Goal: Task Accomplishment & Management: Manage account settings

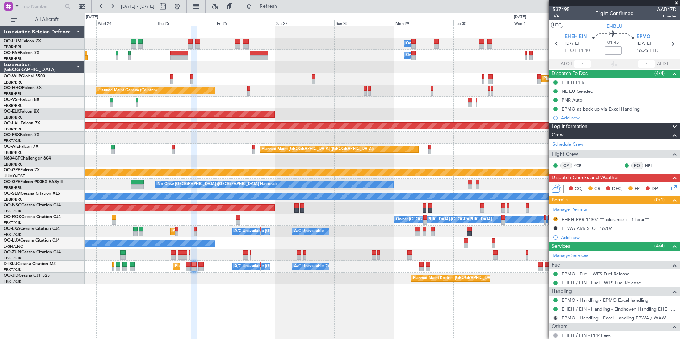
click at [209, 273] on div "Owner Melsbroek Air Base Owner [GEOGRAPHIC_DATA] Planned Maint [GEOGRAPHIC_DATA…" at bounding box center [382, 155] width 595 height 258
click at [214, 288] on div "Owner Melsbroek Air Base Owner [GEOGRAPHIC_DATA] Planned Maint [GEOGRAPHIC_DATA…" at bounding box center [383, 182] width 596 height 313
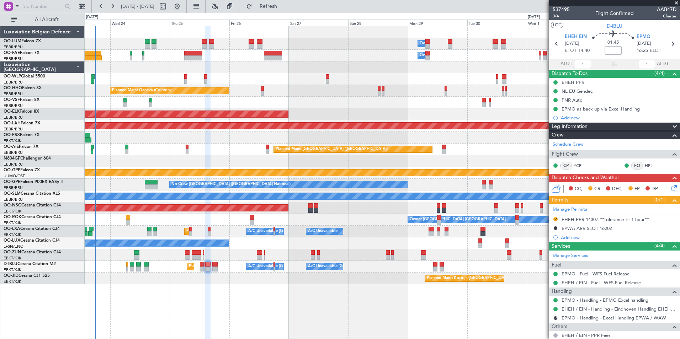
click at [291, 9] on fb-flight-board "23 Sep 2025 - 03 Oct 2025 Refresh Quick Links All Aircraft Owner Melsbroek Air …" at bounding box center [340, 172] width 680 height 334
click at [284, 6] on span "Refresh" at bounding box center [269, 6] width 30 height 5
click at [183, 283] on div "Planned Maint Kortrijk-[GEOGRAPHIC_DATA]" at bounding box center [382, 279] width 595 height 12
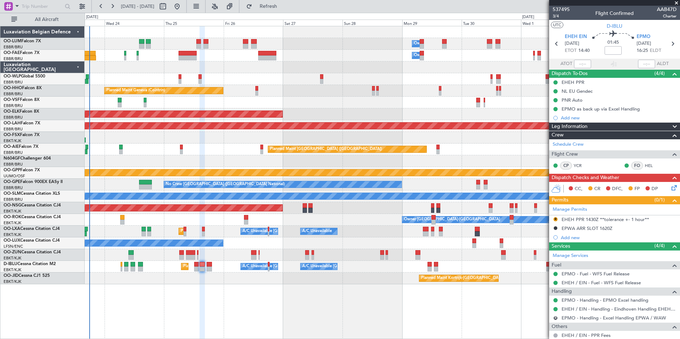
click at [217, 287] on div "Owner Melsbroek Air Base Owner Melsbroek Air Base Planned Maint Brussels (Bruss…" at bounding box center [383, 182] width 596 height 313
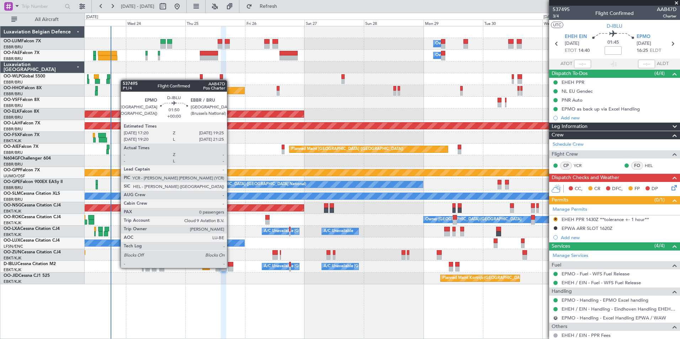
click at [230, 268] on div at bounding box center [230, 269] width 5 height 5
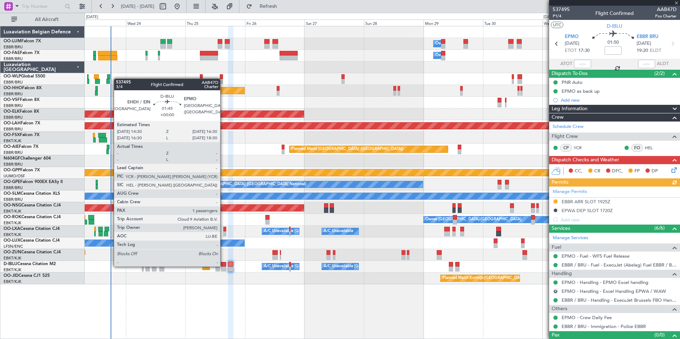
click at [223, 266] on div at bounding box center [223, 264] width 5 height 5
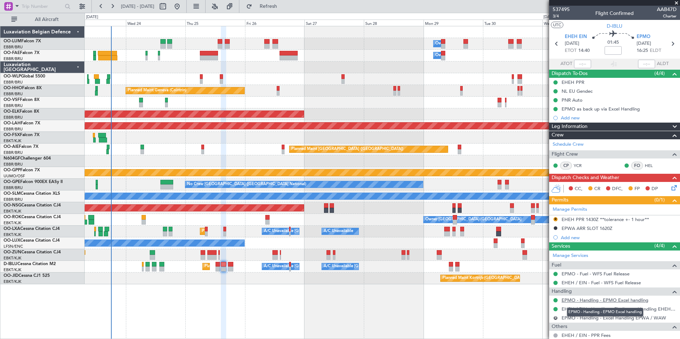
click at [579, 300] on link "EPMO - Handling - EPMO Excel handling" at bounding box center [605, 300] width 87 height 6
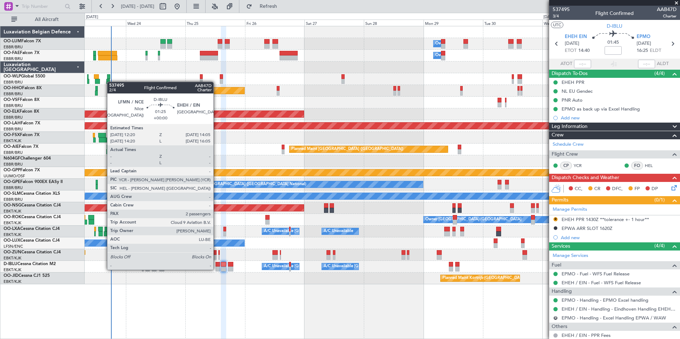
click at [217, 269] on div at bounding box center [218, 269] width 5 height 5
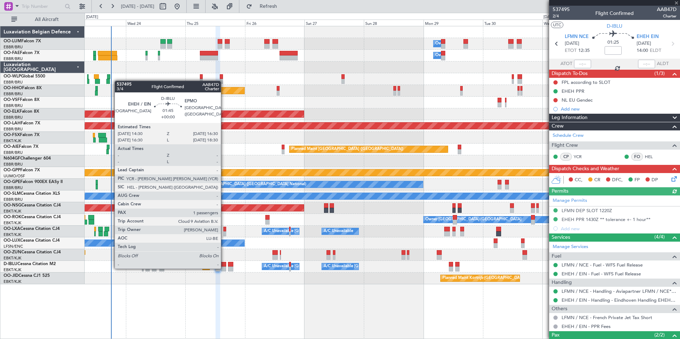
click at [224, 268] on div at bounding box center [223, 269] width 5 height 5
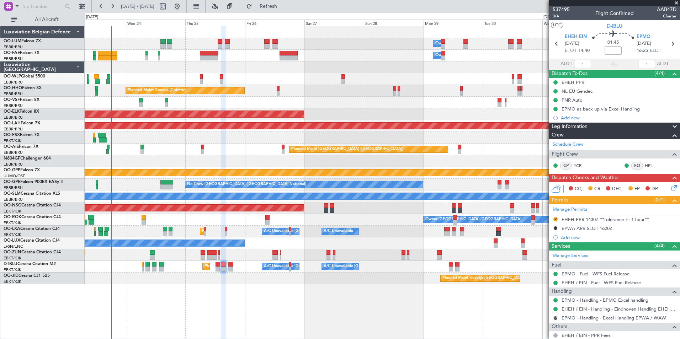
click at [558, 319] on div "R" at bounding box center [556, 319] width 6 height 6
click at [558, 318] on div "R" at bounding box center [556, 319] width 6 height 6
click at [552, 317] on div "R EPMO - Handling - Excel Handling EPWA / WAW" at bounding box center [614, 318] width 131 height 9
click at [556, 318] on button "R" at bounding box center [556, 318] width 4 height 4
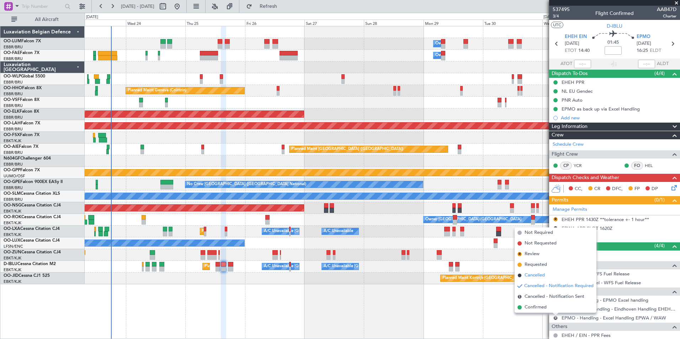
click at [543, 276] on span "Cancelled" at bounding box center [535, 275] width 20 height 7
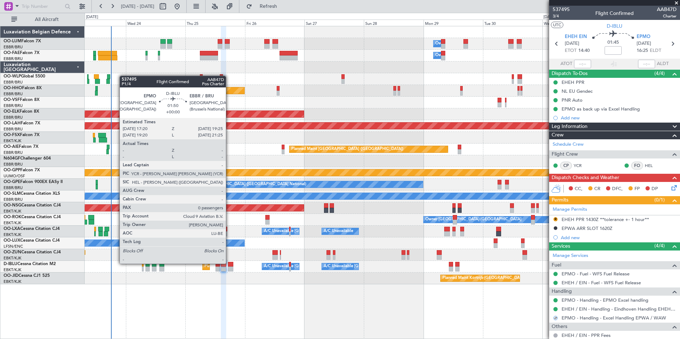
click at [229, 264] on div at bounding box center [230, 264] width 5 height 5
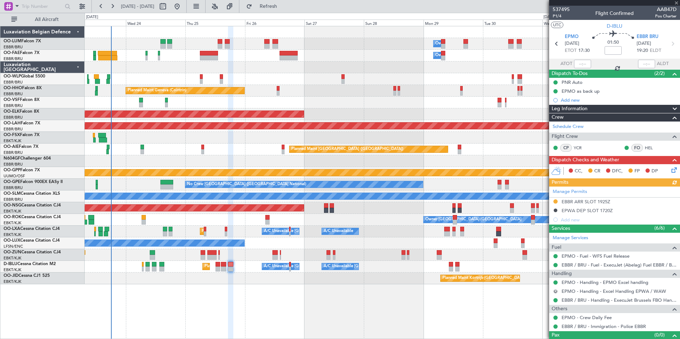
click at [558, 290] on button "R" at bounding box center [556, 292] width 4 height 4
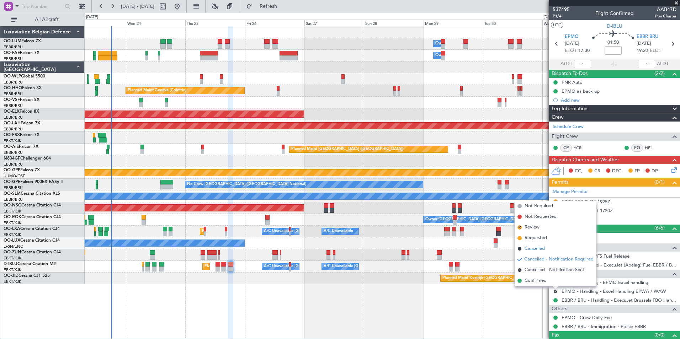
click at [541, 253] on li "Cancelled" at bounding box center [556, 249] width 82 height 11
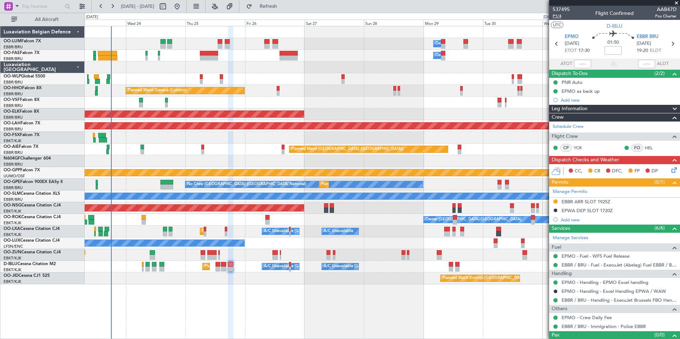
click at [557, 15] on span "P1/4" at bounding box center [561, 16] width 17 height 6
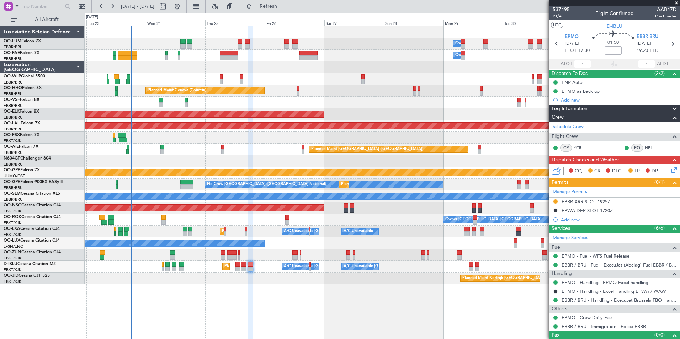
click at [160, 230] on div "Planned Maint Kortrijk-Wevelgem A/C Unavailable Brussels (Brussels National) A/…" at bounding box center [382, 232] width 595 height 12
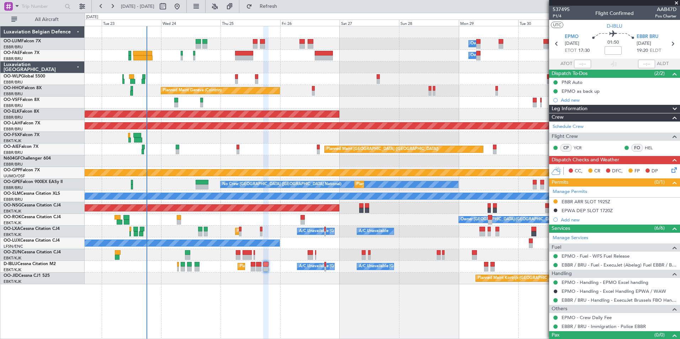
click at [220, 218] on div "Owner [GEOGRAPHIC_DATA]-[GEOGRAPHIC_DATA]" at bounding box center [382, 220] width 595 height 12
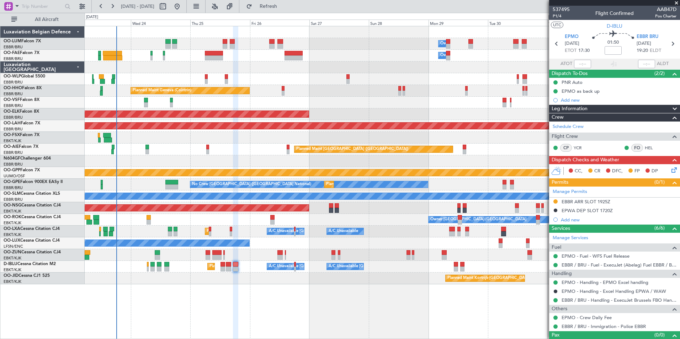
click at [198, 270] on div "Planned Maint Nice (Côte d'Azur Airport) A/C Unavailable Brussels (Brussels Nat…" at bounding box center [382, 267] width 595 height 12
click at [241, 281] on div "Planned Maint Kortrijk-[GEOGRAPHIC_DATA]" at bounding box center [382, 279] width 595 height 12
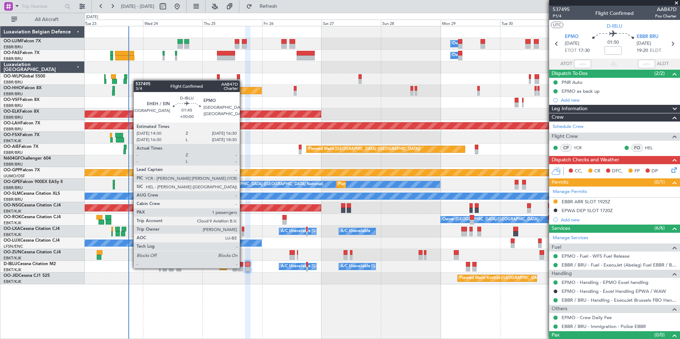
click at [243, 268] on div at bounding box center [240, 269] width 5 height 5
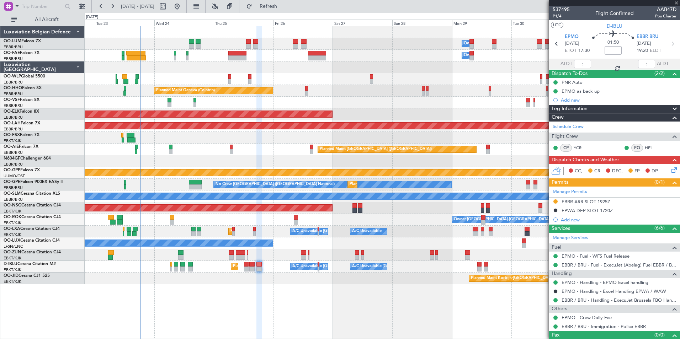
click at [246, 287] on div "Owner Melsbroek Air Base Owner Melsbroek Air Base Planned Maint Brussels (Bruss…" at bounding box center [383, 182] width 596 height 313
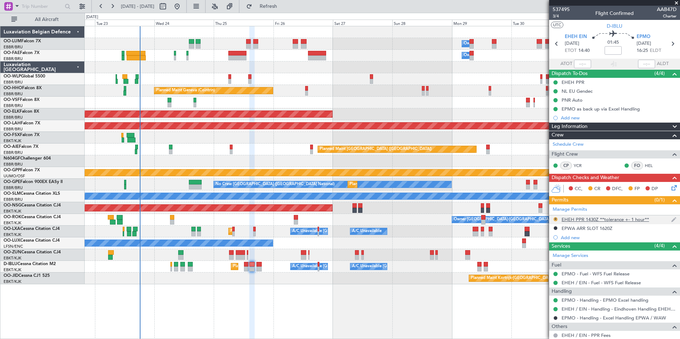
click at [556, 219] on button "R" at bounding box center [556, 219] width 4 height 4
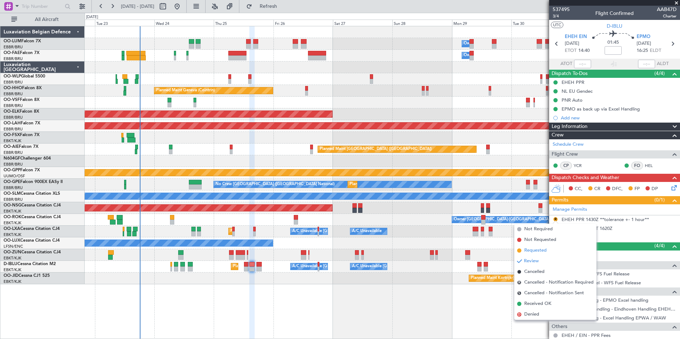
click at [536, 254] on span "Requested" at bounding box center [536, 250] width 22 height 7
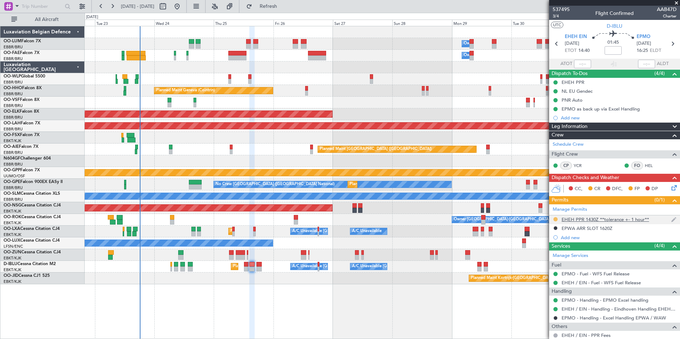
click at [557, 219] on button at bounding box center [556, 219] width 4 height 4
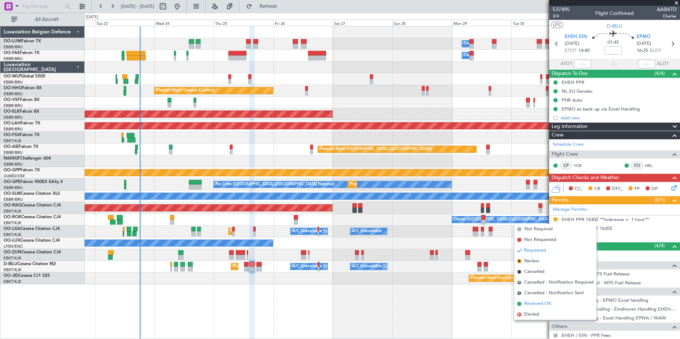
click at [534, 308] on li "Received OK" at bounding box center [556, 304] width 82 height 11
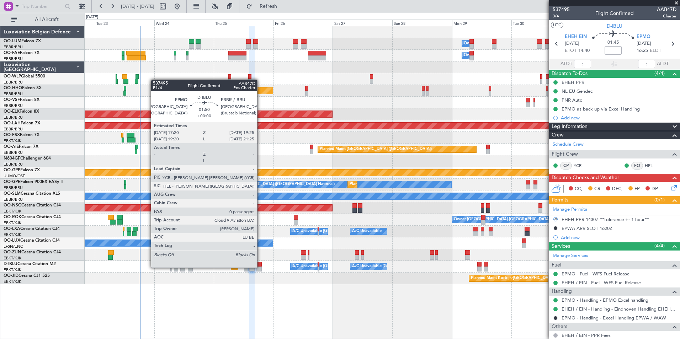
click at [260, 268] on div at bounding box center [259, 269] width 5 height 5
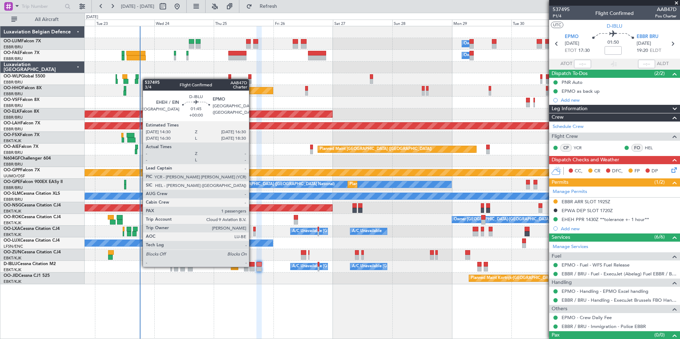
click at [252, 267] on div "Planned Maint Nice (Côte d'Azur Airport) A/C Unavailable Brussels (Brussels Nat…" at bounding box center [382, 267] width 595 height 12
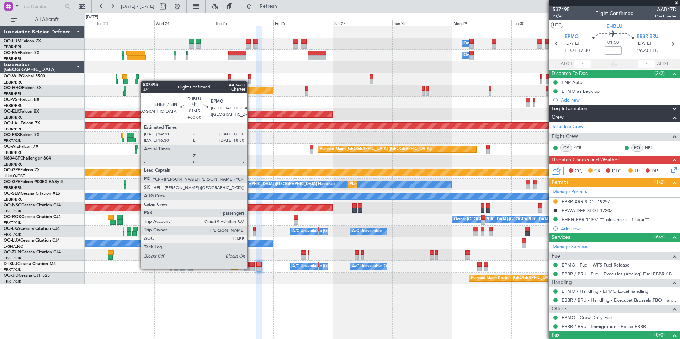
click at [251, 269] on div at bounding box center [251, 269] width 5 height 5
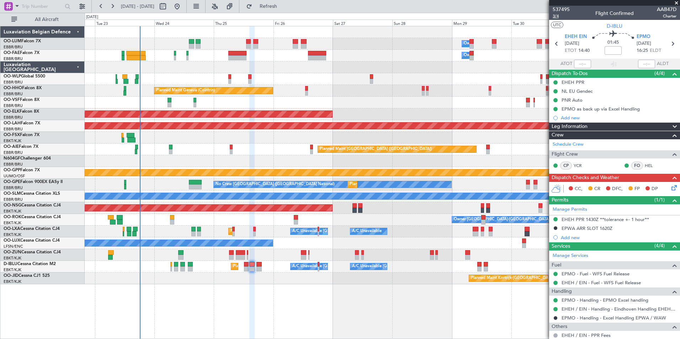
click at [558, 16] on span "3/4" at bounding box center [561, 16] width 17 height 6
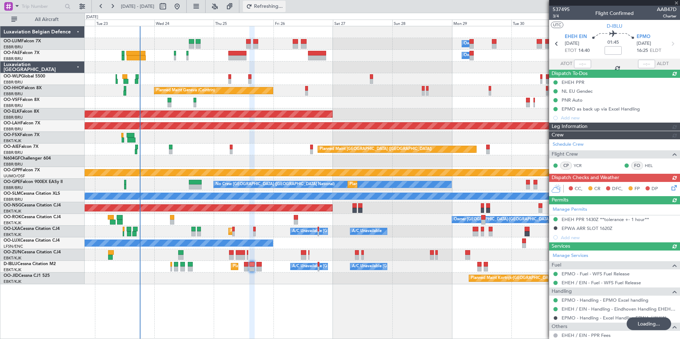
click at [283, 5] on span "Refreshing..." at bounding box center [269, 6] width 30 height 5
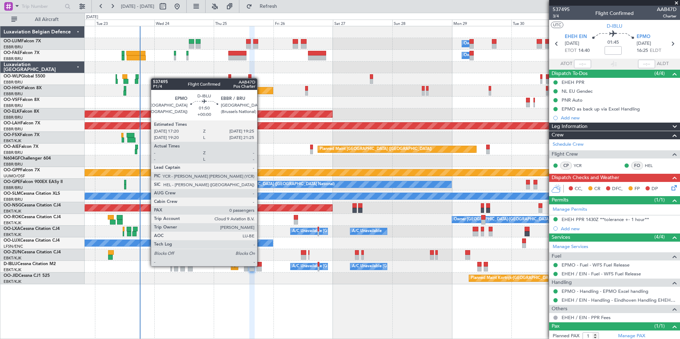
click at [260, 267] on div at bounding box center [259, 264] width 5 height 5
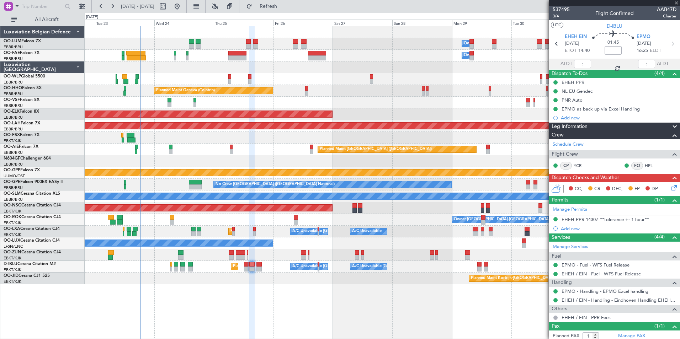
type input "0"
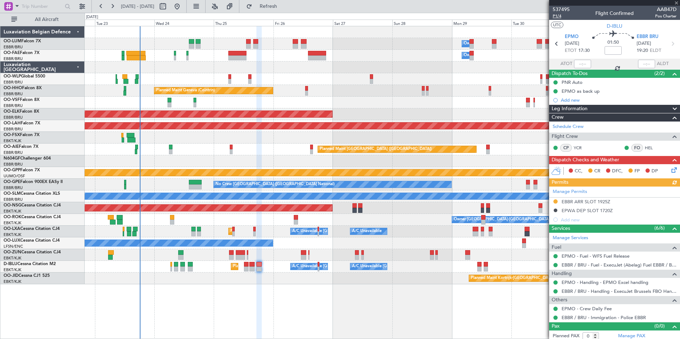
click at [560, 14] on span "P1/4" at bounding box center [561, 16] width 17 height 6
click at [284, 6] on span "Refresh" at bounding box center [269, 6] width 30 height 5
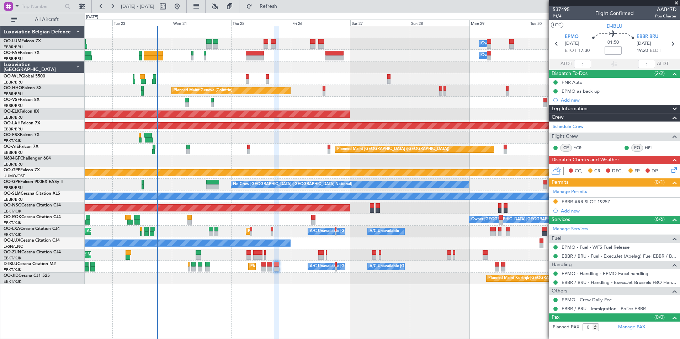
click at [286, 262] on div "Owner Melsbroek Air Base Owner Melsbroek Air Base Planned Maint Brussels (Bruss…" at bounding box center [382, 155] width 595 height 258
click at [275, 290] on div "Owner Melsbroek Air Base Owner Melsbroek Air Base Planned Maint Brussels (Bruss…" at bounding box center [383, 182] width 596 height 313
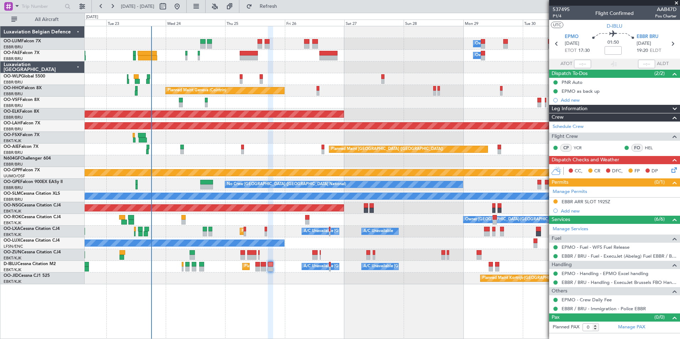
click at [281, 302] on div "Owner Melsbroek Air Base Owner Melsbroek Air Base Planned Maint Brussels (Bruss…" at bounding box center [383, 182] width 596 height 313
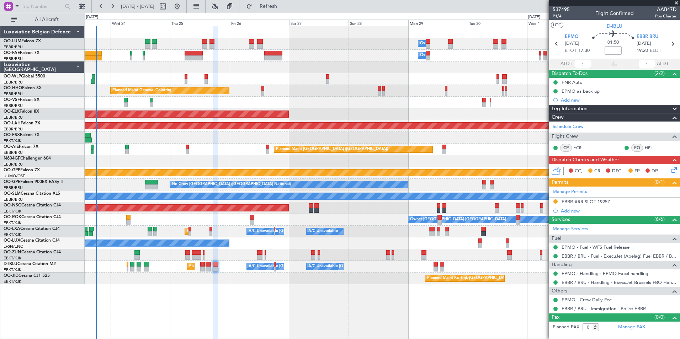
click at [226, 291] on div "Owner Melsbroek Air Base Owner Melsbroek Air Base Planned Maint Brussels (Bruss…" at bounding box center [383, 182] width 596 height 313
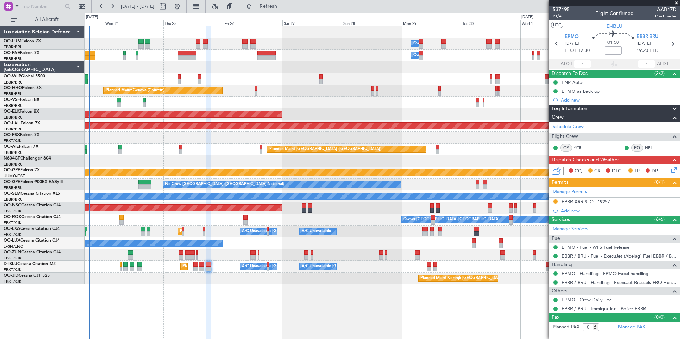
click at [211, 290] on div at bounding box center [208, 182] width 5 height 313
click at [213, 274] on div "Planned Maint Kortrijk-[GEOGRAPHIC_DATA]" at bounding box center [382, 279] width 595 height 12
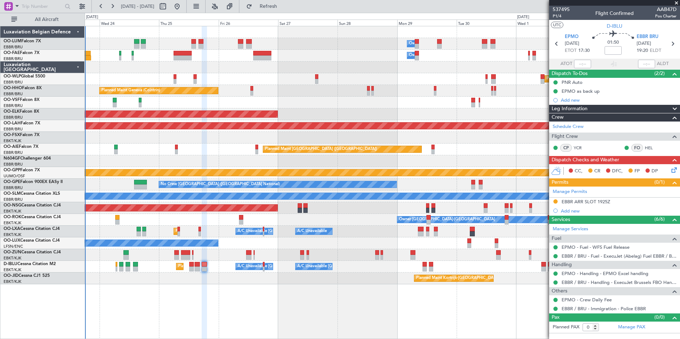
click at [211, 268] on div "Planned Maint Nice (Côte d'Azur Airport) A/C Unavailable Brussels (Brussels Nat…" at bounding box center [382, 267] width 595 height 12
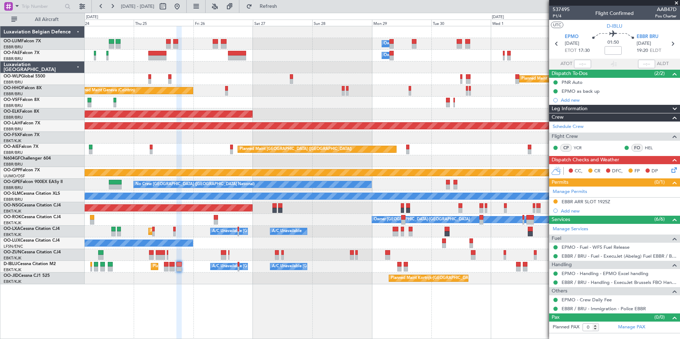
click at [206, 220] on div "Owner [GEOGRAPHIC_DATA]-[GEOGRAPHIC_DATA]" at bounding box center [382, 220] width 595 height 12
click at [185, 274] on div "Owner Melsbroek Air Base Owner Melsbroek Air Base Planned Maint Milan (Linate) …" at bounding box center [382, 155] width 595 height 258
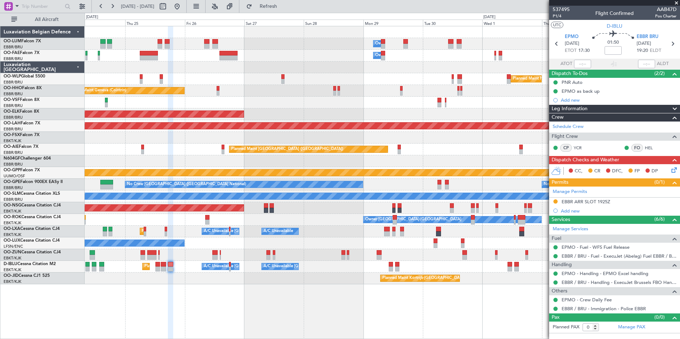
click at [221, 273] on div "Owner Melsbroek Air Base Owner Melsbroek Air Base Planned Maint Milan (Linate) …" at bounding box center [382, 155] width 595 height 258
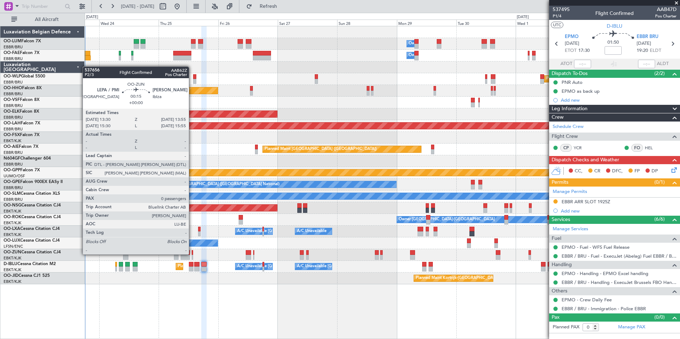
click at [192, 254] on div at bounding box center [192, 253] width 1 height 5
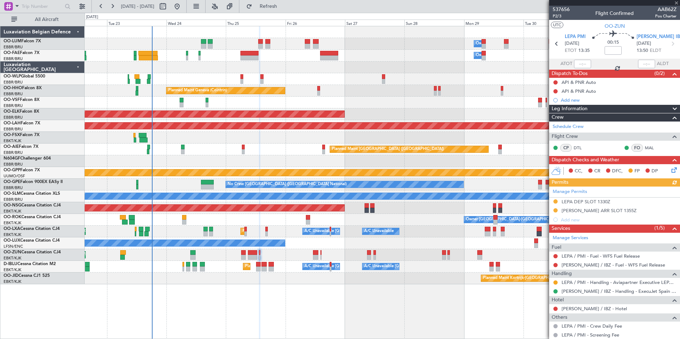
click at [239, 263] on div "Planned Maint Nice (Côte d'Azur Airport) A/C Unavailable Brussels (Brussels Nat…" at bounding box center [382, 267] width 595 height 12
click at [231, 265] on div "Planned Maint Nice (Côte d'Azur Airport) A/C Unavailable Brussels (Brussels Nat…" at bounding box center [382, 267] width 595 height 12
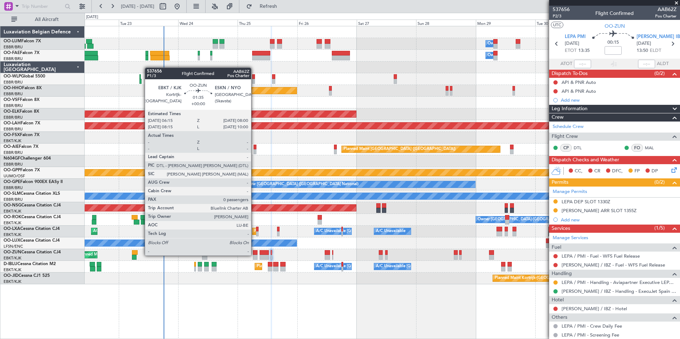
click at [254, 255] on div at bounding box center [255, 257] width 5 height 5
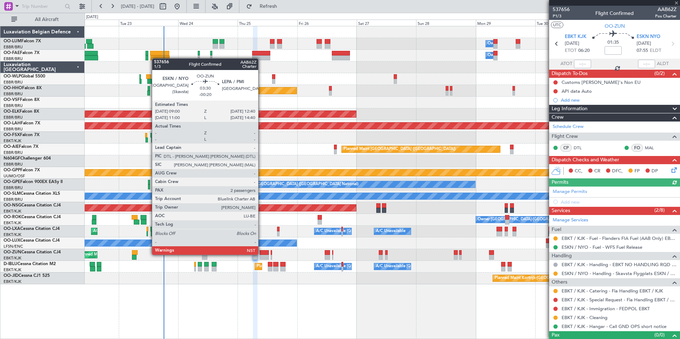
click at [262, 254] on div at bounding box center [264, 253] width 9 height 5
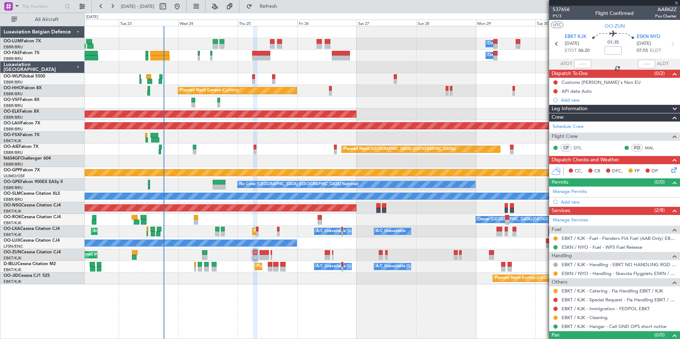
type input "-00:20"
type input "2"
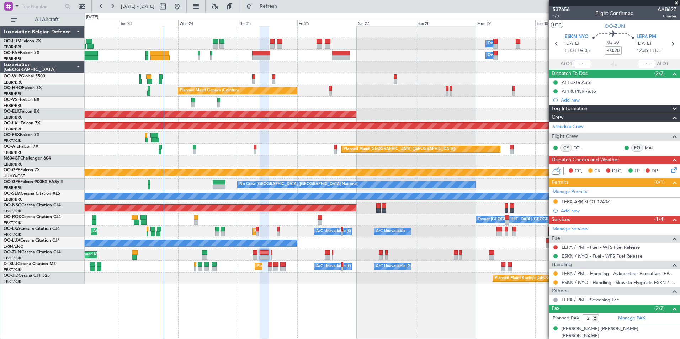
click at [591, 250] on div "LEPA / PMI - Fuel - WFS Fuel Release" at bounding box center [614, 247] width 131 height 9
click at [591, 249] on link "LEPA / PMI - Fuel - WFS Fuel Release" at bounding box center [601, 247] width 78 height 6
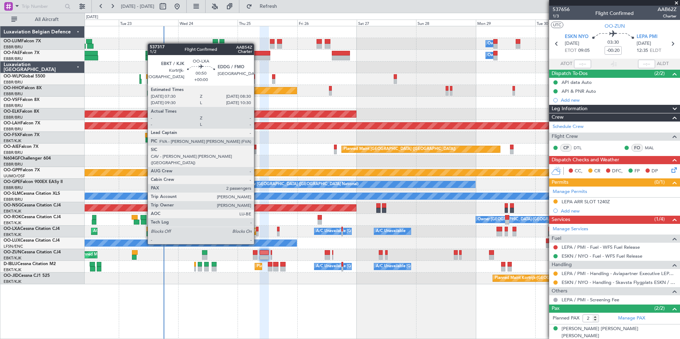
click at [257, 231] on div at bounding box center [257, 229] width 2 height 5
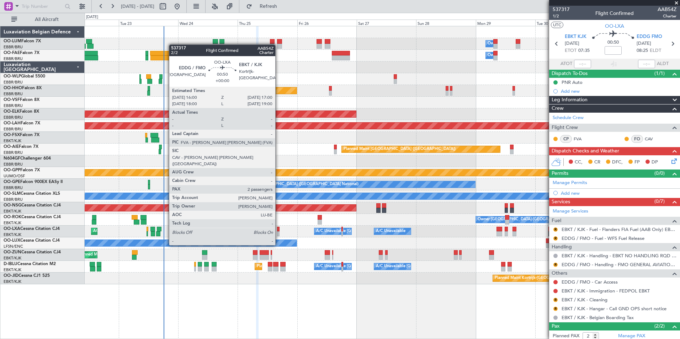
click at [279, 232] on div at bounding box center [278, 234] width 2 height 5
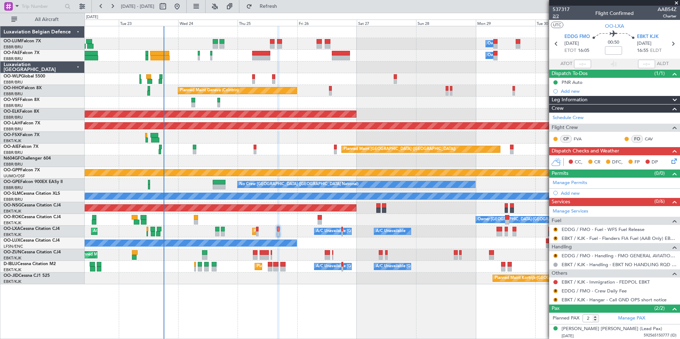
click at [557, 16] on span "2/2" at bounding box center [561, 16] width 17 height 6
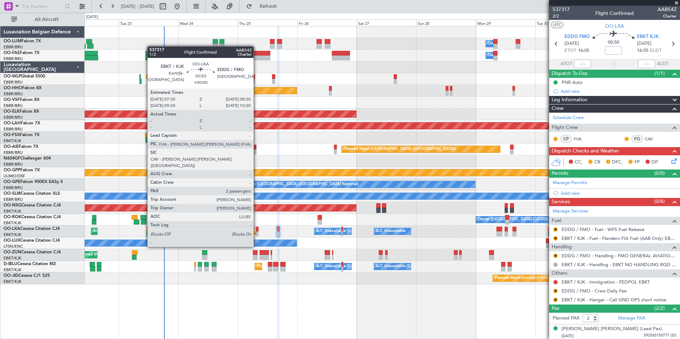
click at [257, 234] on div at bounding box center [257, 234] width 2 height 5
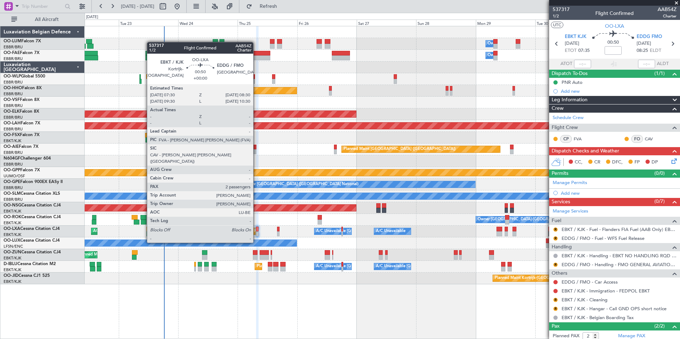
click at [257, 230] on div at bounding box center [257, 229] width 2 height 5
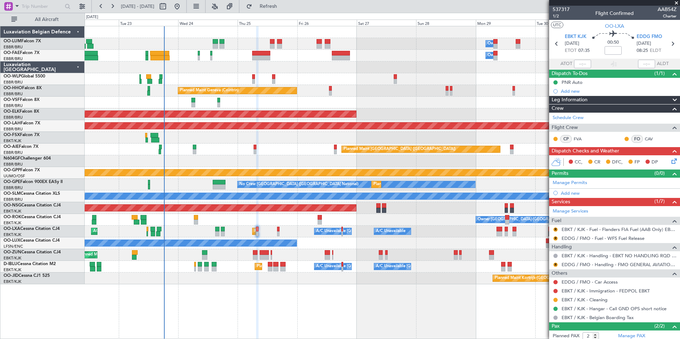
click at [244, 231] on div "Planned Maint Kortrijk-Wevelgem AOG Maint Kortrijk-Wevelgem A/C Unavailable Bru…" at bounding box center [382, 232] width 595 height 12
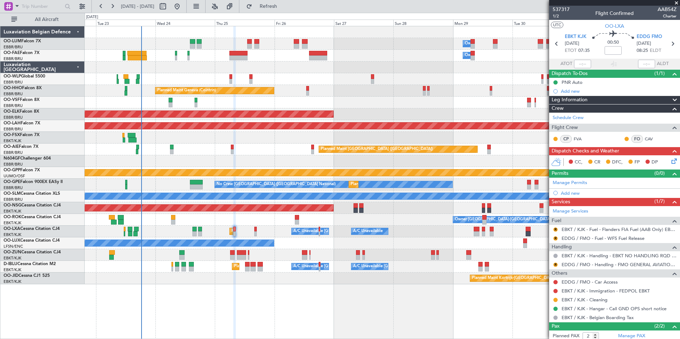
click at [214, 217] on div "Owner [GEOGRAPHIC_DATA]-[GEOGRAPHIC_DATA]" at bounding box center [382, 220] width 595 height 12
click at [226, 219] on div "Owner [GEOGRAPHIC_DATA]-[GEOGRAPHIC_DATA]" at bounding box center [382, 220] width 595 height 12
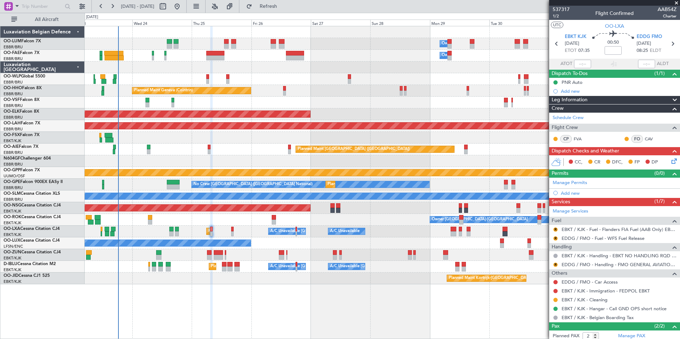
click at [201, 226] on div "Planned Maint Kortrijk-Wevelgem A/C Unavailable Brussels (Brussels National) A/…" at bounding box center [382, 232] width 595 height 12
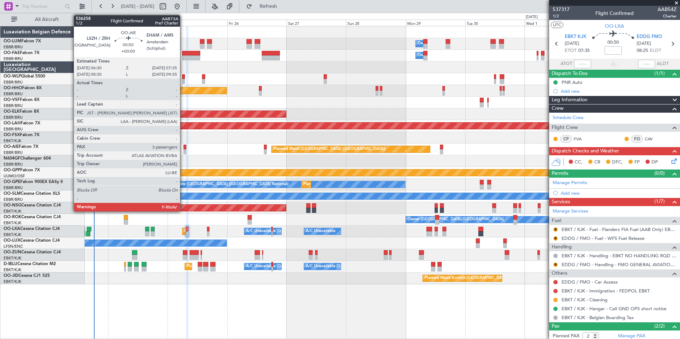
click at [184, 147] on div at bounding box center [185, 147] width 3 height 5
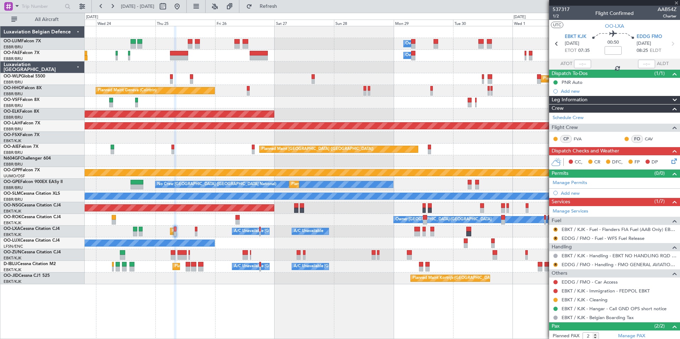
click at [192, 168] on div "Owner Melsbroek Air Base Owner Melsbroek Air Base Planned Maint Brussels (Bruss…" at bounding box center [382, 155] width 595 height 258
click at [232, 163] on div "Owner Melsbroek Air Base Owner Melsbroek Air Base Planned Maint Brussels (Bruss…" at bounding box center [382, 155] width 595 height 258
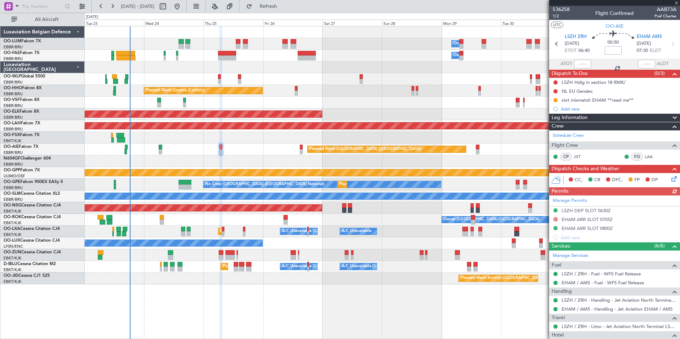
click at [228, 154] on div "Planned Maint [GEOGRAPHIC_DATA] ([GEOGRAPHIC_DATA])" at bounding box center [382, 150] width 595 height 12
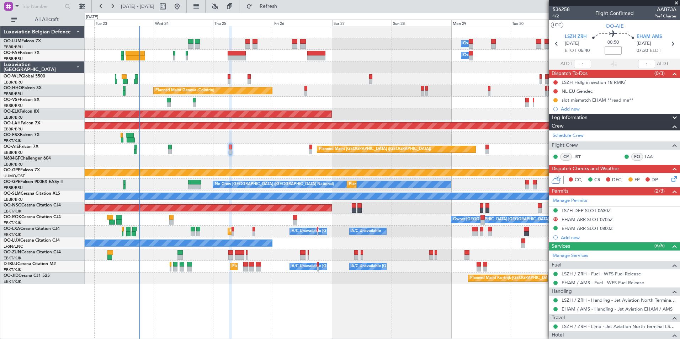
click at [670, 179] on icon at bounding box center [673, 178] width 6 height 6
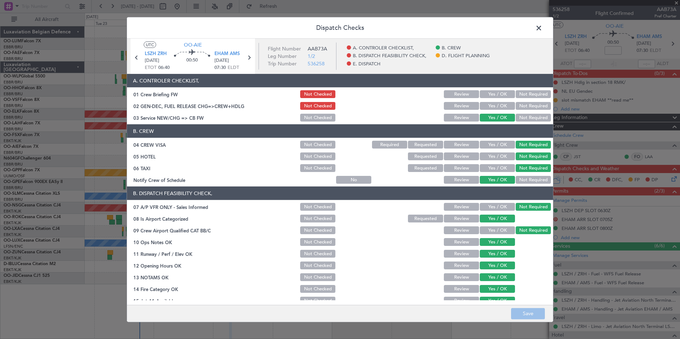
click at [543, 26] on span at bounding box center [543, 30] width 0 height 14
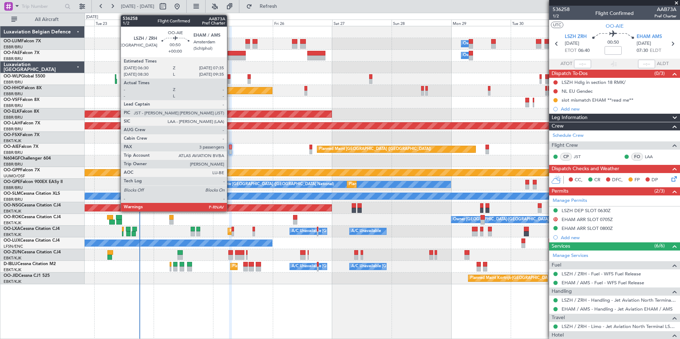
click at [230, 151] on div at bounding box center [230, 151] width 3 height 5
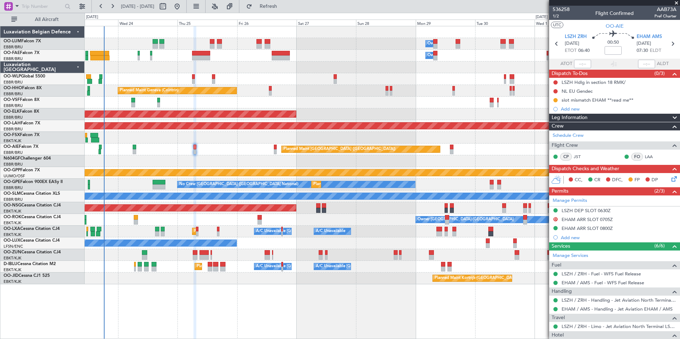
click at [230, 278] on div "Planned Maint Kortrijk-[GEOGRAPHIC_DATA]" at bounding box center [382, 279] width 595 height 12
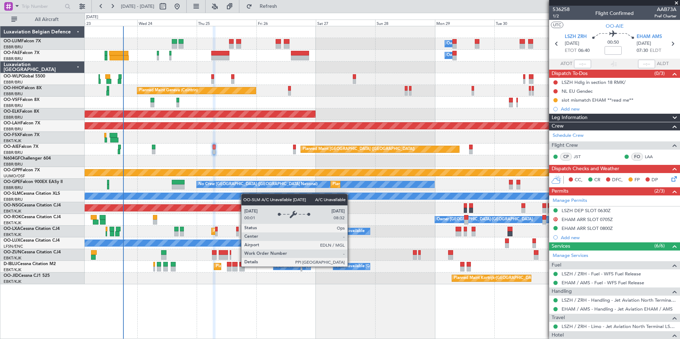
click at [227, 198] on div "A/C Unavailable [GEOGRAPHIC_DATA]" at bounding box center [382, 197] width 595 height 12
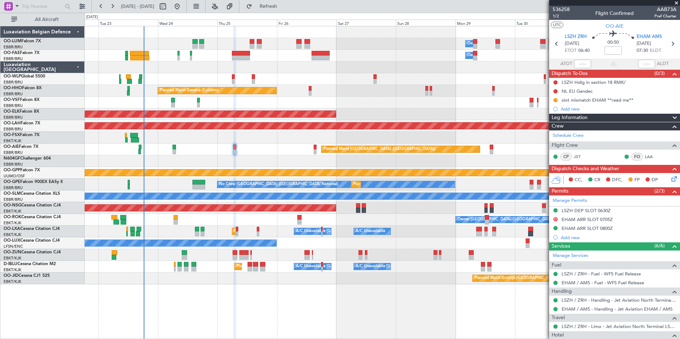
click at [249, 169] on div "Grounded [PERSON_NAME]" at bounding box center [382, 173] width 595 height 12
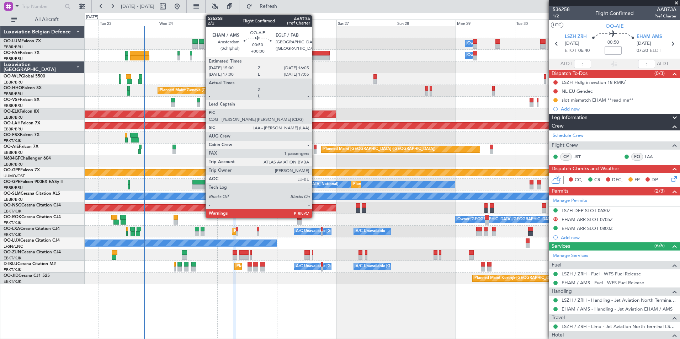
click at [315, 150] on div at bounding box center [315, 151] width 3 height 5
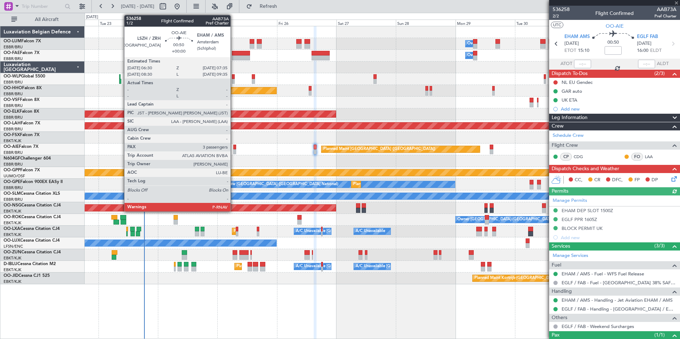
click at [234, 148] on div at bounding box center [234, 147] width 3 height 5
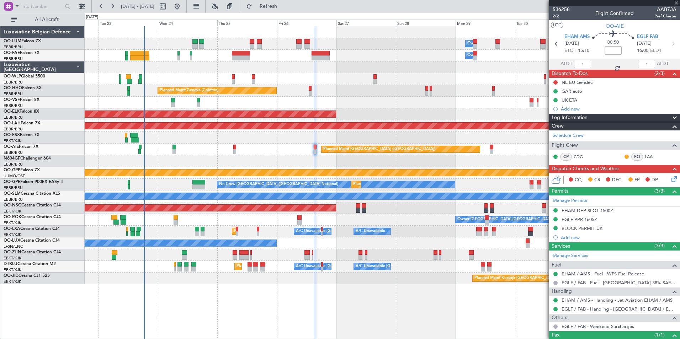
type input "3"
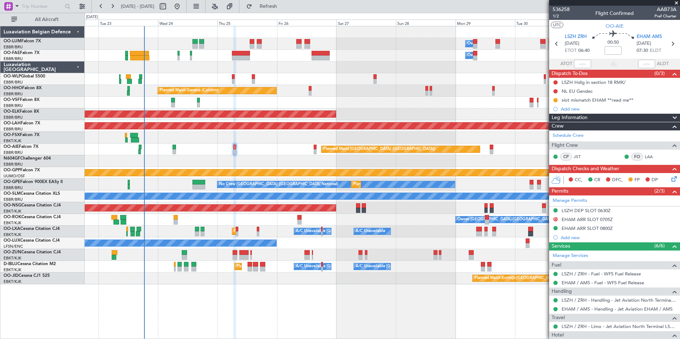
click at [608, 101] on div "slot mismatch EHAM **read me**" at bounding box center [598, 100] width 72 height 6
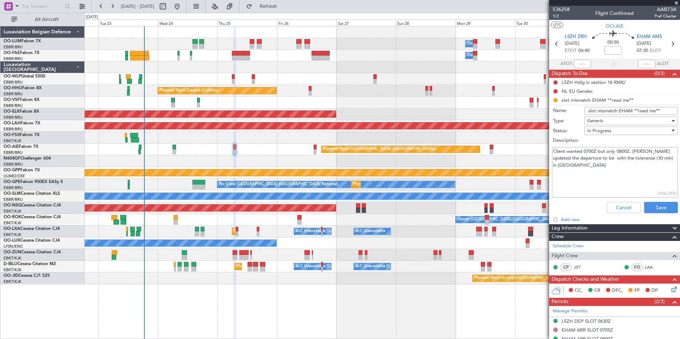
drag, startPoint x: 560, startPoint y: 153, endPoint x: 663, endPoint y: 161, distance: 102.5
click at [663, 161] on textarea "Client wanted 0700Z but only 0800Z. Maria updated the departure to be with the …" at bounding box center [615, 172] width 126 height 51
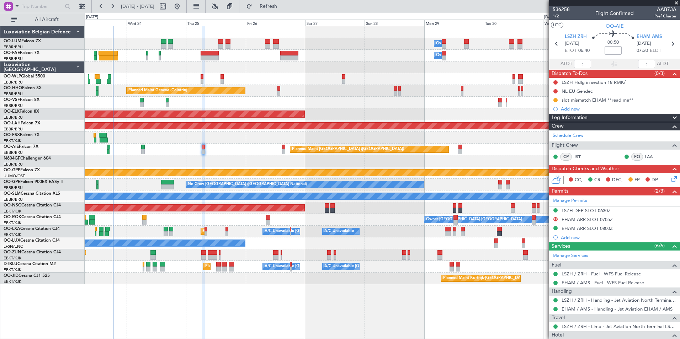
click at [233, 161] on div at bounding box center [382, 162] width 595 height 12
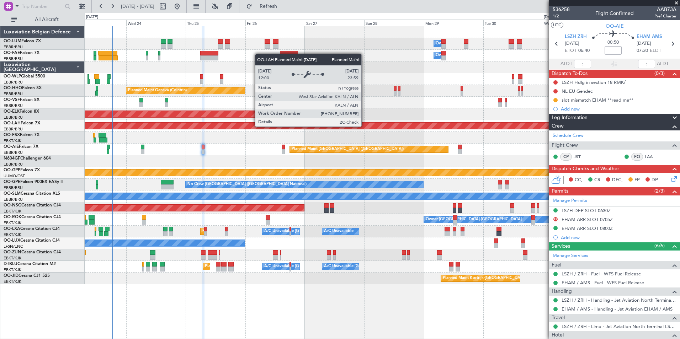
click at [416, 127] on div "Planned Maint [PERSON_NAME]-[GEOGRAPHIC_DATA][PERSON_NAME] ([GEOGRAPHIC_DATA][P…" at bounding box center [383, 126] width 1786 height 6
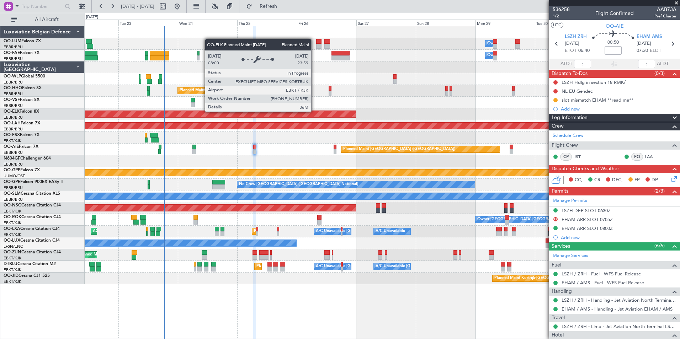
click at [29, 210] on div "Owner Melsbroek Air Base Owner [GEOGRAPHIC_DATA] Planned Maint [GEOGRAPHIC_DATA…" at bounding box center [340, 176] width 680 height 327
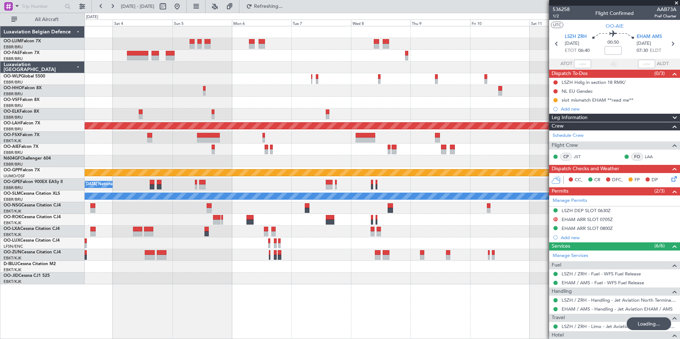
click at [117, 260] on div "Planned Maint Milan (Linate) Planned [GEOGRAPHIC_DATA][PERSON_NAME]-[GEOGRAPHIC…" at bounding box center [382, 155] width 595 height 258
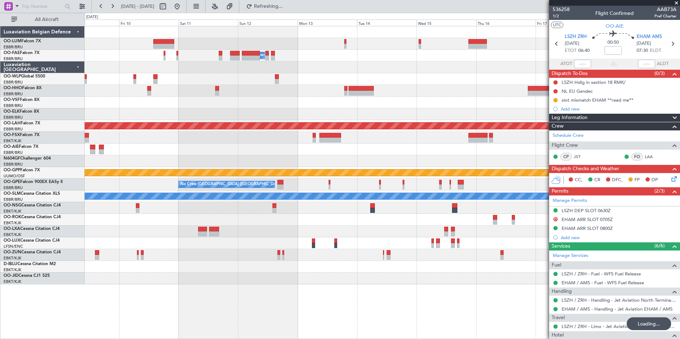
click at [307, 160] on div "Owner Melsbroek Air Base Planned [GEOGRAPHIC_DATA][PERSON_NAME]-[GEOGRAPHIC_DAT…" at bounding box center [382, 155] width 595 height 258
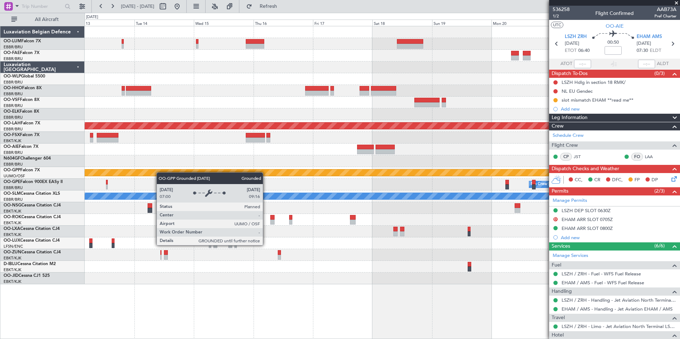
click at [142, 174] on div "- - RKSM 03:00 Z EBMB 14:50 Z Owner [GEOGRAPHIC_DATA] Planned [GEOGRAPHIC_DATA]…" at bounding box center [382, 155] width 595 height 258
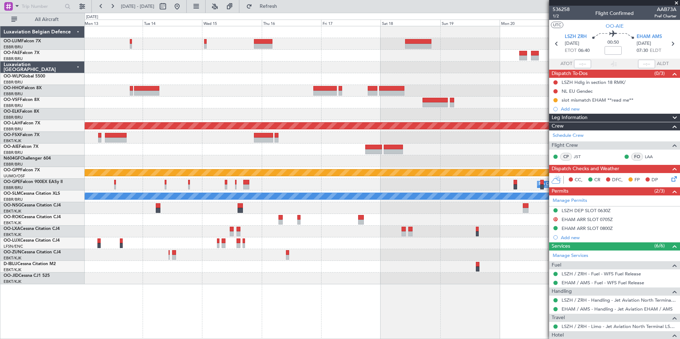
click at [192, 169] on div "- - RKSM 03:00 Z EBMB 14:50 Z Owner [GEOGRAPHIC_DATA] Planned [GEOGRAPHIC_DATA]…" at bounding box center [382, 155] width 595 height 258
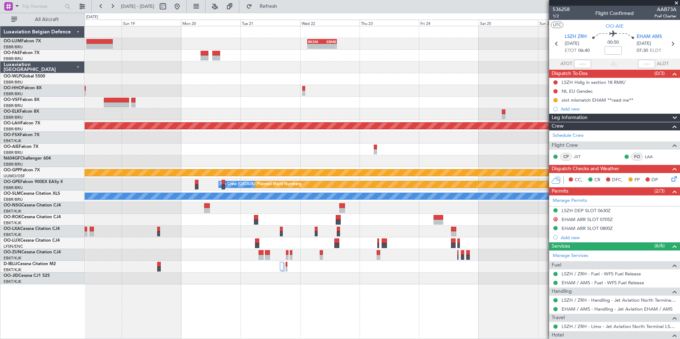
click at [255, 170] on div "- - RKSM 03:00 Z EBMB 14:50 Z Planned Maint [GEOGRAPHIC_DATA]-[GEOGRAPHIC_DATA]…" at bounding box center [382, 155] width 595 height 258
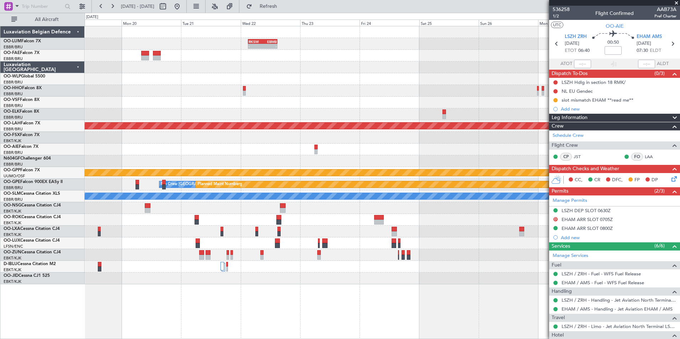
click at [145, 178] on div "- - RKSM 03:00 Z EBMB 14:50 Z Planned Maint [GEOGRAPHIC_DATA]-[GEOGRAPHIC_DATA]…" at bounding box center [382, 155] width 595 height 258
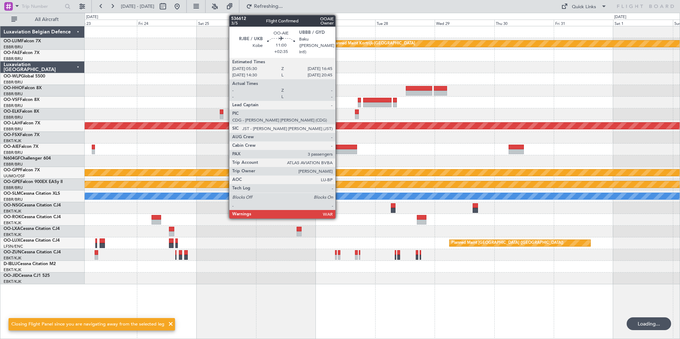
click at [339, 149] on div at bounding box center [343, 151] width 28 height 5
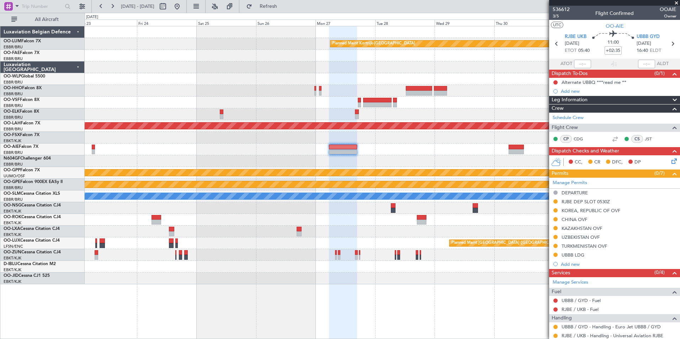
click at [183, 7] on div at bounding box center [170, 6] width 26 height 11
click at [183, 4] on button at bounding box center [177, 6] width 11 height 11
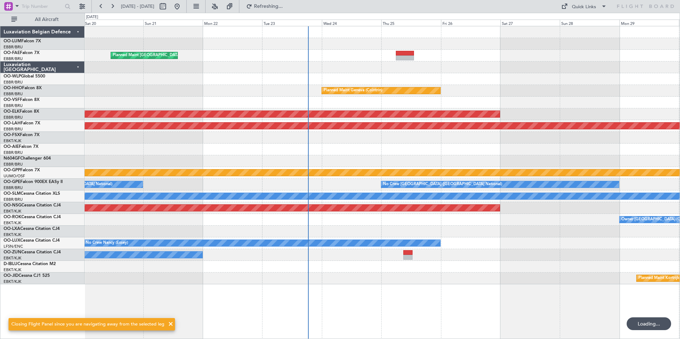
click at [365, 225] on div "Owner [GEOGRAPHIC_DATA]-[GEOGRAPHIC_DATA]" at bounding box center [382, 220] width 595 height 12
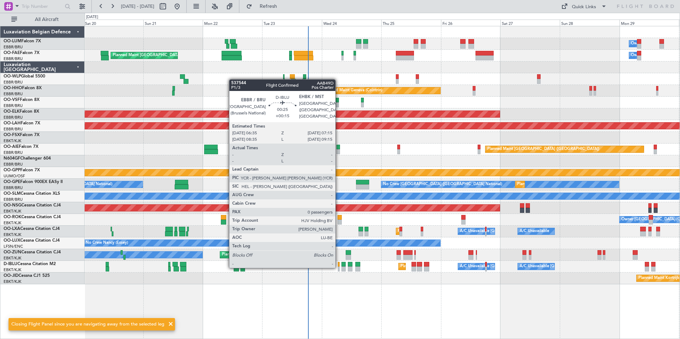
click at [339, 268] on div at bounding box center [339, 269] width 2 height 5
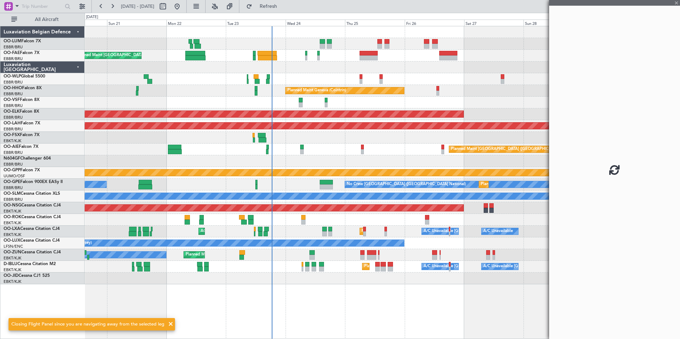
click at [304, 290] on div "Owner Melsbroek Air Base Planned Maint [GEOGRAPHIC_DATA] ([GEOGRAPHIC_DATA]) Pl…" at bounding box center [383, 182] width 596 height 313
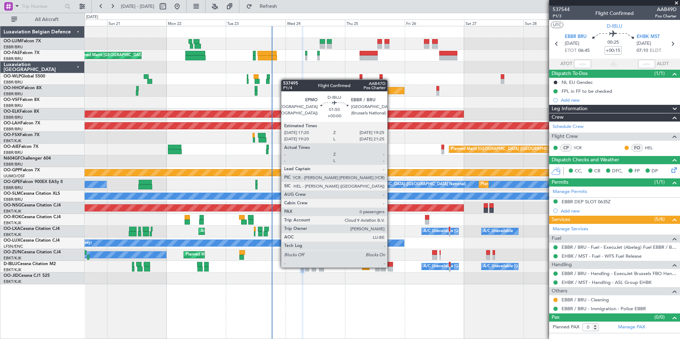
click at [391, 268] on div at bounding box center [390, 269] width 5 height 5
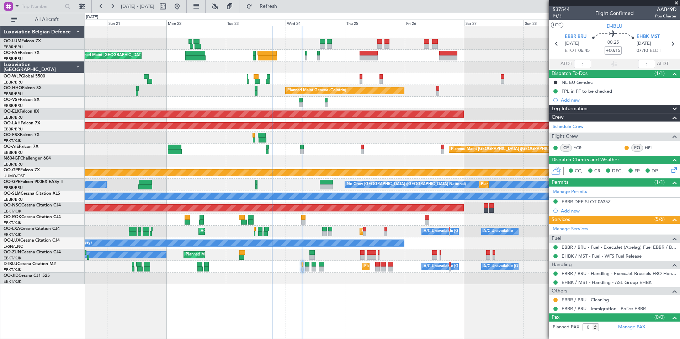
click at [278, 286] on div "Owner Melsbroek Air Base Planned Maint [GEOGRAPHIC_DATA] ([GEOGRAPHIC_DATA]) Pl…" at bounding box center [383, 182] width 596 height 313
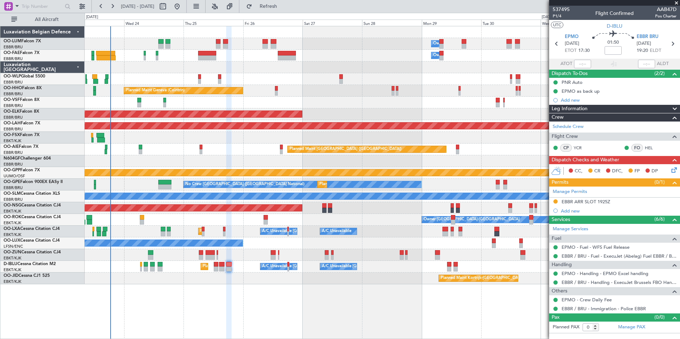
click at [273, 274] on div "Owner Melsbroek Air Base Owner [GEOGRAPHIC_DATA] Planned Maint [GEOGRAPHIC_DATA…" at bounding box center [382, 155] width 595 height 258
click at [271, 138] on div at bounding box center [382, 138] width 595 height 12
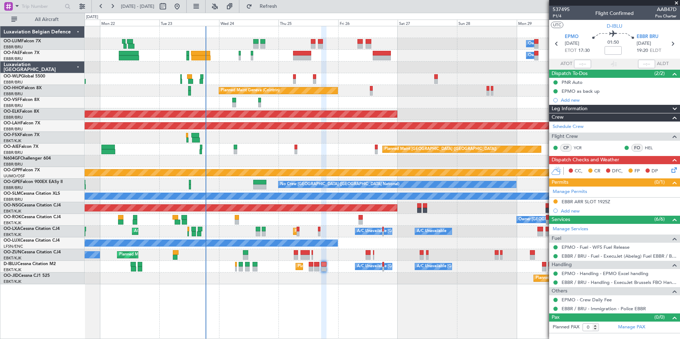
click at [251, 155] on div "Planned Maint [GEOGRAPHIC_DATA] ([GEOGRAPHIC_DATA])" at bounding box center [382, 150] width 595 height 12
click at [236, 167] on div "Owner Melsbroek Air Base Planned Maint Brussels (Brussels National) Owner Melsb…" at bounding box center [382, 155] width 595 height 258
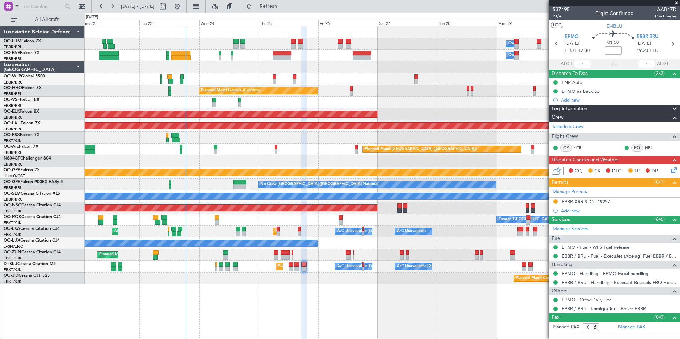
click at [281, 260] on div "Planned Maint Kortrijk-Wevelgem Owner" at bounding box center [382, 255] width 595 height 12
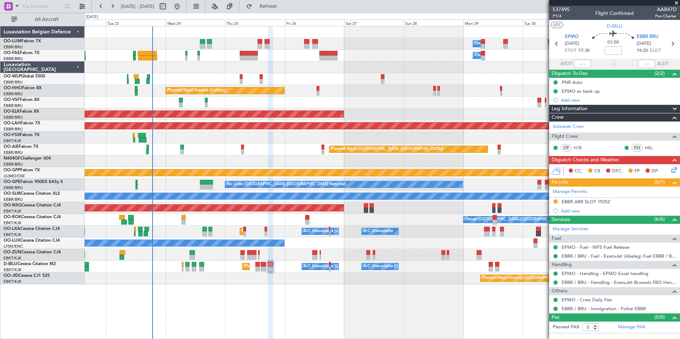
click at [254, 301] on div "Owner Melsbroek Air Base Owner Melsbroek Air Base Planned Maint Brussels (Bruss…" at bounding box center [383, 182] width 596 height 313
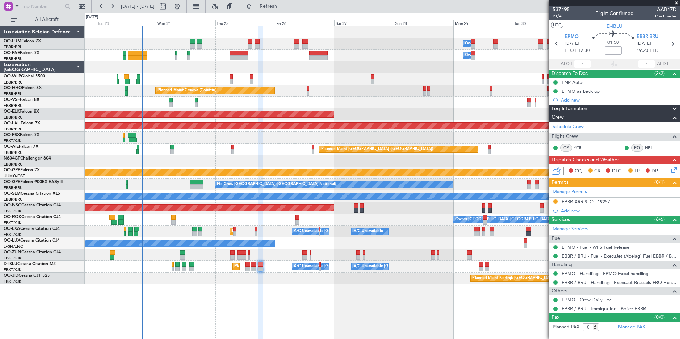
click at [231, 149] on div "Planned Maint [GEOGRAPHIC_DATA] ([GEOGRAPHIC_DATA])" at bounding box center [382, 150] width 595 height 12
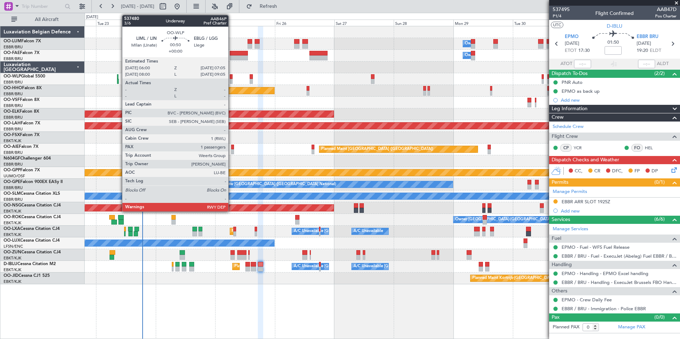
click at [232, 81] on div at bounding box center [231, 81] width 3 height 5
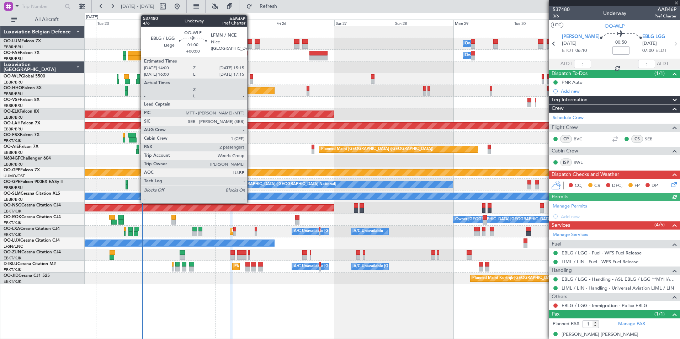
click at [251, 79] on div at bounding box center [251, 81] width 3 height 5
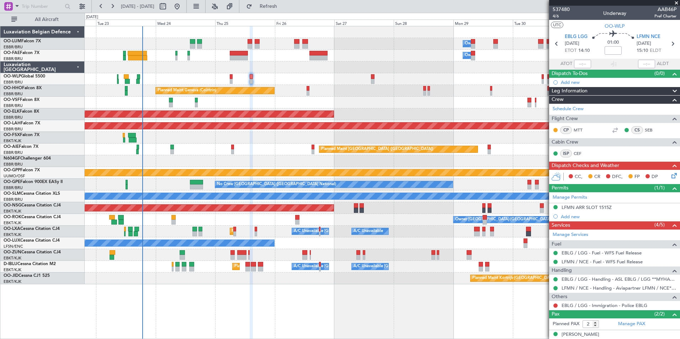
click at [252, 87] on div "Owner Melsbroek Air Base Owner Melsbroek Air Base Planned Maint Brussels (Bruss…" at bounding box center [382, 155] width 595 height 258
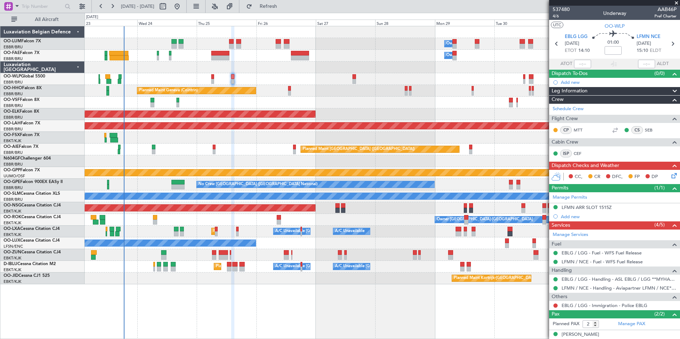
click at [342, 85] on div "Owner Melsbroek Air Base Owner Melsbroek Air Base Planned Maint Brussels (Bruss…" at bounding box center [382, 155] width 595 height 258
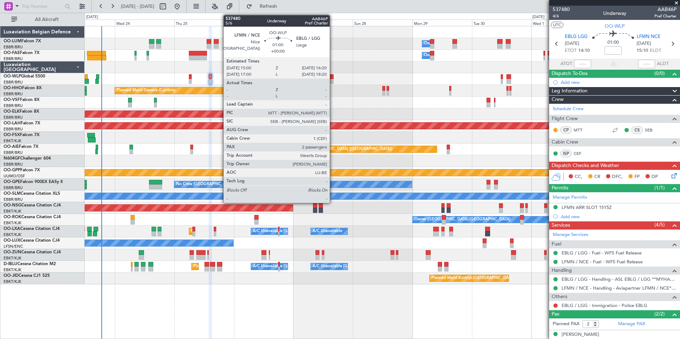
click at [333, 78] on div at bounding box center [332, 76] width 4 height 5
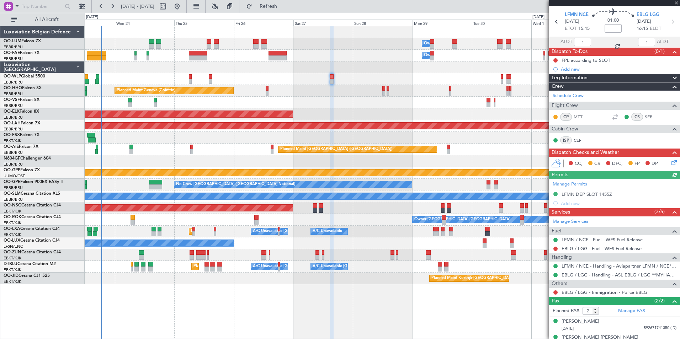
scroll to position [32, 0]
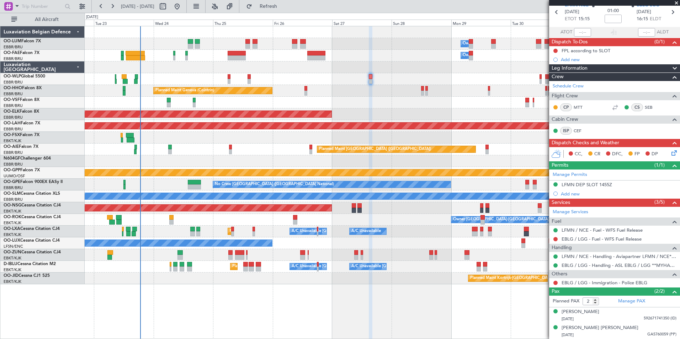
click at [343, 102] on div at bounding box center [382, 103] width 595 height 12
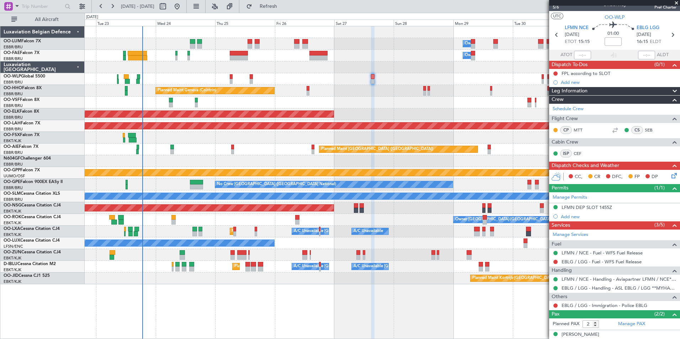
scroll to position [0, 0]
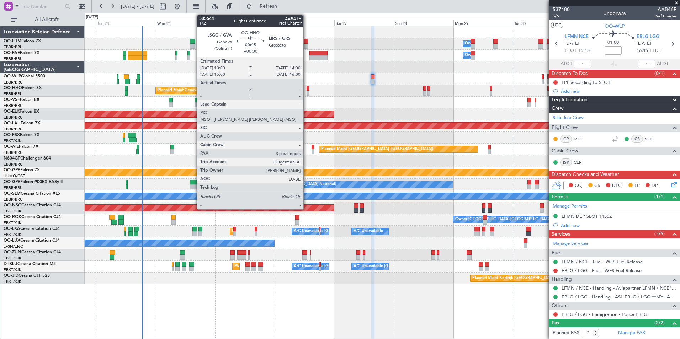
click at [307, 90] on div at bounding box center [308, 88] width 2 height 5
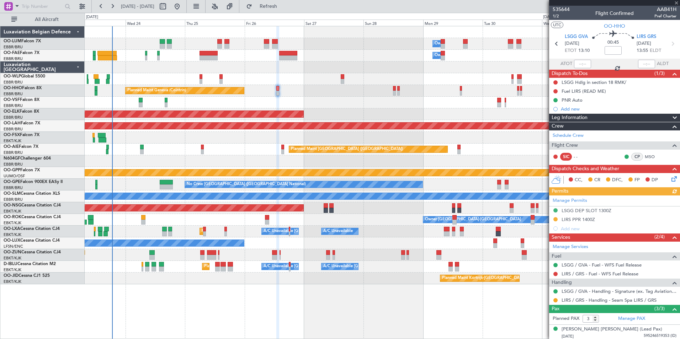
click at [317, 105] on div at bounding box center [382, 103] width 595 height 12
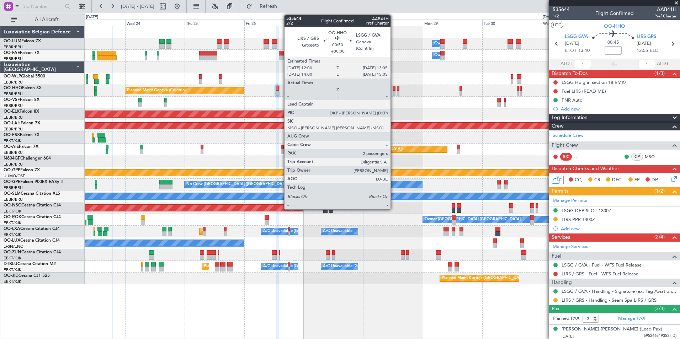
click at [394, 90] on div at bounding box center [394, 88] width 3 height 5
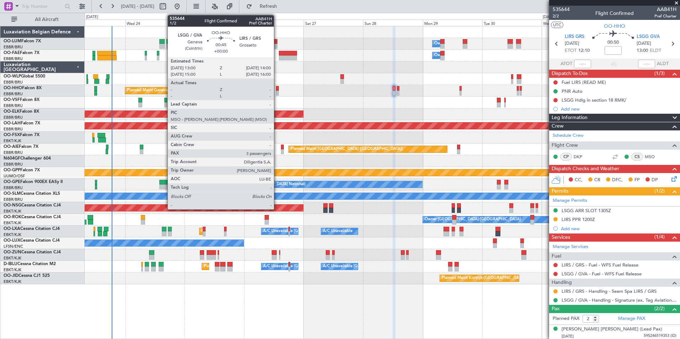
click at [277, 91] on div at bounding box center [277, 93] width 2 height 5
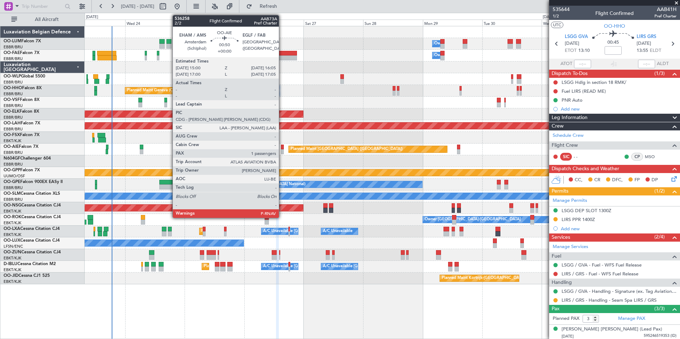
click at [253, 144] on div "Planned Maint [GEOGRAPHIC_DATA] ([GEOGRAPHIC_DATA])" at bounding box center [382, 150] width 595 height 12
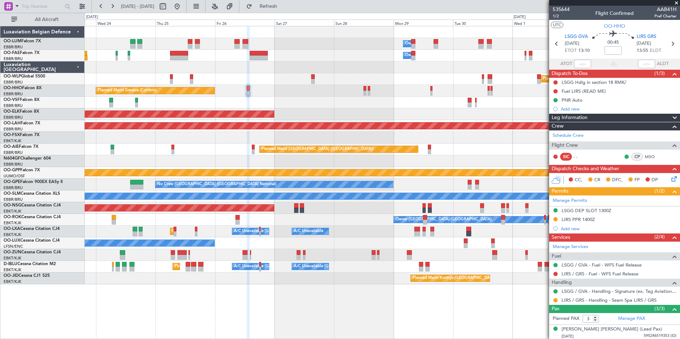
click at [243, 141] on div at bounding box center [382, 138] width 595 height 12
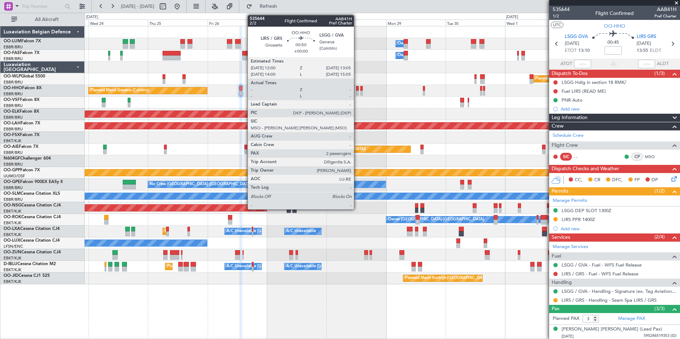
click at [357, 92] on div at bounding box center [357, 93] width 3 height 5
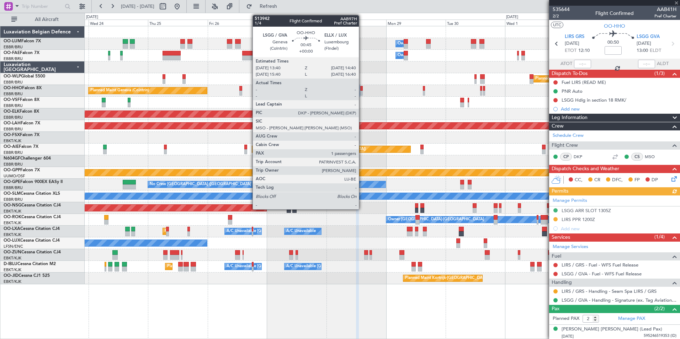
click at [362, 91] on div at bounding box center [361, 93] width 2 height 5
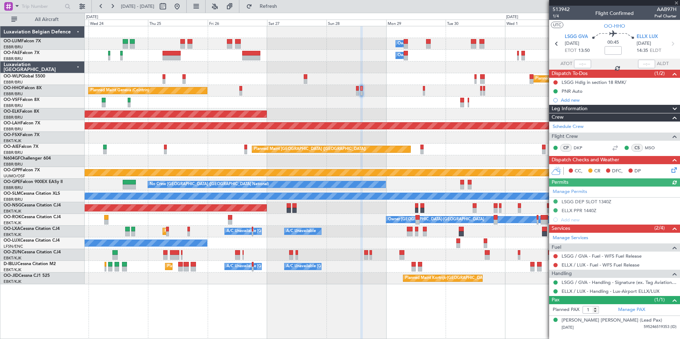
click at [374, 95] on div "Owner Melsbroek Air Base Owner Melsbroek Air Base Planned Maint Brussels (Bruss…" at bounding box center [382, 155] width 595 height 258
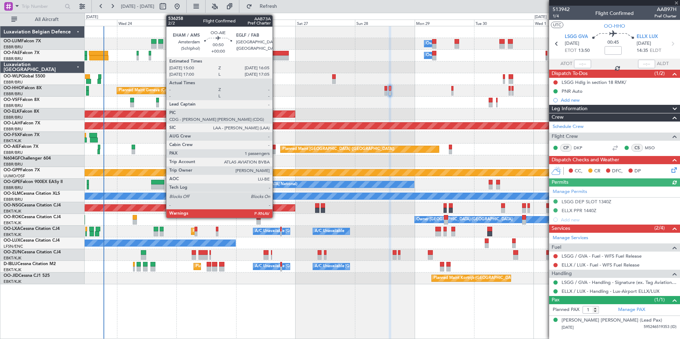
click at [276, 150] on div at bounding box center [274, 151] width 3 height 5
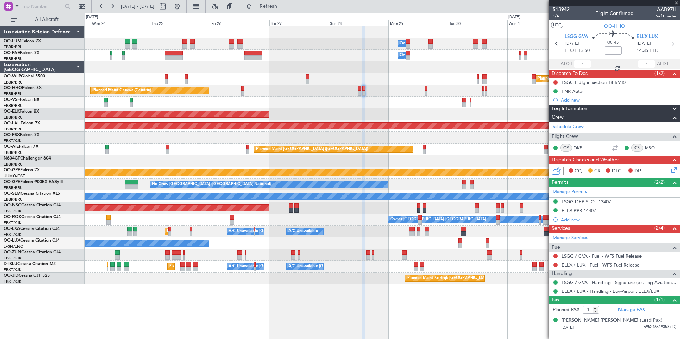
click at [227, 165] on div at bounding box center [382, 162] width 595 height 12
click at [262, 164] on div at bounding box center [382, 162] width 595 height 12
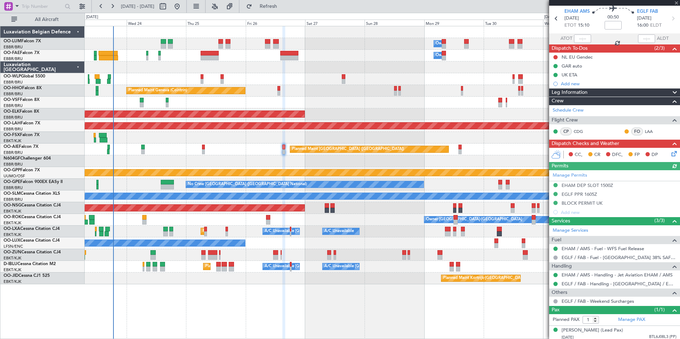
scroll to position [35, 0]
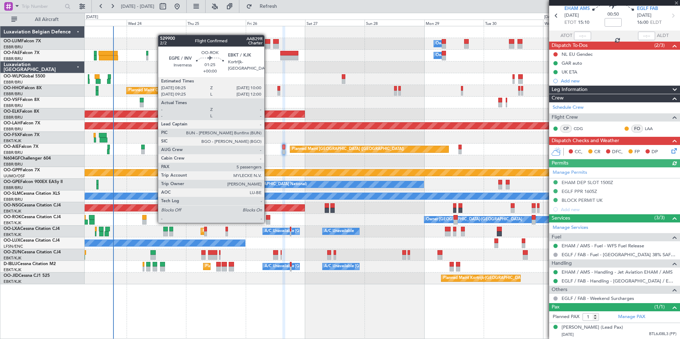
click at [268, 222] on div at bounding box center [268, 222] width 4 height 5
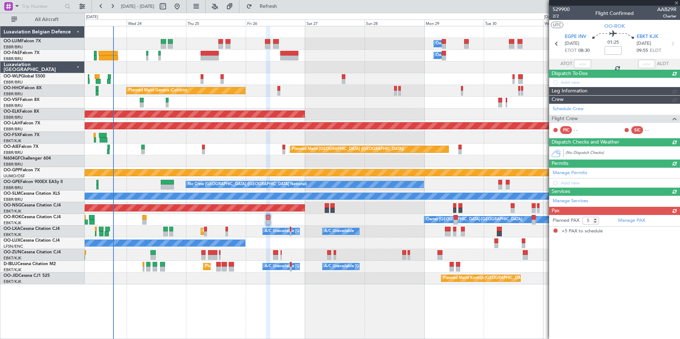
scroll to position [0, 0]
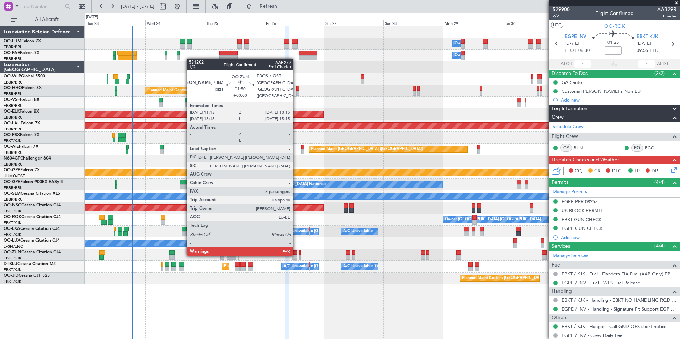
click at [296, 255] on div at bounding box center [294, 253] width 5 height 5
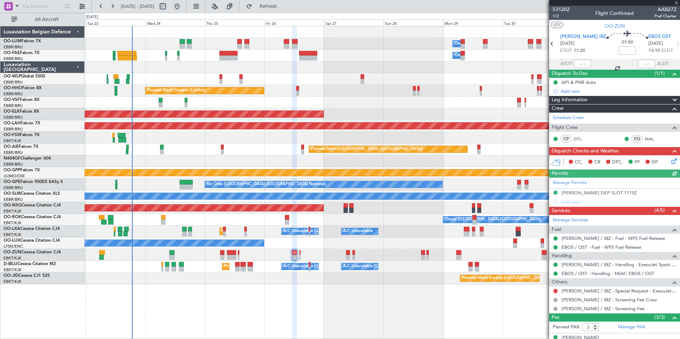
click at [254, 282] on div "Owner Melsbroek Air Base Owner Melsbroek Air Base Planned Maint Brussels (Bruss…" at bounding box center [383, 182] width 596 height 313
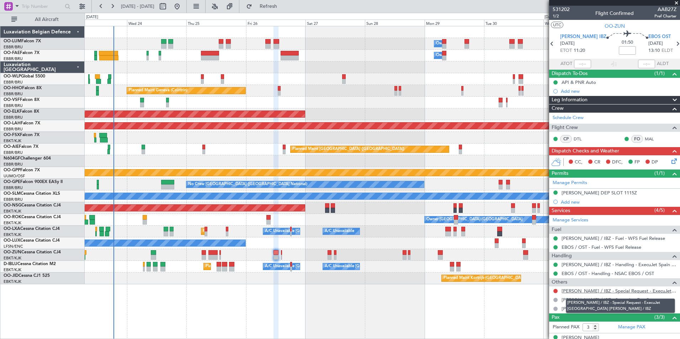
click at [595, 292] on link "LEIB / IBZ - Special Request - ExecuJet Spain LEIB / IBZ" at bounding box center [619, 291] width 115 height 6
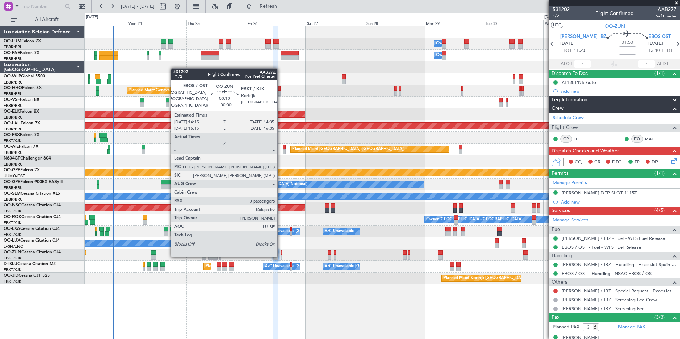
click at [281, 256] on div at bounding box center [281, 257] width 1 height 5
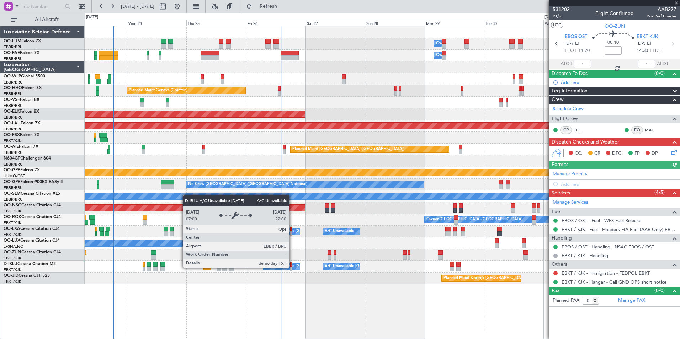
click at [292, 268] on div "A/C Unavailable [GEOGRAPHIC_DATA] ([GEOGRAPHIC_DATA] National)" at bounding box center [331, 267] width 132 height 11
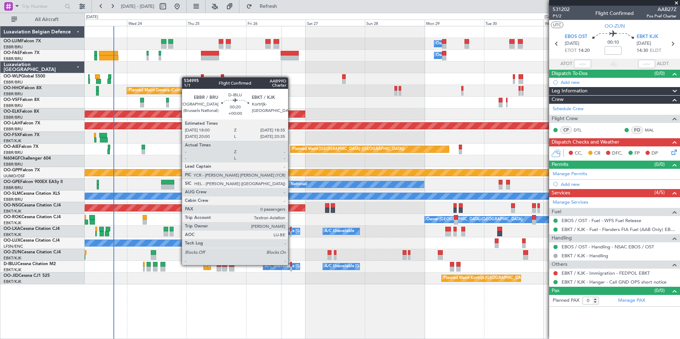
click at [291, 265] on div at bounding box center [291, 264] width 2 height 5
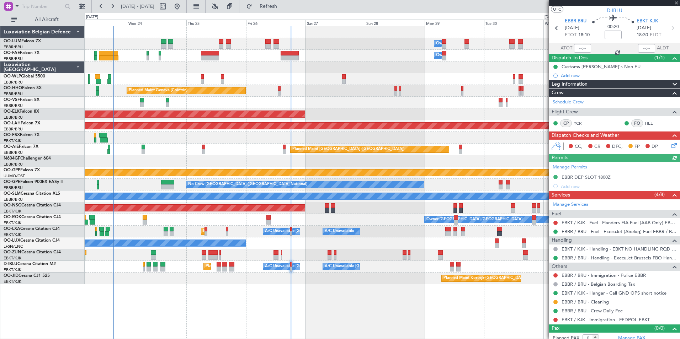
scroll to position [21, 0]
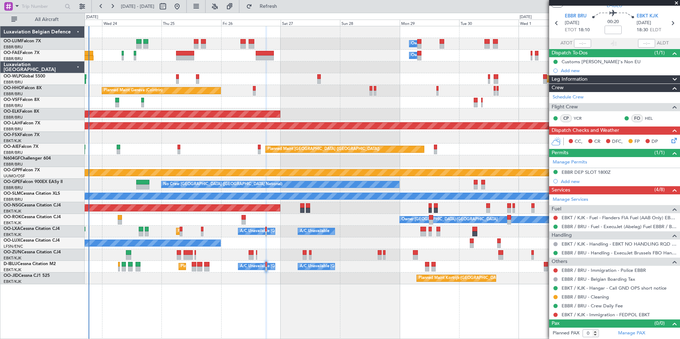
click at [294, 278] on div "Owner Melsbroek Air Base Owner Melsbroek Air Base Planned Maint Brussels (Bruss…" at bounding box center [382, 155] width 595 height 258
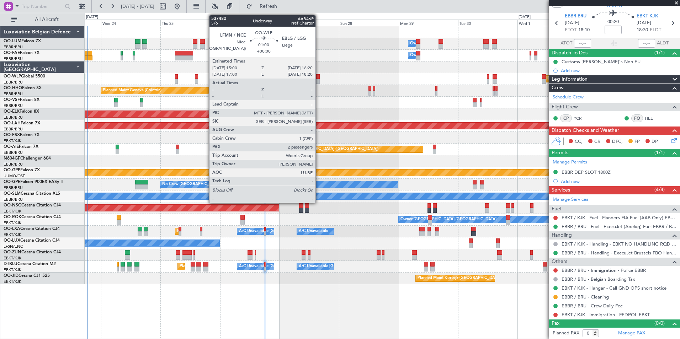
click at [319, 79] on div "Planned Maint Milan (Linate)" at bounding box center [382, 79] width 595 height 12
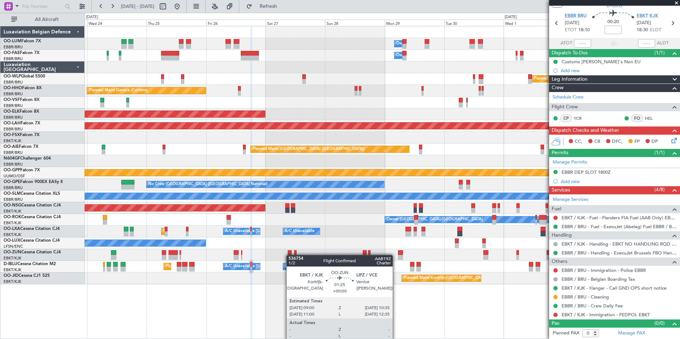
click at [290, 255] on div "Planned Maint Kortrijk-Wevelgem Owner" at bounding box center [382, 255] width 595 height 12
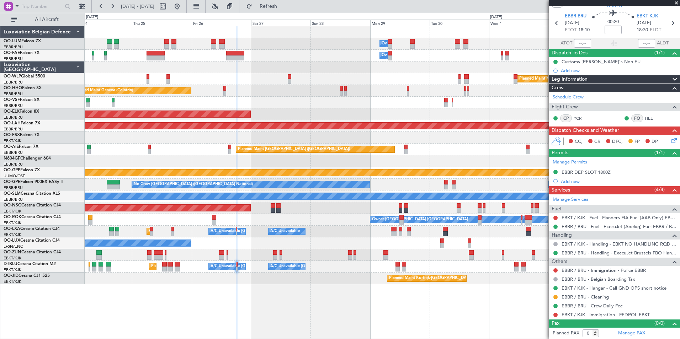
click at [257, 272] on div "Planned Maint Nice (Côte d'Azur Airport) A/C Unavailable Brussels (Brussels Nat…" at bounding box center [382, 267] width 595 height 12
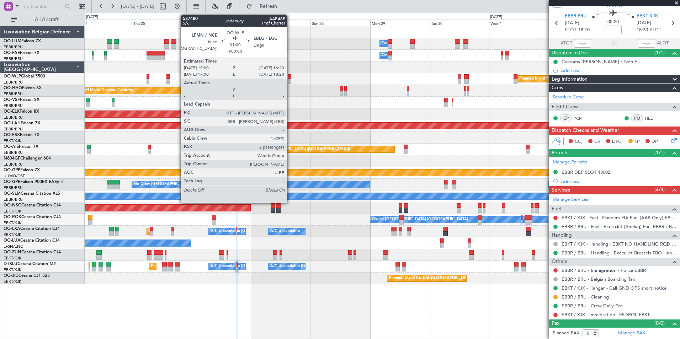
click at [290, 80] on div at bounding box center [290, 81] width 4 height 5
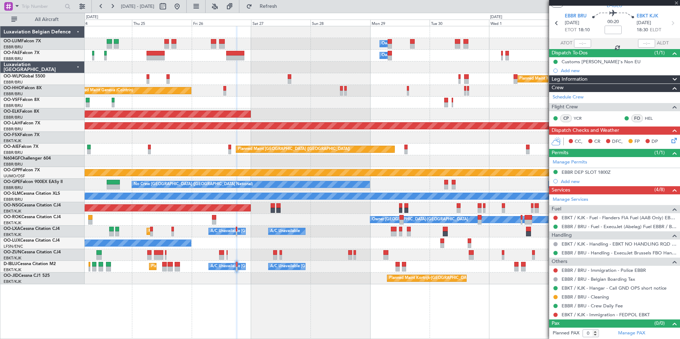
click at [302, 96] on div "Planned Maint Geneva (Cointrin)" at bounding box center [382, 91] width 595 height 12
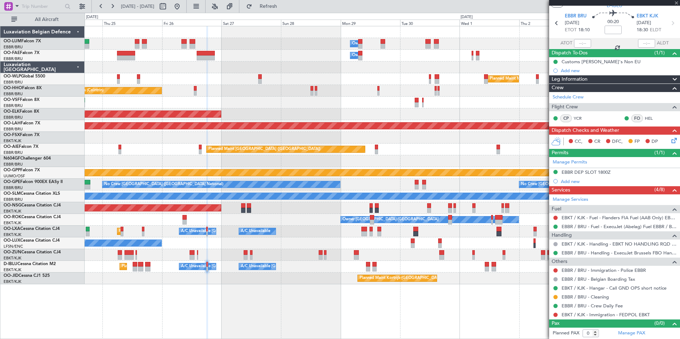
click at [268, 102] on div at bounding box center [382, 103] width 595 height 12
type input "2"
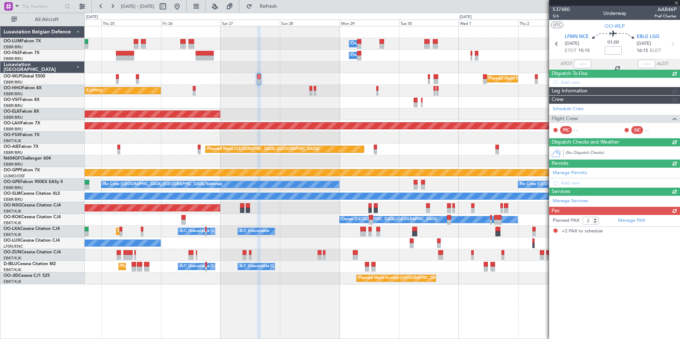
scroll to position [0, 0]
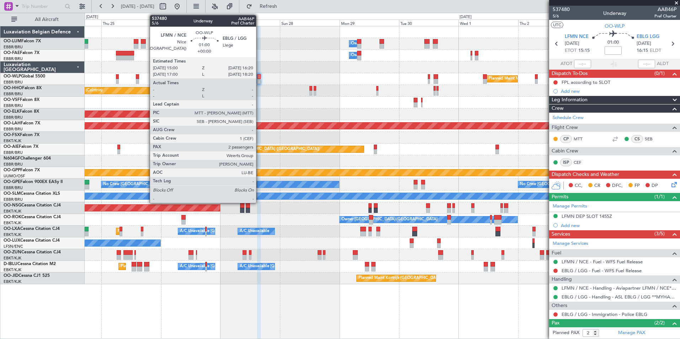
click at [259, 79] on div at bounding box center [259, 81] width 4 height 5
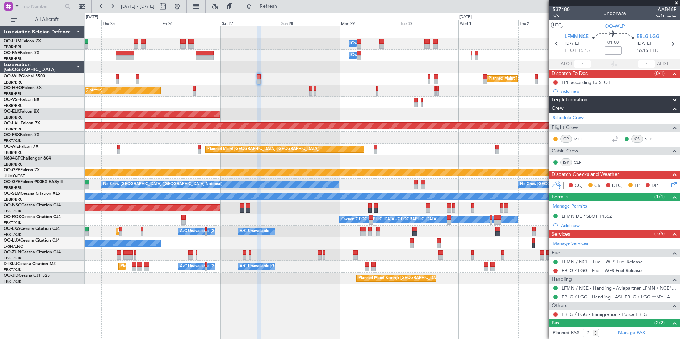
click at [285, 96] on div "Planned Maint Geneva (Cointrin)" at bounding box center [382, 91] width 595 height 12
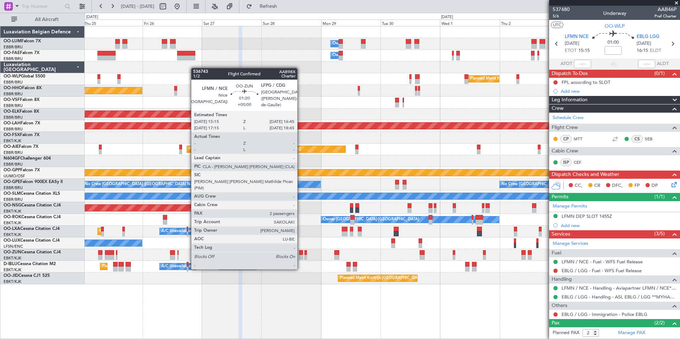
click at [301, 255] on div at bounding box center [301, 257] width 4 height 5
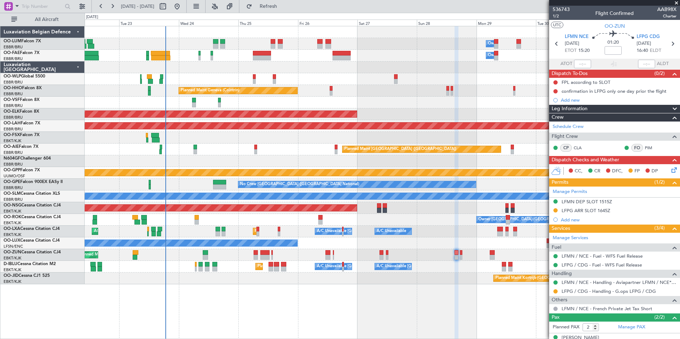
click at [361, 156] on div at bounding box center [382, 162] width 595 height 12
click at [276, 164] on div at bounding box center [382, 162] width 595 height 12
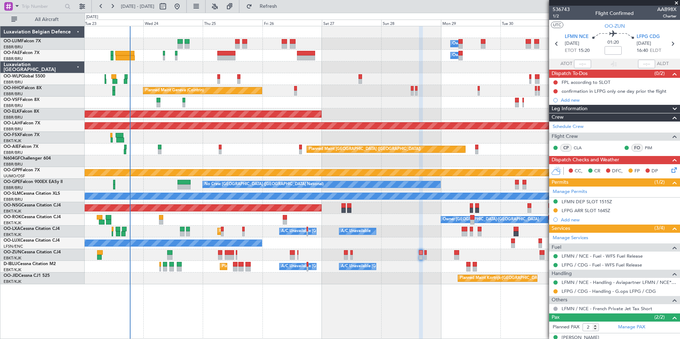
click at [277, 163] on div at bounding box center [382, 162] width 595 height 12
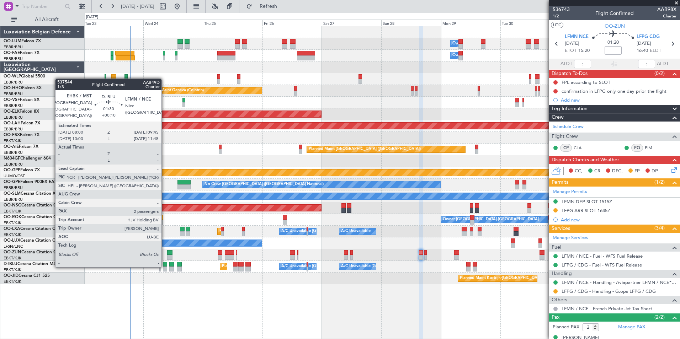
click at [165, 267] on div at bounding box center [165, 269] width 5 height 5
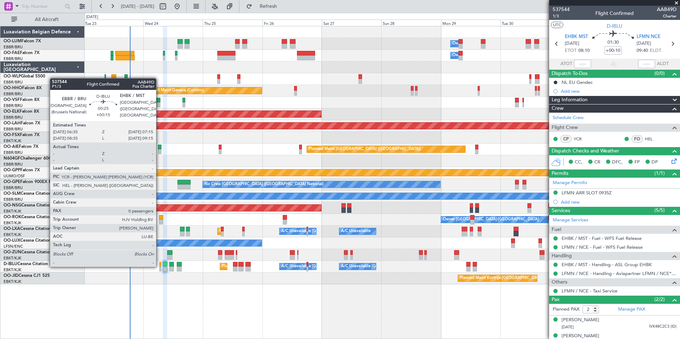
click at [159, 267] on div at bounding box center [160, 264] width 2 height 5
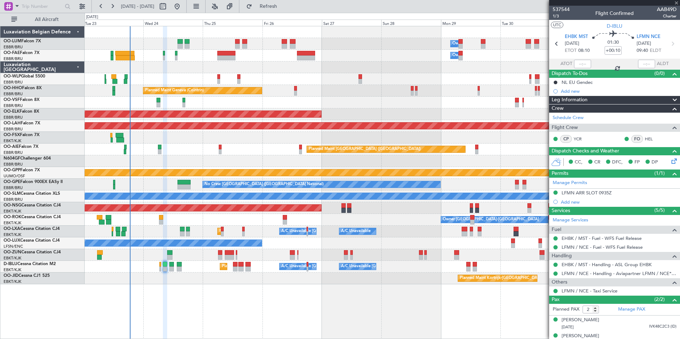
type input "+00:15"
type input "0"
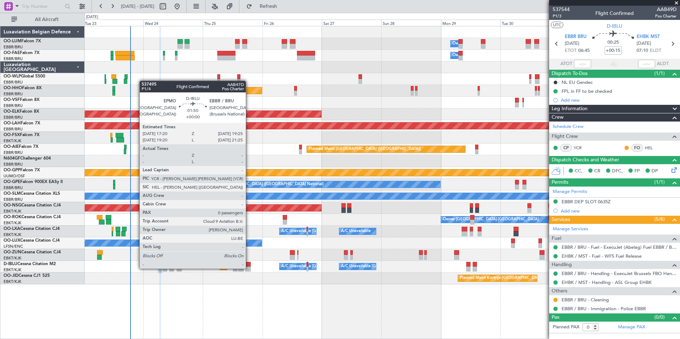
click at [249, 269] on div at bounding box center [248, 269] width 5 height 5
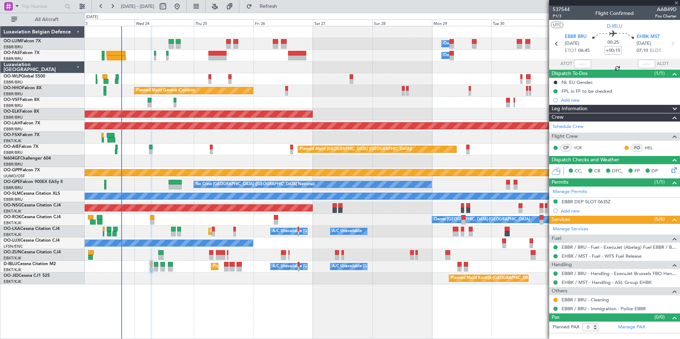
click at [237, 287] on div "Owner Melsbroek Air Base Owner Melsbroek Air Base Planned Maint Brussels (Bruss…" at bounding box center [383, 182] width 596 height 313
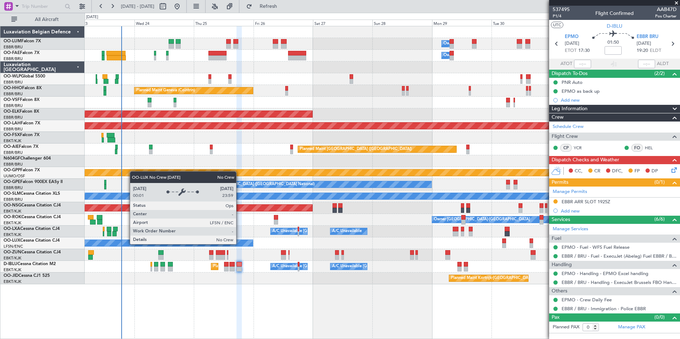
click at [226, 248] on div "No Crew Nancy (Essey)" at bounding box center [382, 244] width 595 height 12
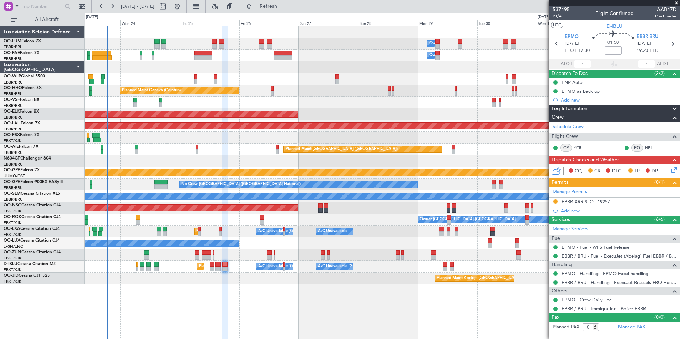
click at [236, 288] on div "Owner Melsbroek Air Base Owner Melsbroek Air Base Planned Maint Brussels (Bruss…" at bounding box center [383, 182] width 596 height 313
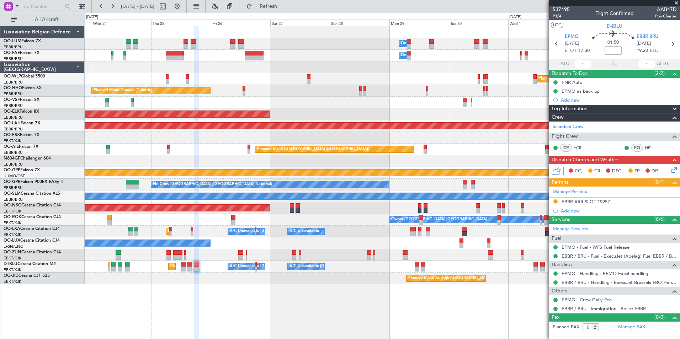
click at [233, 285] on div "Owner Melsbroek Air Base Owner Melsbroek Air Base Planned Maint Brussels (Bruss…" at bounding box center [383, 182] width 596 height 313
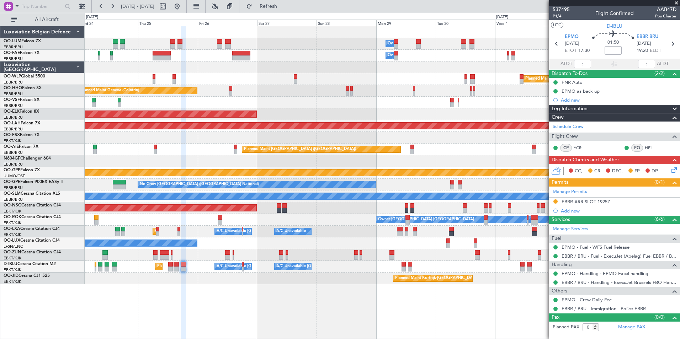
click at [230, 282] on div "Planned Maint Kortrijk-[GEOGRAPHIC_DATA]" at bounding box center [382, 279] width 595 height 12
click at [280, 228] on div "Planned Maint Kortrijk-Wevelgem A/C Unavailable Brussels (Brussels National) A/…" at bounding box center [382, 232] width 595 height 12
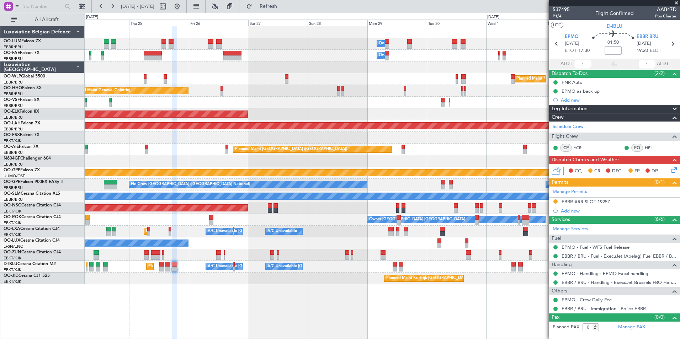
click at [284, 78] on div "Planned Maint Milan (Linate)" at bounding box center [382, 79] width 595 height 12
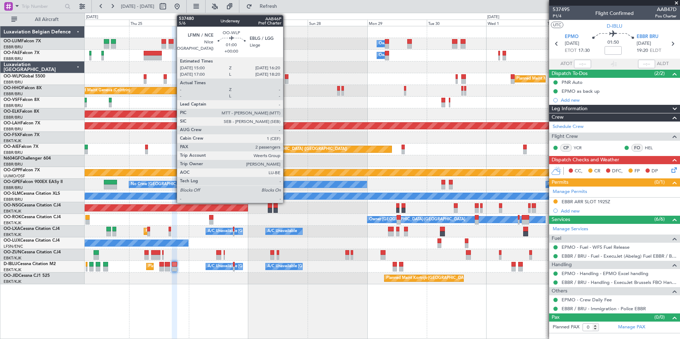
click at [286, 78] on div at bounding box center [287, 76] width 4 height 5
click at [275, 85] on div "Owner Melsbroek Air Base Owner Melsbroek Air Base Planned Maint Milan (Linate) …" at bounding box center [382, 155] width 595 height 258
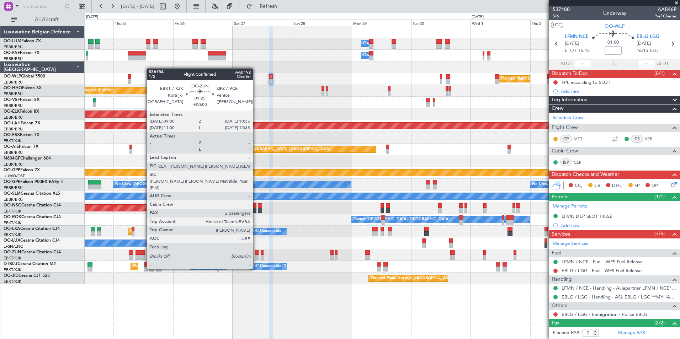
click at [256, 256] on div at bounding box center [257, 257] width 4 height 5
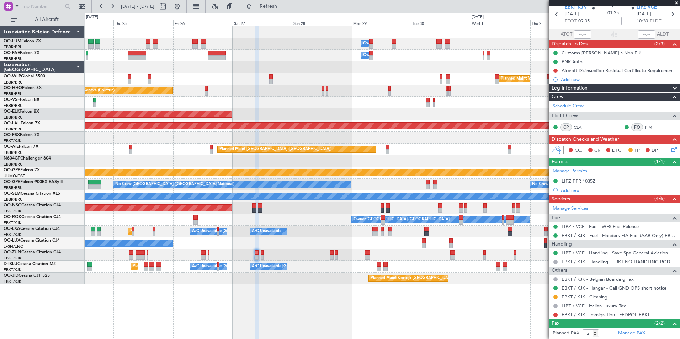
scroll to position [62, 0]
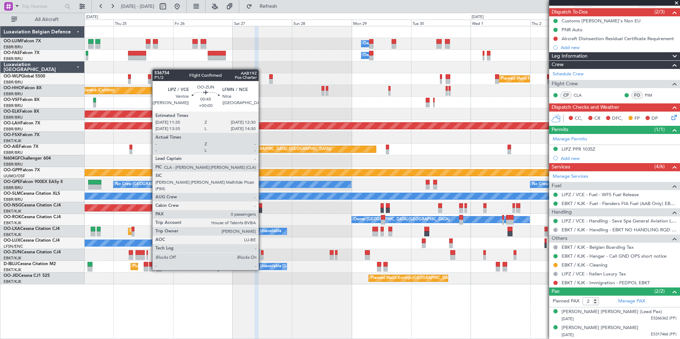
click at [262, 257] on div at bounding box center [262, 257] width 2 height 5
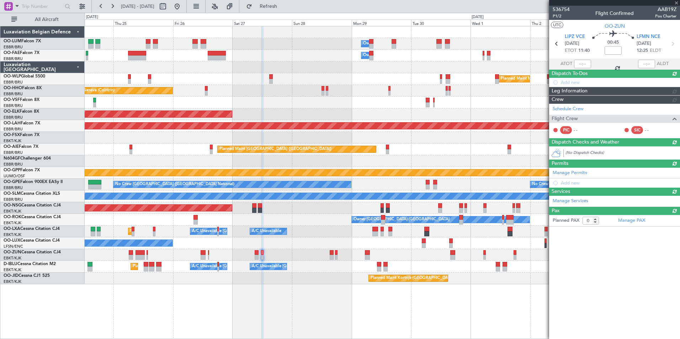
scroll to position [0, 0]
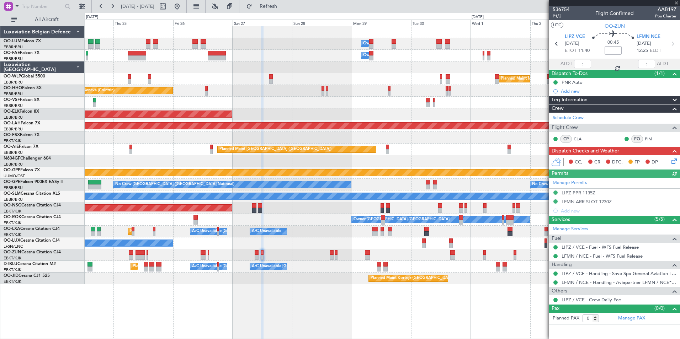
click at [290, 265] on div "Planned Maint Nice (Côte d'Azur Airport) A/C Unavailable Brussels (Brussels Nat…" at bounding box center [382, 267] width 595 height 12
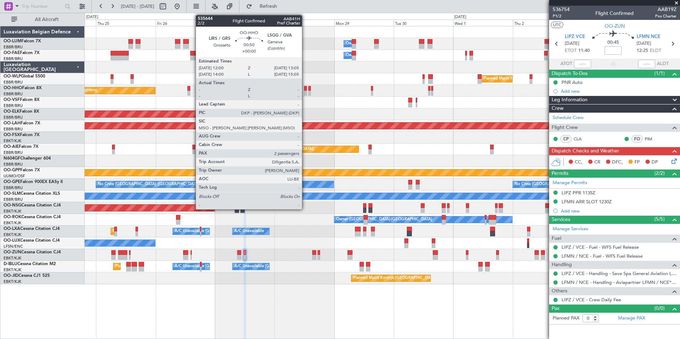
click at [305, 91] on div at bounding box center [305, 93] width 3 height 5
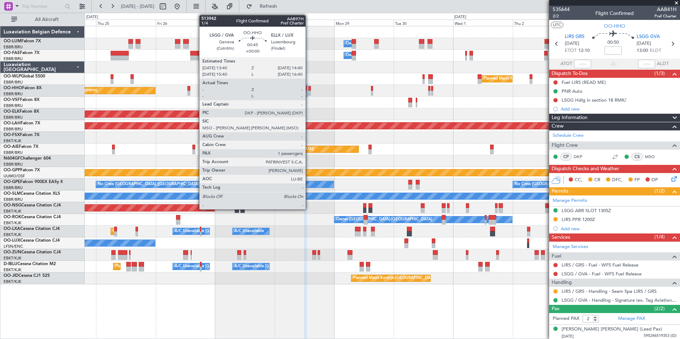
click at [309, 91] on div at bounding box center [310, 93] width 2 height 5
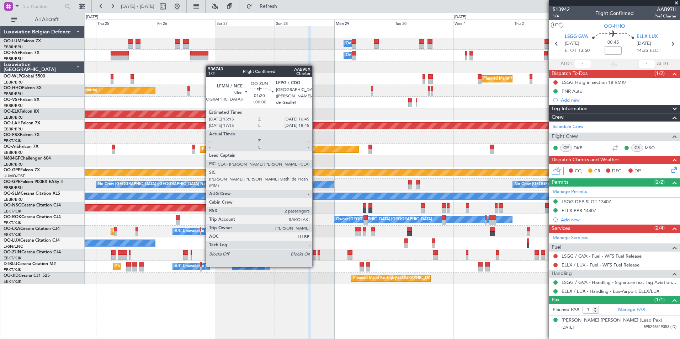
click at [316, 254] on div at bounding box center [314, 253] width 4 height 5
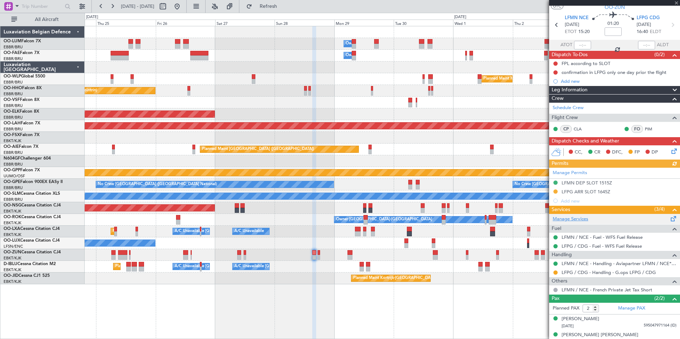
scroll to position [26, 0]
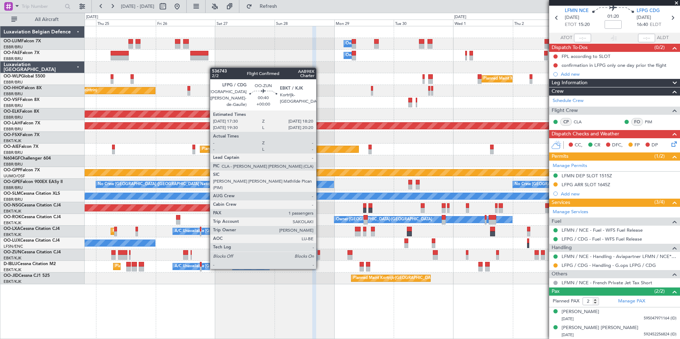
click at [320, 255] on div at bounding box center [319, 257] width 2 height 5
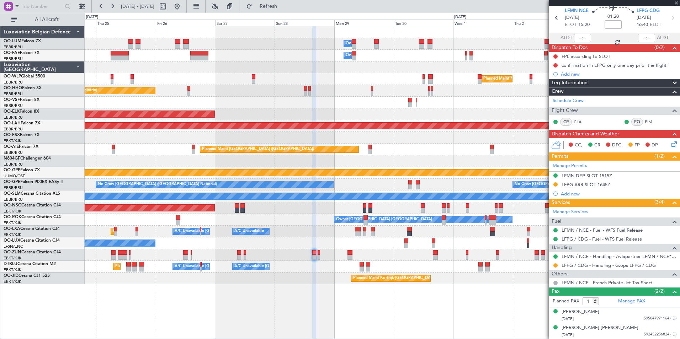
scroll to position [0, 0]
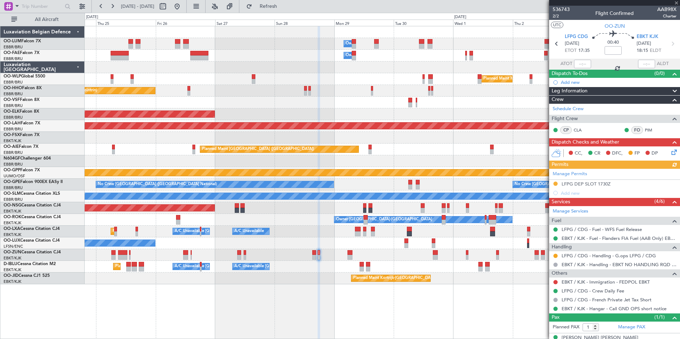
click at [297, 235] on div "Planned Maint Kortrijk-Wevelgem A/C Unavailable Brussels (Brussels National) A/…" at bounding box center [382, 232] width 595 height 12
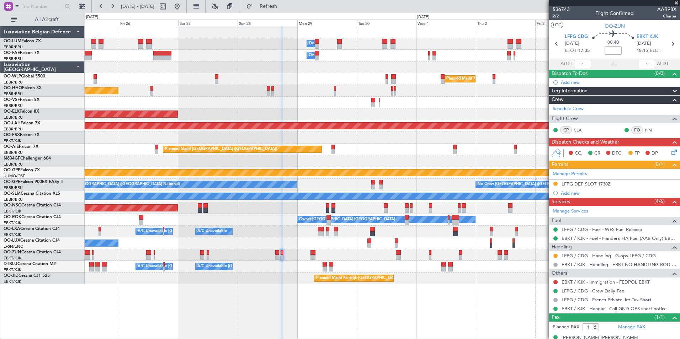
click at [299, 93] on div "Planned Maint Geneva (Cointrin)" at bounding box center [382, 91] width 595 height 12
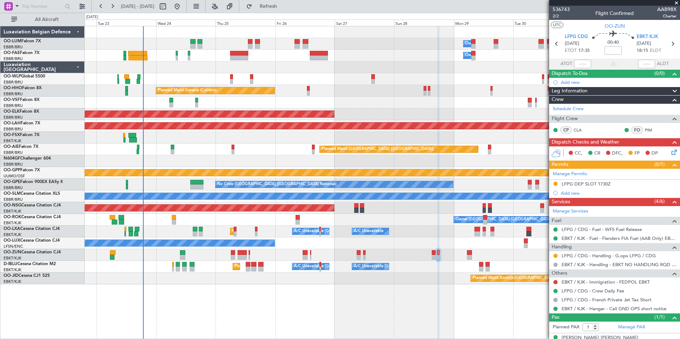
click at [323, 64] on div "Owner Melsbroek Air Base Owner Melsbroek Air Base Planned Maint Brussels (Bruss…" at bounding box center [382, 155] width 595 height 258
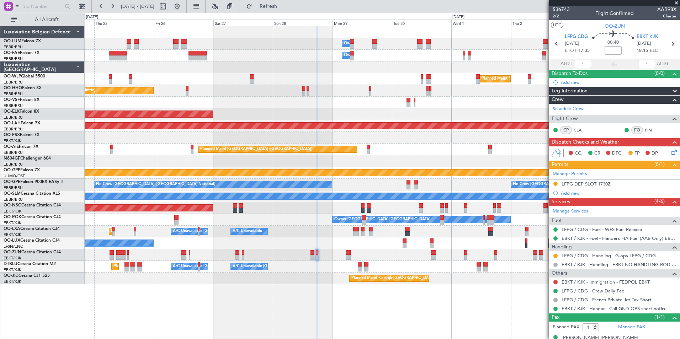
click at [238, 82] on div "Owner Melsbroek Air Base Owner Melsbroek Air Base Planned Maint Milan (Linate) …" at bounding box center [382, 155] width 595 height 258
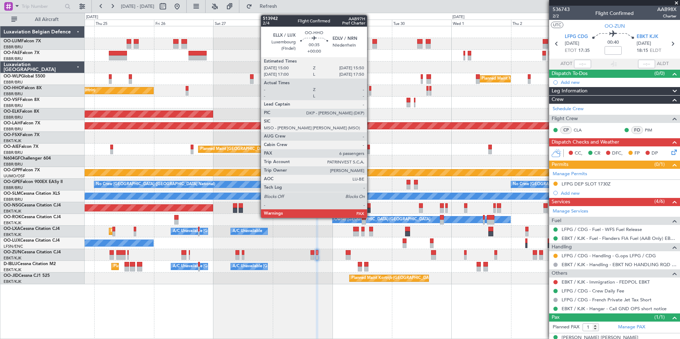
click at [370, 91] on div at bounding box center [370, 93] width 2 height 5
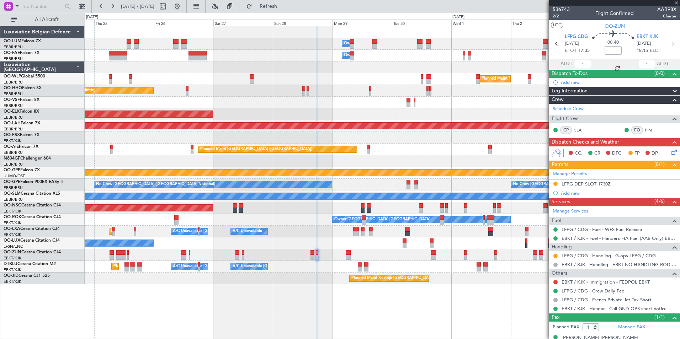
click at [327, 104] on div at bounding box center [382, 103] width 595 height 12
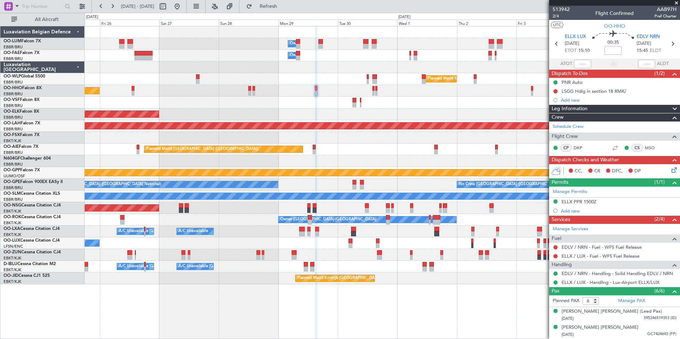
click at [313, 106] on div at bounding box center [382, 103] width 595 height 12
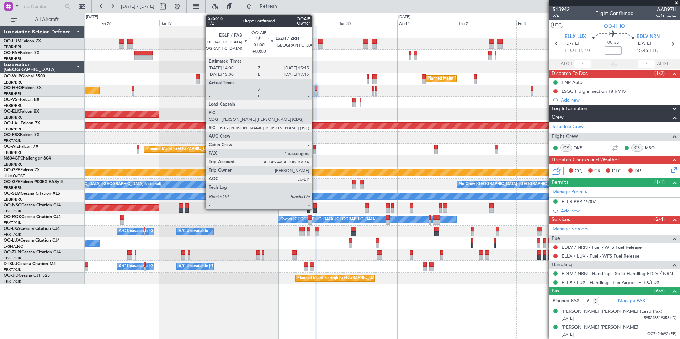
click at [315, 149] on div at bounding box center [314, 147] width 3 height 5
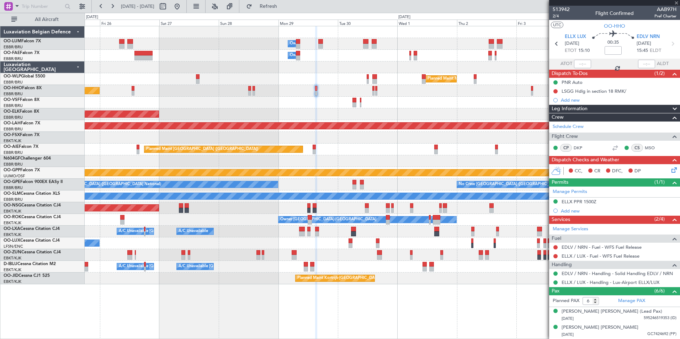
type input "4"
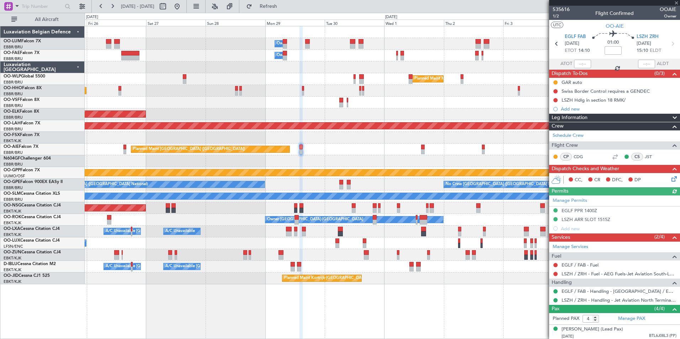
click at [338, 142] on div "Owner Melsbroek Air Base Owner Melsbroek Air Base Planned Maint Milan (Linate) …" at bounding box center [382, 155] width 595 height 258
click at [328, 191] on div "Owner Melsbroek Air Base Owner Melsbroek Air Base Planned Maint Milan (Linate) …" at bounding box center [382, 155] width 595 height 258
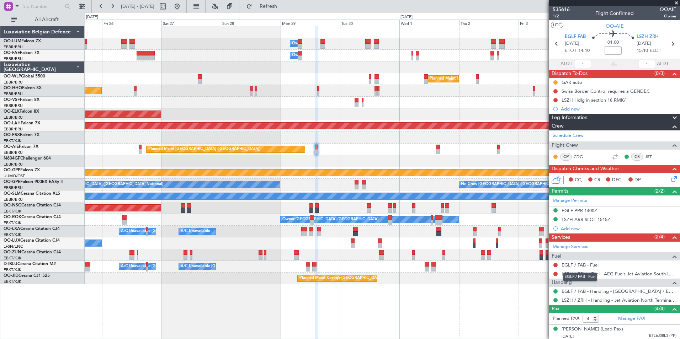
click at [583, 262] on link "EGLF / FAB - Fuel" at bounding box center [580, 265] width 37 height 6
click at [284, 6] on span "Refresh" at bounding box center [269, 6] width 30 height 5
click at [317, 163] on div at bounding box center [382, 162] width 595 height 12
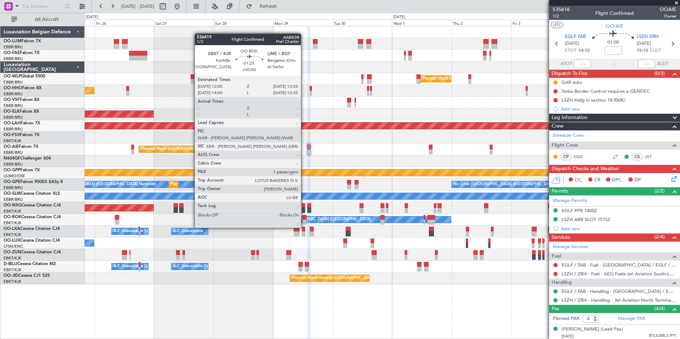
click at [304, 221] on div at bounding box center [304, 222] width 4 height 5
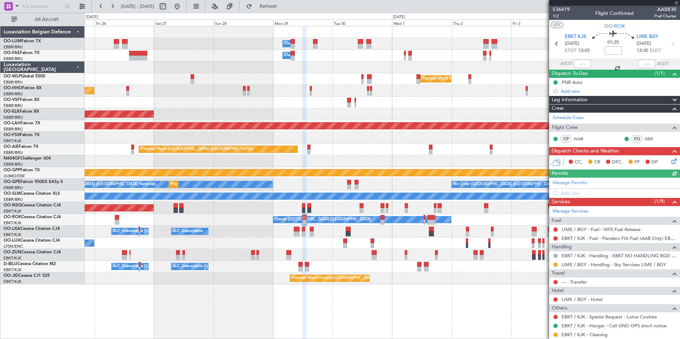
click at [317, 232] on div "A/C Unavailable Brussels (Brussels National) A/C Unavailable Planned Maint Kort…" at bounding box center [382, 232] width 595 height 12
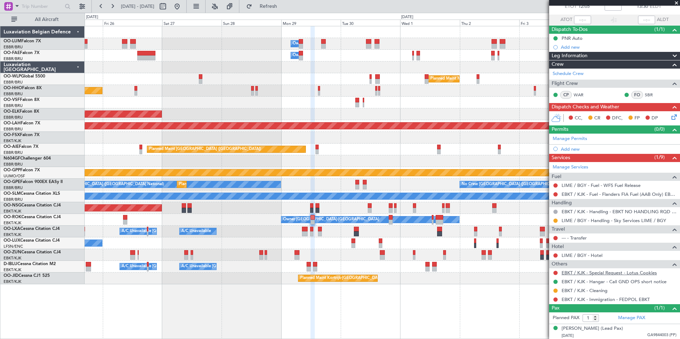
scroll to position [45, 0]
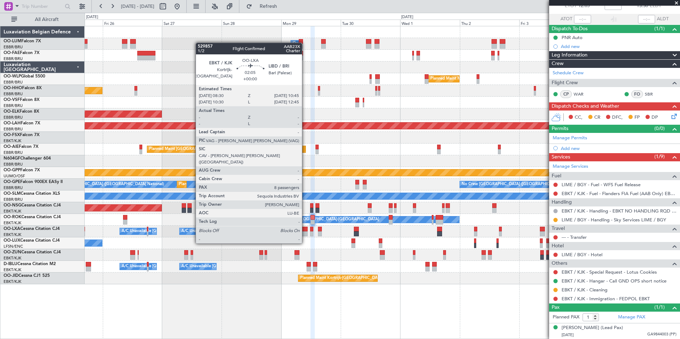
click at [305, 230] on div at bounding box center [305, 229] width 6 height 5
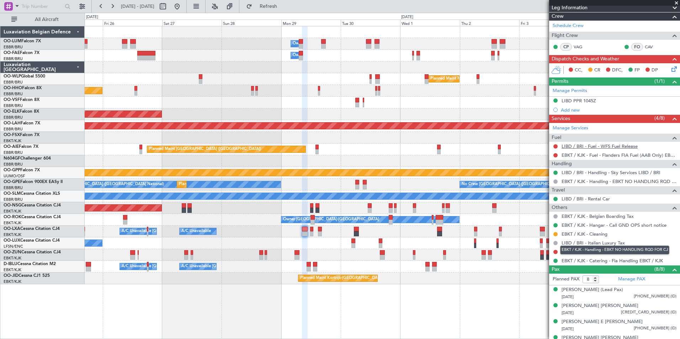
scroll to position [107, 0]
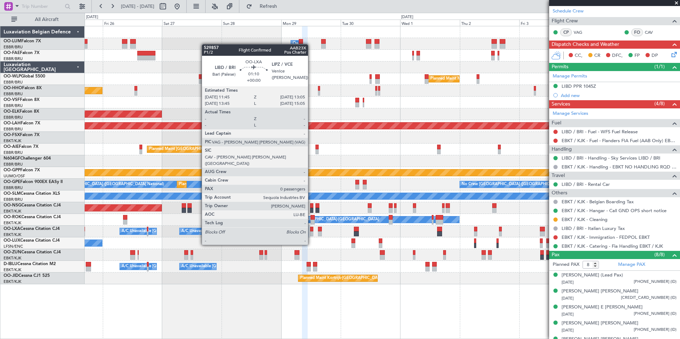
click at [311, 232] on div at bounding box center [312, 234] width 4 height 5
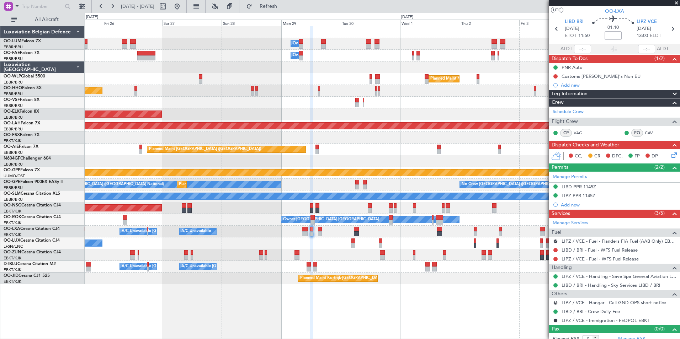
scroll to position [21, 0]
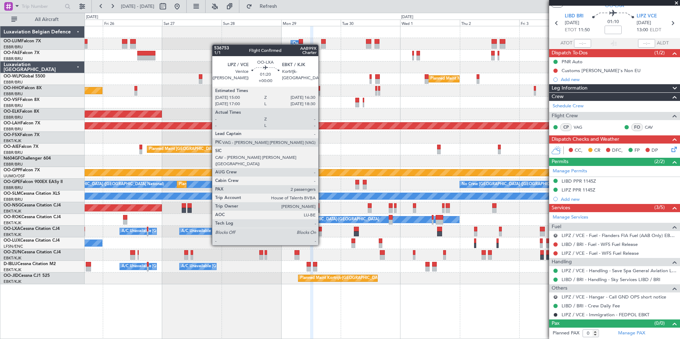
click at [322, 232] on div at bounding box center [320, 234] width 4 height 5
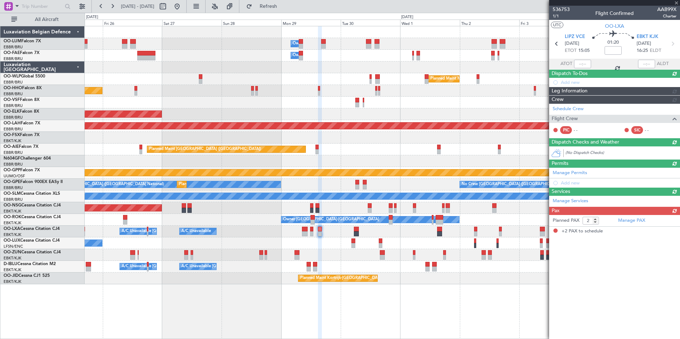
scroll to position [0, 0]
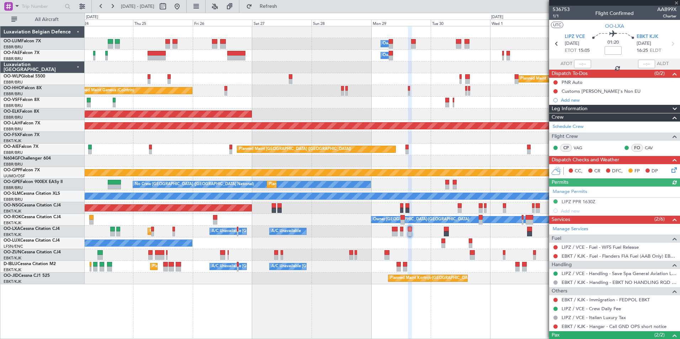
click at [396, 246] on div "No Crew Nancy (Essey)" at bounding box center [382, 244] width 595 height 12
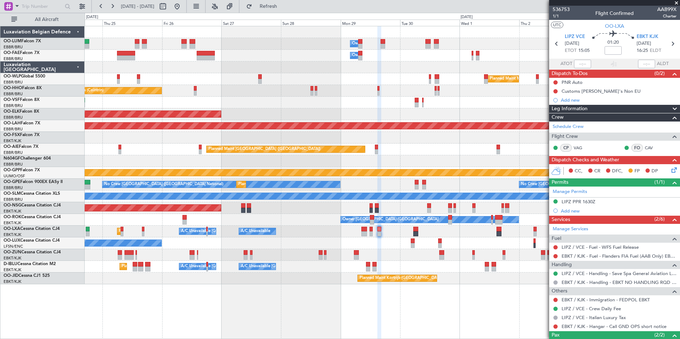
click at [368, 245] on div "No Crew Nancy (Essey)" at bounding box center [382, 244] width 595 height 12
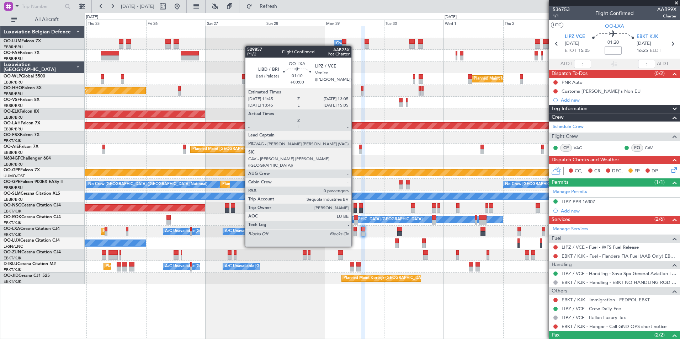
click at [355, 233] on div at bounding box center [356, 234] width 4 height 5
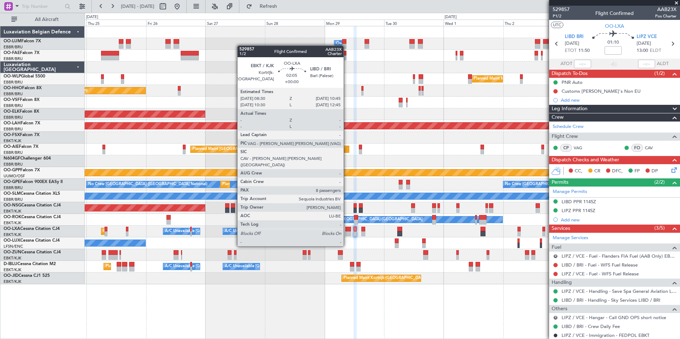
click at [347, 233] on div at bounding box center [349, 234] width 6 height 5
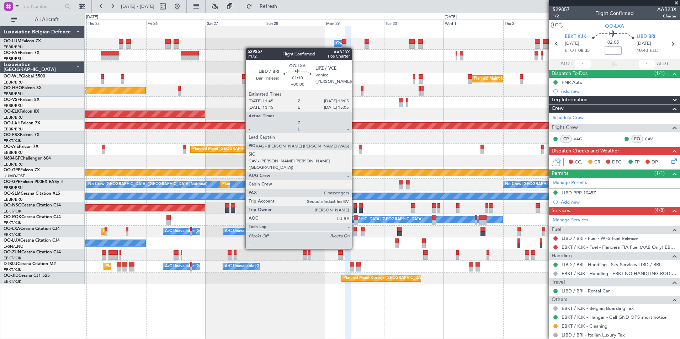
click at [355, 236] on div at bounding box center [356, 234] width 4 height 5
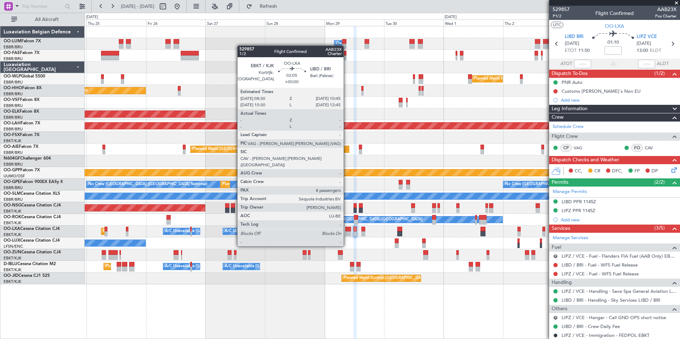
click at [347, 233] on div at bounding box center [349, 234] width 6 height 5
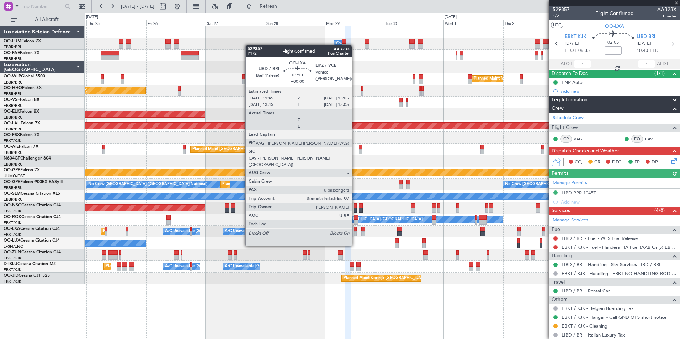
click at [355, 233] on div at bounding box center [356, 234] width 4 height 5
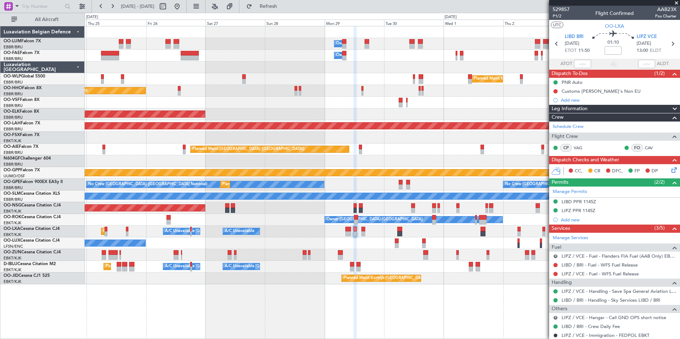
click at [578, 209] on div "LIPZ PPR 1145Z" at bounding box center [579, 211] width 34 height 6
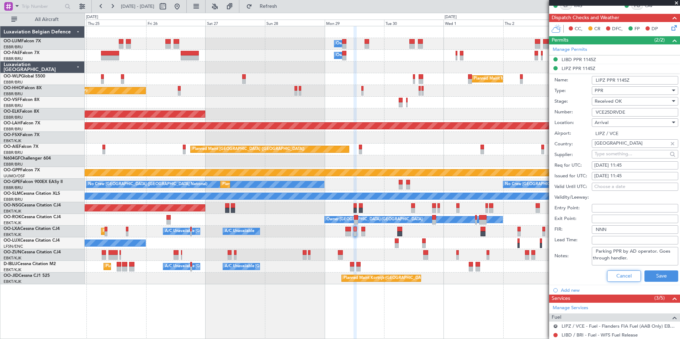
click at [621, 274] on button "Cancel" at bounding box center [624, 276] width 34 height 11
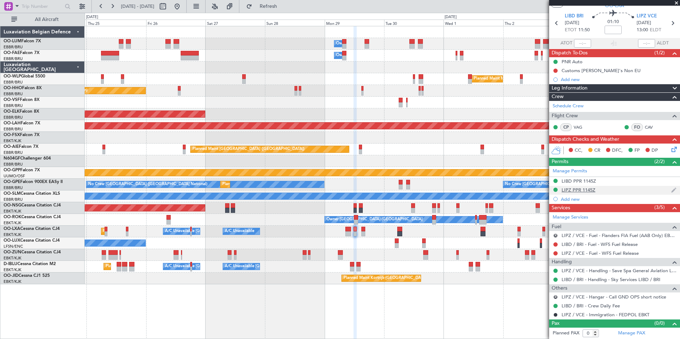
click at [582, 192] on div "LIPZ PPR 1145Z" at bounding box center [579, 190] width 34 height 6
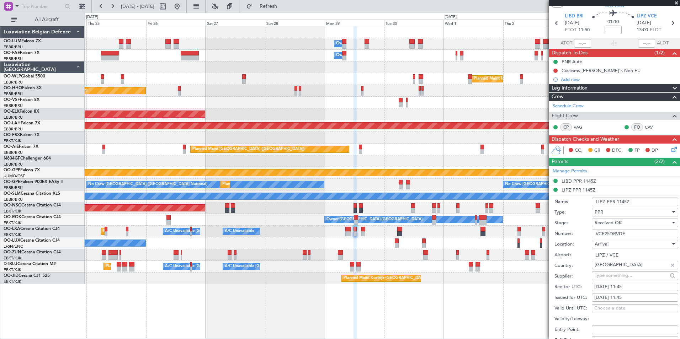
scroll to position [142, 0]
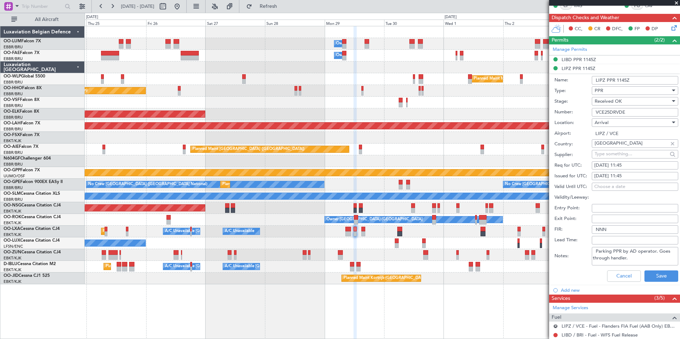
drag, startPoint x: 608, startPoint y: 252, endPoint x: 662, endPoint y: 257, distance: 53.2
click at [662, 257] on textarea "Parking PPR by AD operator. Goes through handler." at bounding box center [635, 256] width 86 height 19
click at [644, 257] on textarea "Parking PPR by AD operator. Goes through handler." at bounding box center [635, 256] width 86 height 19
click at [618, 275] on button "Cancel" at bounding box center [624, 276] width 34 height 11
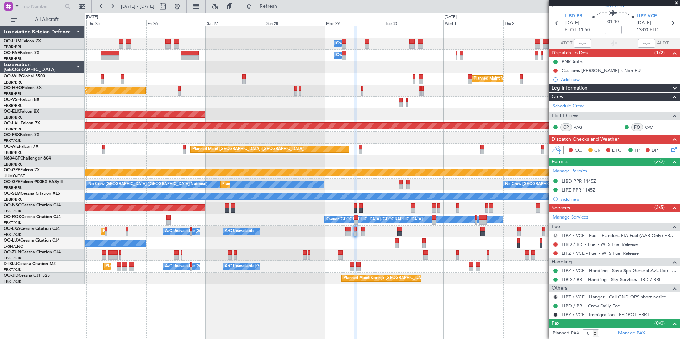
click at [555, 235] on button "R" at bounding box center [556, 236] width 4 height 4
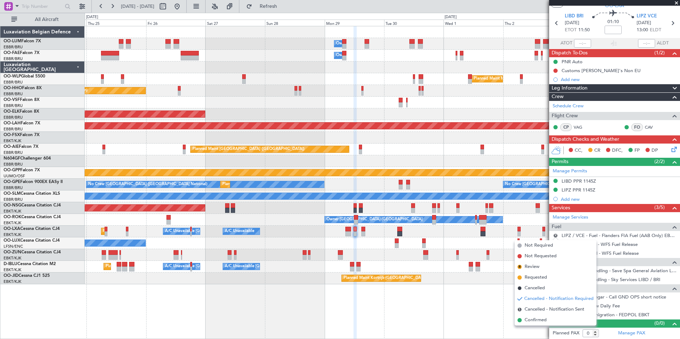
click at [539, 290] on span "Cancelled" at bounding box center [535, 288] width 20 height 7
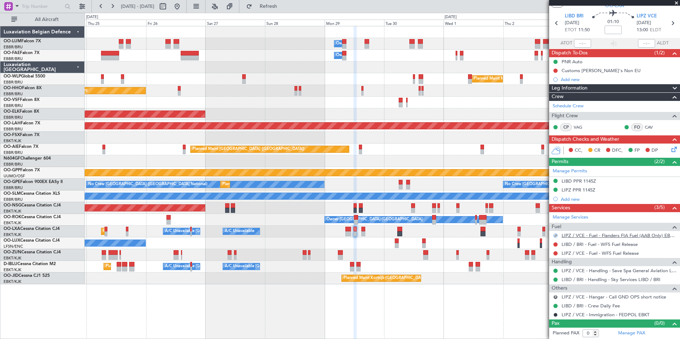
click at [587, 237] on link "LIPZ / VCE - Fuel - Flanders FIA Fuel (AAB Only) EBKT / KJK" at bounding box center [619, 236] width 115 height 6
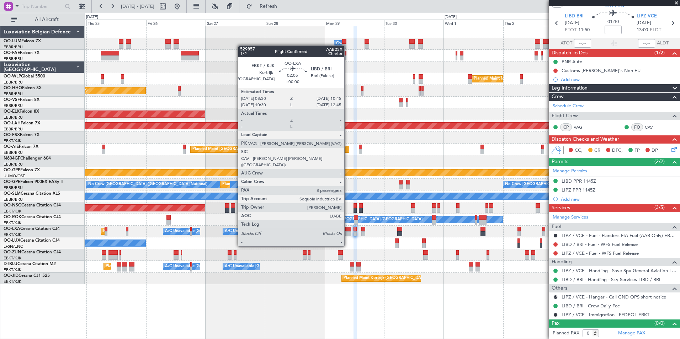
click at [348, 233] on div at bounding box center [349, 234] width 6 height 5
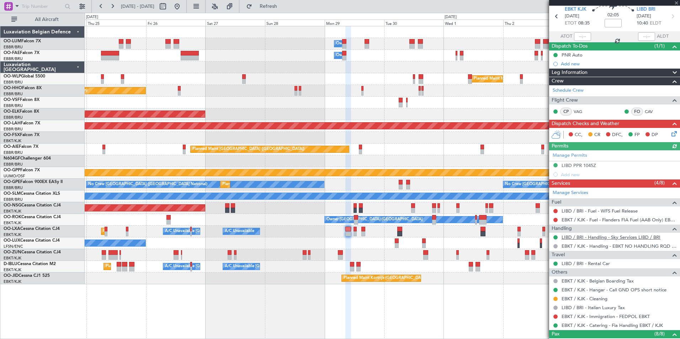
scroll to position [71, 0]
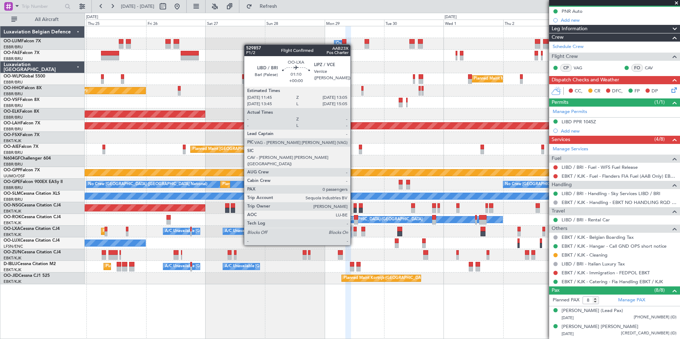
click at [357, 232] on div at bounding box center [356, 234] width 4 height 5
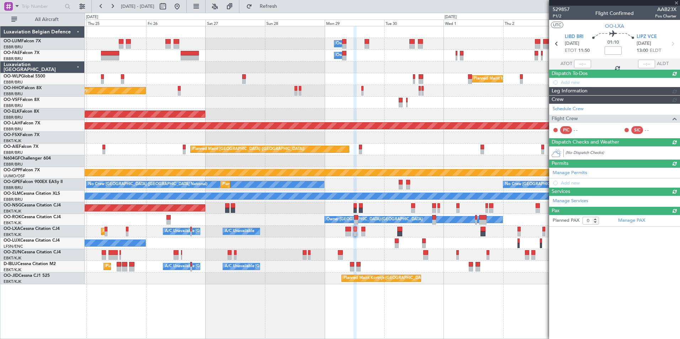
scroll to position [0, 0]
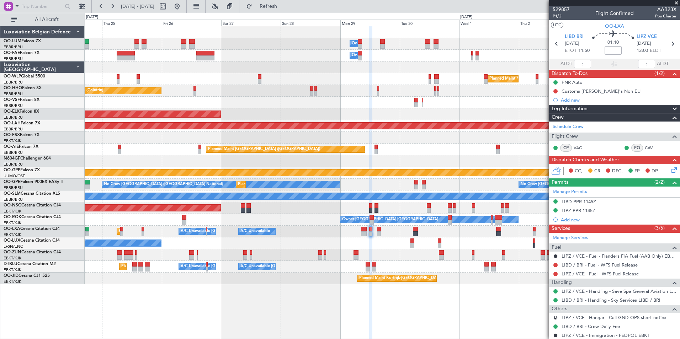
click at [334, 249] on div "No Crew Nancy (Essey)" at bounding box center [382, 244] width 595 height 12
click at [558, 16] on span "P1/2" at bounding box center [561, 16] width 17 height 6
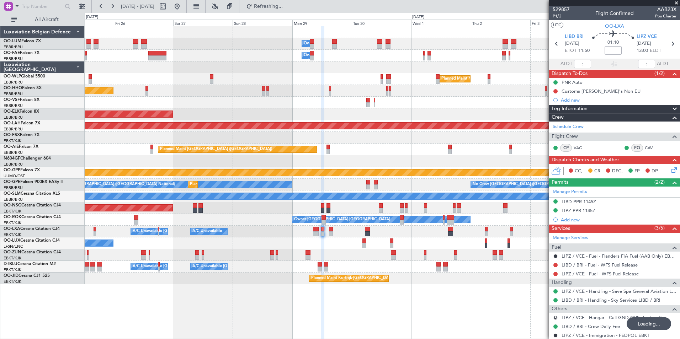
click at [251, 141] on div at bounding box center [382, 138] width 595 height 12
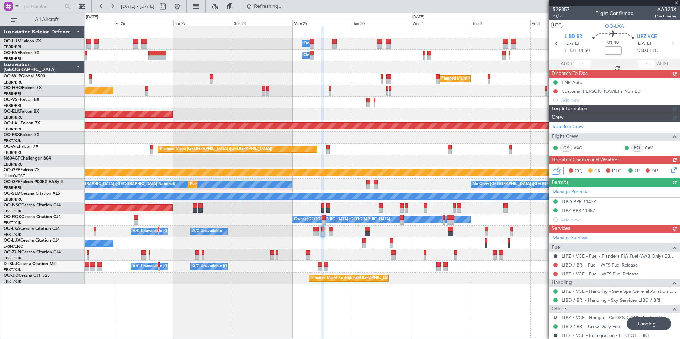
click at [221, 193] on div "Owner Melsbroek Air Base Owner Melsbroek Air Base Planned Maint Milan (Linate) …" at bounding box center [382, 155] width 595 height 258
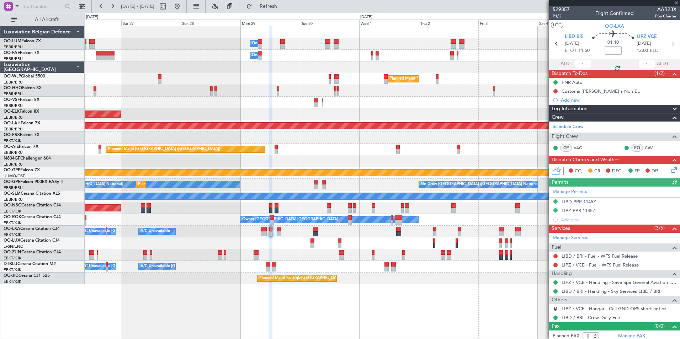
click at [306, 259] on div at bounding box center [382, 255] width 595 height 12
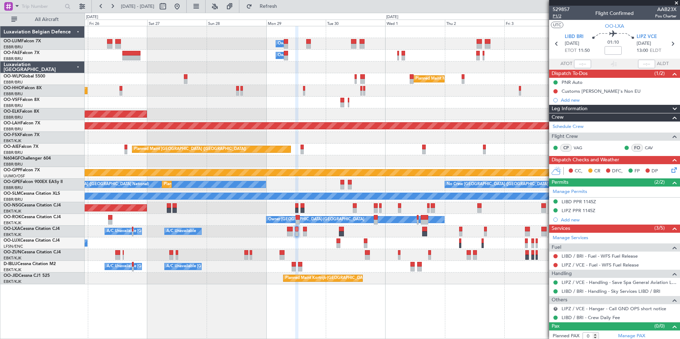
click at [559, 17] on span "P1/2" at bounding box center [561, 16] width 17 height 6
click at [280, 8] on span "Refresh" at bounding box center [269, 6] width 30 height 5
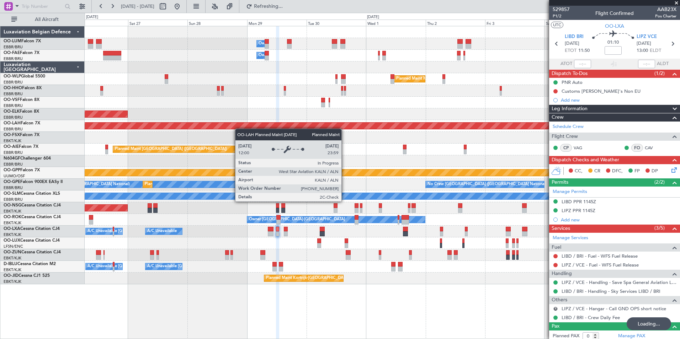
click at [226, 128] on div "Planned Maint [PERSON_NAME]-[GEOGRAPHIC_DATA][PERSON_NAME] ([GEOGRAPHIC_DATA][P…" at bounding box center [382, 126] width 595 height 12
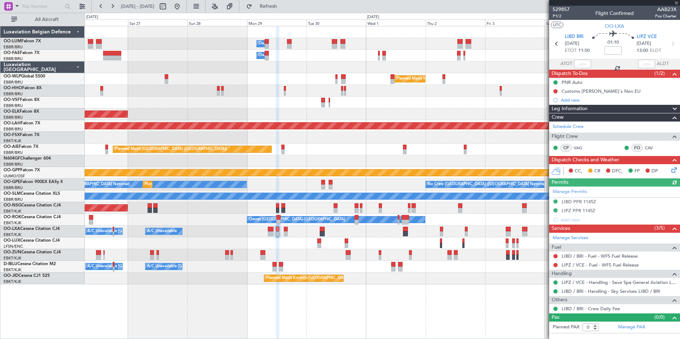
click at [283, 232] on div "A/C Unavailable Brussels (Brussels National) A/C Unavailable Planned Maint Kort…" at bounding box center [382, 232] width 595 height 12
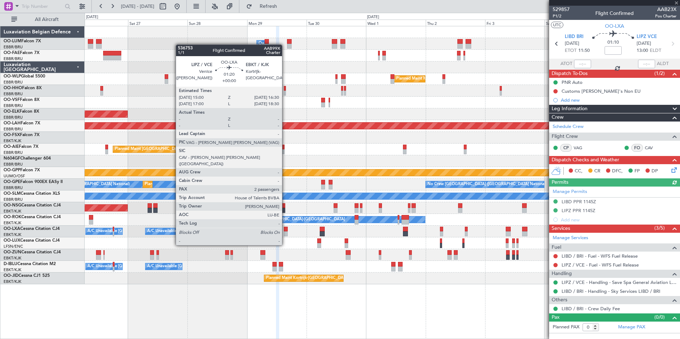
click at [286, 232] on div at bounding box center [286, 234] width 4 height 5
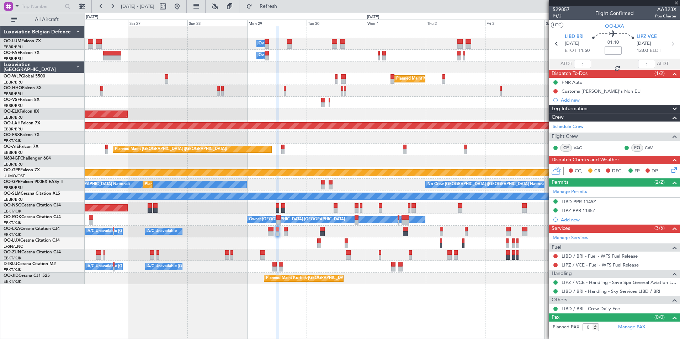
type input "2"
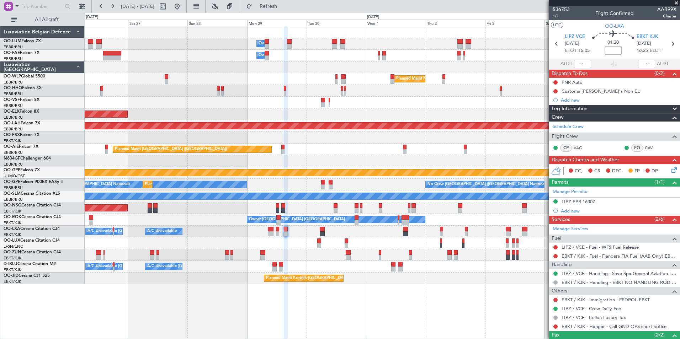
click at [512, 226] on div "Owner Melsbroek Air Base Owner Melsbroek Air Base Planned Maint Milan (Linate) …" at bounding box center [382, 155] width 595 height 258
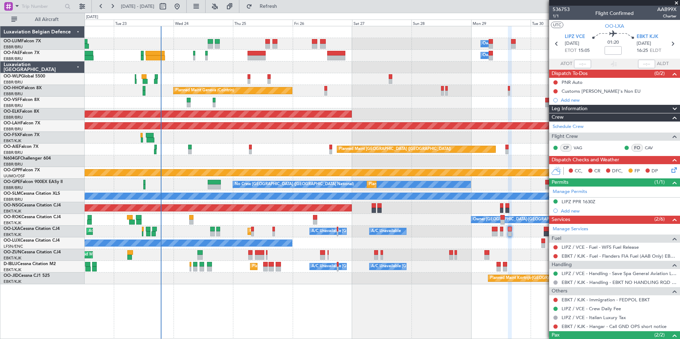
click at [288, 220] on div "Owner [GEOGRAPHIC_DATA]-[GEOGRAPHIC_DATA]" at bounding box center [382, 220] width 595 height 12
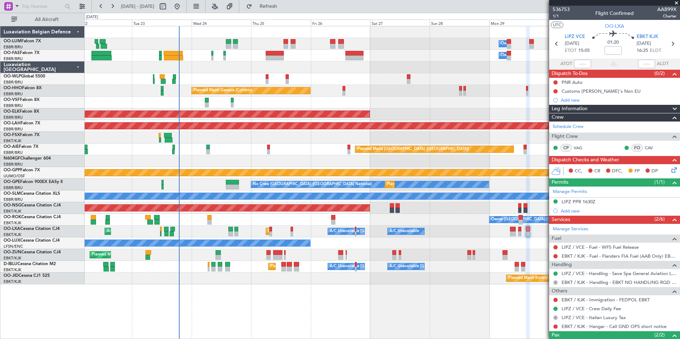
click at [194, 70] on div at bounding box center [382, 68] width 595 height 12
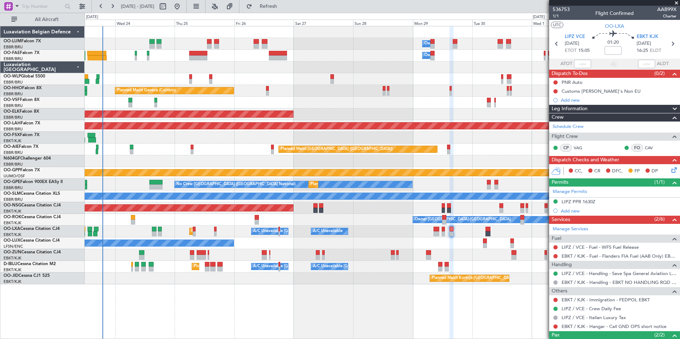
click at [133, 247] on div "Owner Melsbroek Air Base Owner Melsbroek Air Base Planned Maint Brussels (Bruss…" at bounding box center [382, 155] width 595 height 258
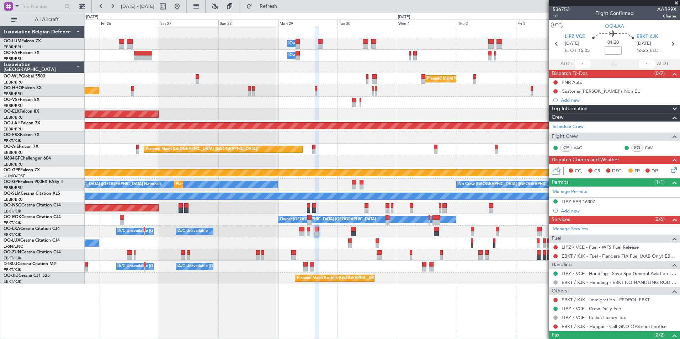
click at [152, 255] on div "Owner Melsbroek Air Base Owner Melsbroek Air Base Planned Maint Milan (Linate) …" at bounding box center [382, 155] width 595 height 258
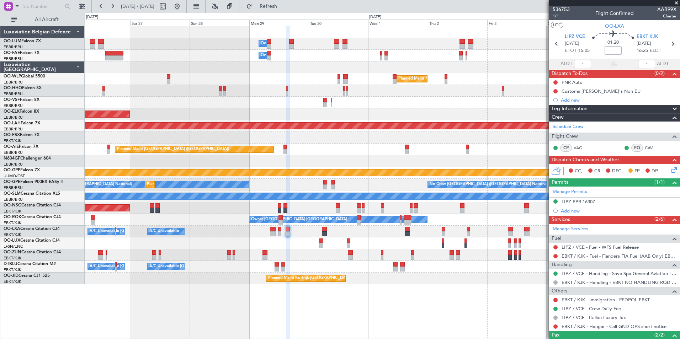
click at [282, 251] on div "Owner Melsbroek Air Base Owner Melsbroek Air Base Planned Maint Milan (Linate) …" at bounding box center [382, 155] width 595 height 258
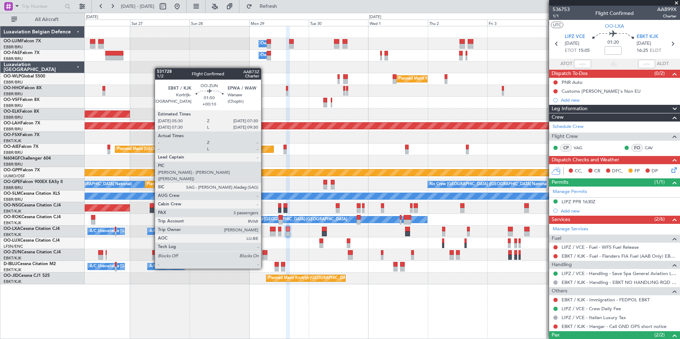
click at [264, 255] on div at bounding box center [265, 257] width 5 height 5
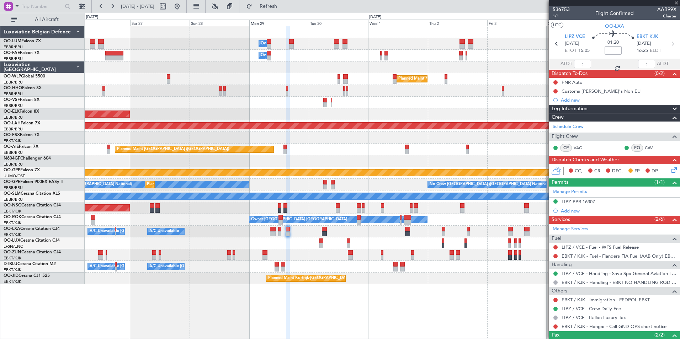
type input "+00:10"
type input "3"
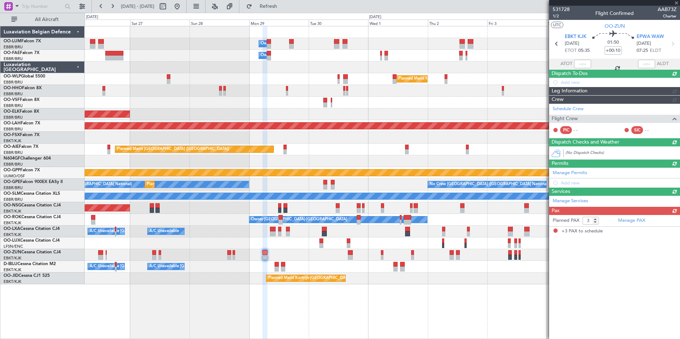
click at [271, 260] on div at bounding box center [382, 255] width 595 height 12
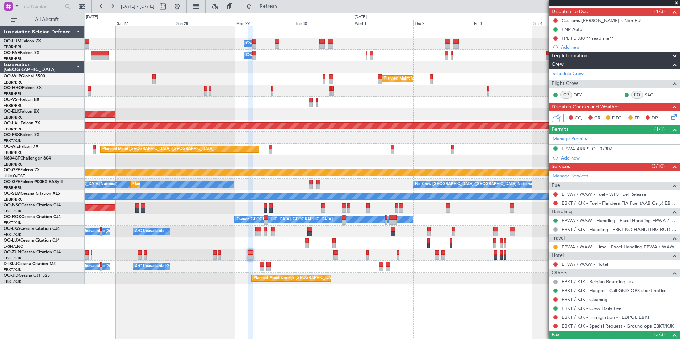
scroll to position [71, 0]
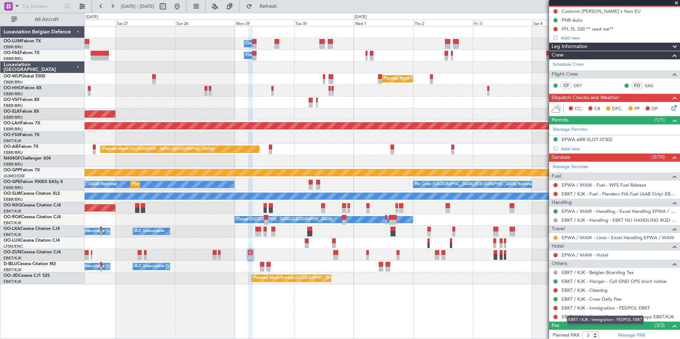
click at [600, 316] on mat-tooltip-component "EBKT / KJK - Immigration - FEDPOL EBKT" at bounding box center [605, 320] width 87 height 19
click at [599, 320] on mat-tooltip-component "Complete" at bounding box center [612, 312] width 31 height 19
click at [599, 316] on mat-tooltip-component "Complete" at bounding box center [612, 312] width 31 height 19
click at [580, 319] on link "EBKT / KJK - Special Request - Ground ops EBKT/KJK" at bounding box center [618, 317] width 112 height 6
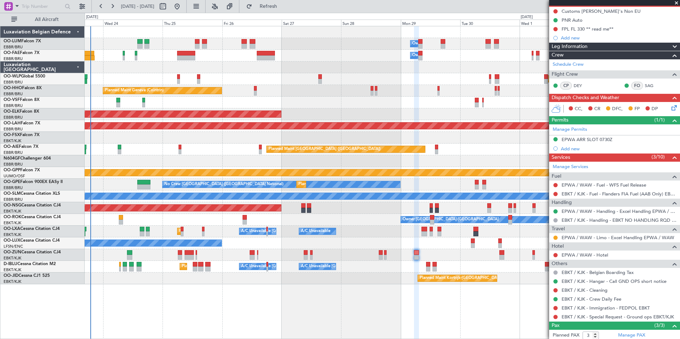
click at [423, 251] on div "Owner Melsbroek Air Base Owner Melsbroek Air Base Planned Maint Brussels (Bruss…" at bounding box center [382, 155] width 595 height 258
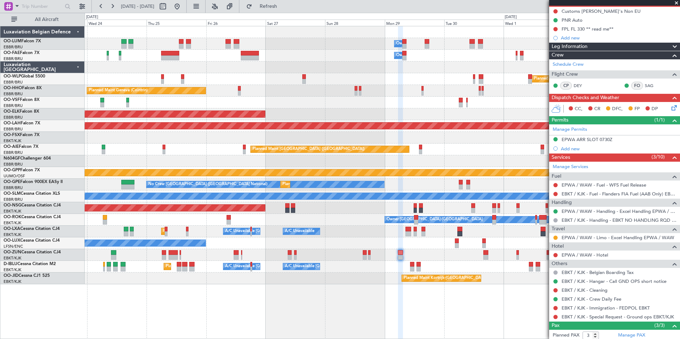
click at [296, 247] on div "No Crew Nancy (Essey)" at bounding box center [382, 244] width 595 height 12
click at [302, 242] on div "No Crew Nancy (Essey)" at bounding box center [382, 244] width 595 height 12
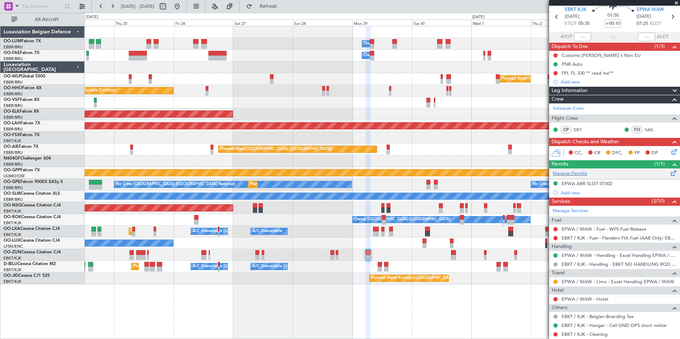
scroll to position [0, 0]
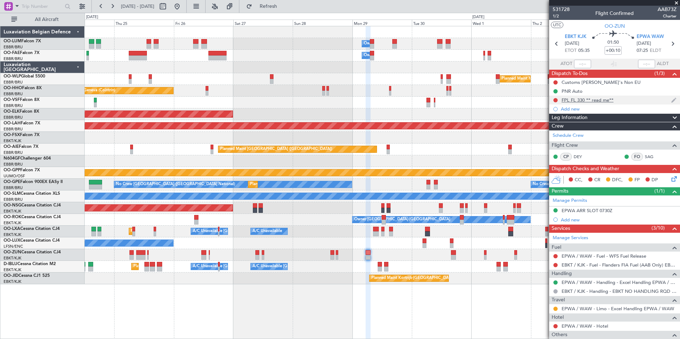
click at [587, 99] on div "FPL FL 330 ** read me**" at bounding box center [588, 100] width 52 height 6
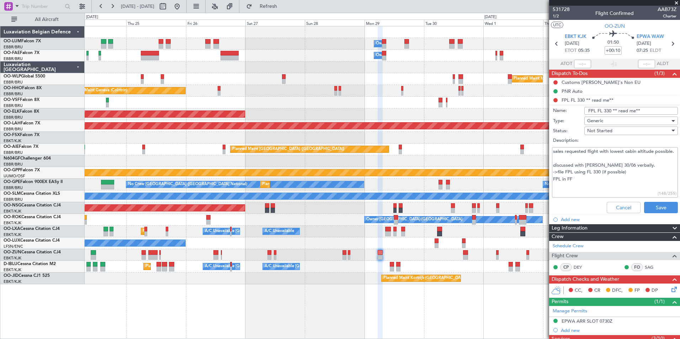
click at [560, 152] on fb-app "24 Sep 2025 - 04 Oct 2025 Refresh Quick Links All Aircraft Owner Melsbroek Air …" at bounding box center [340, 172] width 680 height 334
drag, startPoint x: 576, startPoint y: 152, endPoint x: 660, endPoint y: 158, distance: 84.2
click at [660, 157] on textarea "sales requested flight with lowest cabin altitude possible. discussed with Brec…" at bounding box center [615, 172] width 126 height 51
drag, startPoint x: 558, startPoint y: 174, endPoint x: 627, endPoint y: 175, distance: 69.0
click at [627, 175] on textarea "sales requested flight with lowest cabin altitude possible. discussed with Brec…" at bounding box center [615, 172] width 126 height 51
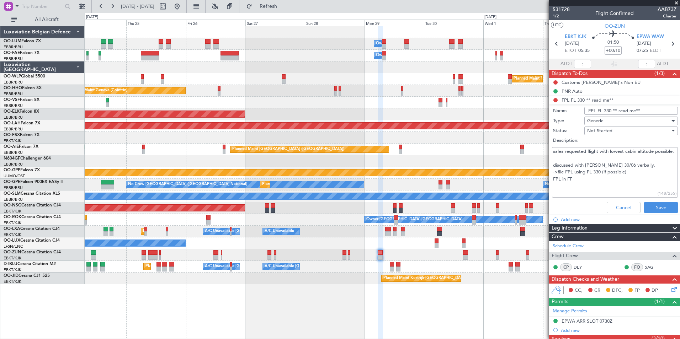
click at [623, 185] on textarea "sales requested flight with lowest cabin altitude possible. discussed with Brec…" at bounding box center [615, 172] width 126 height 51
drag, startPoint x: 560, startPoint y: 180, endPoint x: 601, endPoint y: 184, distance: 40.8
click at [624, 180] on textarea "sales requested flight with lowest cabin altitude possible. discussed with Brec…" at bounding box center [615, 172] width 126 height 51
click at [596, 184] on textarea "sales requested flight with lowest cabin altitude possible. discussed with Brec…" at bounding box center [615, 172] width 126 height 51
drag, startPoint x: 580, startPoint y: 191, endPoint x: 559, endPoint y: 156, distance: 40.7
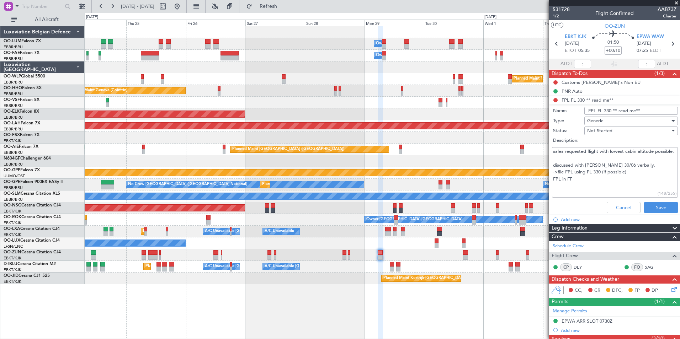
click at [559, 156] on textarea "sales requested flight with lowest cabin altitude possible. discussed with Brec…" at bounding box center [615, 172] width 126 height 51
click at [587, 172] on textarea "sales requested flight with lowest cabin altitude possible. discussed with Brec…" at bounding box center [615, 172] width 126 height 51
click at [587, 186] on textarea "sales requested flight with lowest cabin altitude possible. discussed with Brec…" at bounding box center [615, 172] width 126 height 51
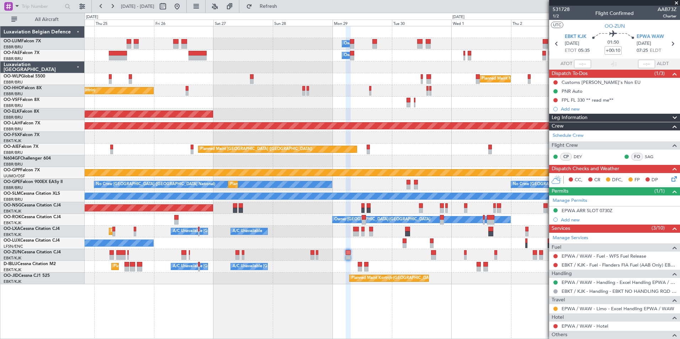
click at [344, 246] on div "No Crew Nancy (Essey)" at bounding box center [382, 244] width 595 height 12
click at [357, 254] on div "Planned Maint Kortrijk-[GEOGRAPHIC_DATA]" at bounding box center [382, 255] width 595 height 12
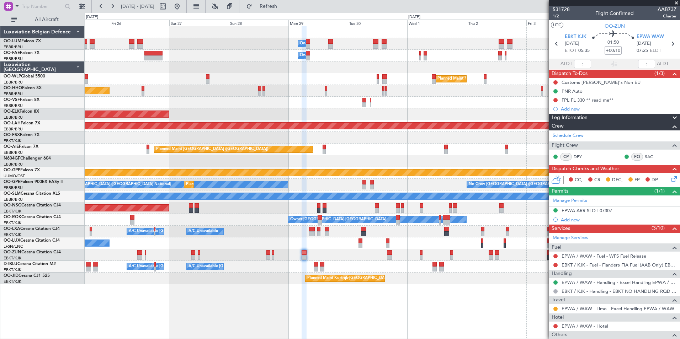
click at [288, 263] on div "A/C Unavailable Brussels (Brussels National) A/C Unavailable Kortrijk-Wevelgem …" at bounding box center [382, 267] width 595 height 12
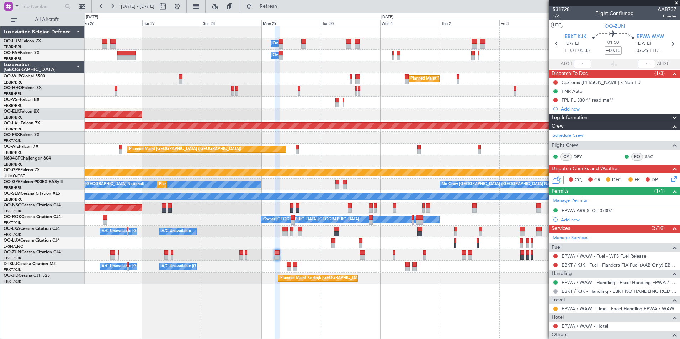
click at [293, 268] on div "Owner Melsbroek Air Base Owner Melsbroek Air Base Planned Maint Milan (Linate) …" at bounding box center [382, 155] width 595 height 258
click at [280, 260] on div at bounding box center [382, 255] width 595 height 12
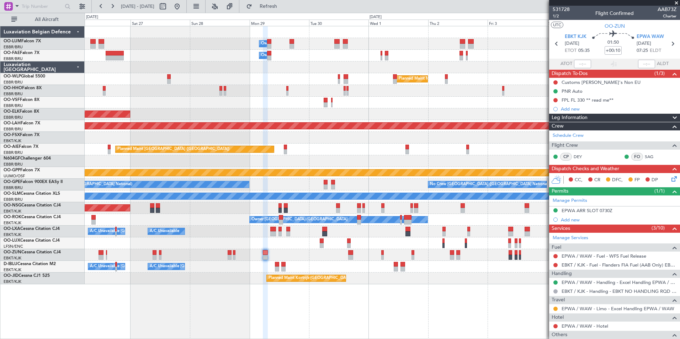
click at [287, 252] on div at bounding box center [382, 255] width 595 height 12
click at [359, 252] on div "Owner Melsbroek Air Base Owner Melsbroek Air Base Planned Maint Milan (Linate) …" at bounding box center [382, 155] width 595 height 258
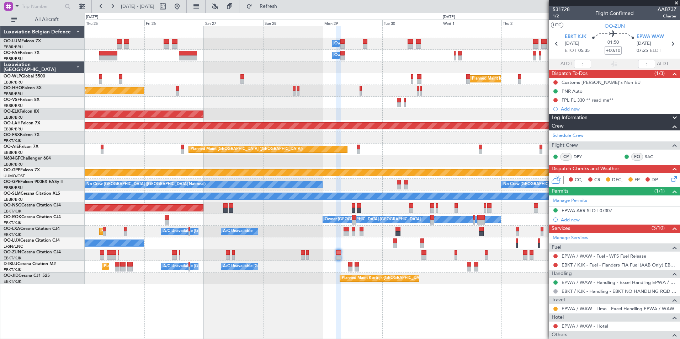
click at [530, 245] on div "No Crew Nancy (Essey)" at bounding box center [382, 244] width 595 height 12
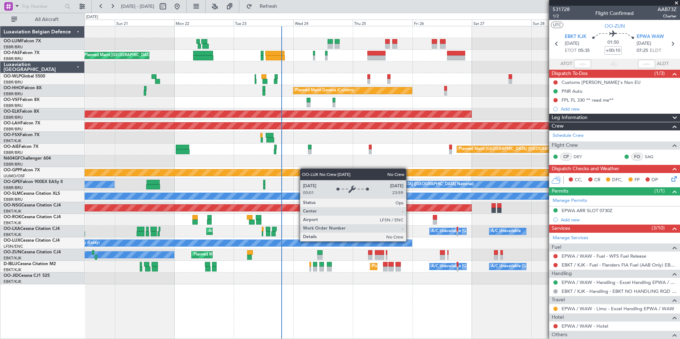
click at [506, 261] on div "Owner Melsbroek Air Base Planned Maint Brussels (Brussels National) Owner Melsb…" at bounding box center [382, 155] width 595 height 258
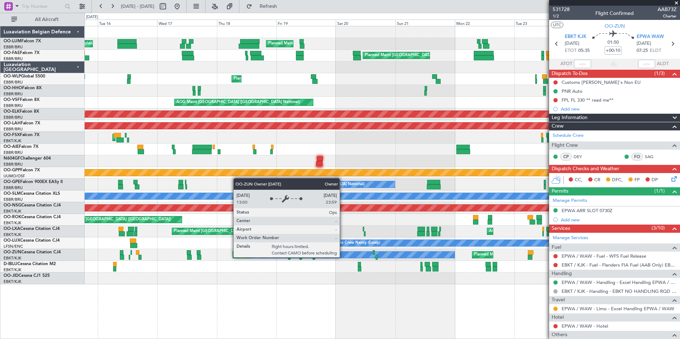
click at [484, 267] on div "Planned Maint Nice (Côte d'Azur Airport) A/C Unavailable Brussels (Brussels Nat…" at bounding box center [382, 267] width 595 height 12
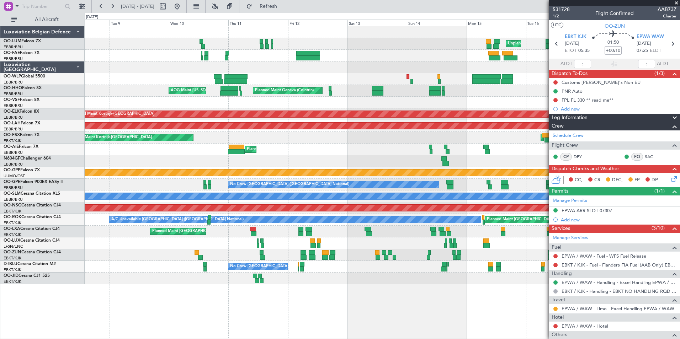
click at [403, 272] on div "No Crew [GEOGRAPHIC_DATA] ([GEOGRAPHIC_DATA] National)" at bounding box center [382, 267] width 595 height 12
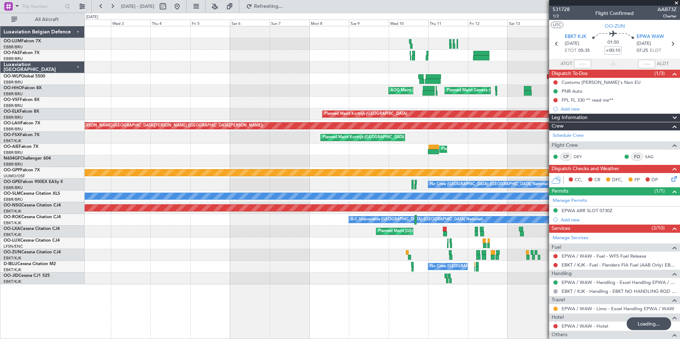
click at [438, 261] on div "Unplanned Maint Brussels (Brussels National) Planned Maint Brussels (Brussels N…" at bounding box center [382, 155] width 595 height 258
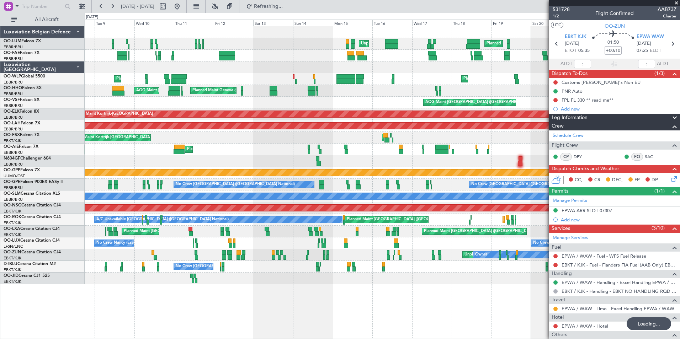
click at [186, 277] on div "Unplanned Maint Brussels (Brussels National) Planned Maint Brussels (Brussels N…" at bounding box center [382, 155] width 595 height 258
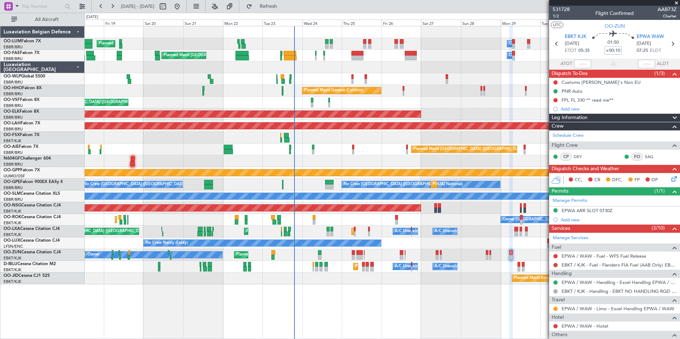
click at [307, 283] on div "Planned Maint Brussels (Brussels National) Owner Melsbroek Air Base Unplanned M…" at bounding box center [382, 155] width 595 height 258
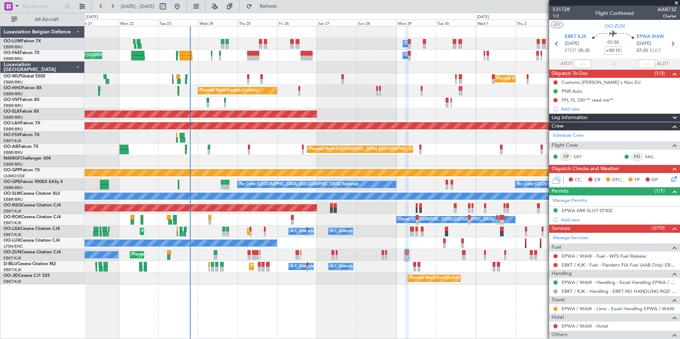
click at [399, 255] on div "Planned Maint Kortrijk-Wevelgem Owner Unplanned Maint Kortrijk-Wevelgem" at bounding box center [382, 255] width 595 height 12
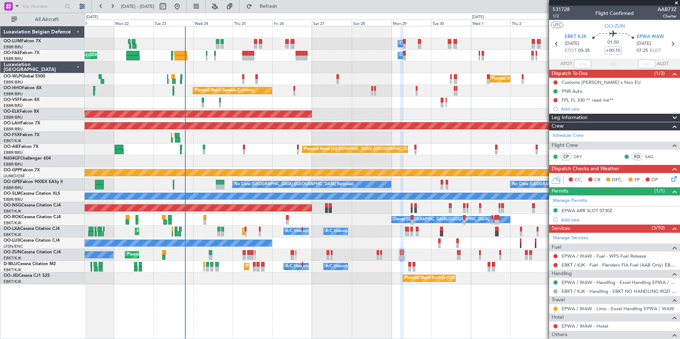
click at [406, 256] on div "Planned Maint Kortrijk-Wevelgem Owner Unplanned Maint Kortrijk-Wevelgem" at bounding box center [382, 255] width 595 height 12
click at [405, 252] on div "Planned Maint Kortrijk-Wevelgem Owner Unplanned Maint Kortrijk-Wevelgem" at bounding box center [382, 255] width 595 height 12
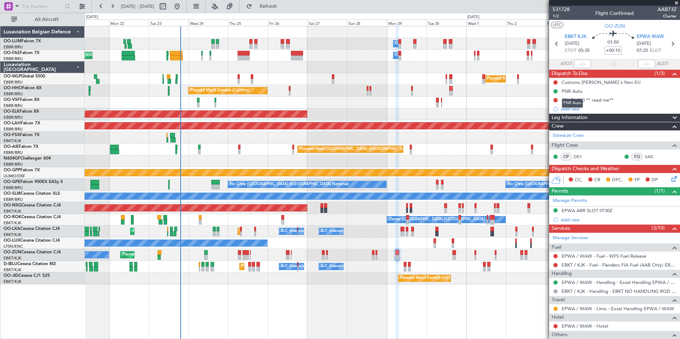
click at [576, 102] on div "PNR Auto" at bounding box center [572, 103] width 21 height 9
click at [599, 97] on div "FPL FL 330 ** read me**" at bounding box center [588, 100] width 52 height 6
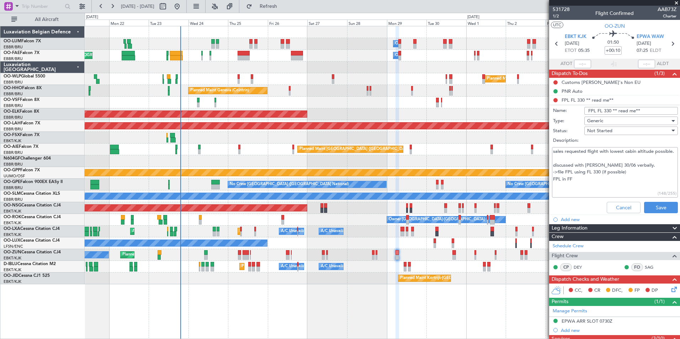
drag, startPoint x: 640, startPoint y: 112, endPoint x: 587, endPoint y: 112, distance: 52.3
click at [587, 112] on input "FPL FL 330 ** read me**" at bounding box center [632, 111] width 94 height 8
click at [609, 216] on li "Add new" at bounding box center [614, 219] width 131 height 9
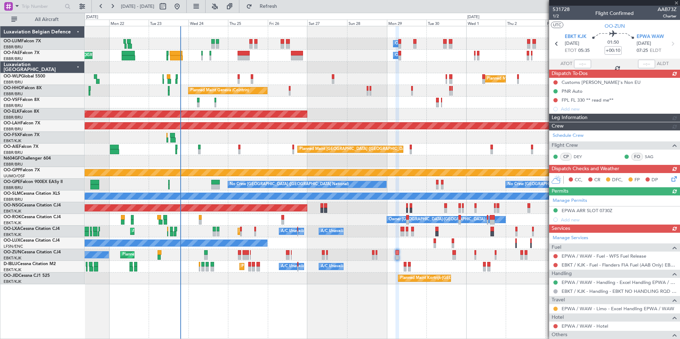
drag, startPoint x: 609, startPoint y: 216, endPoint x: 611, endPoint y: 210, distance: 5.9
click at [611, 210] on div "Manage Permits EPWA ARR SLOT 0730Z Add new" at bounding box center [614, 210] width 131 height 29
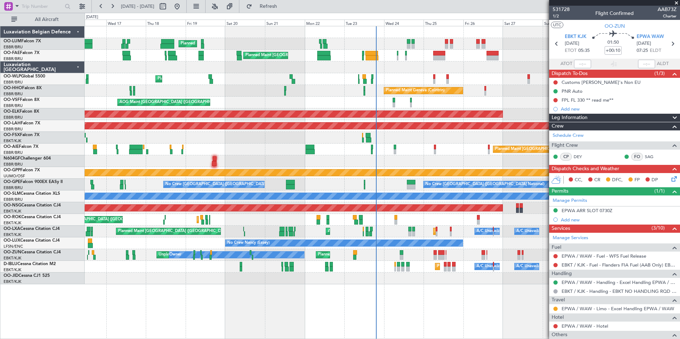
click at [417, 258] on div "Owner Melsbroek Air Base Planned Maint Brussels (Brussels National) Unplanned M…" at bounding box center [382, 155] width 595 height 258
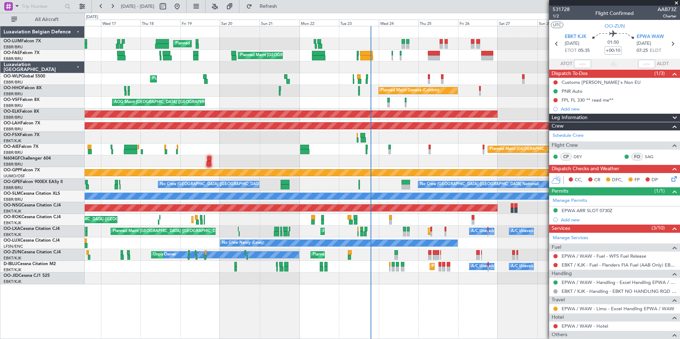
click at [433, 255] on div "Owner Melsbroek Air Base Planned Maint Brussels (Brussels National) Unplanned M…" at bounding box center [382, 155] width 595 height 258
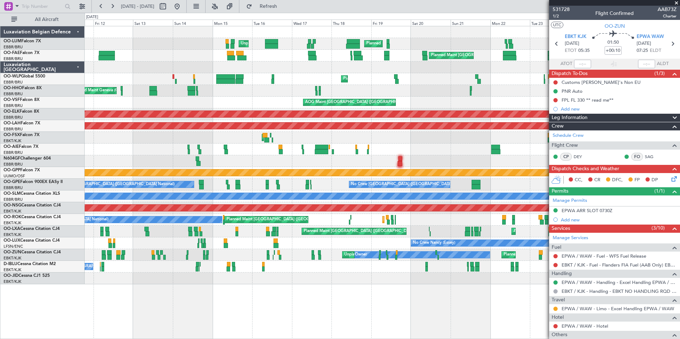
click at [397, 246] on div "No Crew Nancy (Essey) No Crew Nancy (Essey)" at bounding box center [382, 244] width 595 height 12
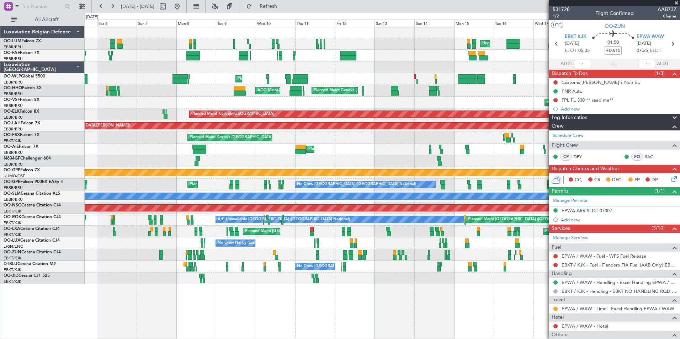
click at [285, 233] on div "Planned Maint Brussels (Brussels National) Unplanned Maint Brussels (Brussels N…" at bounding box center [382, 155] width 595 height 258
click at [271, 242] on div "No Crew Nancy (Essey) No Crew Nancy (Essey)" at bounding box center [382, 244] width 595 height 12
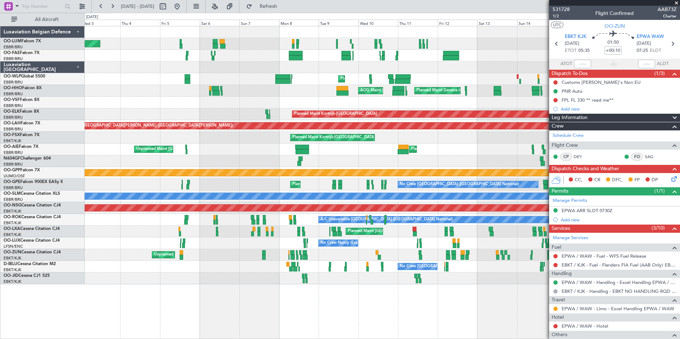
click at [263, 247] on div "No Crew Nancy (Essey) No Crew Nancy (Essey) No Crew Paris (Le Bourget)" at bounding box center [382, 244] width 595 height 12
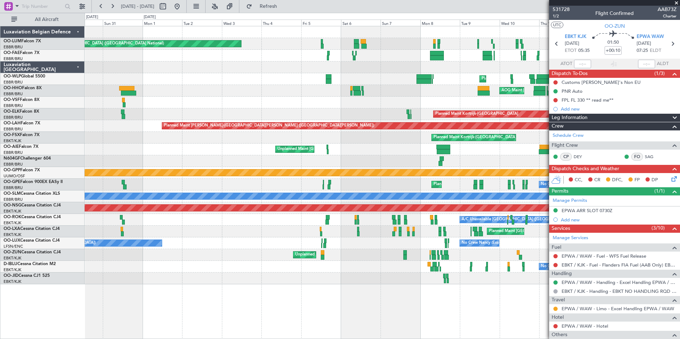
click at [259, 248] on div "No Crew Nancy (Essey) No Crew Paris (Le Bourget) Planned Maint Paris (Le Bourge…" at bounding box center [382, 244] width 595 height 12
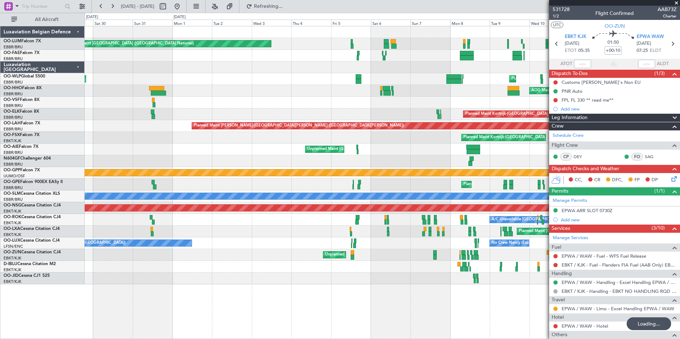
click at [237, 249] on div "No Crew Nancy (Essey) No Crew Paris (Le Bourget) Planned Maint Paris (Le Bourge…" at bounding box center [382, 244] width 595 height 12
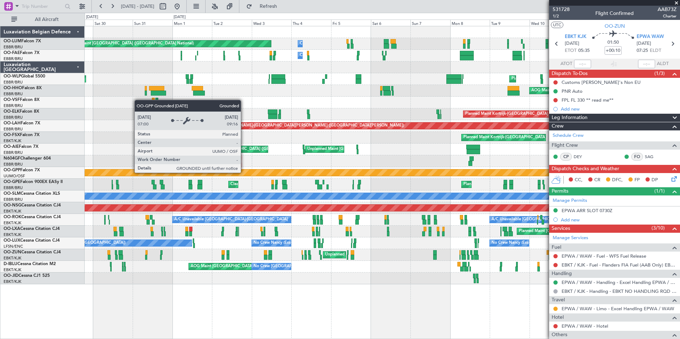
click at [556, 147] on fb-app "[DATE] - [DATE] Refresh Quick Links All Aircraft Planned Maint [GEOGRAPHIC_DATA…" at bounding box center [340, 172] width 680 height 334
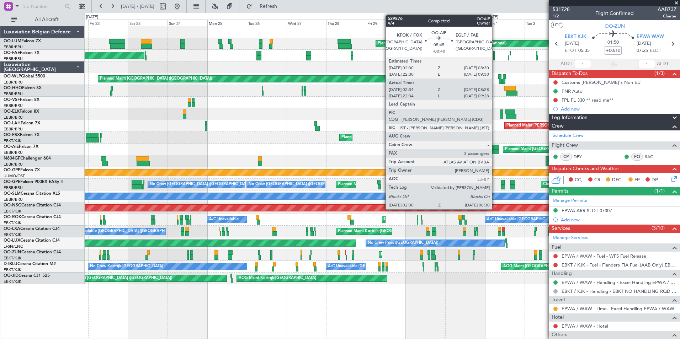
click at [415, 147] on div "Unplanned Maint [GEOGRAPHIC_DATA] ([GEOGRAPHIC_DATA] National) Planned Maint [G…" at bounding box center [382, 150] width 595 height 12
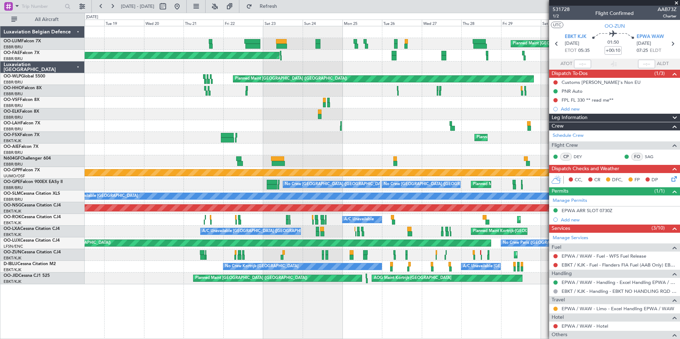
click at [426, 150] on div "Planned Maint [GEOGRAPHIC_DATA] ([GEOGRAPHIC_DATA]) Unplanned Maint [GEOGRAPHIC…" at bounding box center [382, 150] width 595 height 12
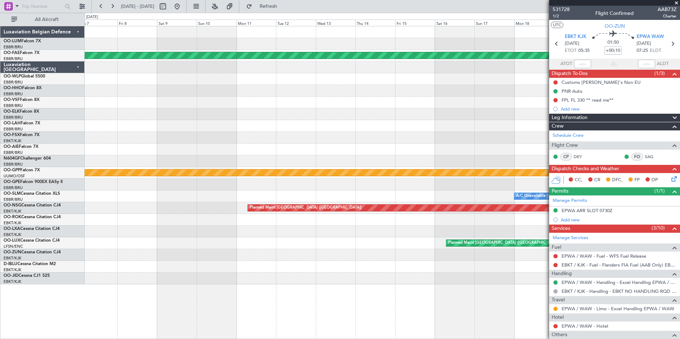
click at [516, 136] on div "Planned Maint Kortrijk-[GEOGRAPHIC_DATA] Planned Maint [GEOGRAPHIC_DATA] ([GEOG…" at bounding box center [382, 155] width 595 height 258
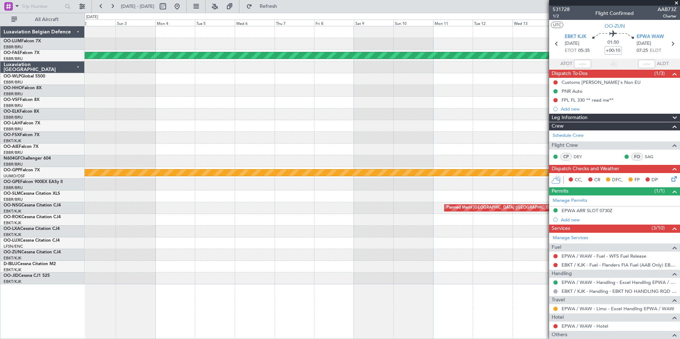
click at [501, 134] on div "Planned Maint Kortrijk-[GEOGRAPHIC_DATA] Grounded [GEOGRAPHIC_DATA] A/C Unavail…" at bounding box center [382, 155] width 595 height 258
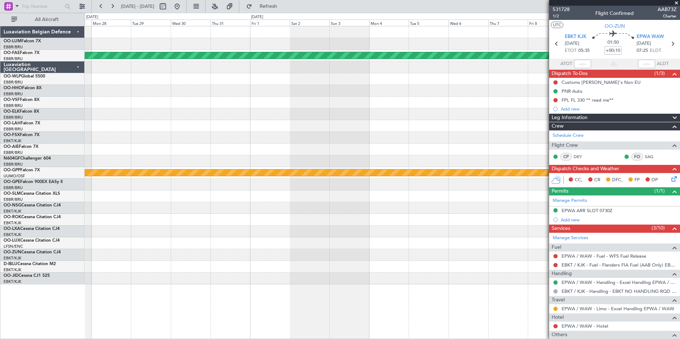
click at [243, 150] on div at bounding box center [382, 150] width 595 height 12
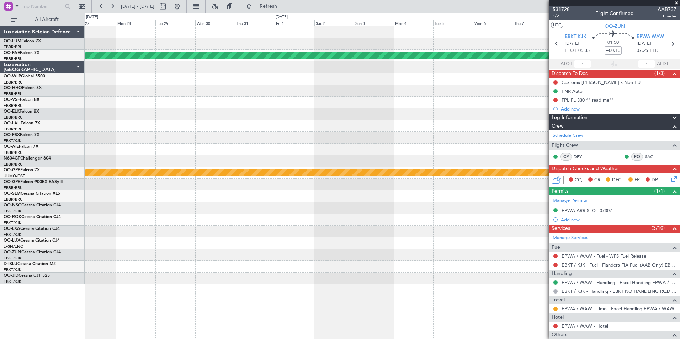
click at [158, 151] on div at bounding box center [382, 150] width 595 height 12
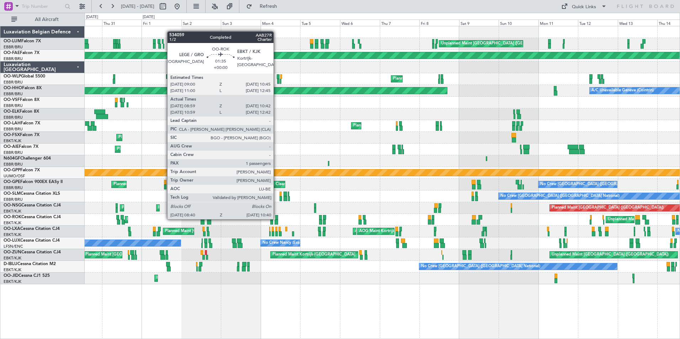
click at [277, 219] on div at bounding box center [276, 217] width 3 height 5
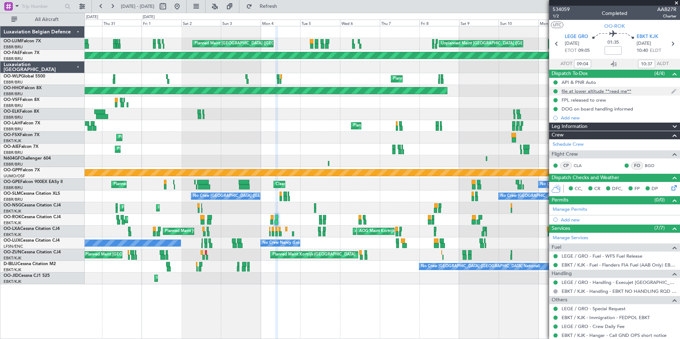
click at [604, 90] on div "file at lower altitude **read me**" at bounding box center [597, 91] width 70 height 6
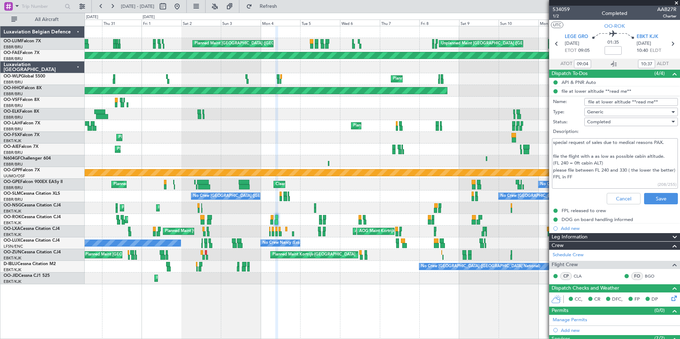
drag, startPoint x: 557, startPoint y: 144, endPoint x: 659, endPoint y: 144, distance: 102.5
click at [659, 144] on textarea "special request of sales due to medical reasons PAX. file the flight with a as …" at bounding box center [615, 163] width 126 height 51
click at [629, 151] on textarea "special request of sales due to medical reasons PAX. file the flight with a as …" at bounding box center [615, 163] width 126 height 51
drag, startPoint x: 596, startPoint y: 143, endPoint x: 600, endPoint y: 154, distance: 11.0
click at [654, 148] on textarea "special request of sales due to medical reasons PAX. file the flight with a as …" at bounding box center [615, 163] width 126 height 51
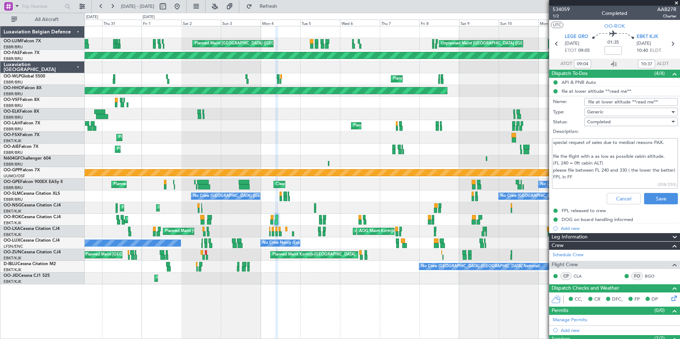
drag, startPoint x: 555, startPoint y: 158, endPoint x: 638, endPoint y: 154, distance: 82.6
click at [638, 154] on textarea "special request of sales due to medical reasons PAX. file the flight with a as …" at bounding box center [615, 163] width 126 height 51
click at [635, 156] on textarea "special request of sales due to medical reasons PAX. file the flight with a as …" at bounding box center [615, 163] width 126 height 51
drag, startPoint x: 603, startPoint y: 156, endPoint x: 652, endPoint y: 158, distance: 48.4
click at [652, 158] on textarea "special request of sales due to medical reasons PAX. file the flight with a as …" at bounding box center [615, 163] width 126 height 51
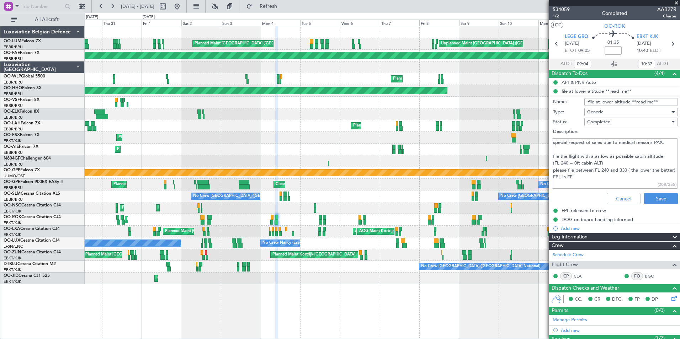
drag, startPoint x: 553, startPoint y: 163, endPoint x: 624, endPoint y: 161, distance: 71.5
click at [624, 161] on textarea "special request of sales due to medical reasons PAX. file the flight with a as …" at bounding box center [615, 163] width 126 height 51
drag, startPoint x: 558, startPoint y: 170, endPoint x: 623, endPoint y: 170, distance: 65.1
click at [623, 170] on textarea "special request of sales due to medical reasons PAX. file the flight with a as …" at bounding box center [615, 163] width 126 height 51
click at [612, 174] on textarea "special request of sales due to medical reasons PAX. file the flight with a as …" at bounding box center [615, 163] width 126 height 51
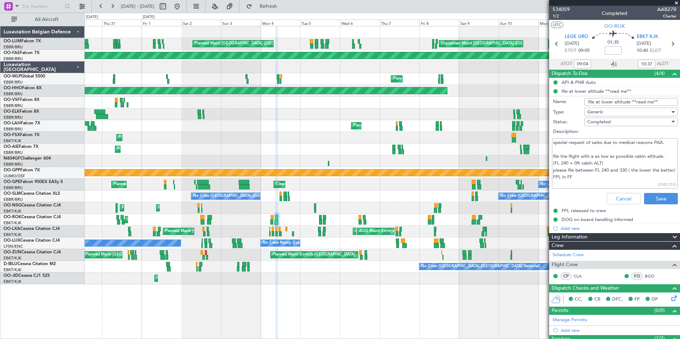
drag, startPoint x: 591, startPoint y: 177, endPoint x: 551, endPoint y: 140, distance: 54.6
click at [551, 140] on div "special request of sales due to medical reasons PAX. file the flight with a as …" at bounding box center [615, 164] width 138 height 54
click at [563, 152] on textarea "special request of sales due to medical reasons PAX. file the flight with a as …" at bounding box center [615, 163] width 126 height 51
click at [556, 158] on textarea "special request of sales due to medical reasons PAX. file the flight with a as …" at bounding box center [615, 163] width 126 height 51
drag, startPoint x: 553, startPoint y: 158, endPoint x: 594, endPoint y: 179, distance: 46.0
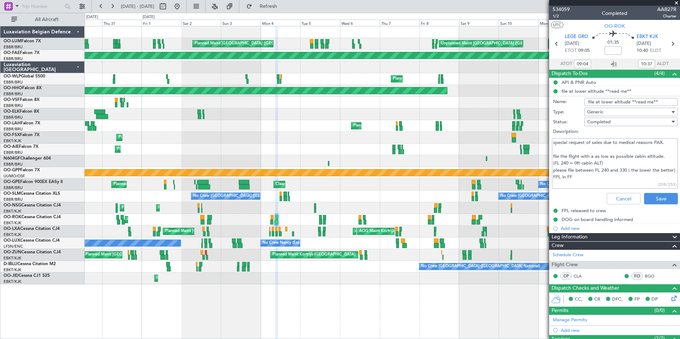
click at [594, 179] on textarea "special request of sales due to medical reasons PAX. file the flight with a as …" at bounding box center [615, 163] width 126 height 51
drag, startPoint x: 555, startPoint y: 143, endPoint x: 674, endPoint y: 141, distance: 119.2
click at [675, 141] on article "534059 1/2 Completed AAB27R Charter UTC OO-ROK LEGE GRO 04/08/2025 ETOT 09:05 0…" at bounding box center [614, 173] width 131 height 334
drag, startPoint x: 657, startPoint y: 140, endPoint x: 659, endPoint y: 146, distance: 5.9
click at [657, 140] on textarea "special request of sales due to medical reasons PAX. file the flight with a as …" at bounding box center [615, 163] width 126 height 51
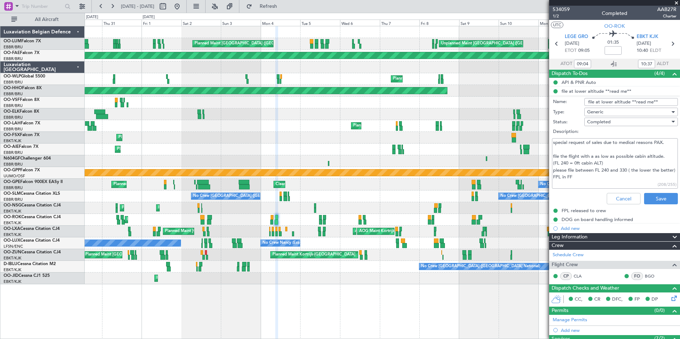
click at [664, 146] on textarea "special request of sales due to medical reasons PAX. file the flight with a as …" at bounding box center [615, 163] width 126 height 51
drag, startPoint x: 664, startPoint y: 146, endPoint x: 550, endPoint y: 144, distance: 113.5
click at [550, 144] on div "special request of sales due to medical reasons PAX. file the flight with a as …" at bounding box center [615, 164] width 138 height 54
drag, startPoint x: 589, startPoint y: 180, endPoint x: 549, endPoint y: 143, distance: 54.4
click at [549, 143] on div "special request of sales due to medical reasons PAX. file the flight with a as …" at bounding box center [615, 164] width 138 height 54
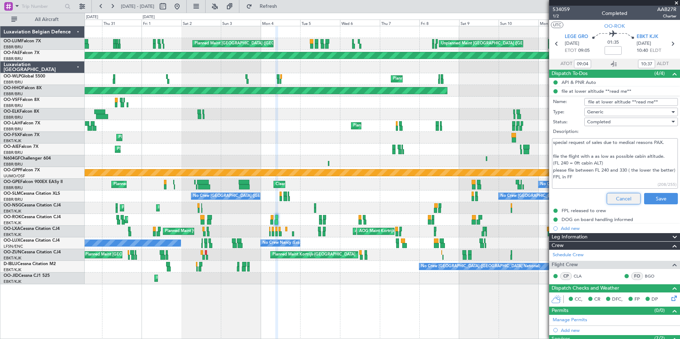
click at [618, 201] on button "Cancel" at bounding box center [624, 198] width 34 height 11
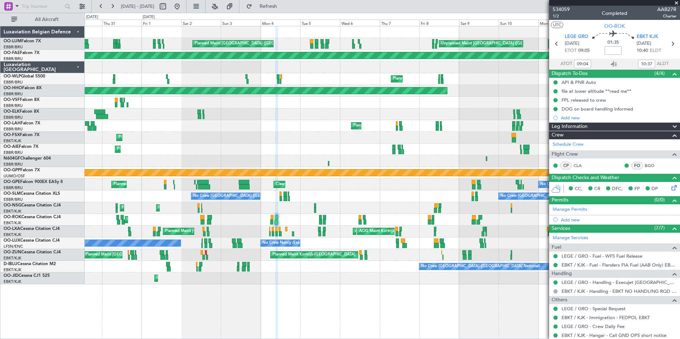
click at [141, 260] on div "Unplanned Maint Brussels (Brussels National) Planned Maint Brussels (Brussels N…" at bounding box center [382, 155] width 595 height 258
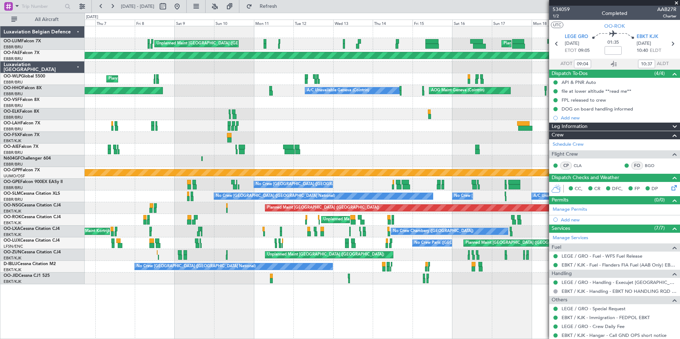
click at [99, 266] on div "Unplanned Maint Brussels (Brussels National) Planned Maint Brussels (Brussels N…" at bounding box center [382, 155] width 595 height 258
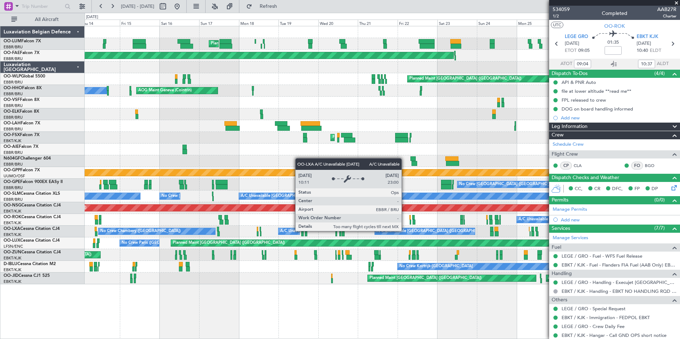
click at [95, 277] on div "Planned Maint Brussels (Brussels National) Planned Maint Brussels (Brussels Nat…" at bounding box center [382, 155] width 595 height 258
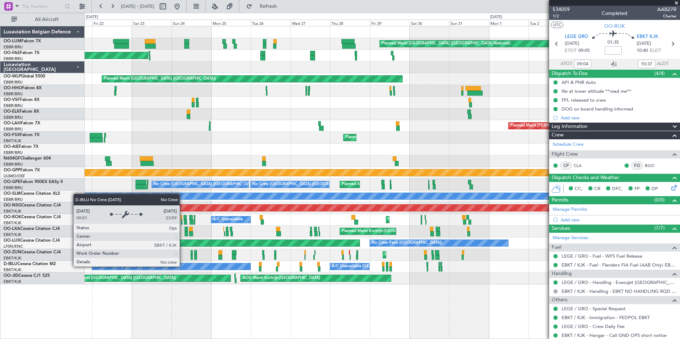
click at [35, 277] on div "Planned Maint Brussels (Brussels National) Planned Maint Kortrijk-Wevelgem Plan…" at bounding box center [340, 176] width 680 height 327
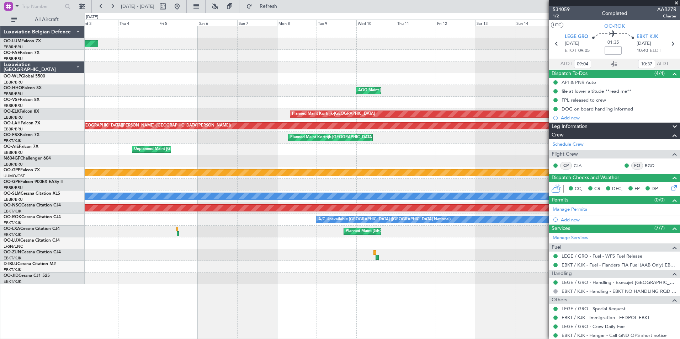
click at [33, 272] on div "Planned Maint Brussels (Brussels National) Planned Maint Brussels (Brussels Nat…" at bounding box center [340, 176] width 680 height 327
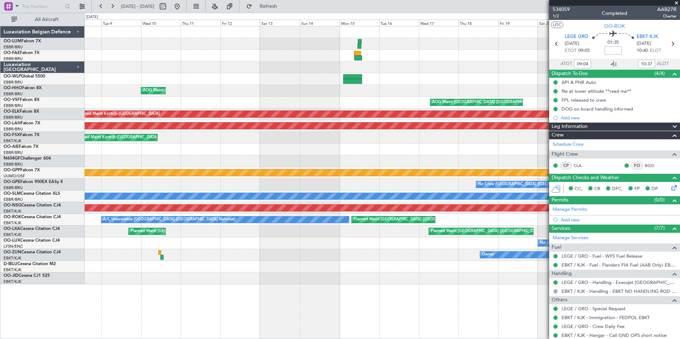
click at [5, 276] on div "Planned Maint Brussels (Brussels National) AOG Maint New York (Teterboro) Plann…" at bounding box center [340, 176] width 680 height 327
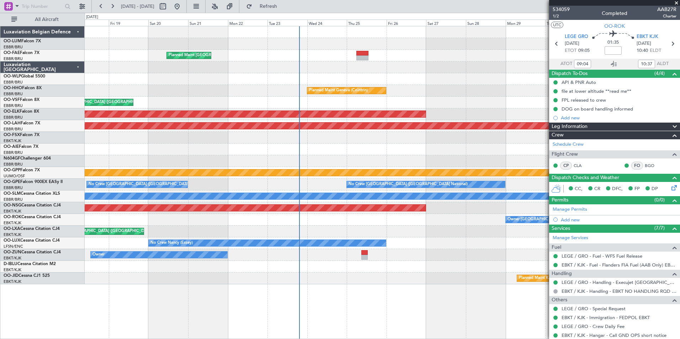
click at [30, 275] on div "Planned Maint Brussels (Brussels National) Planned Maint Geneva (Cointrin) AOG …" at bounding box center [340, 176] width 680 height 327
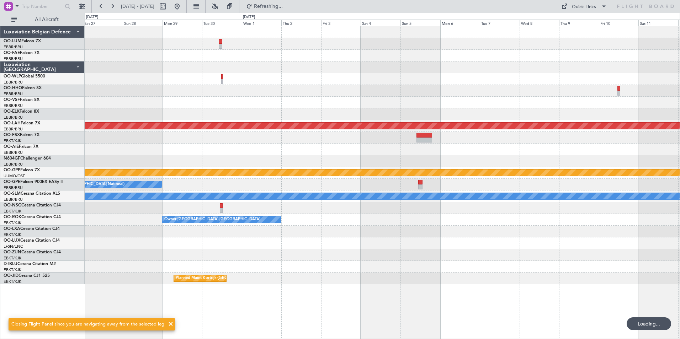
click at [300, 234] on div at bounding box center [382, 232] width 595 height 12
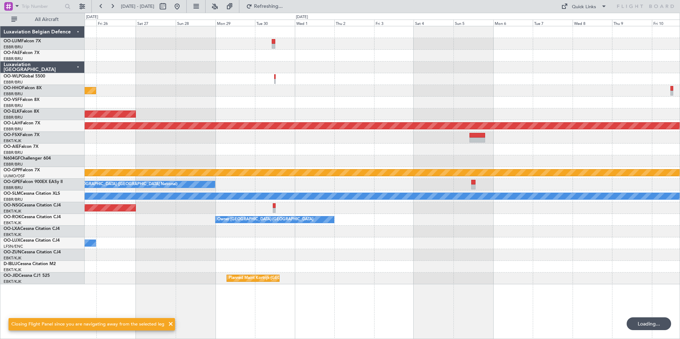
click at [346, 232] on div "Planned Maint Geneva (Cointrin) Planned Maint Kortrijk-Wevelgem Planned Maint A…" at bounding box center [382, 155] width 595 height 258
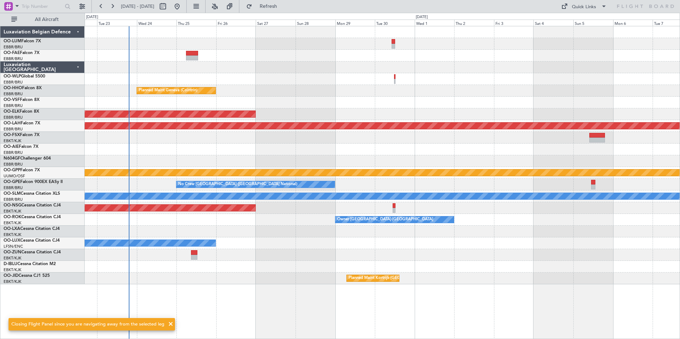
click at [326, 234] on div "Planned Maint Brussels (Brussels National) Planned Maint Geneva (Cointrin) AOG …" at bounding box center [382, 155] width 595 height 258
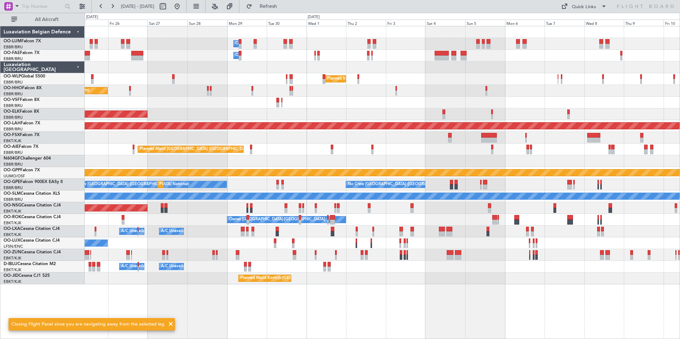
click at [253, 241] on div "Owner Melsbroek Air Base Owner Melsbroek Air Base Owner Melsbroek Air Base Plan…" at bounding box center [382, 155] width 595 height 258
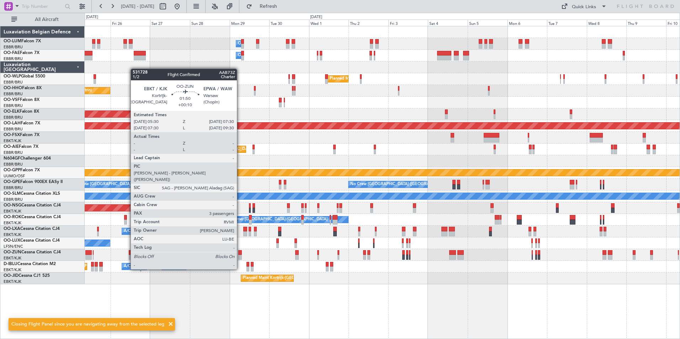
click at [240, 256] on div at bounding box center [240, 257] width 4 height 5
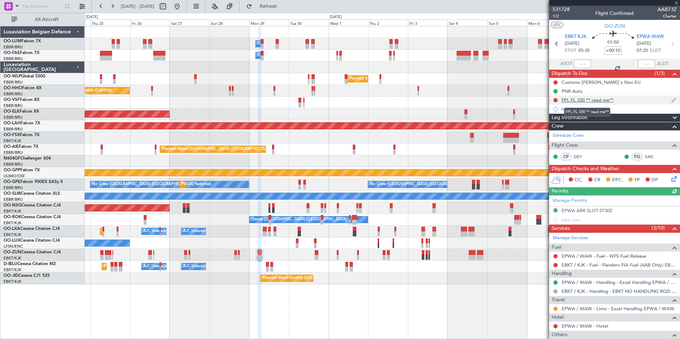
click at [581, 101] on div "FPL FL 330 ** read me**" at bounding box center [588, 100] width 52 height 6
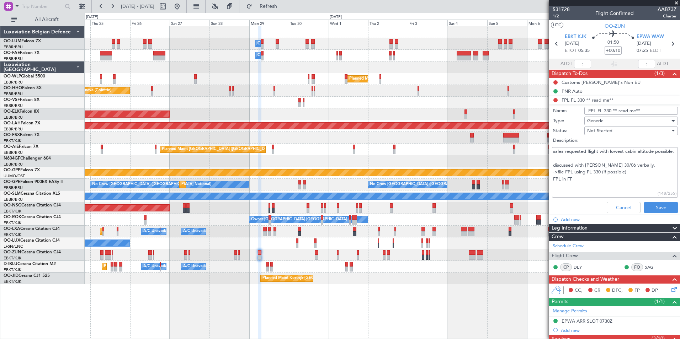
drag, startPoint x: 610, startPoint y: 110, endPoint x: 595, endPoint y: 111, distance: 15.1
click at [595, 111] on input "FPL FL 330 ** read me**" at bounding box center [632, 111] width 94 height 8
click at [605, 109] on input "FPLc ** read me**" at bounding box center [632, 111] width 94 height 8
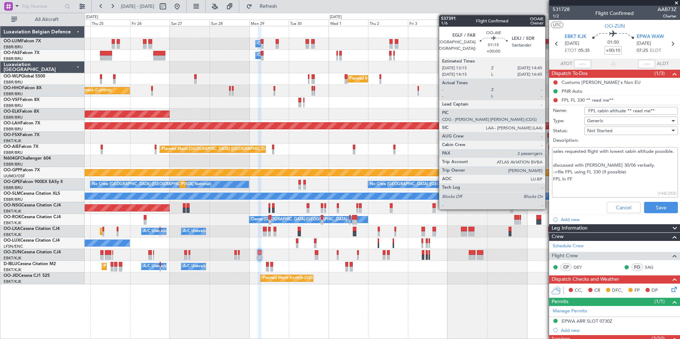
drag, startPoint x: 579, startPoint y: 188, endPoint x: 549, endPoint y: 146, distance: 52.2
click at [549, 146] on fb-app "24 Sep 2025 - 09 Oct 2025 Refresh Quick Links All Aircraft Owner Melsbroek Air …" at bounding box center [340, 172] width 680 height 334
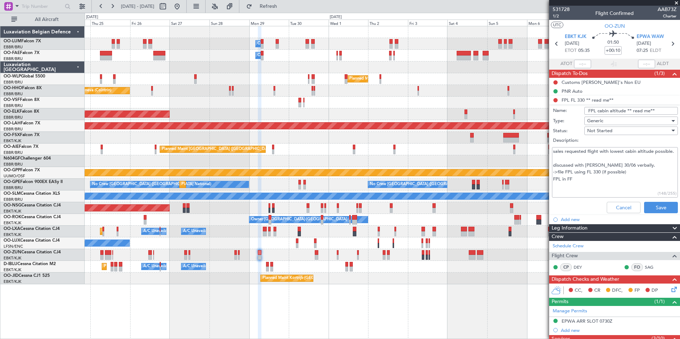
drag, startPoint x: 595, startPoint y: 112, endPoint x: 583, endPoint y: 112, distance: 12.1
click at [585, 112] on input "FPL cabin altitude ** read me**" at bounding box center [632, 111] width 94 height 8
click at [617, 109] on input "Cabin altitude ** read me**" at bounding box center [632, 111] width 94 height 8
type input "Cabin altitude (FPL)** read me**"
click at [659, 205] on button "Save" at bounding box center [661, 207] width 34 height 11
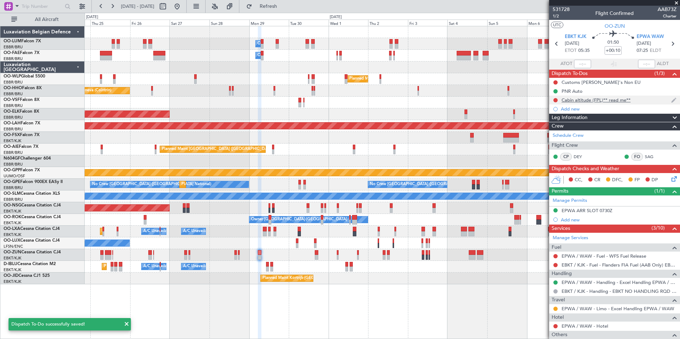
click at [583, 100] on div "Cabin altitude (FPL)** read me**" at bounding box center [596, 100] width 69 height 6
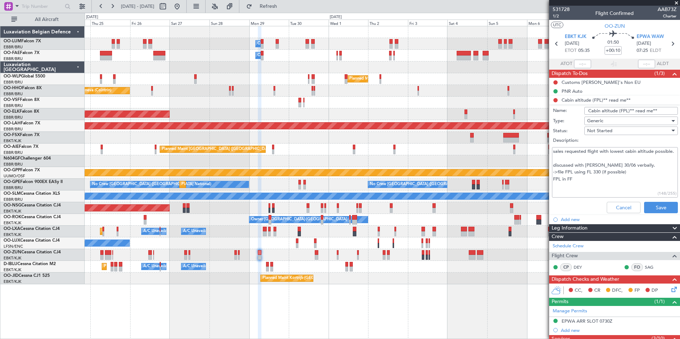
drag, startPoint x: 578, startPoint y: 192, endPoint x: 553, endPoint y: 163, distance: 37.9
click at [551, 162] on div "sales requested flight with lowest cabin altitude possible. discussed with Brec…" at bounding box center [615, 173] width 138 height 54
click at [590, 176] on textarea "sales requested flight with lowest cabin altitude possible. discussed with Brec…" at bounding box center [615, 172] width 126 height 51
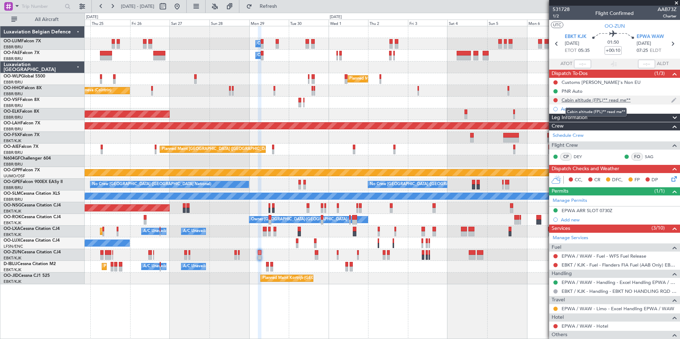
click at [584, 101] on div "Cabin altitude (FPL)** read me**" at bounding box center [596, 100] width 69 height 6
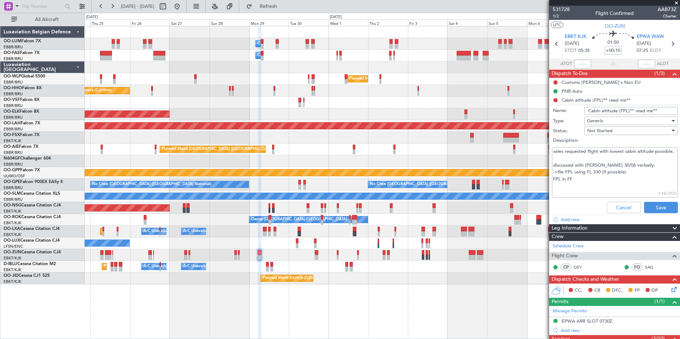
drag, startPoint x: 557, startPoint y: 172, endPoint x: 626, endPoint y: 167, distance: 69.2
click at [626, 167] on textarea "sales requested flight with lowest cabin altitude possible. discussed with Brec…" at bounding box center [615, 172] width 126 height 51
click at [561, 178] on textarea "sales requested flight with lowest cabin altitude possible. discussed with Brec…" at bounding box center [615, 172] width 126 height 51
drag, startPoint x: 555, startPoint y: 180, endPoint x: 613, endPoint y: 182, distance: 58.1
click at [615, 179] on textarea "sales requested flight with lowest cabin altitude possible. discussed with Brec…" at bounding box center [615, 172] width 126 height 51
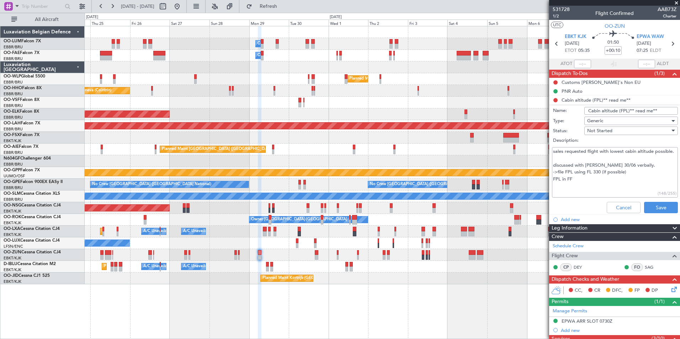
click at [583, 188] on textarea "sales requested flight with lowest cabin altitude possible. discussed with Brec…" at bounding box center [615, 172] width 126 height 51
drag, startPoint x: 553, startPoint y: 192, endPoint x: 605, endPoint y: 194, distance: 51.6
click at [605, 194] on textarea "sales requested flight with lowest cabin altitude possible. discussed with Brec…" at bounding box center [615, 172] width 126 height 51
click at [612, 193] on textarea "sales requested flight with lowest cabin altitude possible. discussed with Brec…" at bounding box center [615, 172] width 126 height 51
click at [573, 191] on textarea "sales requested flight with lowest cabin altitude possible. discussed with Brec…" at bounding box center [615, 172] width 126 height 51
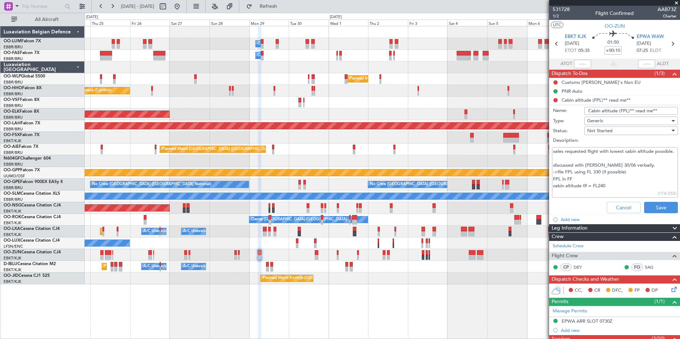
click at [613, 191] on textarea "sales requested flight with lowest cabin altitude possible. discussed with Brec…" at bounding box center [615, 172] width 126 height 51
click at [564, 193] on textarea "sales requested flight with lowest cabin altitude possible. discussed with Brec…" at bounding box center [615, 172] width 126 height 51
click at [581, 193] on textarea "sales requested flight with lowest cabin altitude possible. discussed with Brec…" at bounding box center [615, 172] width 126 height 51
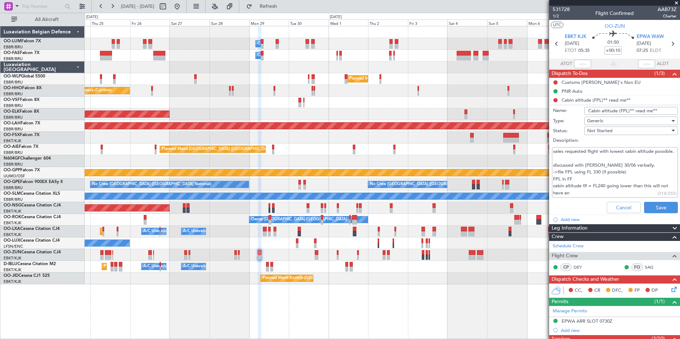
drag, startPoint x: 580, startPoint y: 193, endPoint x: 573, endPoint y: 194, distance: 7.9
click at [573, 194] on textarea "sales requested flight with lowest cabin altitude possible. discussed with Brec…" at bounding box center [615, 172] width 126 height 51
click at [558, 161] on textarea "sales requested flight with lowest cabin altitude possible. discussed with Brec…" at bounding box center [615, 172] width 126 height 51
drag, startPoint x: 560, startPoint y: 170, endPoint x: 640, endPoint y: 172, distance: 79.4
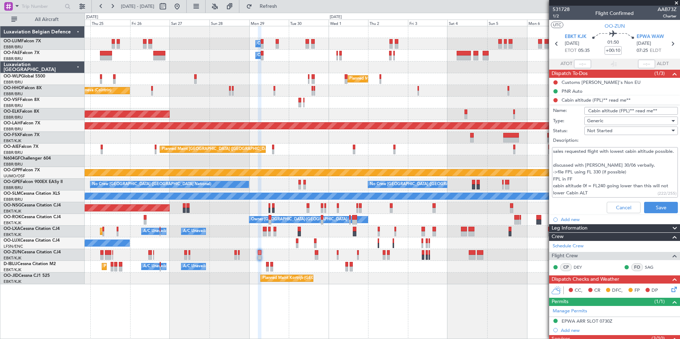
click at [640, 172] on textarea "sales requested flight with lowest cabin altitude possible. discussed with Brec…" at bounding box center [615, 172] width 126 height 51
drag, startPoint x: 559, startPoint y: 180, endPoint x: 611, endPoint y: 178, distance: 52.4
click at [611, 178] on textarea "sales requested flight with lowest cabin altitude possible. discussed with Brec…" at bounding box center [615, 172] width 126 height 51
drag, startPoint x: 608, startPoint y: 183, endPoint x: 595, endPoint y: 181, distance: 12.9
click at [608, 183] on textarea "sales requested flight with lowest cabin altitude possible. discussed with Brec…" at bounding box center [615, 172] width 126 height 51
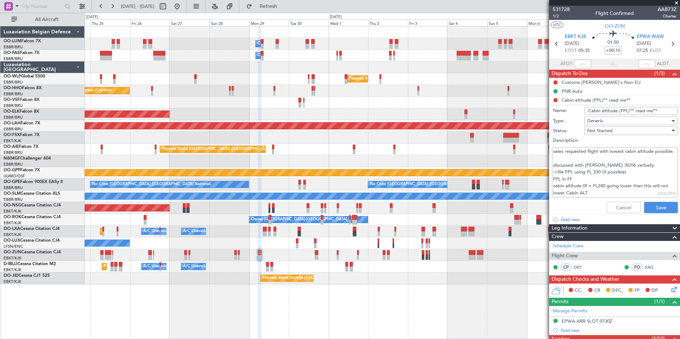
drag, startPoint x: 576, startPoint y: 180, endPoint x: 627, endPoint y: 180, distance: 51.2
click at [627, 179] on textarea "sales requested flight with lowest cabin altitude possible. discussed with Brec…" at bounding box center [615, 172] width 126 height 51
click at [627, 180] on textarea "sales requested flight with lowest cabin altitude possible. discussed with Brec…" at bounding box center [615, 172] width 126 height 51
drag, startPoint x: 555, startPoint y: 151, endPoint x: 644, endPoint y: 152, distance: 88.6
click at [644, 152] on textarea "sales requested flight with lowest cabin altitude possible. discussed with Brec…" at bounding box center [615, 172] width 126 height 51
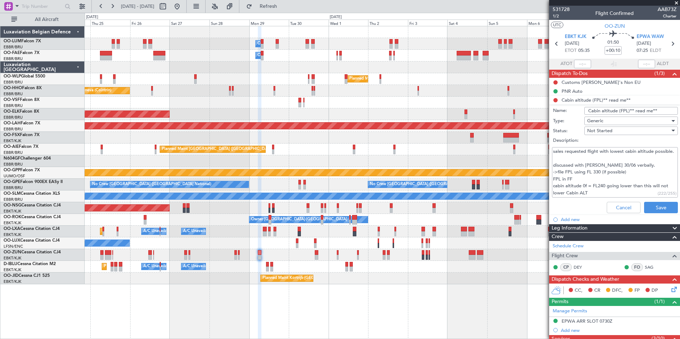
click at [628, 161] on textarea "sales requested flight with lowest cabin altitude possible. discussed with Brec…" at bounding box center [615, 172] width 126 height 51
drag, startPoint x: 560, startPoint y: 172, endPoint x: 637, endPoint y: 172, distance: 76.9
click at [637, 172] on textarea "sales requested flight with lowest cabin altitude possible. discussed with Brec…" at bounding box center [615, 172] width 126 height 51
drag, startPoint x: 579, startPoint y: 179, endPoint x: 617, endPoint y: 189, distance: 39.3
click at [638, 181] on textarea "sales requested flight with lowest cabin altitude possible. discussed with Brec…" at bounding box center [615, 172] width 126 height 51
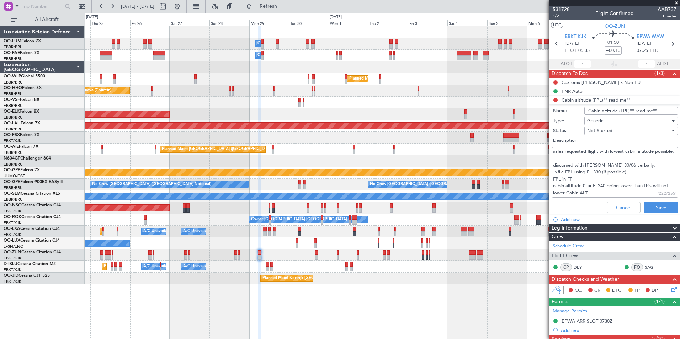
click at [617, 189] on textarea "sales requested flight with lowest cabin altitude possible. discussed with Brec…" at bounding box center [615, 172] width 126 height 51
drag, startPoint x: 629, startPoint y: 181, endPoint x: 607, endPoint y: 185, distance: 22.5
click at [575, 181] on textarea "sales requested flight with lowest cabin altitude possible. discussed with Brec…" at bounding box center [615, 172] width 126 height 51
click at [607, 185] on textarea "sales requested flight with lowest cabin altitude possible. discussed with Brec…" at bounding box center [615, 172] width 126 height 51
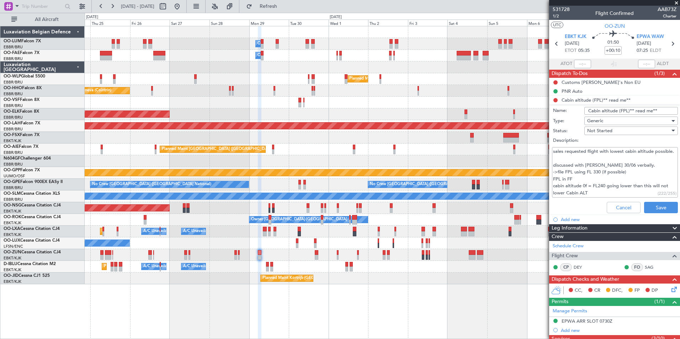
drag, startPoint x: 557, startPoint y: 188, endPoint x: 627, endPoint y: 187, distance: 70.1
click at [627, 187] on textarea "sales requested flight with lowest cabin altitude possible. discussed with Brec…" at bounding box center [615, 172] width 126 height 51
click at [625, 191] on textarea "sales requested flight with lowest cabin altitude possible. discussed with Brec…" at bounding box center [615, 172] width 126 height 51
drag, startPoint x: 617, startPoint y: 186, endPoint x: 648, endPoint y: 184, distance: 30.7
click at [648, 184] on textarea "sales requested flight with lowest cabin altitude possible. discussed with Brec…" at bounding box center [615, 172] width 126 height 51
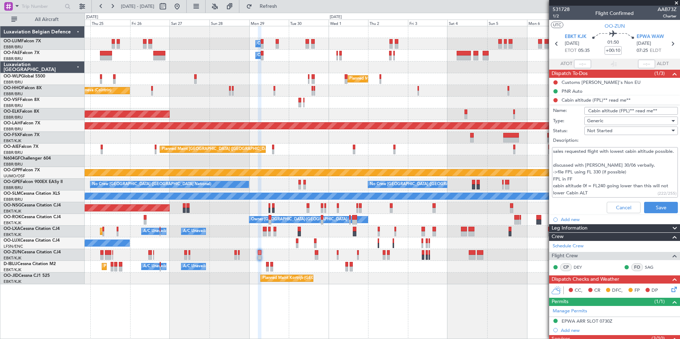
click at [631, 191] on textarea "sales requested flight with lowest cabin altitude possible. discussed with Brec…" at bounding box center [615, 172] width 126 height 51
drag, startPoint x: 558, startPoint y: 193, endPoint x: 607, endPoint y: 190, distance: 48.5
click at [607, 190] on textarea "sales requested flight with lowest cabin altitude possible. discussed with Brec…" at bounding box center [615, 172] width 126 height 51
click at [606, 191] on textarea "sales requested flight with lowest cabin altitude possible. discussed with Brec…" at bounding box center [615, 172] width 126 height 51
drag, startPoint x: 588, startPoint y: 193, endPoint x: 552, endPoint y: 179, distance: 38.7
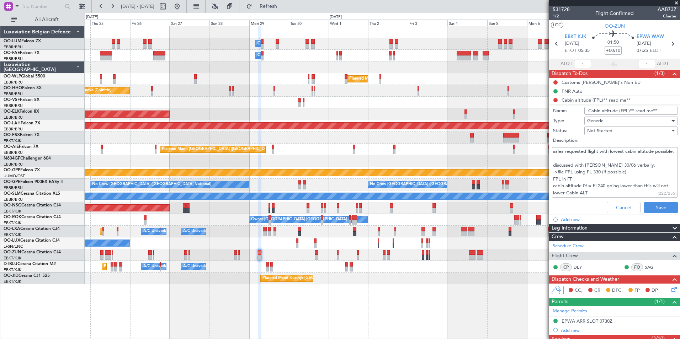
click at [552, 179] on div "sales requested flight with lowest cabin altitude possible. discussed with Brec…" at bounding box center [615, 173] width 138 height 54
click at [592, 186] on textarea "sales requested flight with lowest cabin altitude possible. discussed with Brec…" at bounding box center [615, 172] width 126 height 51
click at [590, 188] on textarea "sales requested flight with lowest cabin altitude possible. discussed with Brec…" at bounding box center [615, 172] width 126 height 51
type textarea "sales requested flight with lowest cabin altitude possible. discussed with Brec…"
click at [652, 207] on button "Save" at bounding box center [661, 207] width 34 height 11
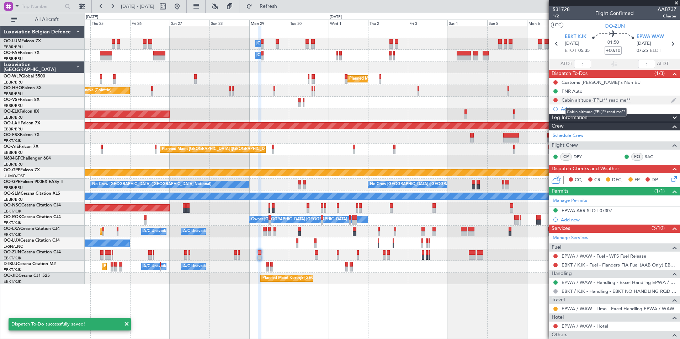
click at [583, 102] on div "Cabin altitude (FPL)** read me**" at bounding box center [596, 100] width 69 height 6
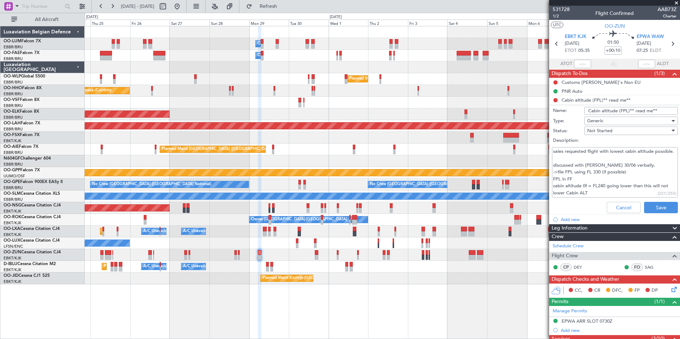
drag, startPoint x: 552, startPoint y: 153, endPoint x: 649, endPoint y: 161, distance: 96.8
click at [649, 161] on textarea "sales requested flight with lowest cabin altitude possible. discussed with Brec…" at bounding box center [615, 172] width 126 height 51
drag, startPoint x: 560, startPoint y: 173, endPoint x: 639, endPoint y: 171, distance: 79.4
click at [643, 169] on textarea "sales requested flight with lowest cabin altitude possible. discussed with Brec…" at bounding box center [615, 172] width 126 height 51
drag, startPoint x: 555, startPoint y: 179, endPoint x: 635, endPoint y: 179, distance: 80.1
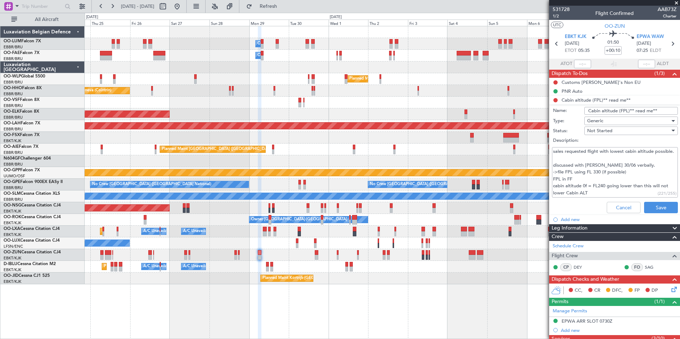
click at [635, 179] on textarea "sales requested flight with lowest cabin altitude possible. discussed with Brec…" at bounding box center [615, 172] width 126 height 51
click at [608, 187] on textarea "sales requested flight with lowest cabin altitude possible. discussed with Brec…" at bounding box center [615, 172] width 126 height 51
drag, startPoint x: 558, startPoint y: 186, endPoint x: 618, endPoint y: 186, distance: 60.5
click at [618, 186] on textarea "sales requested flight with lowest cabin altitude possible. discussed with Brec…" at bounding box center [615, 172] width 126 height 51
click at [612, 194] on textarea "sales requested flight with lowest cabin altitude possible. discussed with Brec…" at bounding box center [615, 172] width 126 height 51
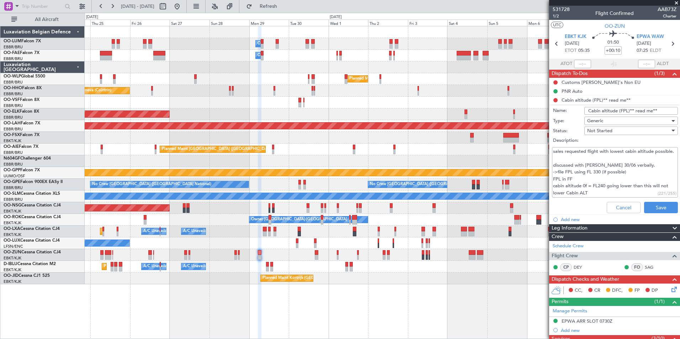
drag, startPoint x: 600, startPoint y: 187, endPoint x: 609, endPoint y: 186, distance: 8.6
click at [609, 186] on textarea "sales requested flight with lowest cabin altitude possible. discussed with Brec…" at bounding box center [615, 172] width 126 height 51
drag, startPoint x: 554, startPoint y: 185, endPoint x: 602, endPoint y: 193, distance: 48.7
click at [602, 193] on textarea "sales requested flight with lowest cabin altitude possible. discussed with Brec…" at bounding box center [615, 172] width 126 height 51
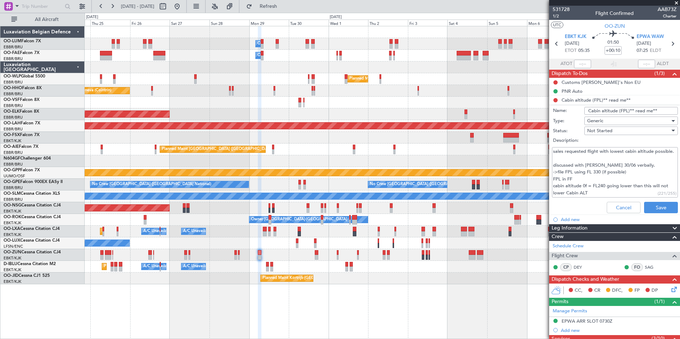
click at [578, 181] on textarea "sales requested flight with lowest cabin altitude possible. discussed with Brec…" at bounding box center [615, 172] width 126 height 51
drag, startPoint x: 608, startPoint y: 174, endPoint x: 611, endPoint y: 174, distance: 3.6
click at [606, 173] on textarea "sales requested flight with lowest cabin altitude possible. discussed with Brec…" at bounding box center [615, 172] width 126 height 51
drag, startPoint x: 562, startPoint y: 172, endPoint x: 633, endPoint y: 174, distance: 70.5
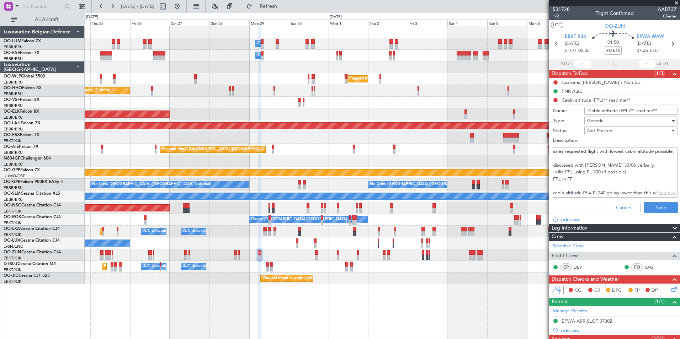
click at [639, 172] on textarea "sales requested flight with lowest cabin altitude possible. discussed with Brec…" at bounding box center [615, 172] width 126 height 51
click at [555, 172] on textarea "sales requested flight with lowest cabin altitude possible. discussed with Brec…" at bounding box center [615, 172] width 126 height 51
drag, startPoint x: 560, startPoint y: 172, endPoint x: 635, endPoint y: 171, distance: 74.7
click at [635, 171] on textarea "sales requested flight with lowest cabin altitude possible. discussed with Brec…" at bounding box center [615, 172] width 126 height 51
click at [629, 176] on textarea "sales requested flight with lowest cabin altitude possible. discussed with Brec…" at bounding box center [615, 172] width 126 height 51
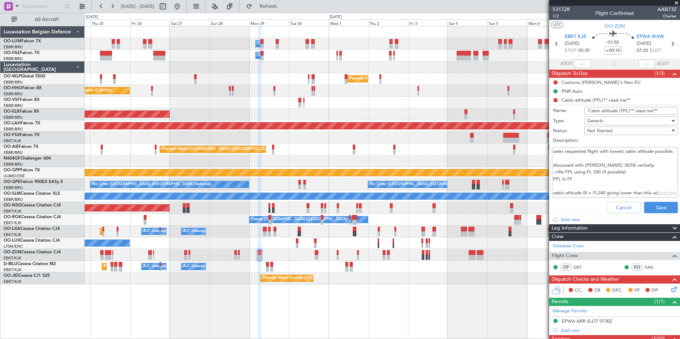
drag, startPoint x: 560, startPoint y: 179, endPoint x: 608, endPoint y: 184, distance: 48.6
click at [604, 181] on textarea "sales requested flight with lowest cabin altitude possible. discussed with Brec…" at bounding box center [615, 172] width 126 height 51
drag, startPoint x: 608, startPoint y: 184, endPoint x: 581, endPoint y: 183, distance: 26.7
click at [606, 184] on textarea "sales requested flight with lowest cabin altitude possible. discussed with Brec…" at bounding box center [615, 172] width 126 height 51
drag, startPoint x: 581, startPoint y: 183, endPoint x: 627, endPoint y: 182, distance: 45.9
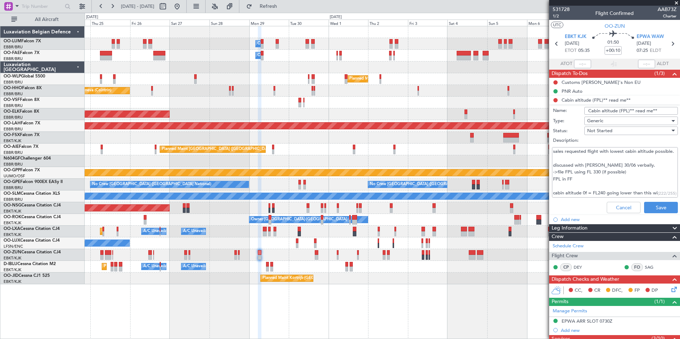
click at [627, 182] on textarea "sales requested flight with lowest cabin altitude possible. discussed with Brec…" at bounding box center [615, 172] width 126 height 51
click at [627, 183] on textarea "sales requested flight with lowest cabin altitude possible. discussed with Brec…" at bounding box center [615, 172] width 126 height 51
click at [579, 190] on textarea "sales requested flight with lowest cabin altitude possible. discussed with Brec…" at bounding box center [615, 172] width 126 height 51
drag, startPoint x: 579, startPoint y: 188, endPoint x: 576, endPoint y: 176, distance: 12.2
click at [552, 172] on div "sales requested flight with lowest cabin altitude possible. discussed with Brec…" at bounding box center [615, 173] width 138 height 54
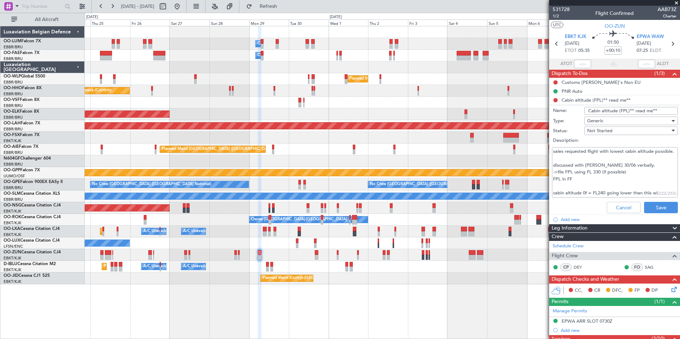
click at [568, 186] on textarea "sales requested flight with lowest cabin altitude possible. discussed with Brec…" at bounding box center [615, 172] width 126 height 51
drag, startPoint x: 562, startPoint y: 180, endPoint x: 602, endPoint y: 179, distance: 39.9
click at [601, 179] on textarea "sales requested flight with lowest cabin altitude possible. discussed with Brec…" at bounding box center [615, 172] width 126 height 51
click at [604, 180] on textarea "sales requested flight with lowest cabin altitude possible. discussed with Brec…" at bounding box center [615, 172] width 126 height 51
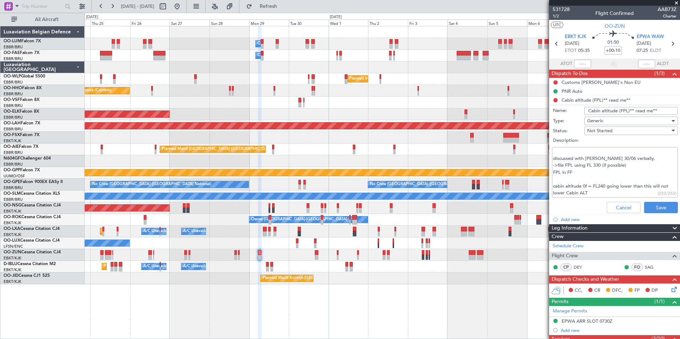
scroll to position [14, 0]
drag, startPoint x: 564, startPoint y: 185, endPoint x: 627, endPoint y: 186, distance: 63.3
click at [627, 186] on textarea "sales requested flight with lowest cabin altitude possible. discussed with Brec…" at bounding box center [615, 172] width 126 height 51
click at [602, 191] on textarea "sales requested flight with lowest cabin altitude possible. discussed with Brec…" at bounding box center [615, 172] width 126 height 51
drag, startPoint x: 597, startPoint y: 188, endPoint x: 650, endPoint y: 187, distance: 53.4
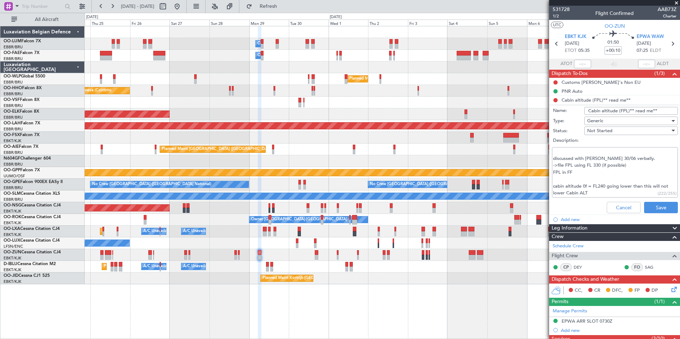
click at [650, 187] on textarea "sales requested flight with lowest cabin altitude possible. discussed with Brec…" at bounding box center [615, 172] width 126 height 51
click at [613, 187] on textarea "sales requested flight with lowest cabin altitude possible. discussed with Brec…" at bounding box center [615, 172] width 126 height 51
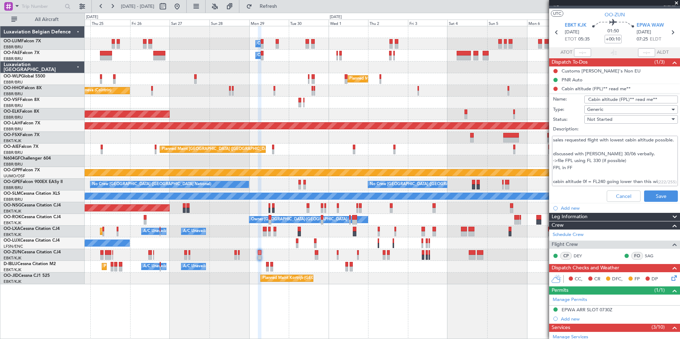
scroll to position [0, 0]
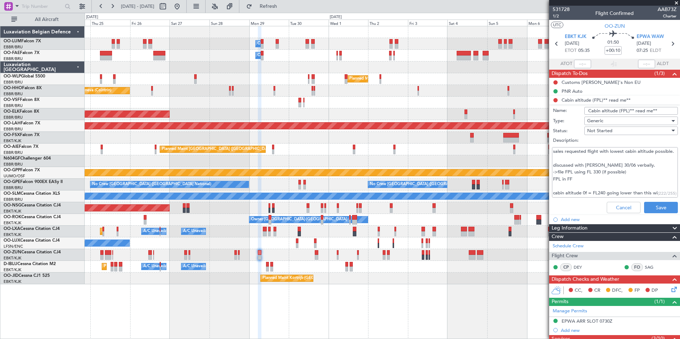
click at [560, 191] on textarea "sales requested flight with lowest cabin altitude possible. discussed with Brec…" at bounding box center [615, 172] width 126 height 51
click at [617, 180] on textarea "sales requested flight with lowest cabin altitude possible. discussed with Brec…" at bounding box center [615, 172] width 126 height 51
drag, startPoint x: 561, startPoint y: 172, endPoint x: 637, endPoint y: 173, distance: 76.5
click at [637, 173] on textarea "sales requested flight with lowest cabin altitude possible. discussed with Brec…" at bounding box center [615, 172] width 126 height 51
drag, startPoint x: 555, startPoint y: 180, endPoint x: 632, endPoint y: 179, distance: 76.9
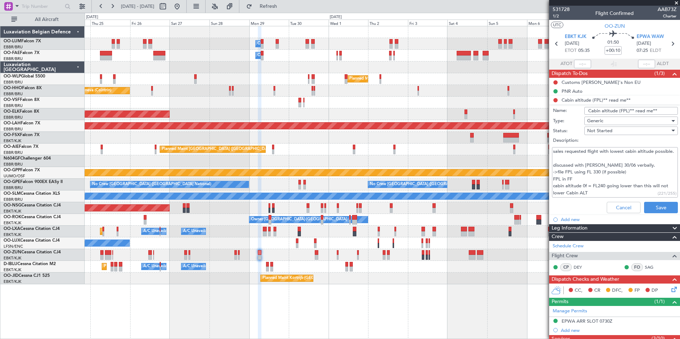
click at [632, 179] on textarea "sales requested flight with lowest cabin altitude possible. discussed with Brec…" at bounding box center [615, 172] width 126 height 51
click at [631, 180] on textarea "sales requested flight with lowest cabin altitude possible. discussed with Brec…" at bounding box center [615, 172] width 126 height 51
drag, startPoint x: 633, startPoint y: 180, endPoint x: 558, endPoint y: 179, distance: 74.7
click at [558, 179] on textarea "sales requested flight with lowest cabin altitude possible. discussed with Brec…" at bounding box center [615, 172] width 126 height 51
click at [609, 179] on textarea "sales requested flight with lowest cabin altitude possible. discussed with Brec…" at bounding box center [615, 172] width 126 height 51
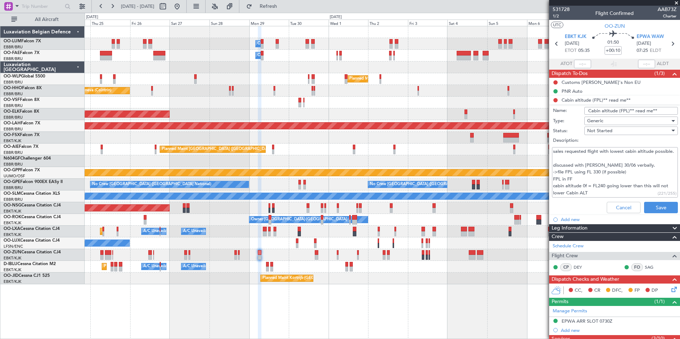
drag, startPoint x: 601, startPoint y: 180, endPoint x: 634, endPoint y: 180, distance: 32.7
click at [634, 180] on textarea "sales requested flight with lowest cabin altitude possible. discussed with Brec…" at bounding box center [615, 172] width 126 height 51
drag, startPoint x: 634, startPoint y: 181, endPoint x: 643, endPoint y: 198, distance: 19.4
click at [634, 182] on textarea "sales requested flight with lowest cabin altitude possible. discussed with Brec…" at bounding box center [615, 172] width 126 height 51
click at [586, 181] on textarea "sales requested flight with lowest cabin altitude possible. discussed with Brec…" at bounding box center [615, 172] width 126 height 51
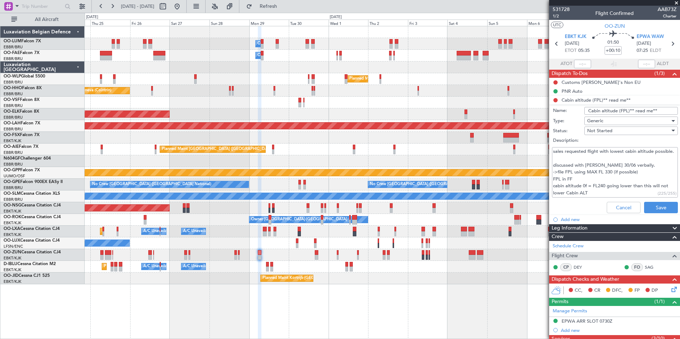
scroll to position [7, 0]
drag, startPoint x: 555, startPoint y: 185, endPoint x: 645, endPoint y: 184, distance: 89.3
click at [645, 184] on textarea "sales requested flight with lowest cabin altitude possible. discussed with Brec…" at bounding box center [615, 172] width 126 height 51
click at [621, 189] on textarea "sales requested flight with lowest cabin altitude possible. discussed with Brec…" at bounding box center [615, 172] width 126 height 51
drag, startPoint x: 595, startPoint y: 193, endPoint x: 563, endPoint y: 170, distance: 38.7
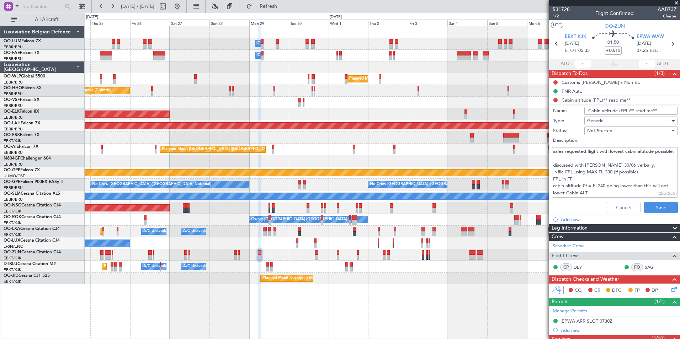
click at [561, 170] on textarea "sales requested flight with lowest cabin altitude possible. discussed with Brec…" at bounding box center [615, 172] width 126 height 51
type textarea "sales requested flight with lowest cabin altitude possible. discussed with Brec…"
click at [655, 209] on button "Save" at bounding box center [661, 207] width 34 height 11
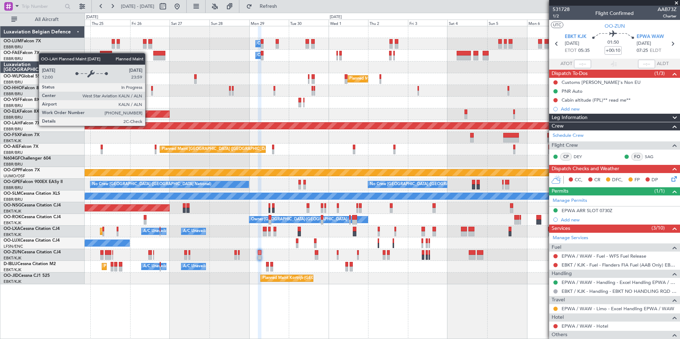
click at [443, 133] on div "Owner Melsbroek Air Base Owner Melsbroek Air Base Owner Melsbroek Air Base Plan…" at bounding box center [382, 155] width 595 height 258
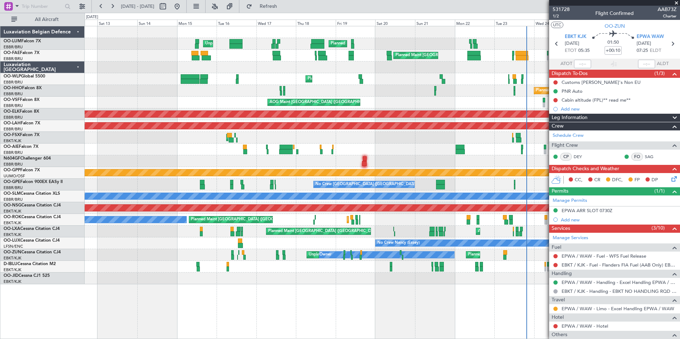
click at [423, 121] on div "Planned Maint Brussels (Brussels National) Unplanned Maint Brussels (Brussels N…" at bounding box center [382, 155] width 595 height 258
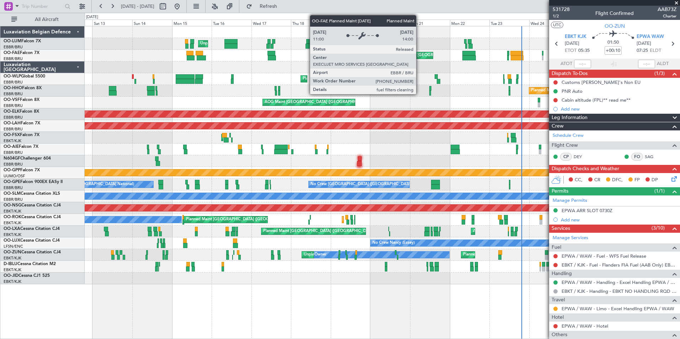
click at [165, 96] on div "Unplanned Maint Brussels (Brussels National) Planned Maint Brussels (Brussels N…" at bounding box center [382, 155] width 595 height 258
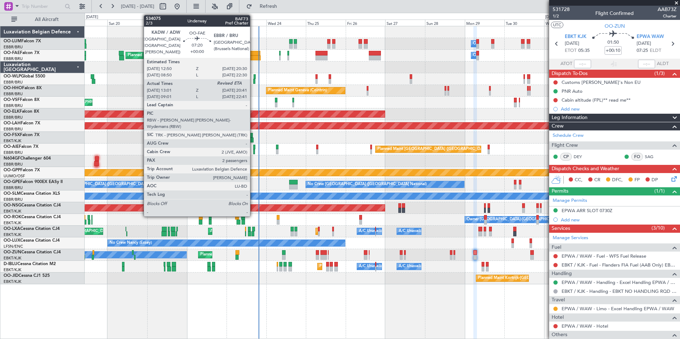
click at [253, 55] on div at bounding box center [254, 53] width 13 height 5
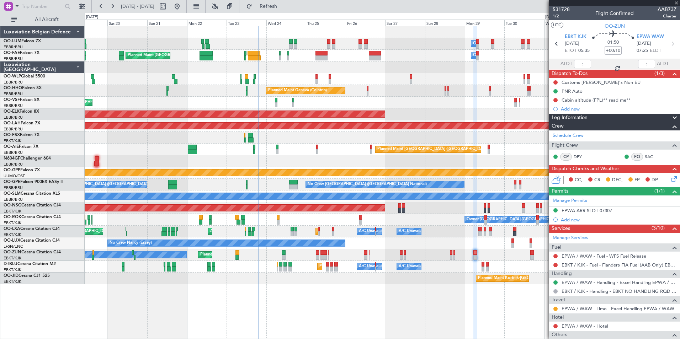
type input "13:11"
type input "2"
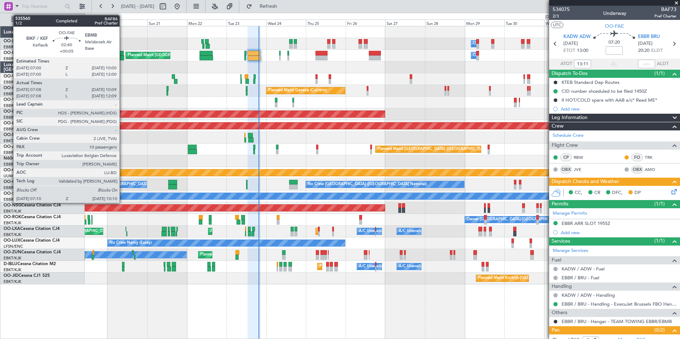
click at [403, 59] on div "Owner Melsbroek Air Base Planned Maint Brussels (Brussels National)" at bounding box center [382, 56] width 595 height 12
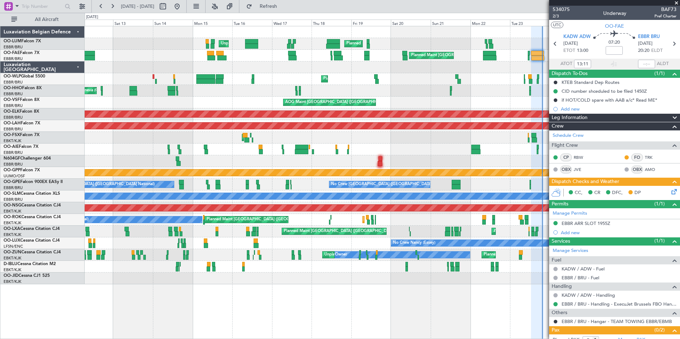
click at [384, 63] on div "Planned Maint Brussels (Brussels National) Unplanned Maint Brussels (Brussels N…" at bounding box center [382, 155] width 595 height 258
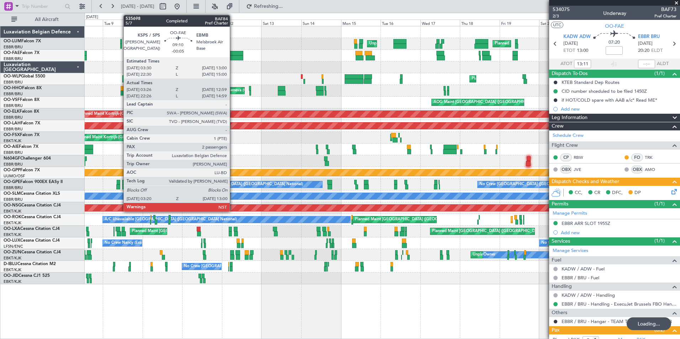
click at [508, 62] on div at bounding box center [382, 68] width 595 height 12
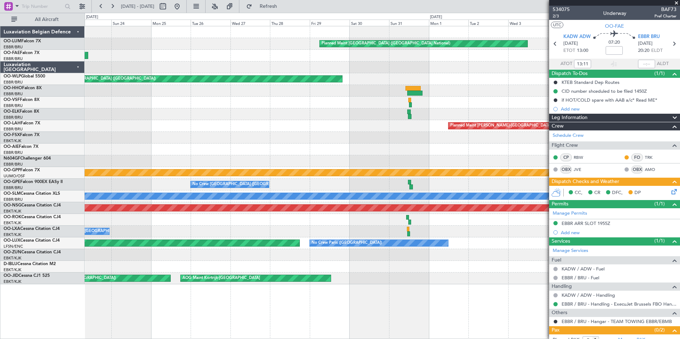
click at [535, 71] on div "Planned Maint Brussels (Brussels National) Planned Maint Kortrijk-Wevelgem Plan…" at bounding box center [382, 155] width 595 height 258
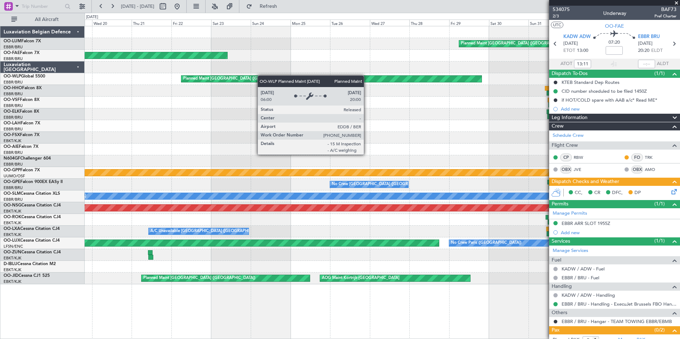
click at [557, 69] on fb-app "08 Sep 2025 - 23 Sep 2025 Refresh Quick Links All Aircraft Planned Maint Brusse…" at bounding box center [340, 172] width 680 height 334
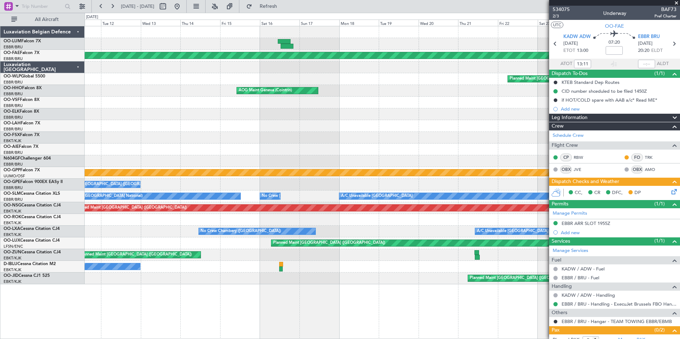
click at [549, 72] on fb-app "08 Sep 2025 - 23 Sep 2025 Refresh Quick Links All Aircraft Planned Maint Brusse…" at bounding box center [340, 172] width 680 height 334
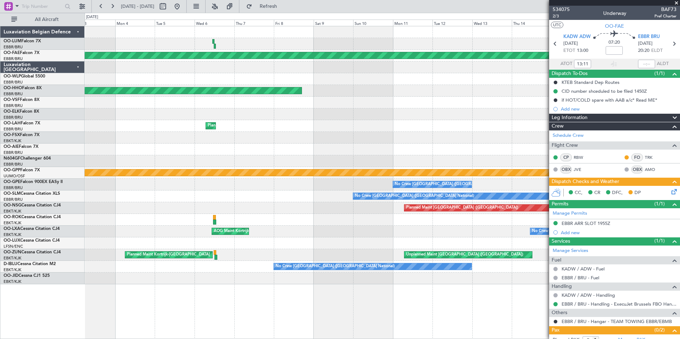
click at [621, 83] on fb-app "08 Sep 2025 - 23 Sep 2025 Refresh Quick Links All Aircraft Planned Maint Kortri…" at bounding box center [340, 172] width 680 height 334
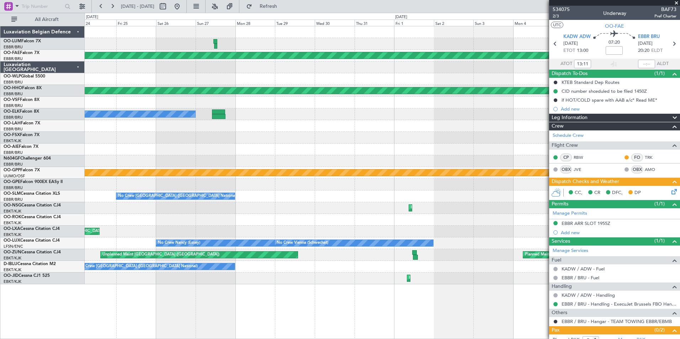
click at [680, 88] on html "08 Sep 2025 - 23 Sep 2025 Refresh Quick Links All Aircraft Planned Maint Kortri…" at bounding box center [340, 169] width 680 height 339
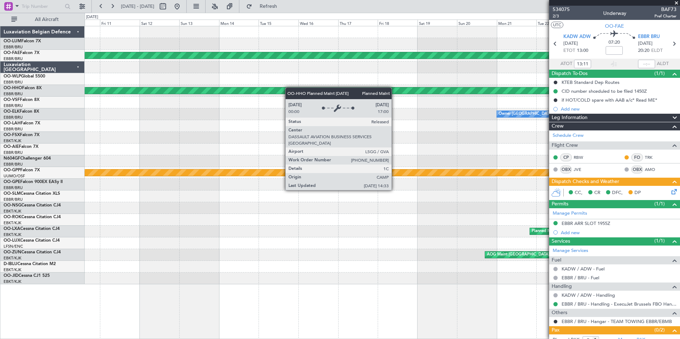
click at [680, 69] on html "08 Sep 2025 - 23 Sep 2025 Refresh Quick Links All Aircraft Planned Maint Kortri…" at bounding box center [340, 169] width 680 height 339
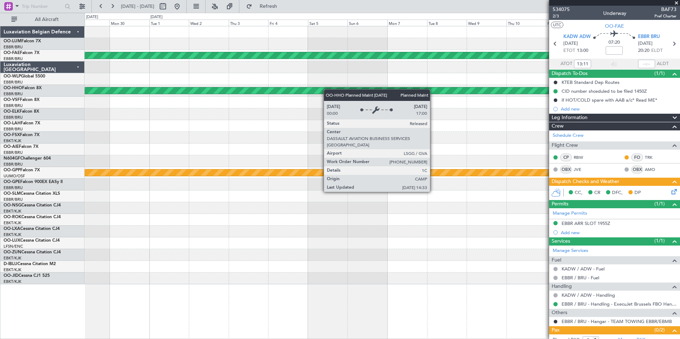
click at [678, 63] on fb-app "08 Sep 2025 - 23 Sep 2025 Refresh Quick Links All Aircraft Planned Maint Kortri…" at bounding box center [340, 172] width 680 height 334
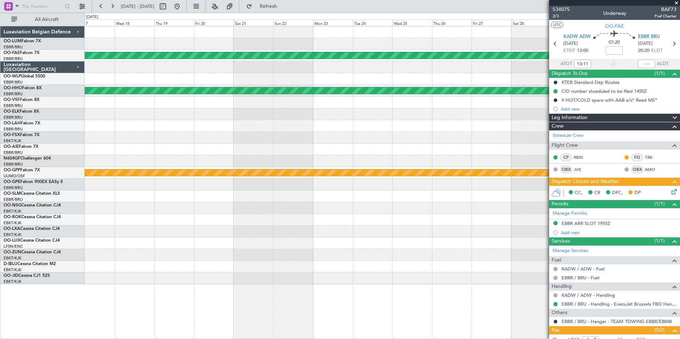
click at [680, 62] on html "08 Sep 2025 - 23 Sep 2025 Refresh Quick Links All Aircraft Planned Maint Kortri…" at bounding box center [340, 169] width 680 height 339
click at [620, 68] on fb-app "08 Sep 2025 - 23 Sep 2025 Refresh Quick Links All Aircraft Planned Maint Kortri…" at bounding box center [340, 172] width 680 height 334
click at [598, 73] on fb-app "08 Sep 2025 - 23 Sep 2025 Refresh Quick Links All Aircraft Planned Maint Kortri…" at bounding box center [340, 172] width 680 height 334
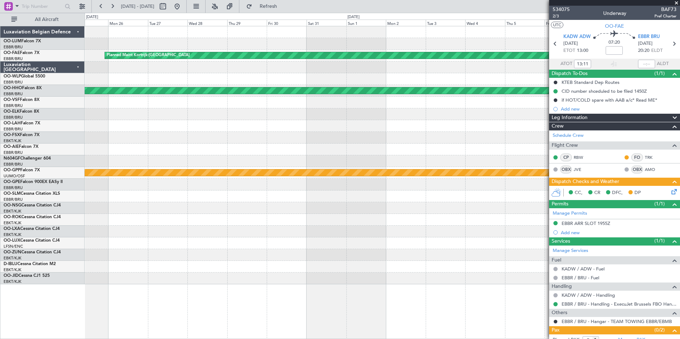
click at [542, 91] on div "Planned Maint Kortrijk-Wevelgem Planned Maint Geneva (Cointrin) Grounded Ostafy…" at bounding box center [382, 155] width 595 height 258
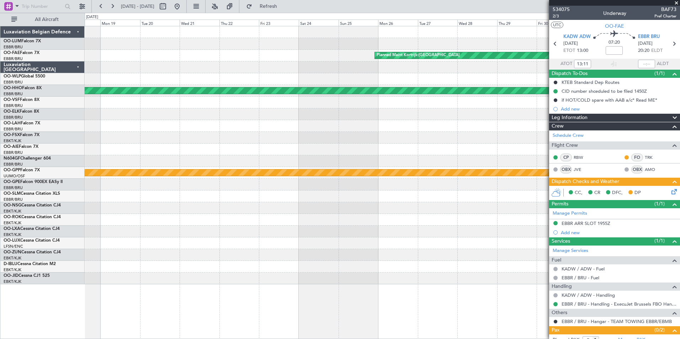
click at [587, 107] on fb-app "08 Sep 2025 - 23 Sep 2025 Refresh Quick Links All Aircraft Planned Maint Kortri…" at bounding box center [340, 172] width 680 height 334
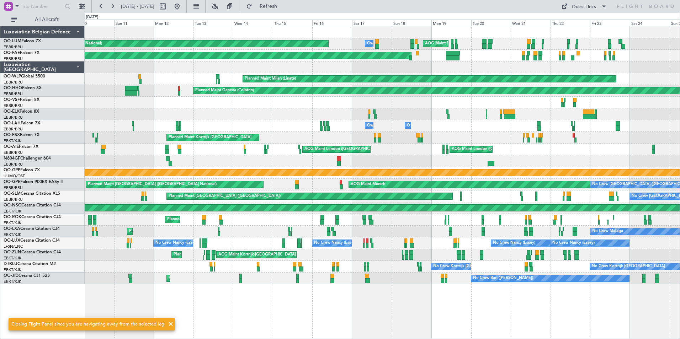
click at [53, 91] on div "Planned Maint Brussels (Brussels National) AOG Maint Melsbroek Air Base Owner M…" at bounding box center [340, 176] width 680 height 327
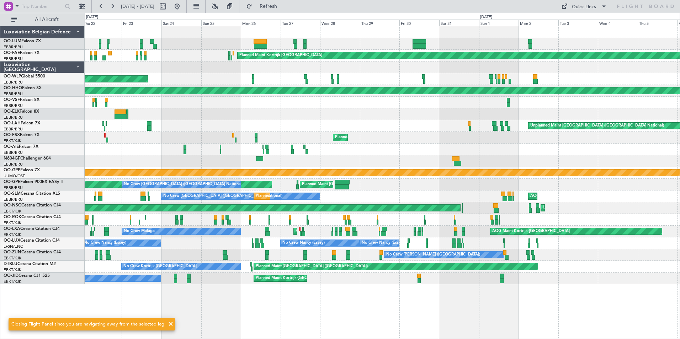
click at [0, 137] on html "10 May 2025 - 25 May 2025 Refresh Quick Links All Aircraft AOG Maint Melsbroek …" at bounding box center [340, 169] width 680 height 339
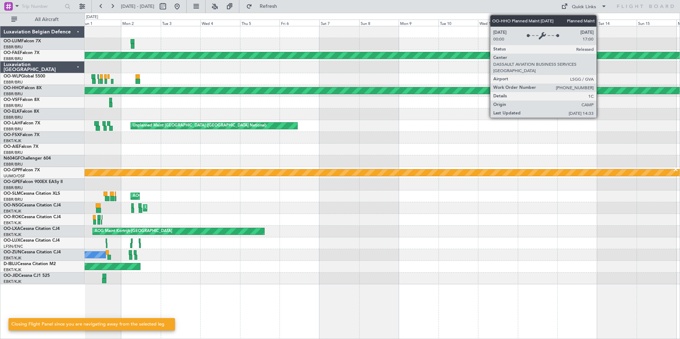
click at [0, 142] on html "10 May 2025 - 25 May 2025 Refresh Quick Links All Aircraft Planned Maint Kortri…" at bounding box center [340, 169] width 680 height 339
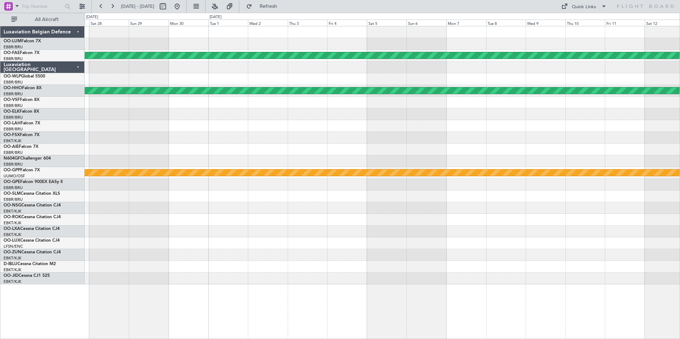
click at [0, 107] on html "10 May 2025 - 25 May 2025 Refresh Quick Links All Aircraft Planned Maint Kortri…" at bounding box center [340, 169] width 680 height 339
click at [0, 99] on html "10 May 2025 - 25 May 2025 Refresh Quick Links All Aircraft Planned Maint Kortri…" at bounding box center [340, 169] width 680 height 339
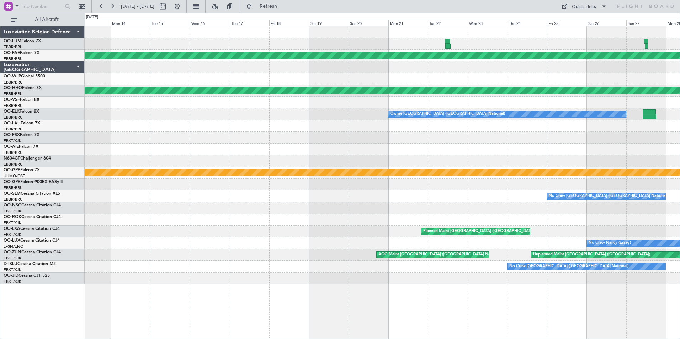
click at [0, 98] on html "10 May 2025 - 25 May 2025 Refresh Quick Links All Aircraft Planned Maint Kortri…" at bounding box center [340, 169] width 680 height 339
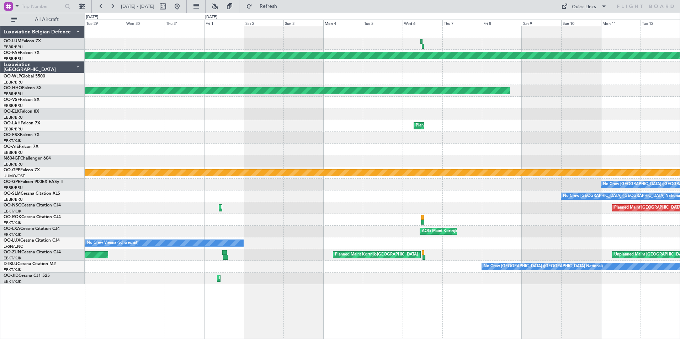
click at [0, 92] on html "10 May 2025 - 25 May 2025 Refresh Quick Links All Aircraft Planned Maint Kortri…" at bounding box center [340, 169] width 680 height 339
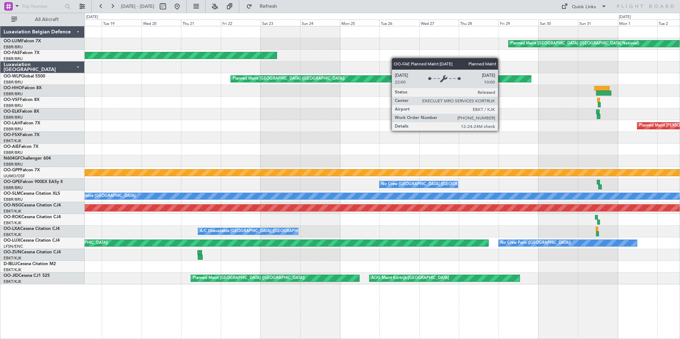
click at [0, 114] on html "10 May 2025 - 25 May 2025 Refresh Quick Links All Aircraft Planned Maint Brusse…" at bounding box center [340, 169] width 680 height 339
click at [0, 122] on html "10 May 2025 - 25 May 2025 Refresh Quick Links All Aircraft Planned Maint Brusse…" at bounding box center [340, 169] width 680 height 339
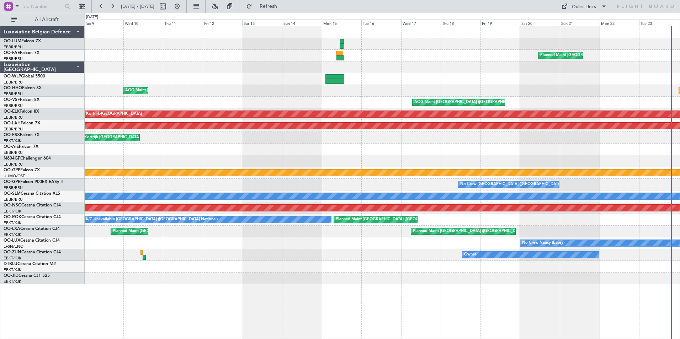
click at [0, 117] on html "10 May 2025 - 25 May 2025 Refresh Quick Links All Aircraft Planned Maint Brusse…" at bounding box center [340, 169] width 680 height 339
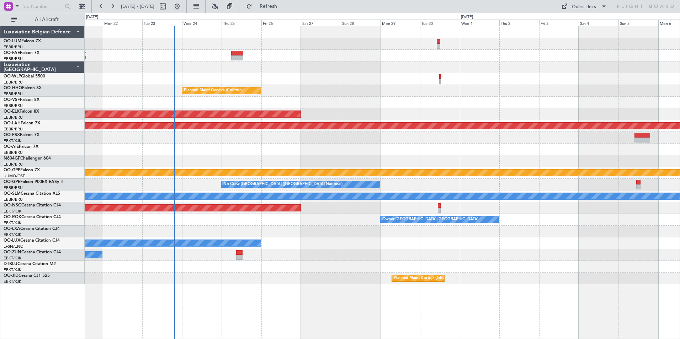
click at [16, 114] on div "Planned Maint Brussels (Brussels National) Planned Maint Geneva (Cointrin) AOG …" at bounding box center [340, 176] width 680 height 327
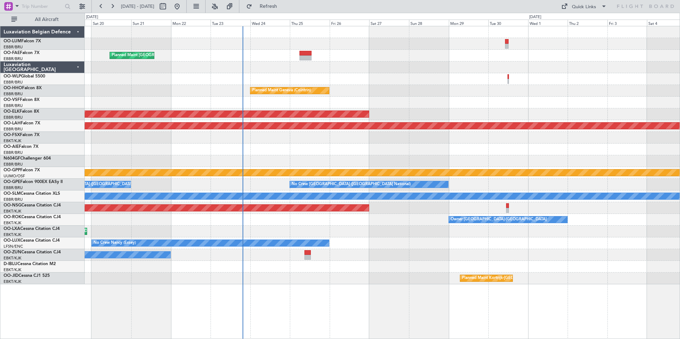
click at [515, 110] on div "Planned Maint Brussels (Brussels National) Planned Maint Geneva (Cointrin) AOG …" at bounding box center [382, 155] width 595 height 258
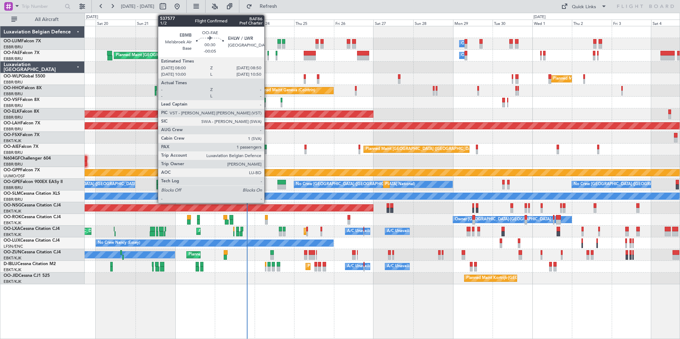
click at [268, 56] on div at bounding box center [268, 58] width 1 height 5
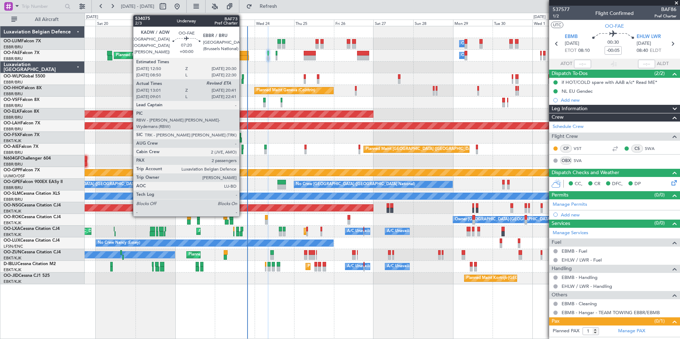
click at [243, 54] on div at bounding box center [242, 53] width 13 height 5
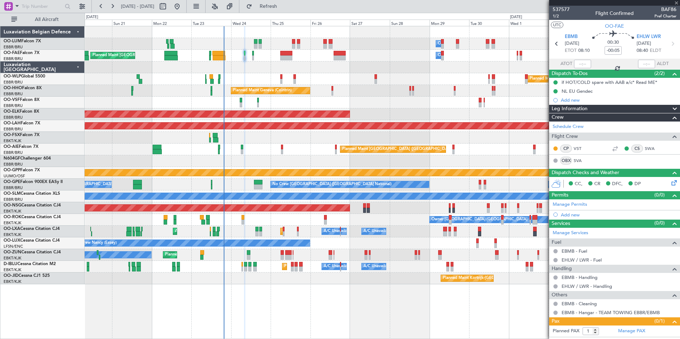
click at [255, 61] on div "Owner Melsbroek Air Base Planned Maint Brussels (Brussels National) Planned Mai…" at bounding box center [382, 155] width 595 height 258
click at [242, 65] on div at bounding box center [382, 68] width 595 height 12
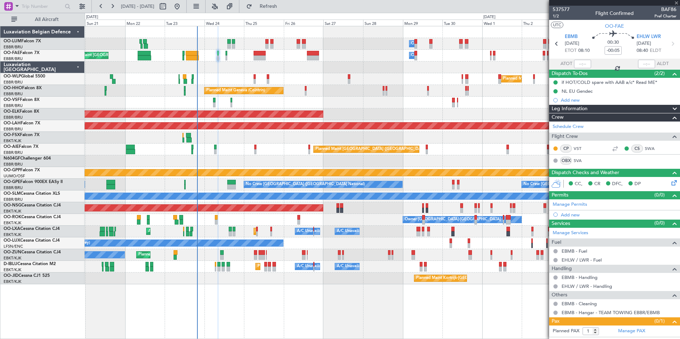
type input "13:11"
type input "2"
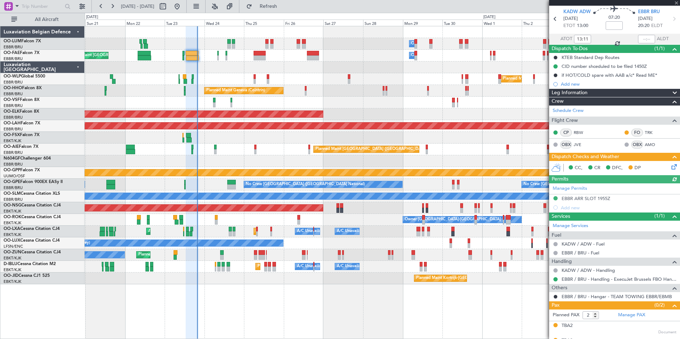
scroll to position [37, 0]
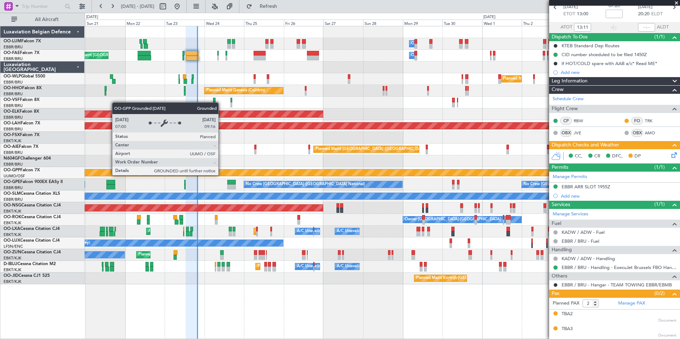
click at [246, 174] on div "Grounded [PERSON_NAME]" at bounding box center [383, 173] width 1786 height 6
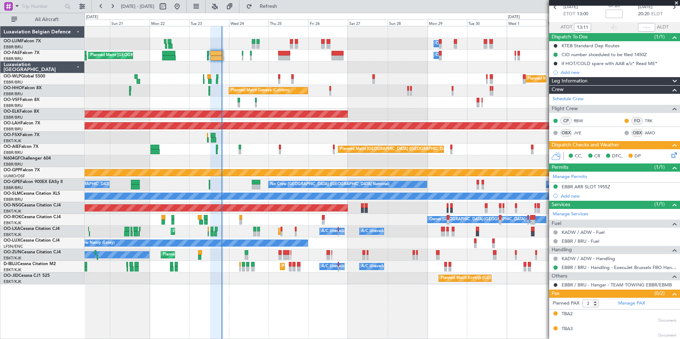
click at [295, 238] on div "Owner Melsbroek Air Base Planned Maint Brussels (Brussels National) Planned Mai…" at bounding box center [382, 155] width 595 height 258
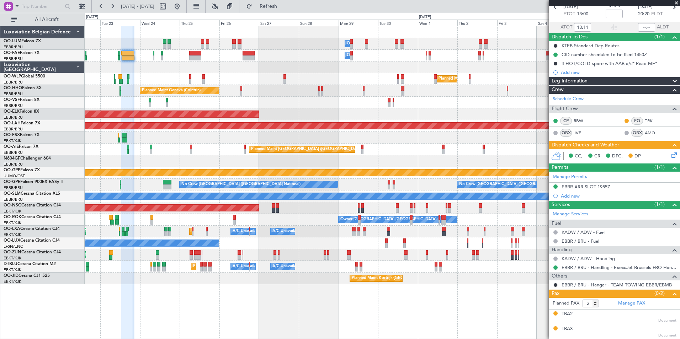
click at [268, 231] on div "Planned Maint Kortrijk-Wevelgem A/C Unavailable Brussels (Brussels National) A/…" at bounding box center [382, 232] width 595 height 12
click at [250, 211] on div "Planned Maint [GEOGRAPHIC_DATA] ([GEOGRAPHIC_DATA])" at bounding box center [382, 208] width 595 height 12
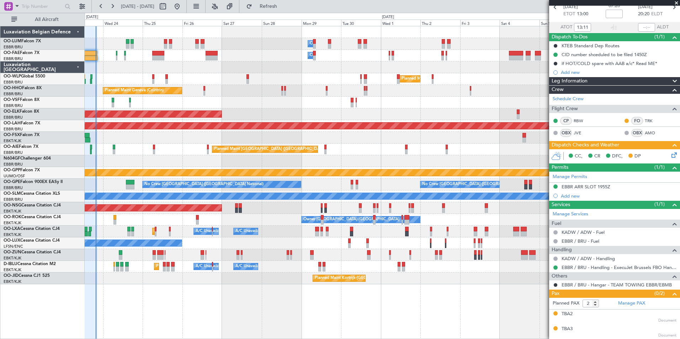
click at [275, 156] on div "Owner Melsbroek Air Base Owner Melsbroek Air Base Planned Maint Brussels (Bruss…" at bounding box center [382, 155] width 595 height 258
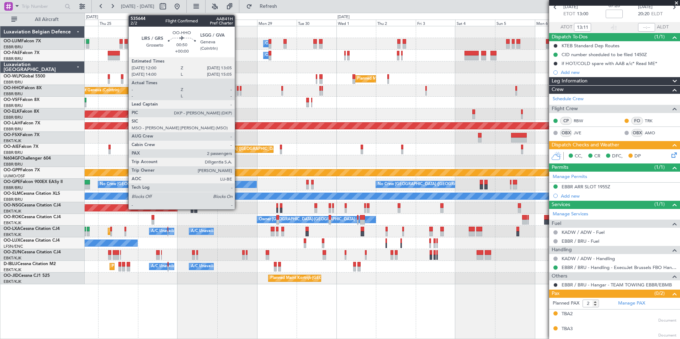
click at [238, 90] on div at bounding box center [238, 88] width 2 height 5
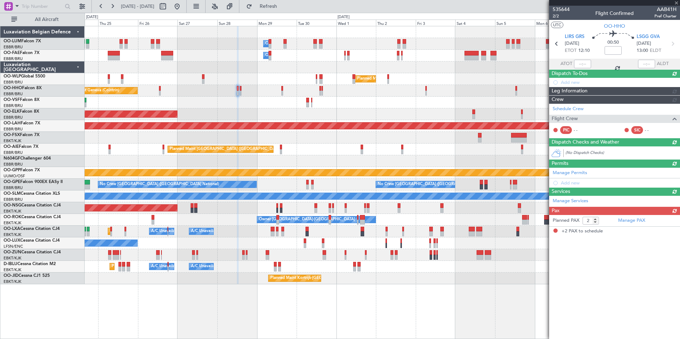
scroll to position [0, 0]
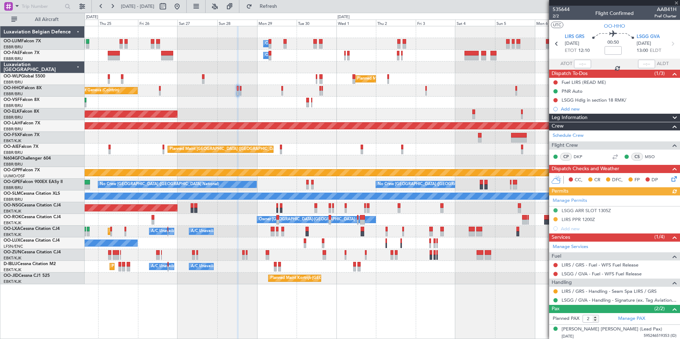
click at [272, 143] on div at bounding box center [382, 138] width 595 height 12
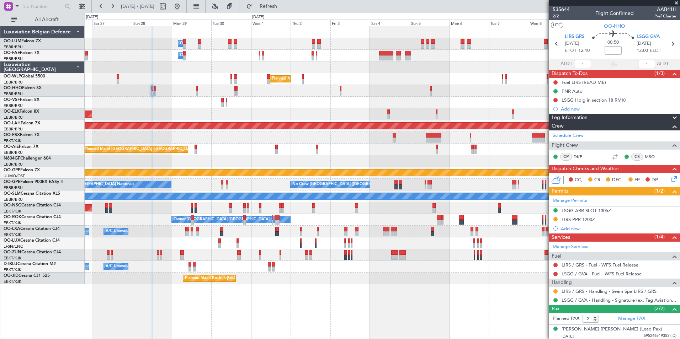
click at [353, 91] on div "Planned Maint Geneva (Cointrin)" at bounding box center [382, 91] width 595 height 12
click at [279, 107] on div "Owner Melsbroek Air Base Owner Melsbroek Air Base Owner Melsbroek Air Base Plan…" at bounding box center [382, 155] width 595 height 258
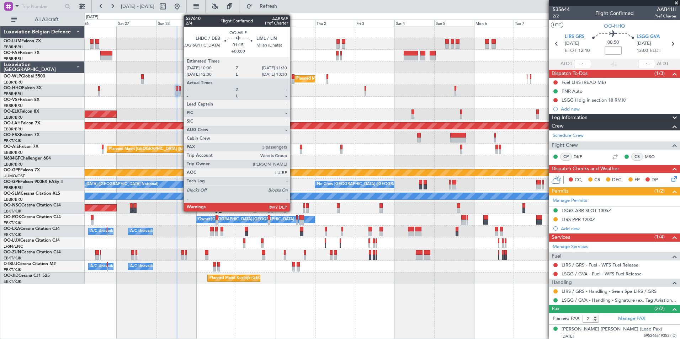
click at [293, 79] on div at bounding box center [293, 81] width 2 height 5
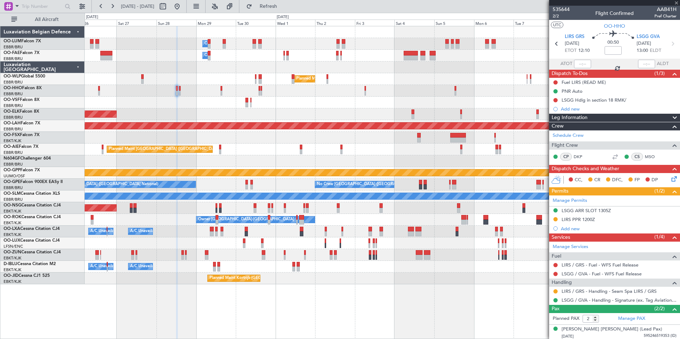
click at [279, 113] on div "Owner Melsbroek Air Base Owner Melsbroek Air Base Owner Melsbroek Air Base Plan…" at bounding box center [382, 155] width 595 height 258
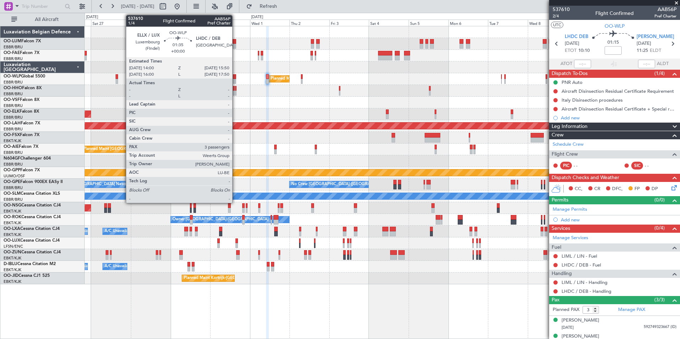
click at [236, 77] on div at bounding box center [234, 76] width 3 height 5
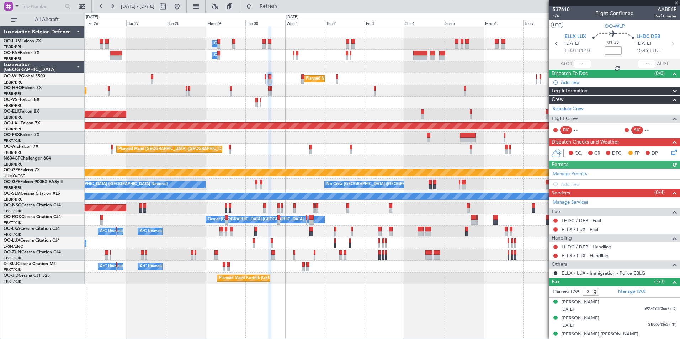
click at [283, 90] on div "Planned Maint Geneva (Cointrin)" at bounding box center [382, 91] width 595 height 12
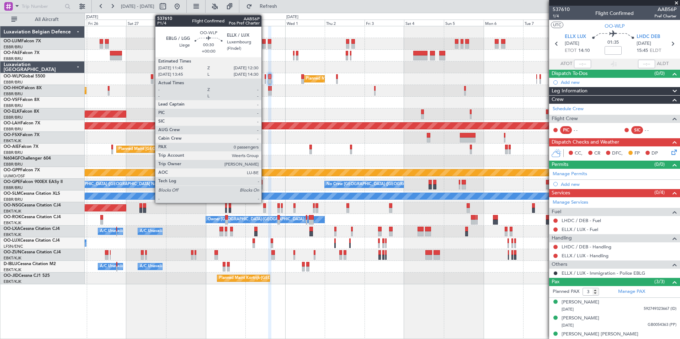
click at [265, 79] on div at bounding box center [265, 81] width 1 height 5
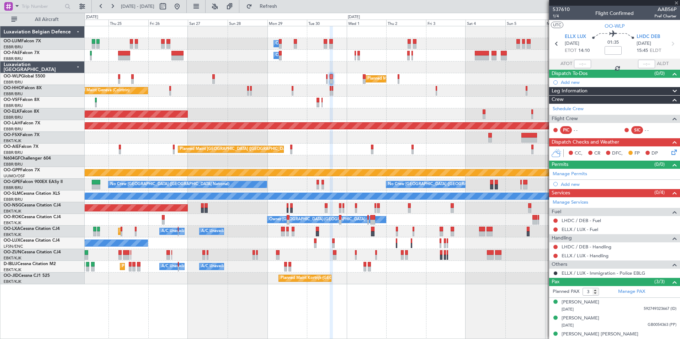
click at [300, 111] on div "Owner Melsbroek Air Base Owner Melsbroek Air Base Owner Melsbroek Air Base Plan…" at bounding box center [382, 155] width 595 height 258
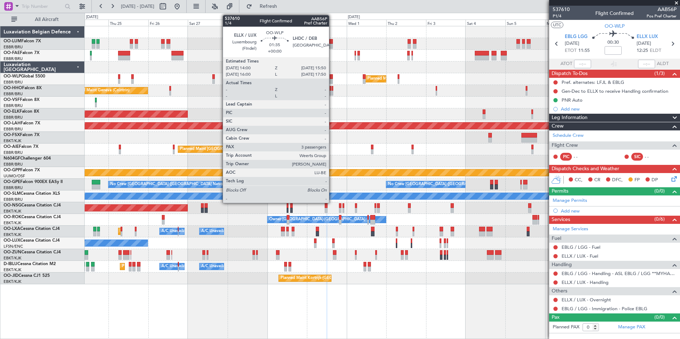
click at [332, 80] on div at bounding box center [331, 81] width 3 height 5
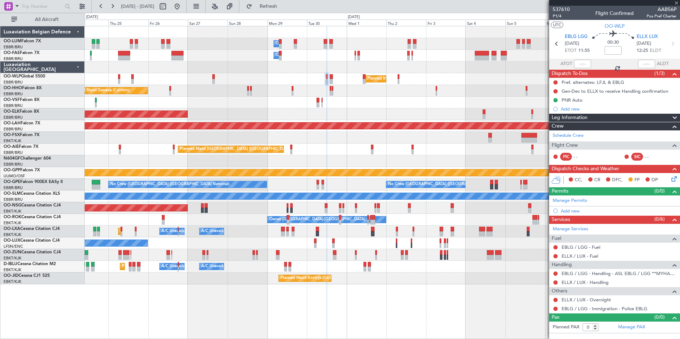
type input "3"
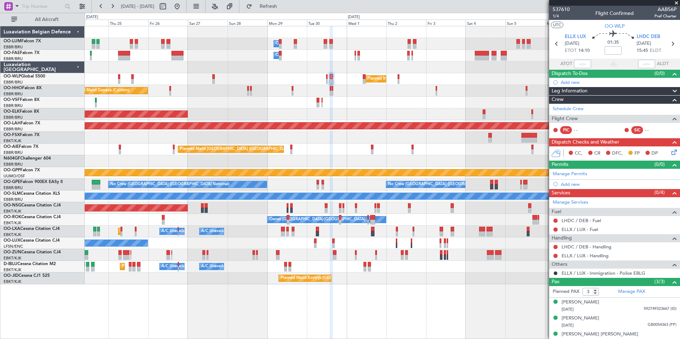
click at [341, 107] on div at bounding box center [382, 103] width 595 height 12
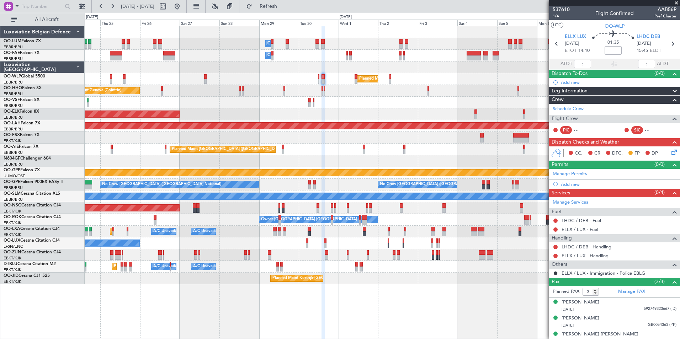
click at [317, 80] on div "Planned Maint Milan (Linate)" at bounding box center [382, 79] width 595 height 12
click at [320, 80] on div "Planned Maint Milan (Linate)" at bounding box center [382, 79] width 595 height 12
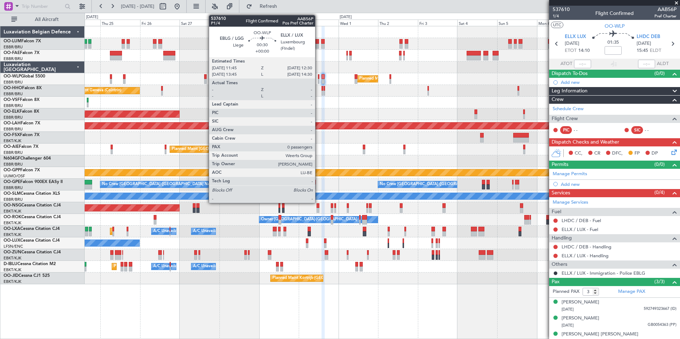
click at [318, 80] on div at bounding box center [318, 81] width 1 height 5
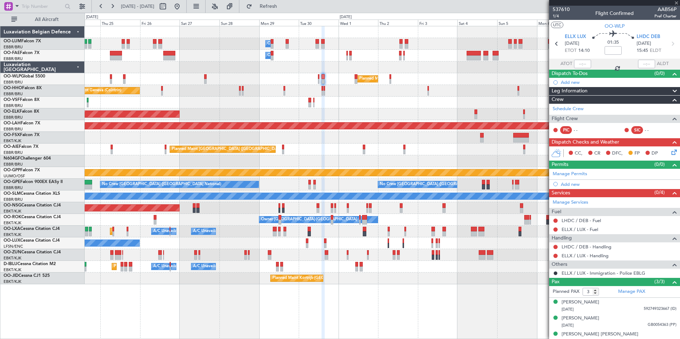
type input "0"
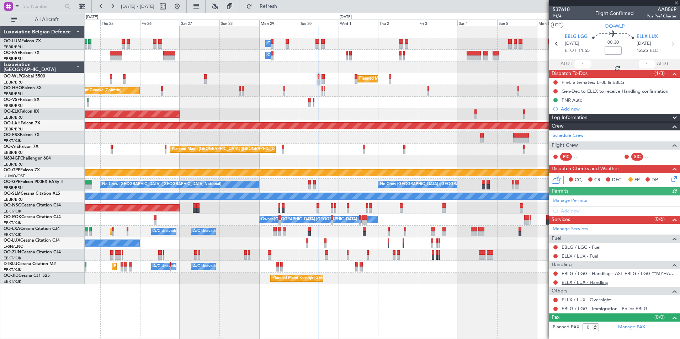
click at [577, 282] on link "ELLX / LUX - Handling" at bounding box center [585, 283] width 47 height 6
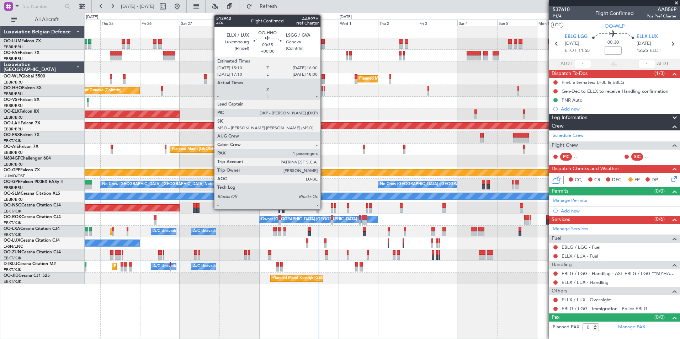
click at [302, 90] on div "Owner Melsbroek Air Base Owner [GEOGRAPHIC_DATA] Owner [GEOGRAPHIC_DATA] Planne…" at bounding box center [382, 155] width 595 height 258
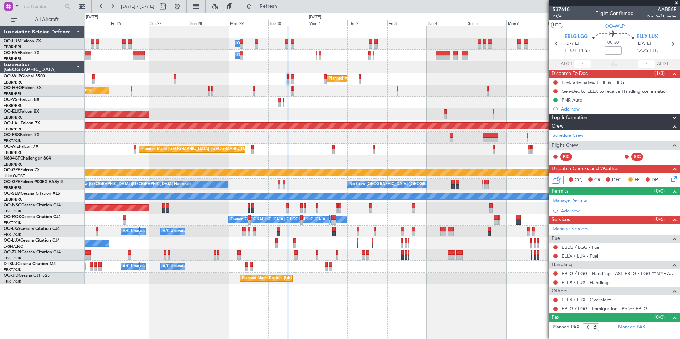
click at [287, 90] on div "Planned Maint Geneva (Cointrin)" at bounding box center [382, 91] width 595 height 12
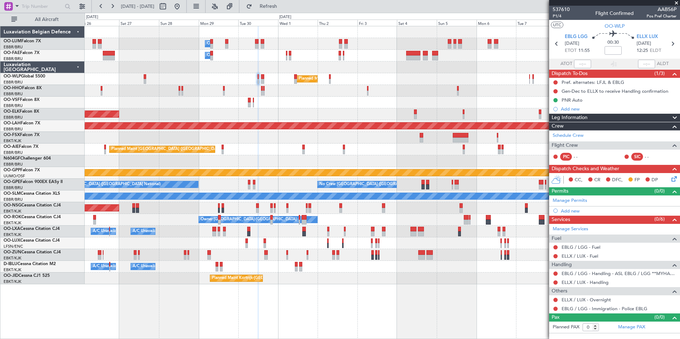
click at [359, 95] on div "Planned Maint Geneva (Cointrin)" at bounding box center [382, 91] width 595 height 12
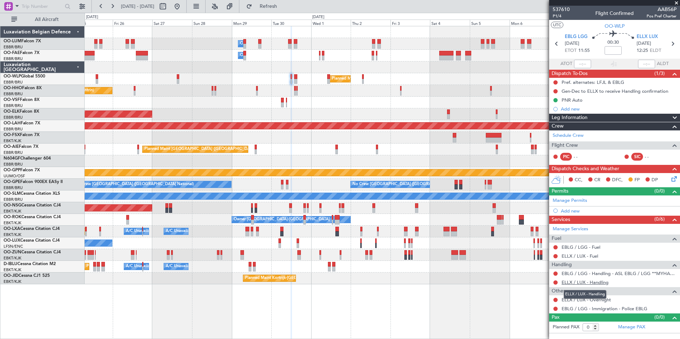
click at [583, 284] on link "ELLX / LUX - Handling" at bounding box center [585, 283] width 47 height 6
drag, startPoint x: 282, startPoint y: 6, endPoint x: 286, endPoint y: 111, distance: 105.1
click at [281, 6] on span "Refresh" at bounding box center [269, 6] width 30 height 5
click at [570, 214] on div "Add new" at bounding box center [615, 211] width 109 height 6
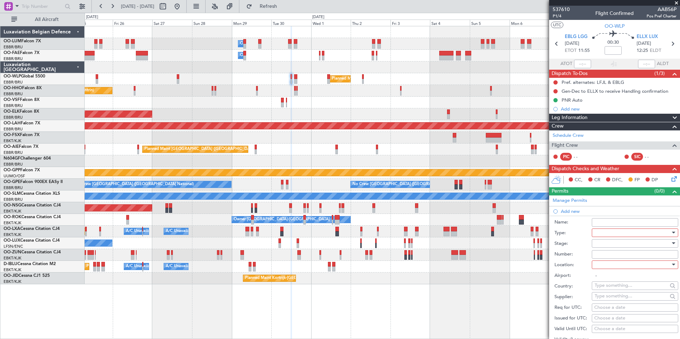
click at [613, 234] on div at bounding box center [633, 233] width 76 height 11
click at [603, 267] on span "PPR" at bounding box center [632, 268] width 75 height 11
click at [603, 252] on input "Number:" at bounding box center [635, 255] width 86 height 9
click at [585, 264] on label "Location:" at bounding box center [573, 265] width 37 height 7
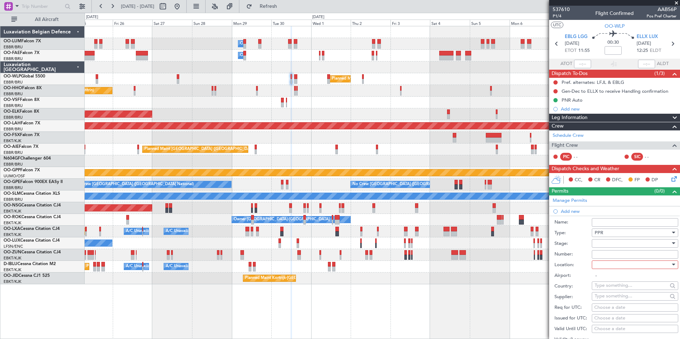
click at [599, 244] on div at bounding box center [633, 243] width 76 height 11
click at [611, 269] on span "Not Requested" at bounding box center [632, 268] width 75 height 11
click at [606, 266] on div at bounding box center [633, 265] width 76 height 11
click at [612, 302] on span "Arrival" at bounding box center [632, 300] width 75 height 11
type input "ELLX / LUX"
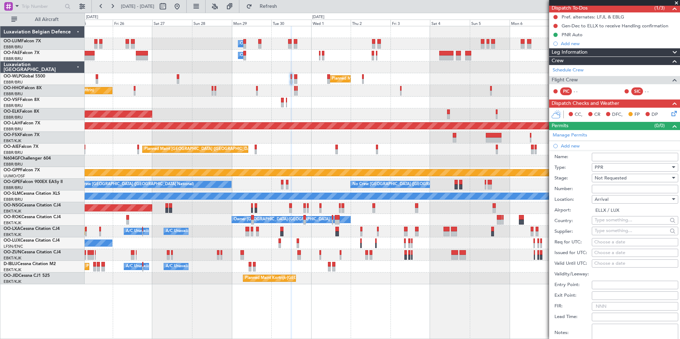
scroll to position [71, 0]
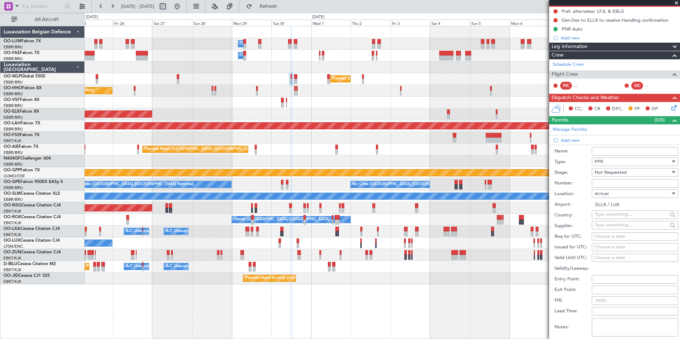
click at [610, 234] on div "Choose a date" at bounding box center [635, 236] width 81 height 7
select select "9"
select select "2025"
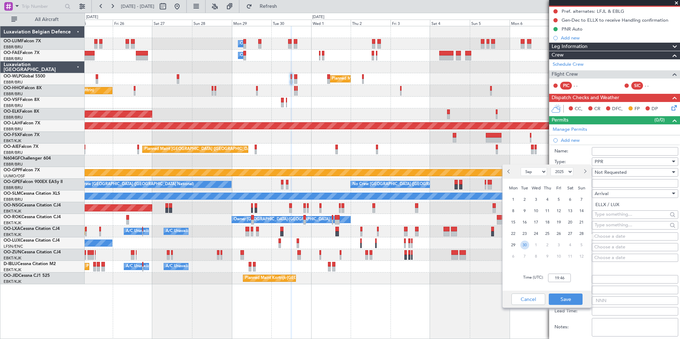
click at [528, 246] on span "30" at bounding box center [525, 245] width 9 height 9
click at [561, 274] on input "00:00" at bounding box center [559, 278] width 23 height 9
type input "12:30"
click at [567, 301] on button "Save" at bounding box center [566, 299] width 34 height 11
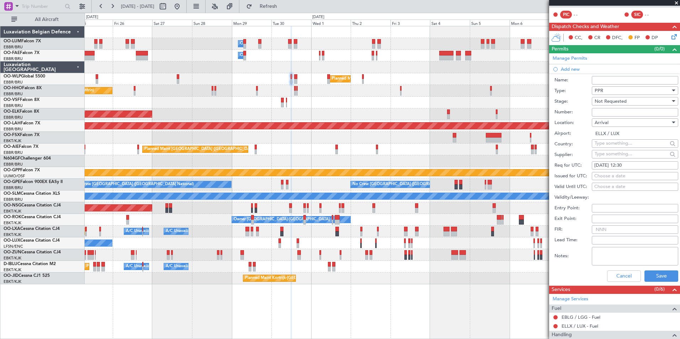
scroll to position [206, 0]
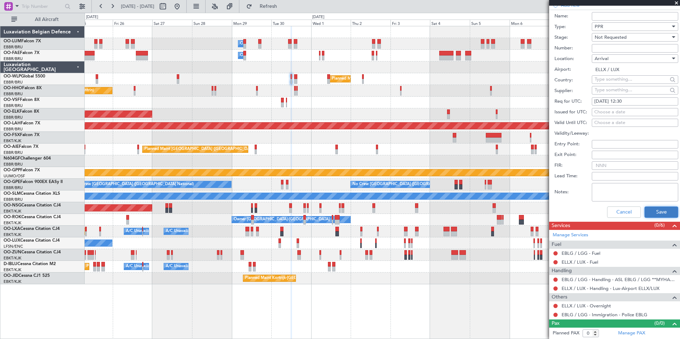
click at [651, 212] on button "Save" at bounding box center [662, 212] width 34 height 11
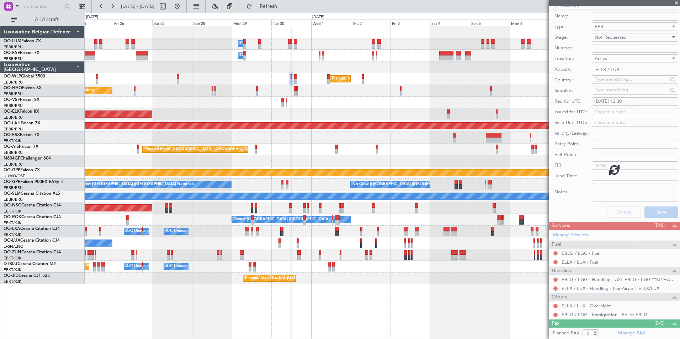
scroll to position [3, 0]
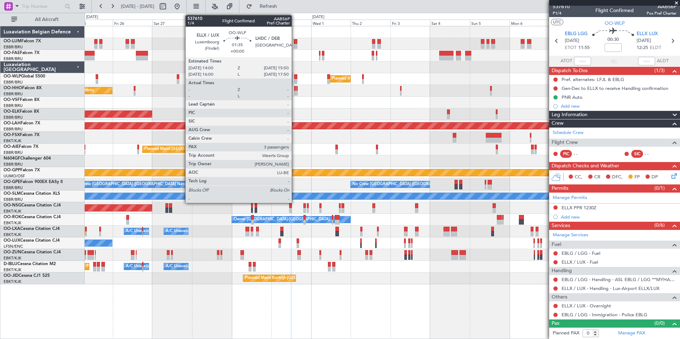
click at [295, 80] on div at bounding box center [295, 81] width 3 height 5
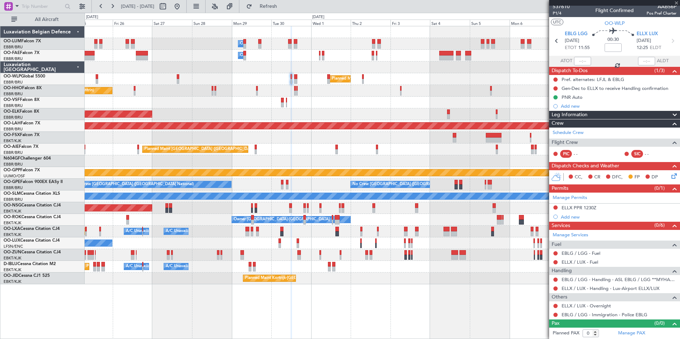
type input "3"
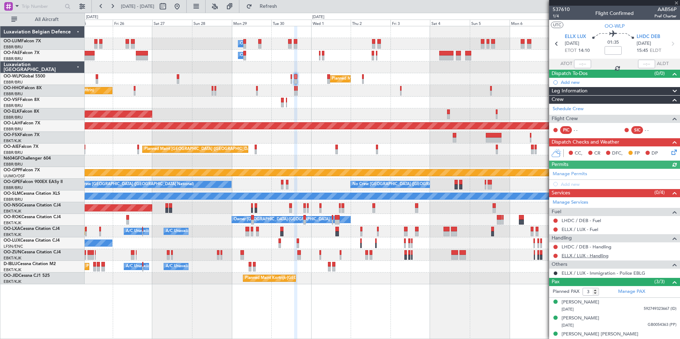
click at [574, 255] on link "ELLX / LUX - Handling" at bounding box center [585, 256] width 47 height 6
click at [286, 3] on button "Refresh" at bounding box center [264, 6] width 43 height 11
click at [574, 185] on div "Manage Permits Add new" at bounding box center [614, 179] width 131 height 20
click at [570, 184] on div "Manage Permits Add new" at bounding box center [614, 179] width 131 height 20
click at [571, 186] on div "Manage Permits Add new" at bounding box center [614, 179] width 131 height 20
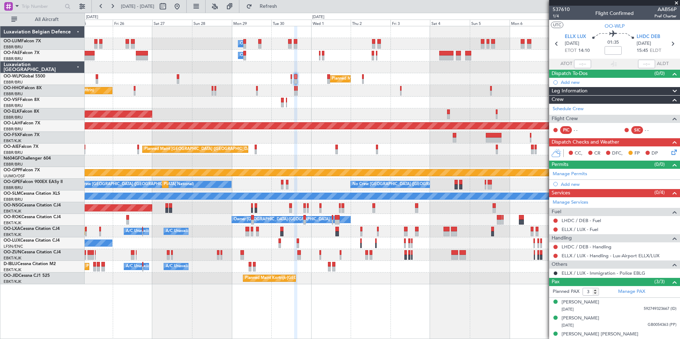
click at [571, 186] on div "Add new" at bounding box center [619, 184] width 116 height 6
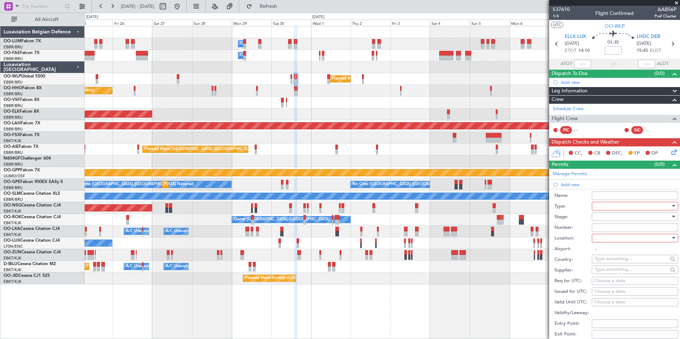
click at [601, 210] on div at bounding box center [633, 206] width 76 height 11
click at [620, 239] on span "PPR" at bounding box center [632, 241] width 75 height 11
click at [617, 214] on div at bounding box center [633, 217] width 76 height 11
click at [616, 241] on span "Not Requested" at bounding box center [632, 242] width 75 height 11
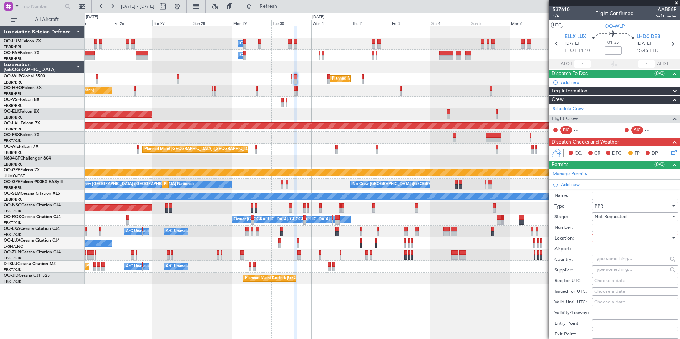
click at [605, 237] on div at bounding box center [633, 238] width 76 height 11
click at [610, 255] on span "Departure" at bounding box center [632, 252] width 75 height 11
type input "ELLX / LUX"
click at [603, 284] on div "Choose a date" at bounding box center [635, 281] width 81 height 7
select select "9"
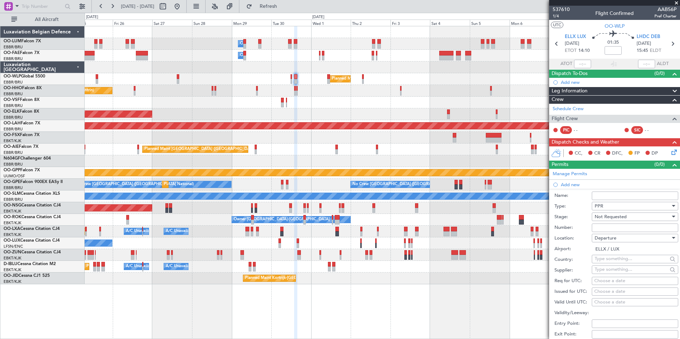
select select "2025"
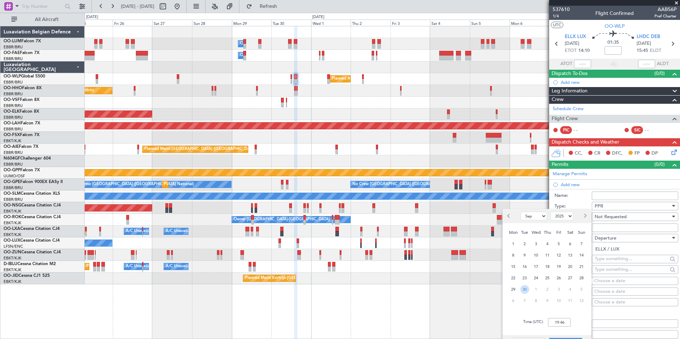
drag, startPoint x: 527, startPoint y: 290, endPoint x: 557, endPoint y: 312, distance: 37.4
click at [529, 291] on div "30" at bounding box center [524, 289] width 11 height 11
click at [559, 315] on div "Time (UTC): 00:00" at bounding box center [547, 323] width 89 height 26
click at [563, 320] on input "00:00" at bounding box center [559, 322] width 23 height 9
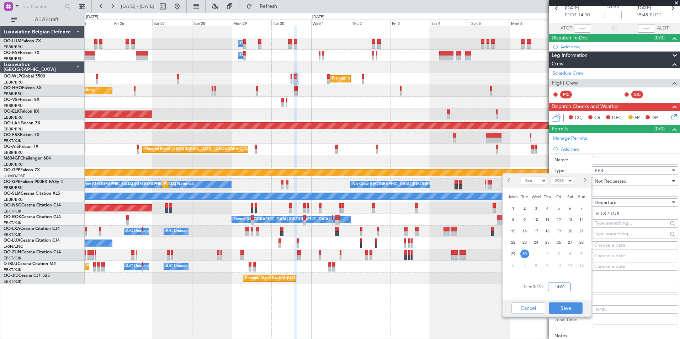
type input "14:00"
click at [572, 305] on button "Save" at bounding box center [566, 308] width 34 height 11
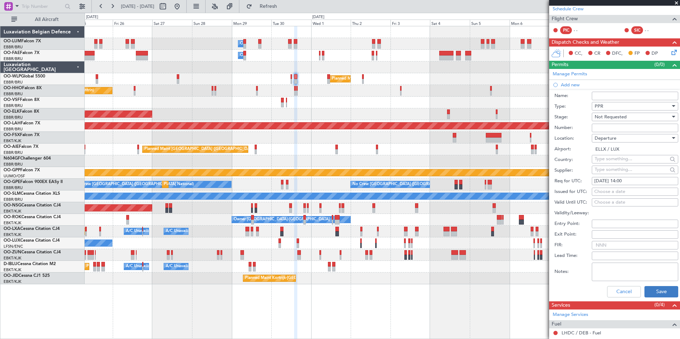
scroll to position [142, 0]
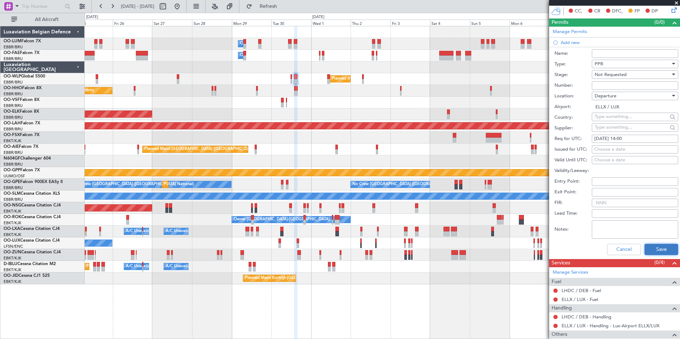
click at [659, 247] on button "Save" at bounding box center [662, 249] width 34 height 11
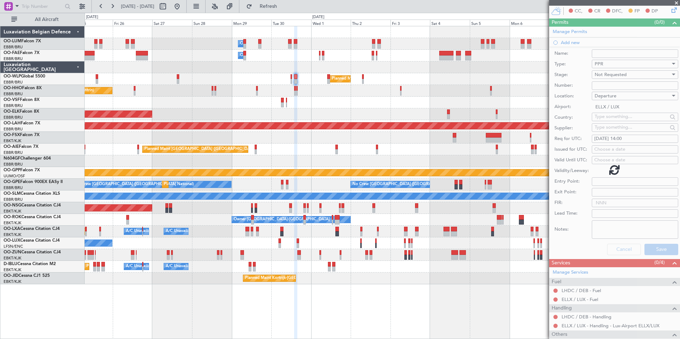
scroll to position [15, 0]
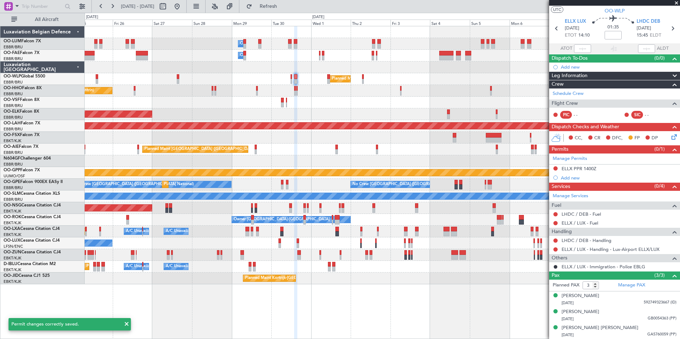
click at [323, 139] on div at bounding box center [382, 138] width 595 height 12
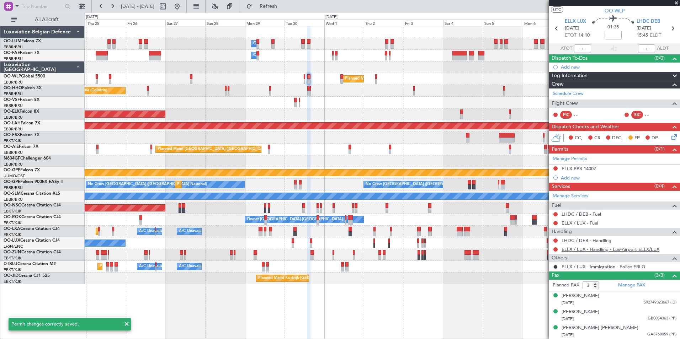
click at [579, 249] on link "ELLX / LUX - Handling - Lux-Airport ELLX/LUX" at bounding box center [611, 250] width 98 height 6
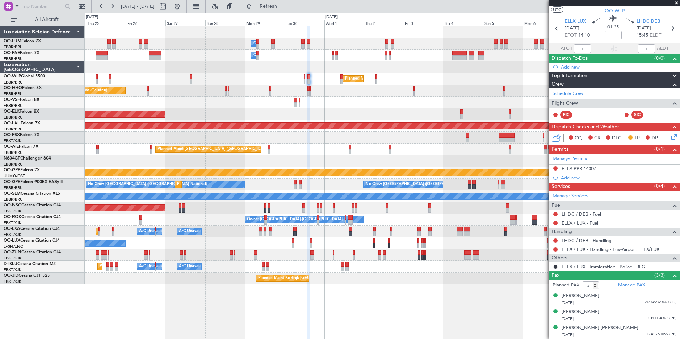
click at [323, 109] on div "Owner Melsbroek Air Base Owner [GEOGRAPHIC_DATA] Owner [GEOGRAPHIC_DATA] Planne…" at bounding box center [382, 155] width 595 height 258
click at [321, 106] on div at bounding box center [382, 103] width 595 height 12
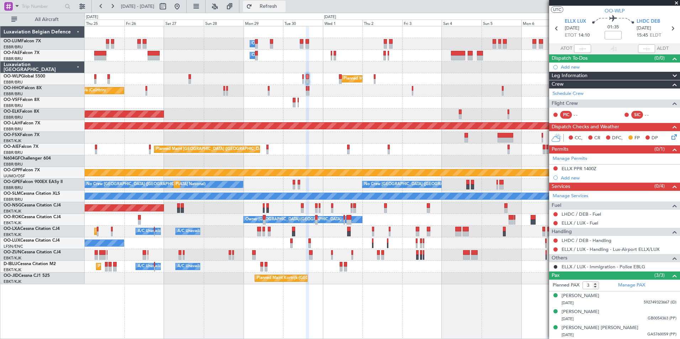
click at [282, 10] on button "Refresh" at bounding box center [264, 6] width 43 height 11
click at [365, 104] on div at bounding box center [382, 103] width 595 height 12
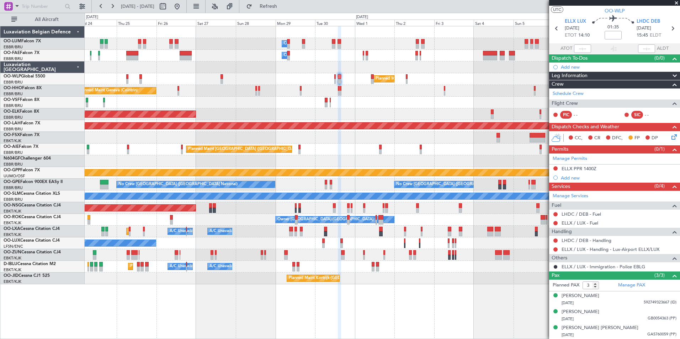
click at [264, 6] on fb-refresh-button "Refresh" at bounding box center [264, 6] width 50 height 13
click at [279, 6] on span "Refresh" at bounding box center [269, 6] width 30 height 5
click at [576, 239] on link "LHDC / DEB - Handling" at bounding box center [587, 241] width 50 height 6
click at [279, 10] on button "Refresh" at bounding box center [264, 6] width 43 height 11
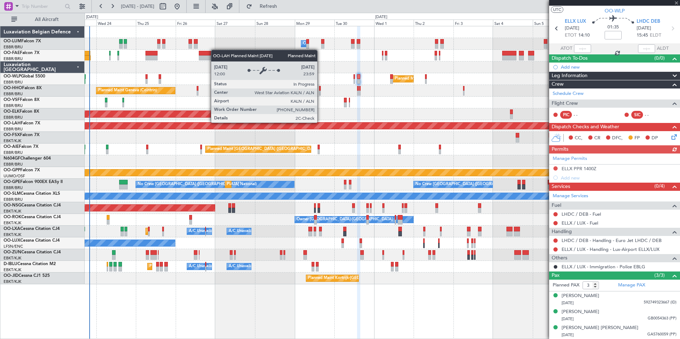
click at [341, 124] on div "Planned Maint [PERSON_NAME]-[GEOGRAPHIC_DATA][PERSON_NAME] ([GEOGRAPHIC_DATA][P…" at bounding box center [382, 125] width 1786 height 7
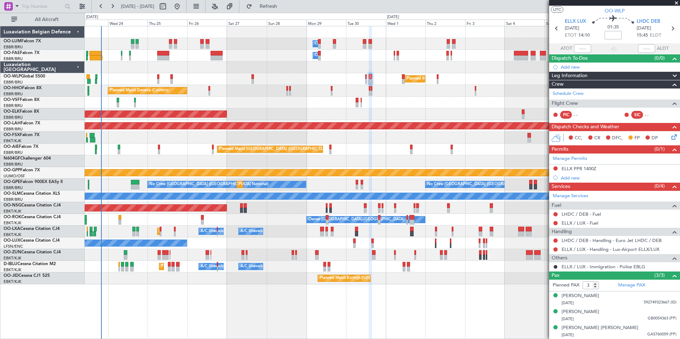
click at [342, 115] on div "Planned Maint Kortrijk-[GEOGRAPHIC_DATA]" at bounding box center [382, 115] width 595 height 12
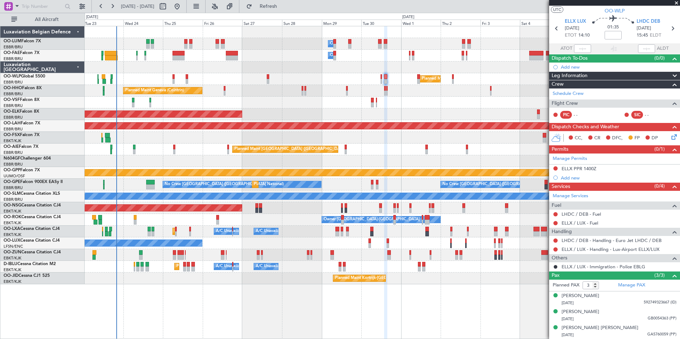
click at [355, 116] on div "Planned Maint Kortrijk-[GEOGRAPHIC_DATA]" at bounding box center [382, 115] width 595 height 12
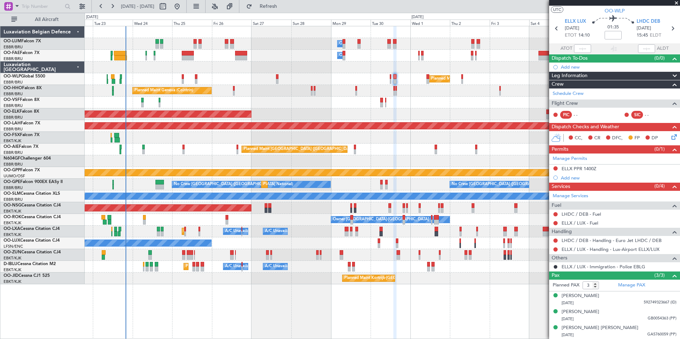
click at [348, 106] on div "AOG Maint [GEOGRAPHIC_DATA] ([GEOGRAPHIC_DATA] National)" at bounding box center [382, 103] width 595 height 12
click at [389, 81] on div "Planned Maint Milan (Linate)" at bounding box center [382, 79] width 595 height 12
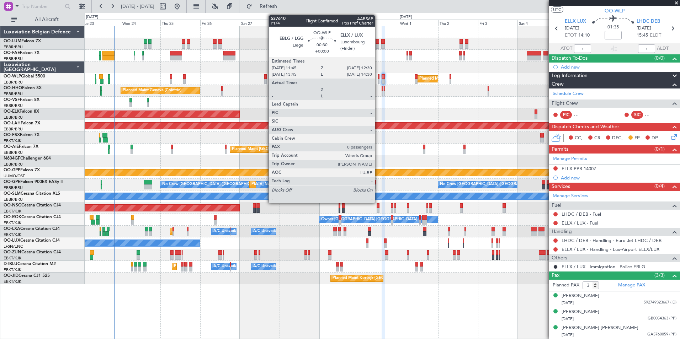
click at [378, 79] on div at bounding box center [378, 81] width 1 height 5
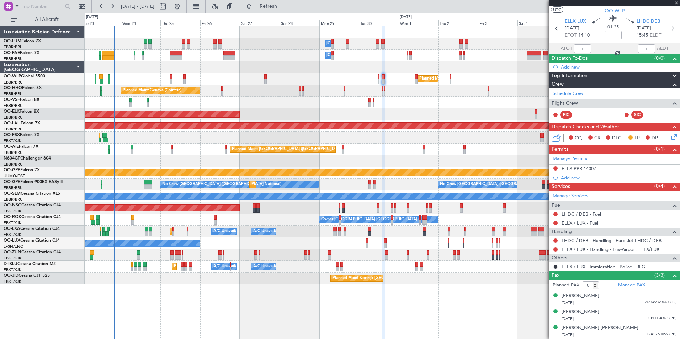
scroll to position [0, 0]
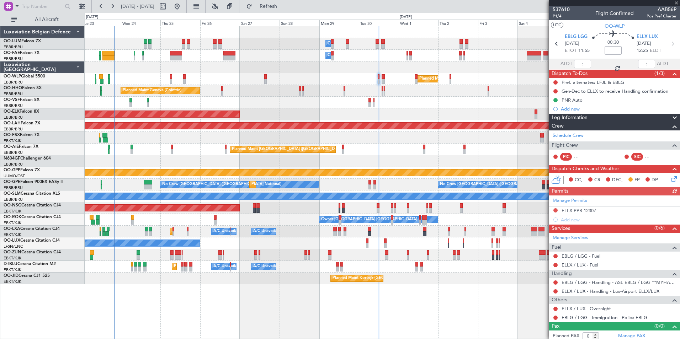
click at [671, 178] on icon at bounding box center [673, 178] width 6 height 6
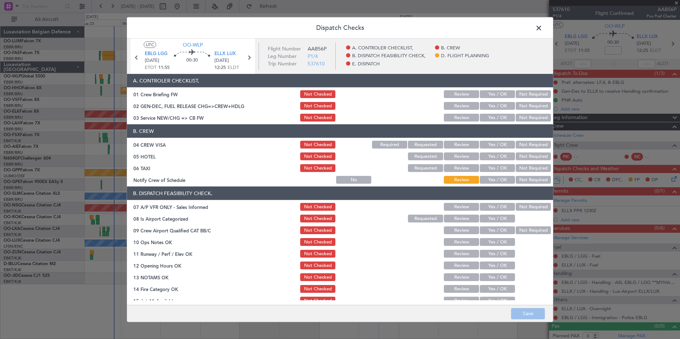
click at [494, 118] on button "Yes / OK" at bounding box center [497, 118] width 35 height 8
click at [522, 146] on button "Not Required" at bounding box center [533, 145] width 35 height 8
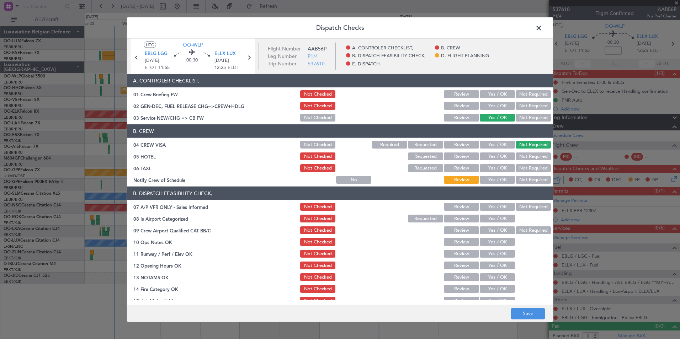
click at [527, 158] on button "Not Required" at bounding box center [533, 157] width 35 height 8
drag, startPoint x: 527, startPoint y: 168, endPoint x: 526, endPoint y: 174, distance: 6.5
click at [527, 168] on button "Not Required" at bounding box center [533, 168] width 35 height 8
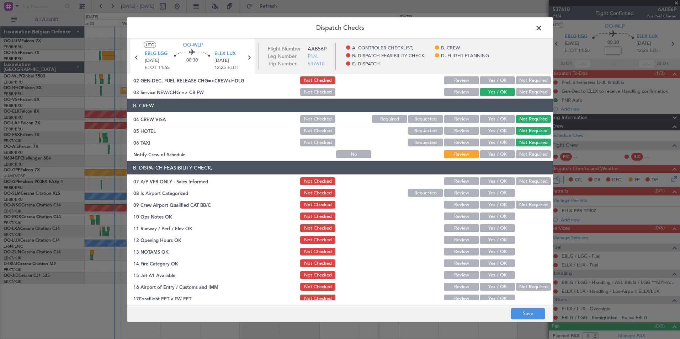
scroll to position [36, 0]
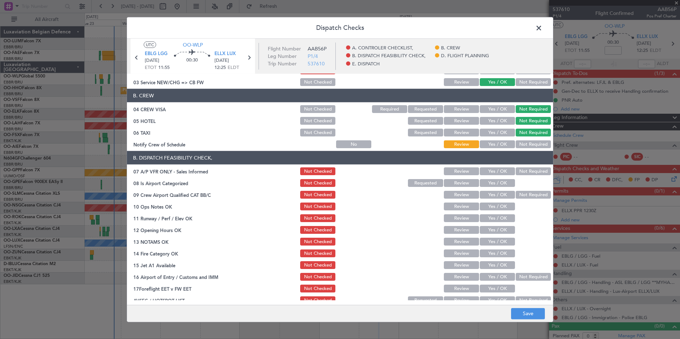
drag, startPoint x: 527, startPoint y: 174, endPoint x: 500, endPoint y: 181, distance: 27.9
click at [527, 174] on button "Not Required" at bounding box center [533, 172] width 35 height 8
drag, startPoint x: 490, startPoint y: 185, endPoint x: 519, endPoint y: 195, distance: 30.6
click at [490, 185] on button "Yes / OK" at bounding box center [497, 183] width 35 height 8
click at [520, 196] on button "Not Required" at bounding box center [533, 195] width 35 height 8
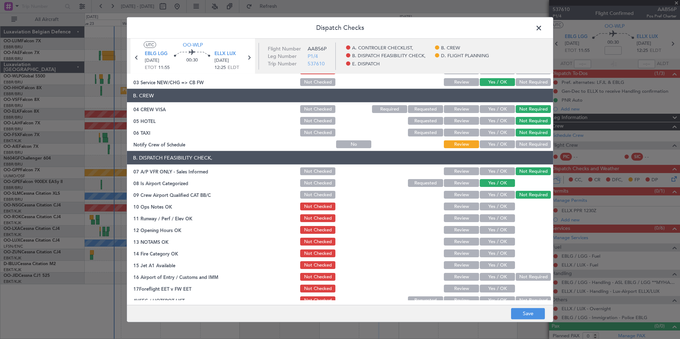
click at [506, 204] on button "Yes / OK" at bounding box center [497, 207] width 35 height 8
click at [504, 217] on button "Yes / OK" at bounding box center [497, 219] width 35 height 8
drag, startPoint x: 502, startPoint y: 229, endPoint x: 501, endPoint y: 238, distance: 9.3
click at [502, 231] on button "Yes / OK" at bounding box center [497, 230] width 35 height 8
click at [501, 239] on button "Yes / OK" at bounding box center [497, 242] width 35 height 8
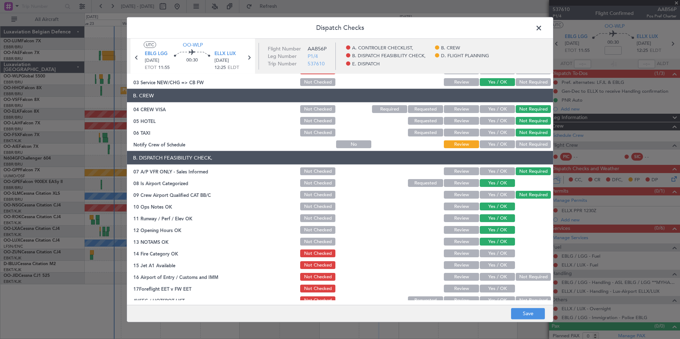
drag, startPoint x: 497, startPoint y: 258, endPoint x: 495, endPoint y: 265, distance: 7.4
click at [496, 258] on div "Yes / OK" at bounding box center [497, 254] width 36 height 10
drag, startPoint x: 494, startPoint y: 267, endPoint x: 492, endPoint y: 279, distance: 12.0
click at [494, 268] on button "Yes / OK" at bounding box center [497, 266] width 35 height 8
click at [492, 280] on button "Yes / OK" at bounding box center [497, 277] width 35 height 8
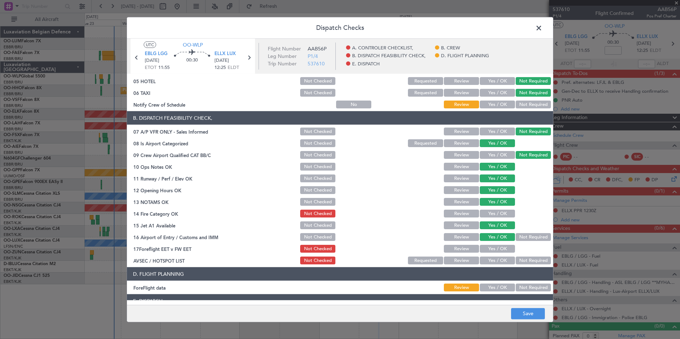
scroll to position [107, 0]
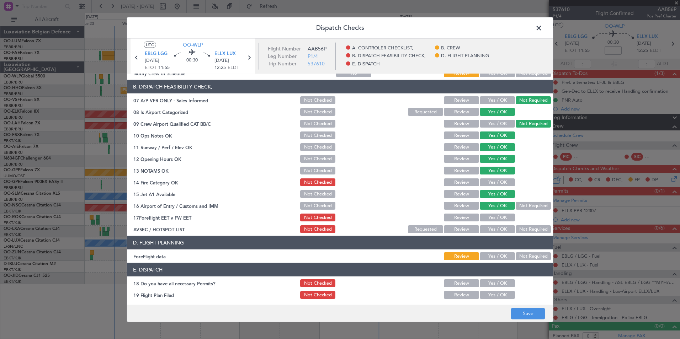
drag, startPoint x: 493, startPoint y: 178, endPoint x: 490, endPoint y: 185, distance: 8.6
click at [492, 181] on div "Yes / OK" at bounding box center [497, 183] width 36 height 10
click at [498, 185] on button "Yes / OK" at bounding box center [497, 183] width 35 height 8
drag, startPoint x: 466, startPoint y: 219, endPoint x: 516, endPoint y: 232, distance: 51.4
click at [466, 220] on button "Review" at bounding box center [461, 218] width 35 height 8
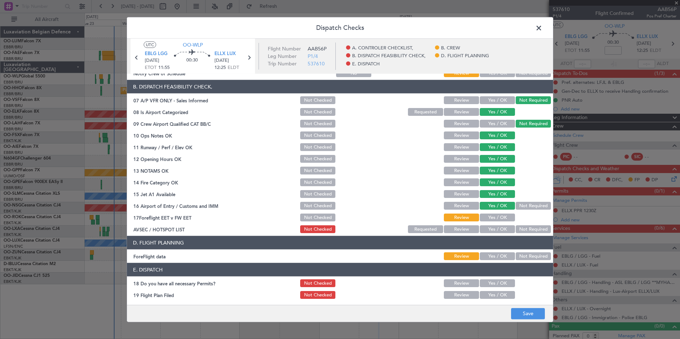
click at [516, 232] on button "Not Required" at bounding box center [533, 230] width 35 height 8
click at [533, 312] on button "Save" at bounding box center [528, 313] width 34 height 11
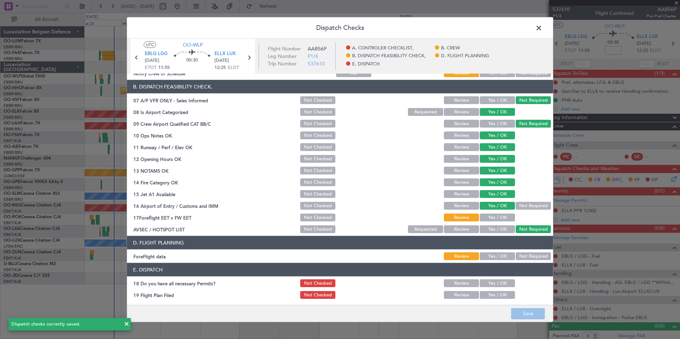
click at [542, 34] on header "Dispatch Checks" at bounding box center [340, 27] width 426 height 21
click at [543, 28] on span at bounding box center [543, 30] width 0 height 14
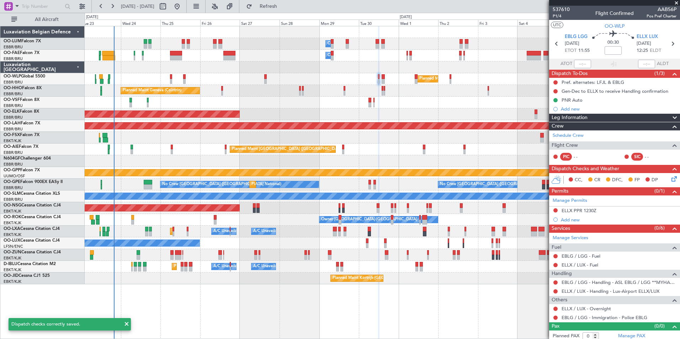
click at [384, 78] on div at bounding box center [383, 76] width 3 height 5
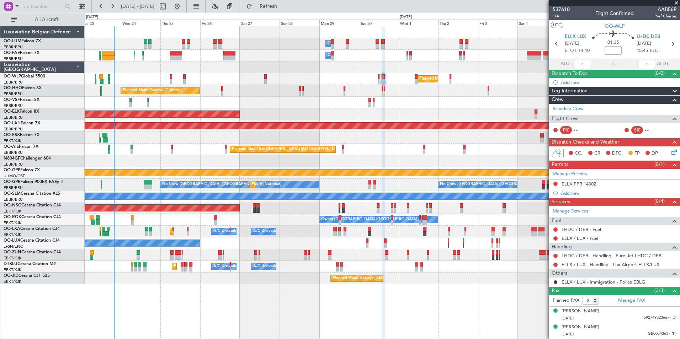
click at [670, 152] on icon at bounding box center [673, 151] width 6 height 6
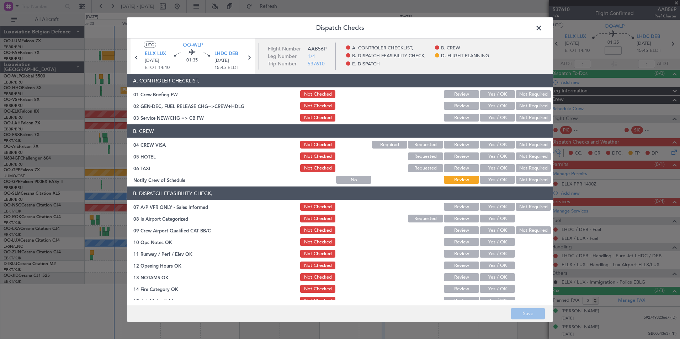
click at [486, 117] on button "Yes / OK" at bounding box center [497, 118] width 35 height 8
click at [528, 143] on button "Not Required" at bounding box center [533, 145] width 35 height 8
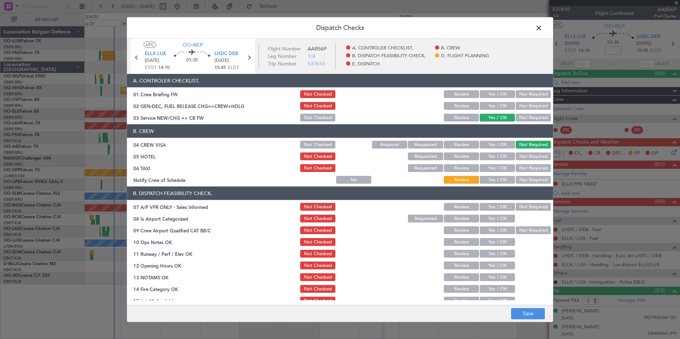
click at [527, 156] on button "Not Required" at bounding box center [533, 157] width 35 height 8
click at [490, 158] on button "Yes / OK" at bounding box center [497, 157] width 35 height 8
click at [524, 167] on button "Not Required" at bounding box center [533, 168] width 35 height 8
click at [529, 214] on div at bounding box center [533, 219] width 36 height 10
click at [528, 209] on button "Not Required" at bounding box center [533, 207] width 35 height 8
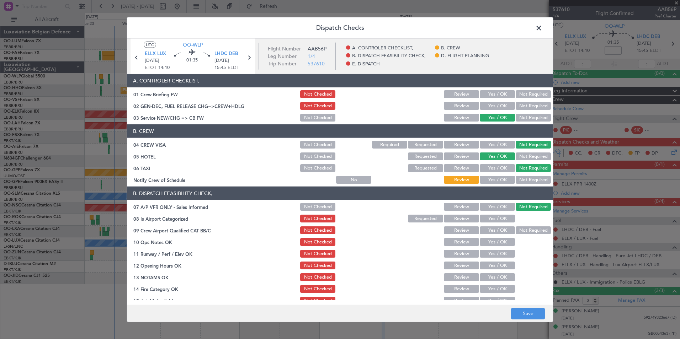
click at [497, 220] on button "Yes / OK" at bounding box center [497, 219] width 35 height 8
click at [526, 227] on button "Not Required" at bounding box center [533, 231] width 35 height 8
click at [494, 244] on button "Yes / OK" at bounding box center [497, 242] width 35 height 8
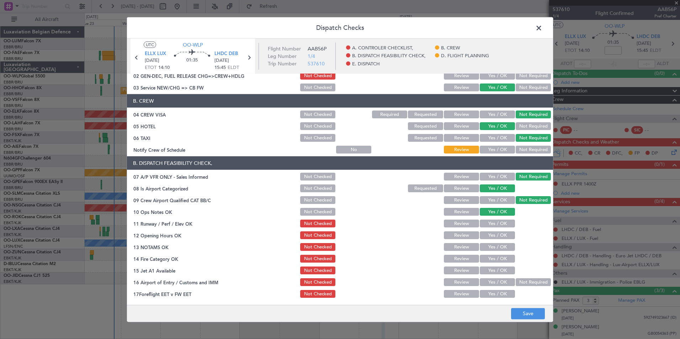
scroll to position [36, 0]
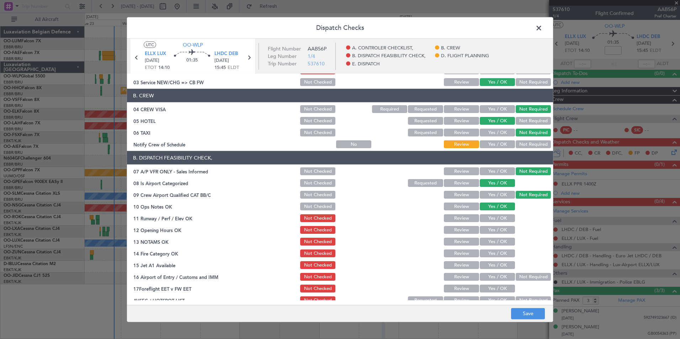
click at [492, 218] on button "Yes / OK" at bounding box center [497, 219] width 35 height 8
click at [490, 233] on button "Yes / OK" at bounding box center [497, 230] width 35 height 8
click at [495, 240] on button "Yes / OK" at bounding box center [497, 242] width 35 height 8
click at [495, 255] on button "Yes / OK" at bounding box center [497, 254] width 35 height 8
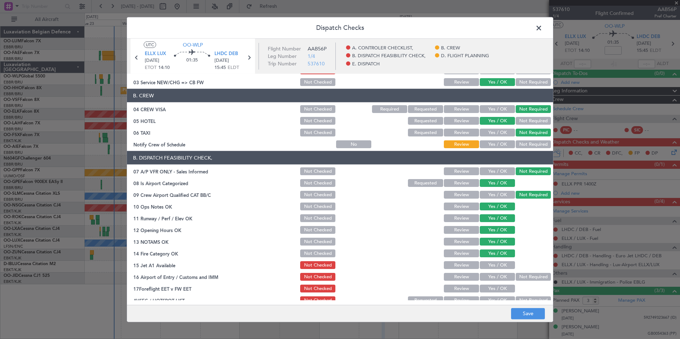
click at [492, 270] on div "Yes / OK" at bounding box center [497, 265] width 36 height 10
click at [492, 268] on button "Yes / OK" at bounding box center [497, 266] width 35 height 8
click at [492, 277] on button "Yes / OK" at bounding box center [497, 277] width 35 height 8
drag, startPoint x: 465, startPoint y: 288, endPoint x: 470, endPoint y: 289, distance: 4.7
click at [468, 289] on button "Review" at bounding box center [461, 289] width 35 height 8
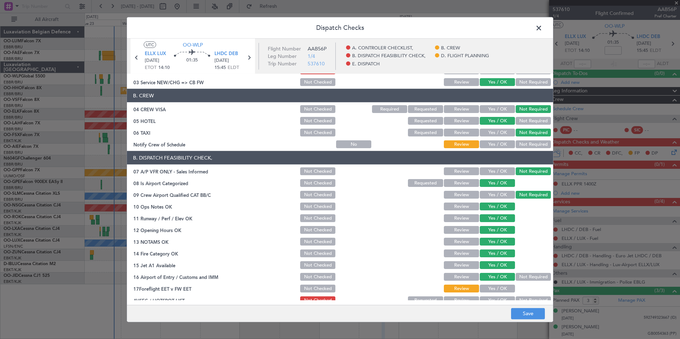
drag, startPoint x: 525, startPoint y: 300, endPoint x: 525, endPoint y: 294, distance: 6.4
click at [525, 300] on button "Not Required" at bounding box center [533, 301] width 35 height 8
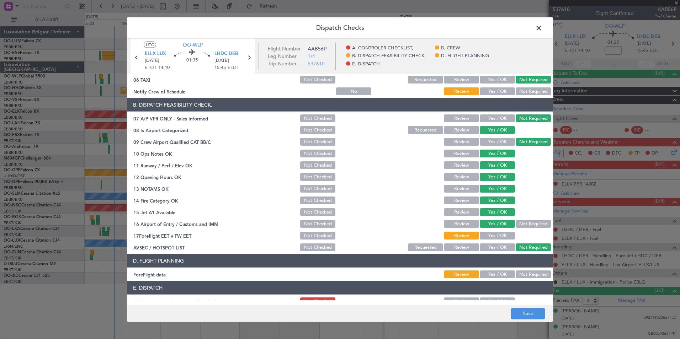
scroll to position [132, 0]
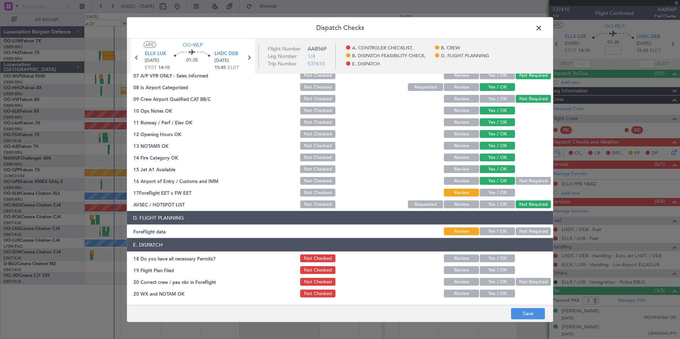
click at [529, 305] on main "UTC OO-WLP ELLX LUX [DATE] ETOT 14:10 01:35 LHDC DEB [DATE] 15:45 ELDT Flight N…" at bounding box center [340, 173] width 426 height 269
click at [529, 311] on button "Save" at bounding box center [528, 313] width 34 height 11
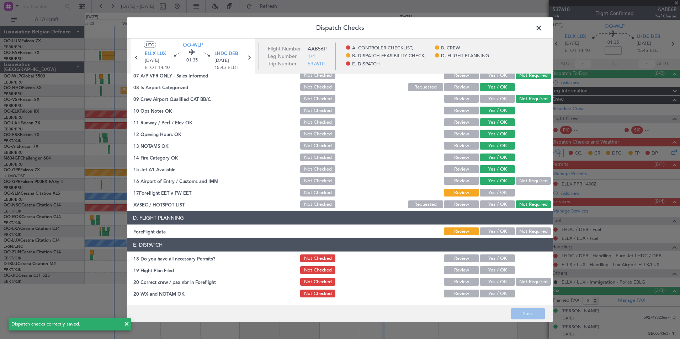
click at [318, 144] on button "Not Checked" at bounding box center [317, 146] width 35 height 8
click at [534, 314] on button "Save" at bounding box center [528, 313] width 34 height 11
click at [543, 27] on span at bounding box center [543, 30] width 0 height 14
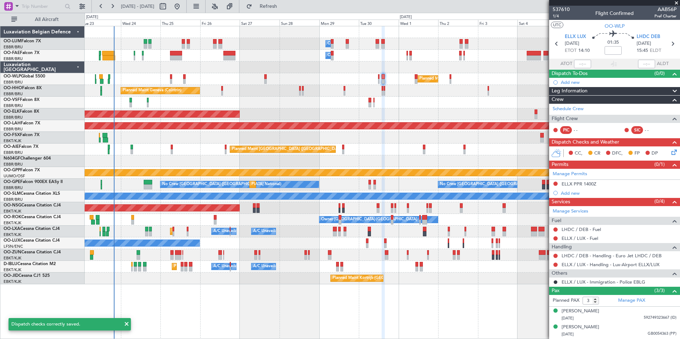
click at [394, 83] on div "Planned Maint Milan (Linate)" at bounding box center [382, 79] width 595 height 12
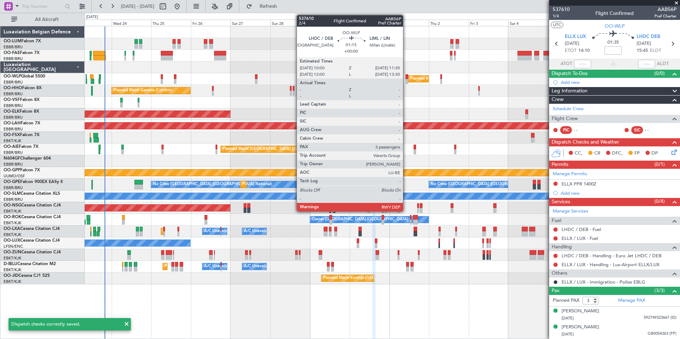
click at [406, 80] on div at bounding box center [407, 81] width 2 height 5
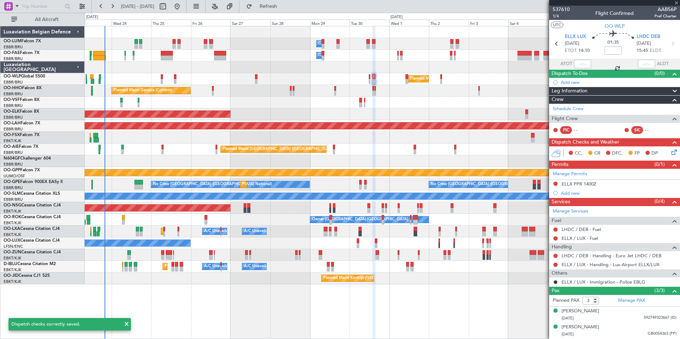
click at [396, 102] on div "AOG Maint [GEOGRAPHIC_DATA] ([GEOGRAPHIC_DATA] National)" at bounding box center [382, 103] width 595 height 12
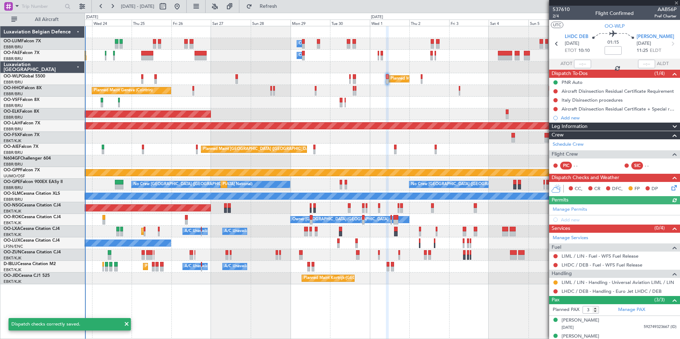
click at [405, 101] on div at bounding box center [382, 103] width 595 height 12
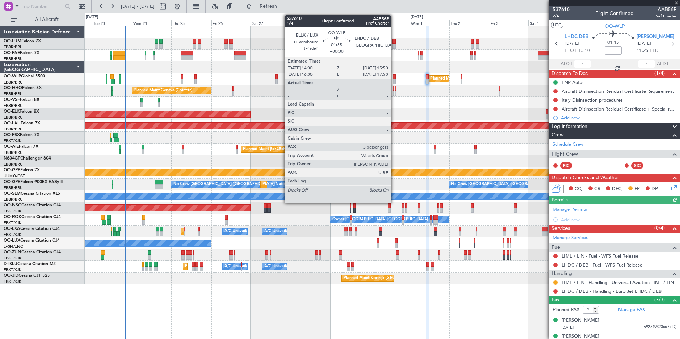
click at [394, 77] on div at bounding box center [394, 76] width 3 height 5
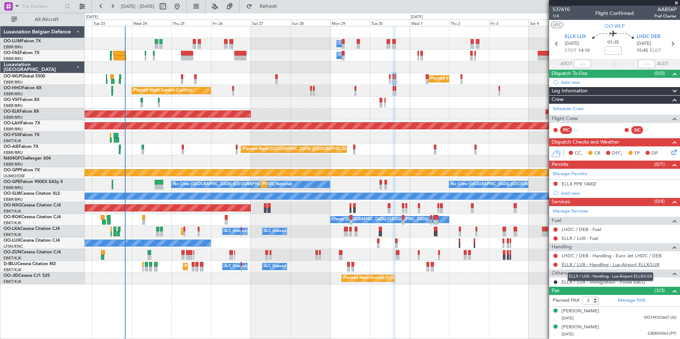
click at [570, 265] on link "ELLX / LUX - Handling - Lux-Airport ELLX/LUX" at bounding box center [611, 265] width 98 height 6
click at [280, 5] on span "Refresh" at bounding box center [269, 6] width 30 height 5
click at [303, 109] on div "Planned Maint Kortrijk-[GEOGRAPHIC_DATA]" at bounding box center [382, 115] width 595 height 12
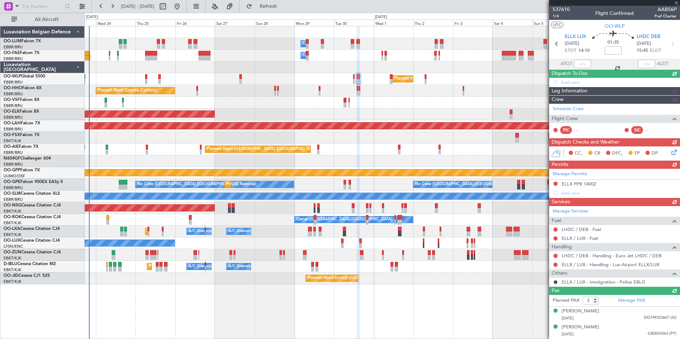
click at [360, 109] on div "Owner Melsbroek Air Base Owner [GEOGRAPHIC_DATA] Planned Maint [GEOGRAPHIC_DATA…" at bounding box center [382, 155] width 595 height 258
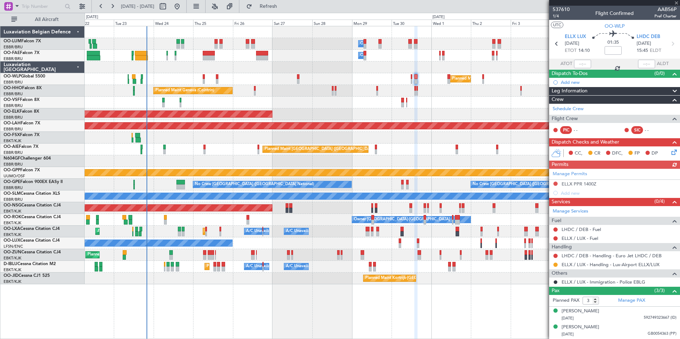
click at [388, 102] on div "AOG Maint [GEOGRAPHIC_DATA] ([GEOGRAPHIC_DATA] National)" at bounding box center [382, 103] width 595 height 12
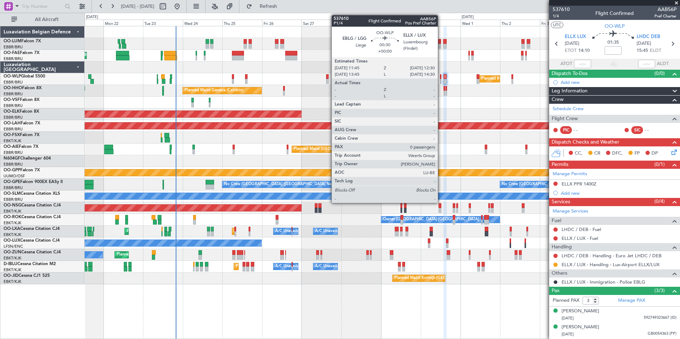
click at [441, 79] on div at bounding box center [440, 81] width 1 height 5
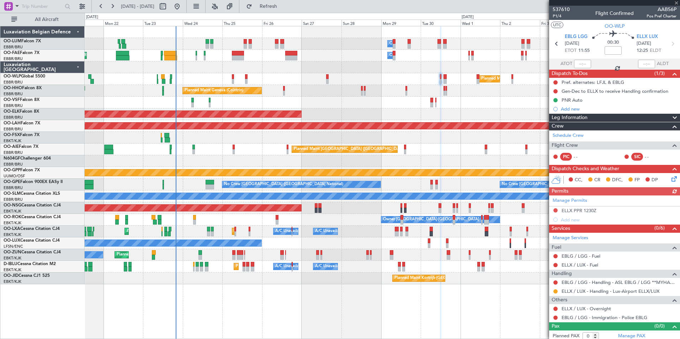
click at [411, 86] on div "Planned Maint Geneva (Cointrin)" at bounding box center [382, 91] width 595 height 12
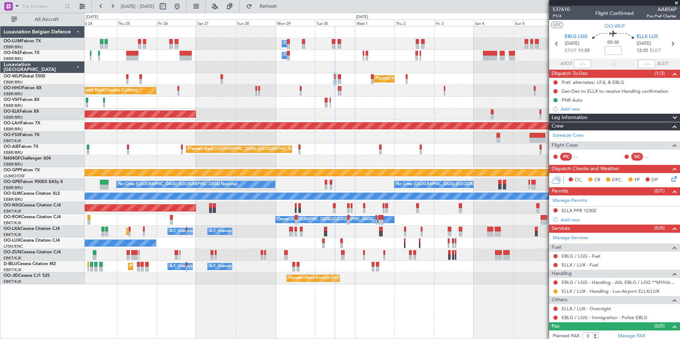
click at [243, 96] on div "Planned Maint Geneva (Cointrin)" at bounding box center [382, 91] width 595 height 12
click at [575, 257] on link "EBLG / LGG - Fuel" at bounding box center [581, 256] width 39 height 6
click at [286, 10] on button "Refresh" at bounding box center [264, 6] width 43 height 11
click at [572, 265] on link "ELLX / LUX - Fuel" at bounding box center [580, 265] width 37 height 6
click at [286, 11] on button "Refresh" at bounding box center [264, 6] width 43 height 11
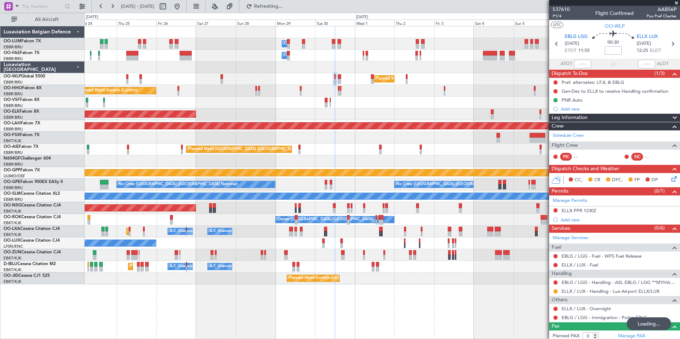
click at [342, 87] on div "Owner Melsbroek Air Base Owner [GEOGRAPHIC_DATA] Planned Maint [GEOGRAPHIC_DATA…" at bounding box center [382, 155] width 595 height 258
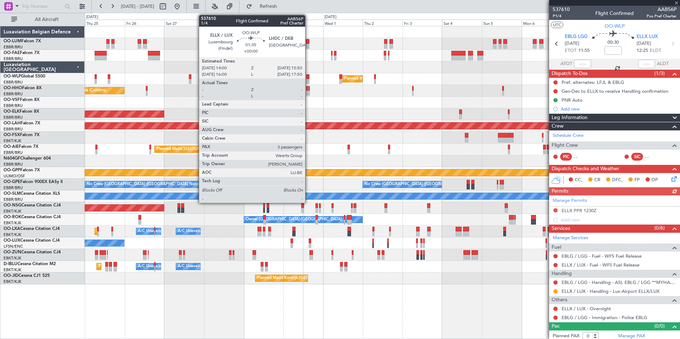
click at [308, 80] on div at bounding box center [307, 81] width 3 height 5
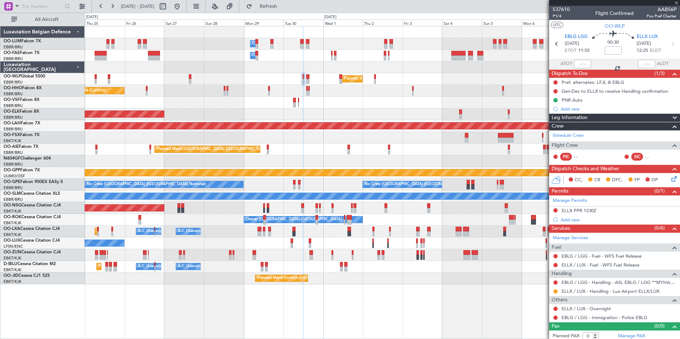
type input "3"
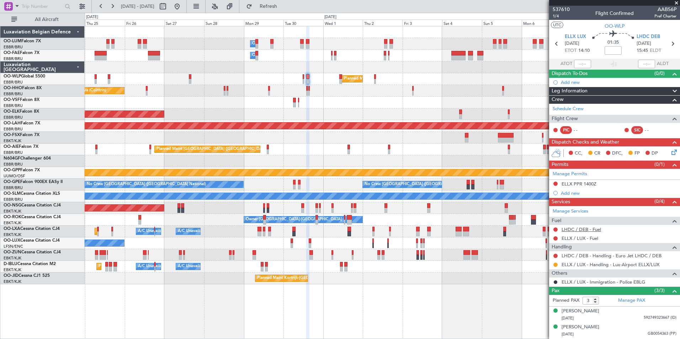
click at [573, 228] on link "LHDC / DEB - Fuel" at bounding box center [581, 230] width 39 height 6
drag, startPoint x: 294, startPoint y: 6, endPoint x: 301, endPoint y: 16, distance: 12.3
click at [284, 9] on span "Refresh" at bounding box center [269, 6] width 30 height 5
click at [351, 106] on div at bounding box center [382, 103] width 595 height 12
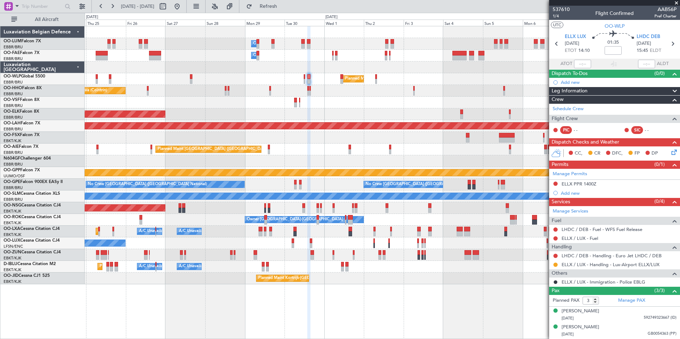
click at [322, 108] on div at bounding box center [382, 103] width 595 height 12
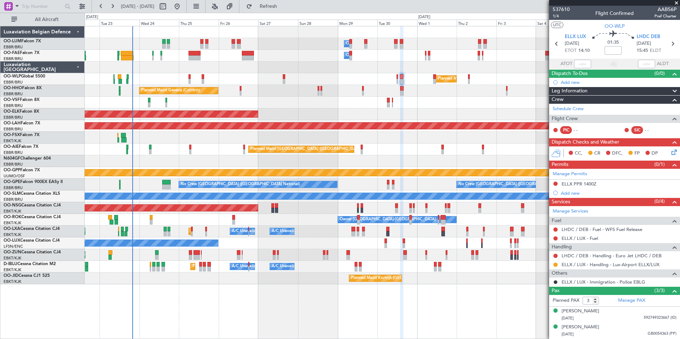
click at [332, 95] on div "Planned Maint Geneva (Cointrin)" at bounding box center [382, 91] width 595 height 12
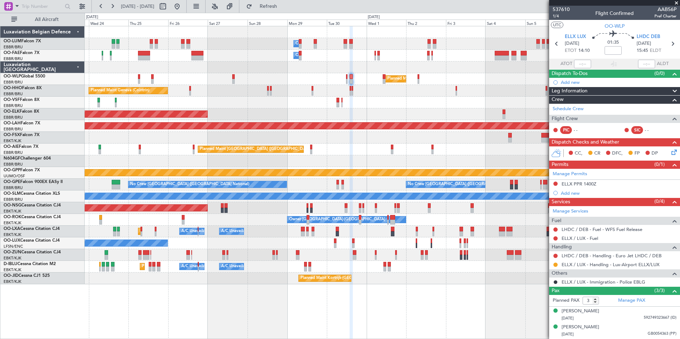
click at [366, 96] on div "Planned Maint Geneva (Cointrin)" at bounding box center [382, 91] width 595 height 12
click at [365, 100] on div at bounding box center [382, 103] width 595 height 12
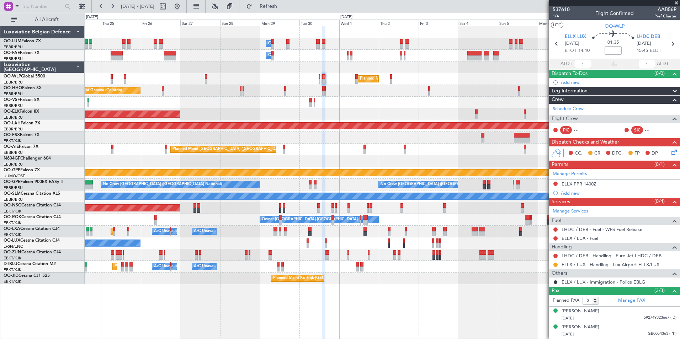
click at [351, 97] on div at bounding box center [382, 103] width 595 height 12
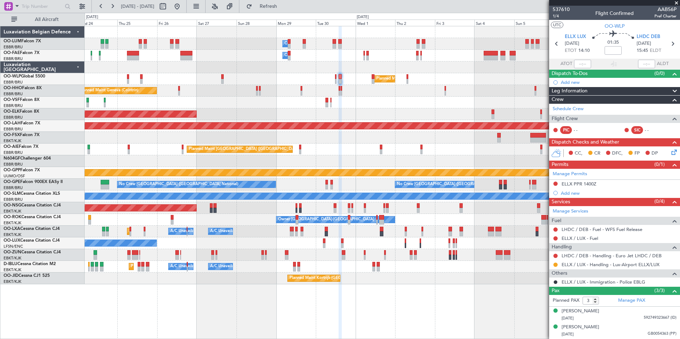
click at [351, 104] on div at bounding box center [382, 103] width 595 height 12
click at [283, 80] on div "Planned Maint Milan (Linate)" at bounding box center [382, 79] width 595 height 12
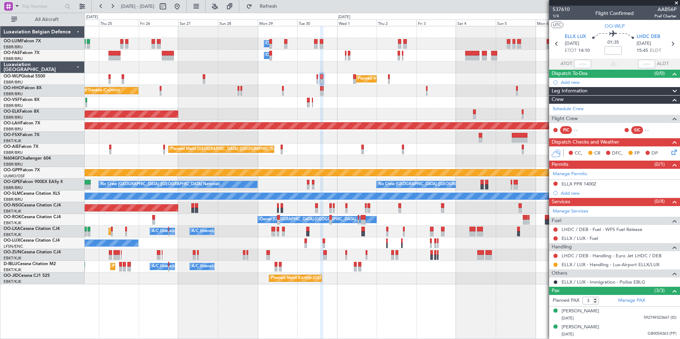
click at [284, 8] on span "Refresh" at bounding box center [269, 6] width 30 height 5
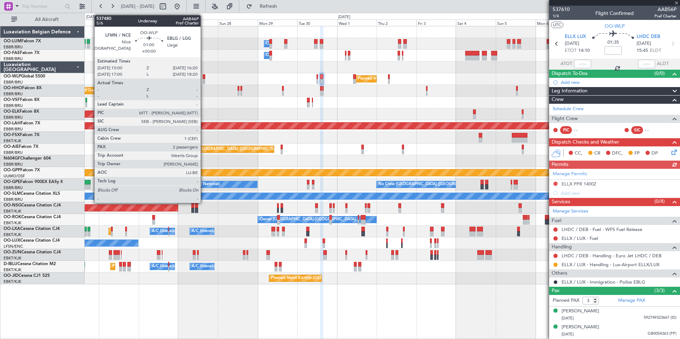
click at [204, 80] on div at bounding box center [204, 81] width 2 height 5
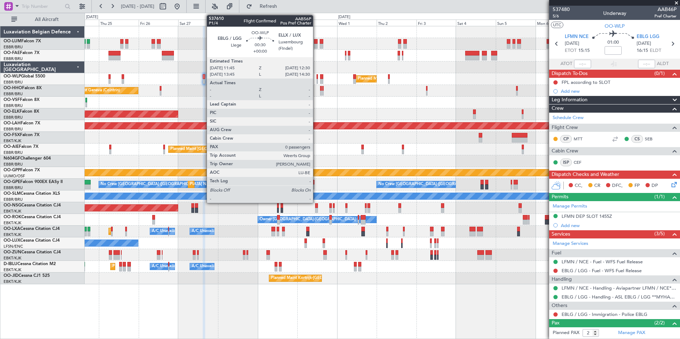
click at [317, 78] on div at bounding box center [317, 76] width 1 height 5
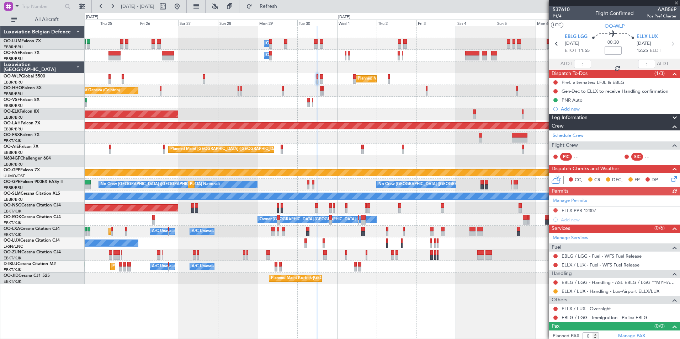
click at [317, 85] on div "Planned Maint Milan (Linate)" at bounding box center [382, 79] width 595 height 12
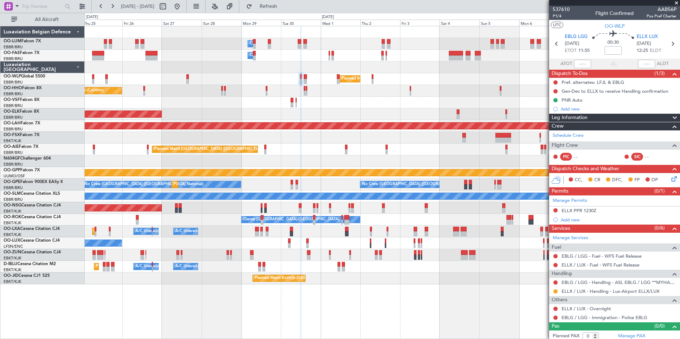
click at [333, 88] on div "Planned Maint Geneva (Cointrin)" at bounding box center [382, 91] width 595 height 12
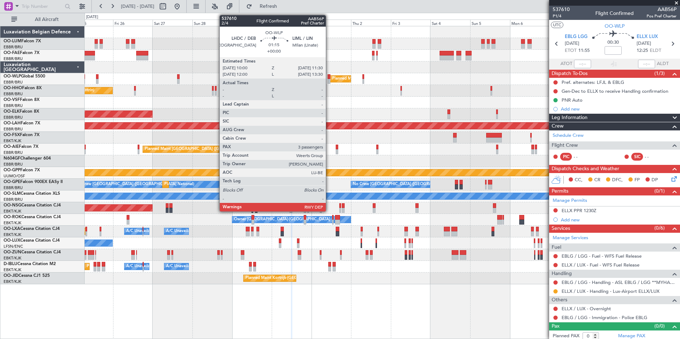
click at [329, 79] on div at bounding box center [329, 81] width 2 height 5
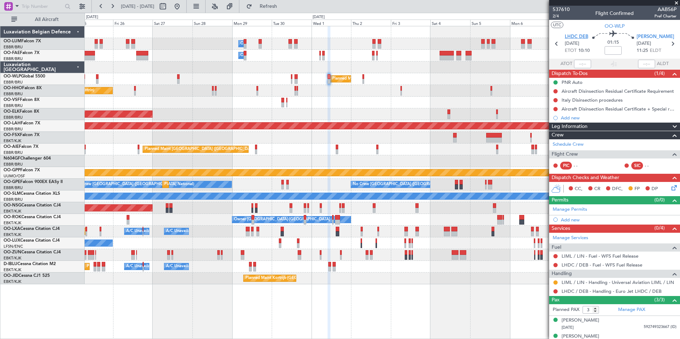
click at [578, 34] on span "LHDC DEB" at bounding box center [576, 36] width 23 height 7
click at [581, 289] on link "LHDC / DEB - Handling - Euro Jet LHDC / DEB" at bounding box center [612, 292] width 100 height 6
click at [284, 7] on span "Refresh" at bounding box center [269, 6] width 30 height 5
click at [295, 147] on div "Planned Maint [GEOGRAPHIC_DATA] ([GEOGRAPHIC_DATA])" at bounding box center [382, 150] width 595 height 12
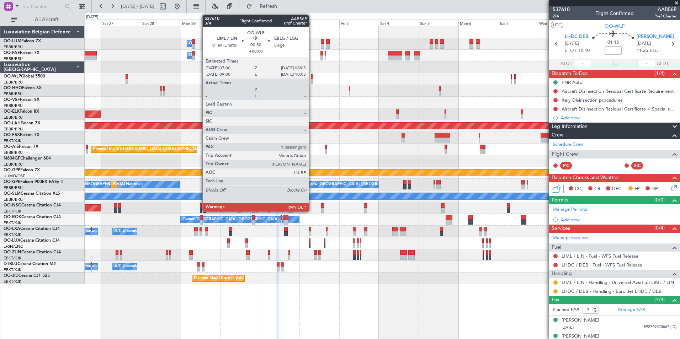
click at [312, 78] on div at bounding box center [312, 76] width 2 height 5
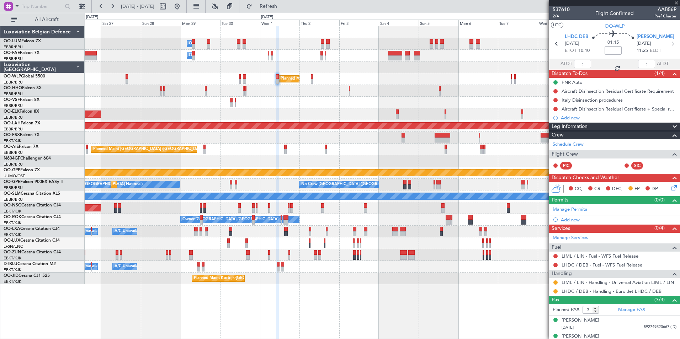
click at [301, 97] on div "Owner Melsbroek Air Base Owner [GEOGRAPHIC_DATA] Owner [GEOGRAPHIC_DATA] Planne…" at bounding box center [382, 155] width 595 height 258
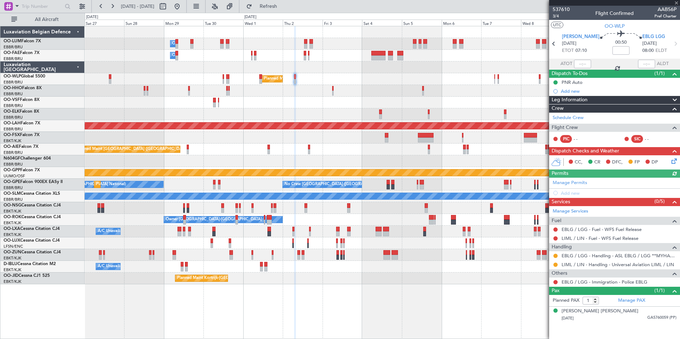
click at [337, 104] on div at bounding box center [382, 103] width 595 height 12
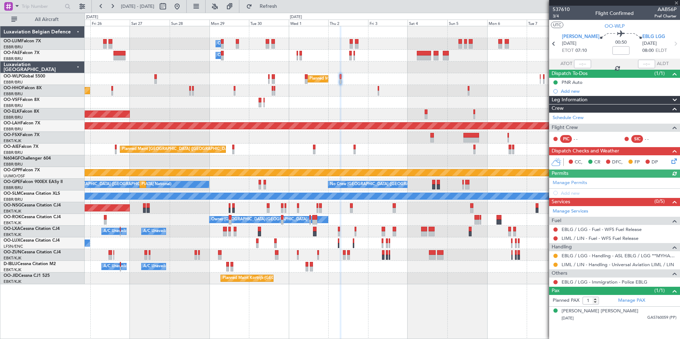
click at [347, 104] on div at bounding box center [382, 103] width 595 height 12
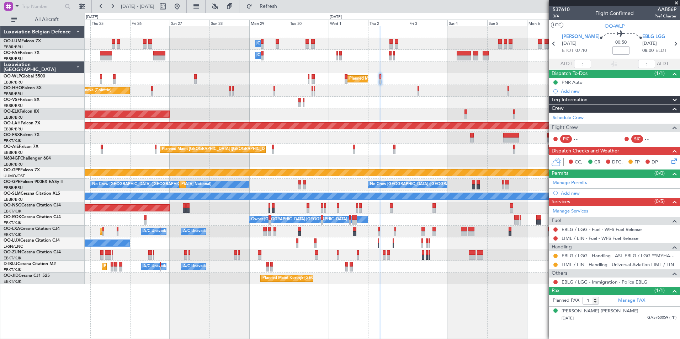
click at [351, 102] on div at bounding box center [382, 103] width 595 height 12
click at [674, 163] on icon at bounding box center [673, 160] width 6 height 6
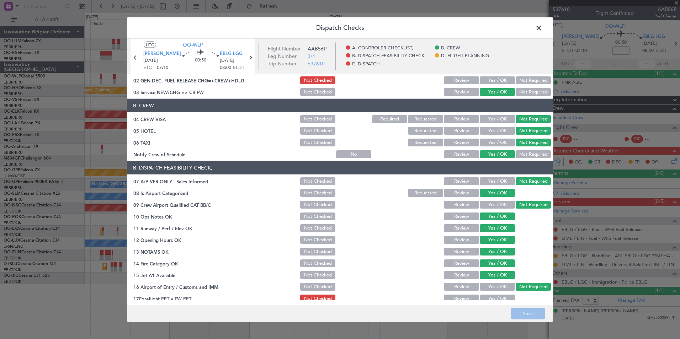
scroll to position [132, 0]
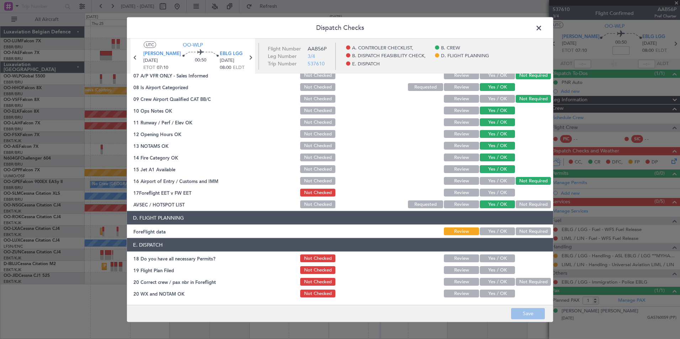
click at [543, 32] on span at bounding box center [543, 30] width 0 height 14
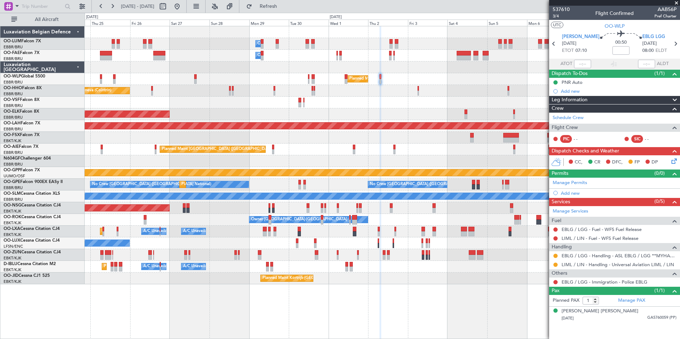
click at [537, 30] on div at bounding box center [382, 32] width 595 height 12
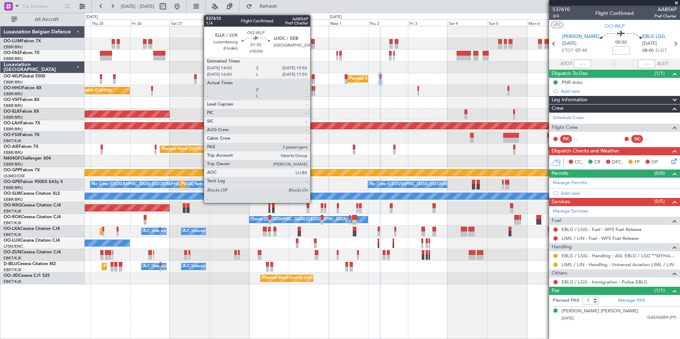
click at [313, 78] on div at bounding box center [313, 76] width 3 height 5
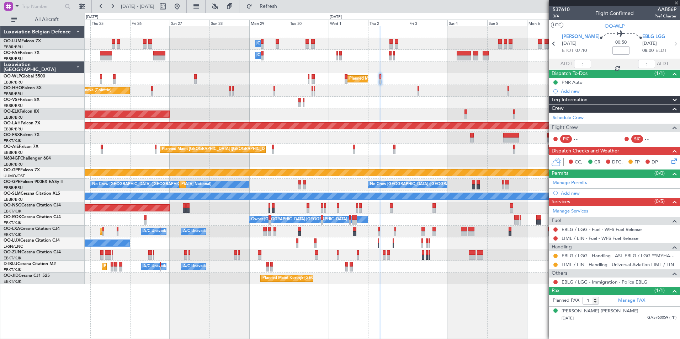
click at [321, 98] on div at bounding box center [382, 103] width 595 height 12
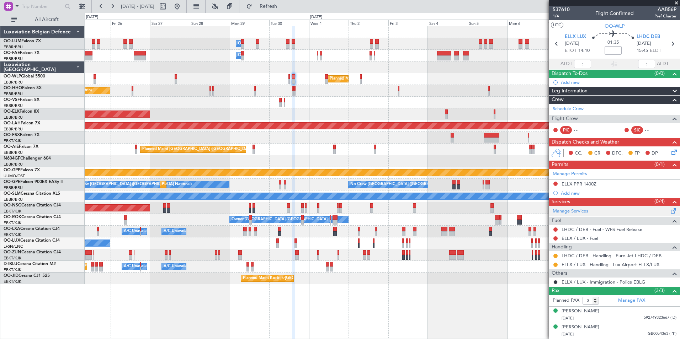
click at [573, 211] on link "Manage Services" at bounding box center [571, 211] width 36 height 7
click at [557, 183] on button at bounding box center [556, 184] width 4 height 4
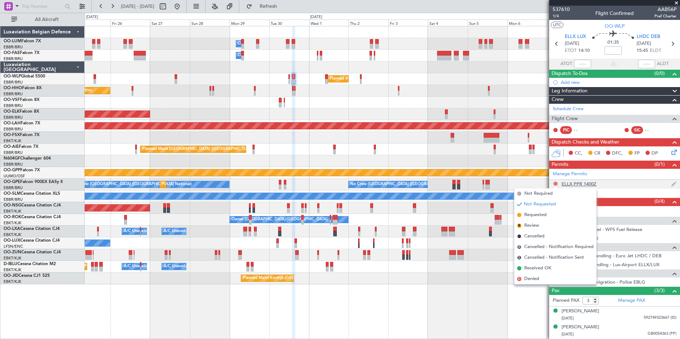
click at [554, 184] on button at bounding box center [556, 184] width 4 height 4
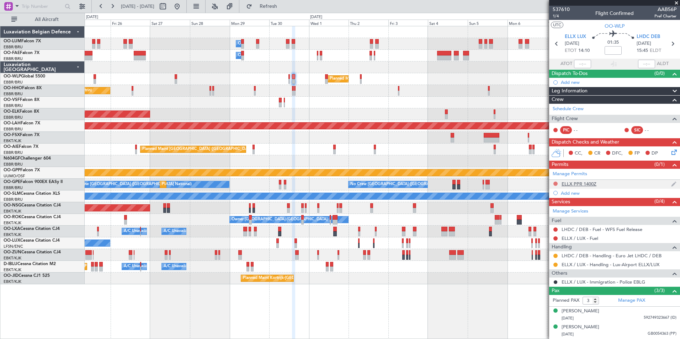
click at [553, 183] on div at bounding box center [556, 184] width 6 height 6
click at [558, 183] on div at bounding box center [556, 184] width 6 height 6
click at [556, 184] on button at bounding box center [556, 184] width 4 height 4
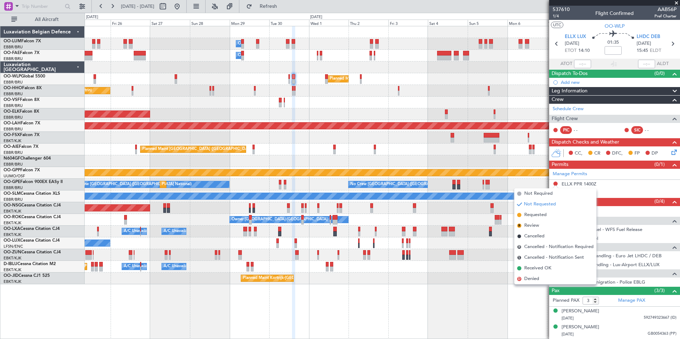
drag, startPoint x: 548, startPoint y: 215, endPoint x: 376, endPoint y: 142, distance: 186.3
click at [546, 215] on li "Requested" at bounding box center [556, 215] width 82 height 11
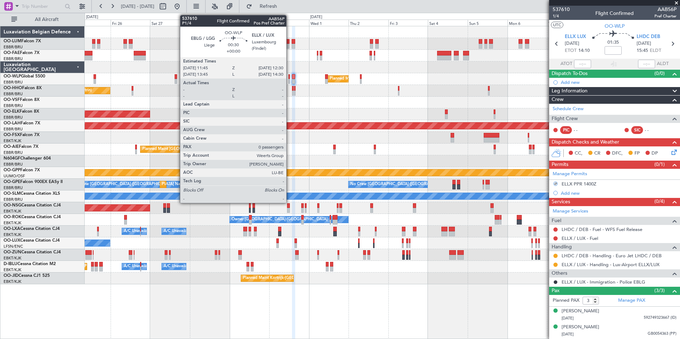
click at [290, 79] on div at bounding box center [289, 81] width 1 height 5
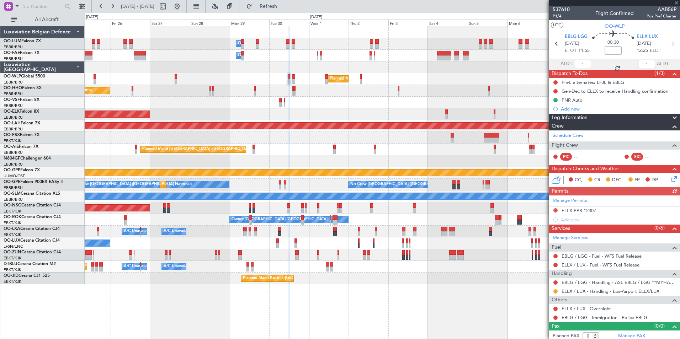
click at [555, 210] on div "Manage Permits ELLX PPR 1230Z Add new" at bounding box center [614, 210] width 131 height 29
click at [555, 211] on button at bounding box center [556, 211] width 4 height 4
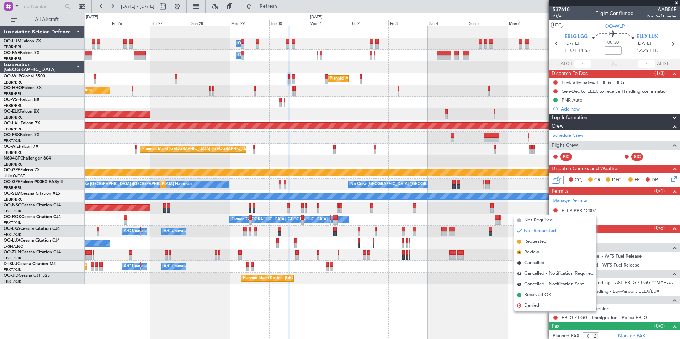
drag, startPoint x: 545, startPoint y: 243, endPoint x: 352, endPoint y: 126, distance: 225.4
click at [544, 243] on span "Requested" at bounding box center [536, 241] width 22 height 7
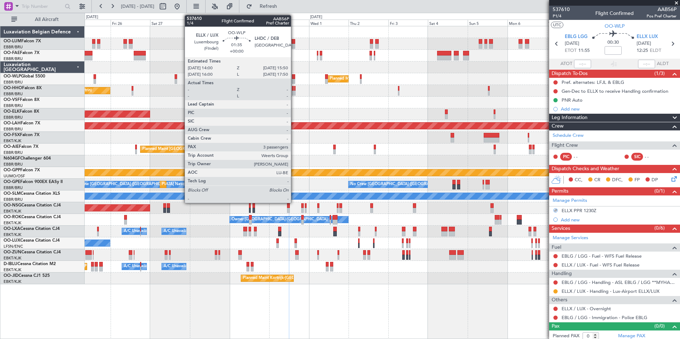
click at [294, 79] on div at bounding box center [293, 81] width 3 height 5
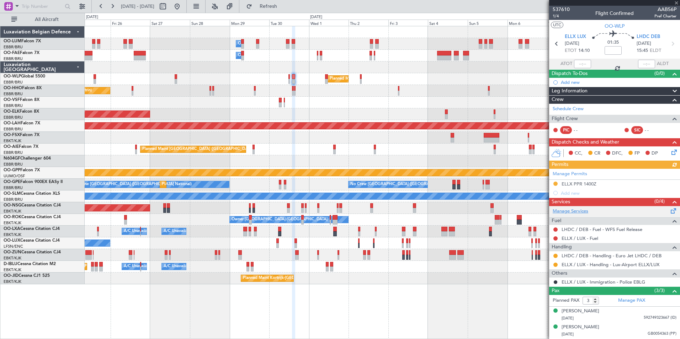
click at [572, 210] on link "Manage Services" at bounding box center [571, 211] width 36 height 7
click at [286, 10] on button "Refresh" at bounding box center [264, 6] width 43 height 11
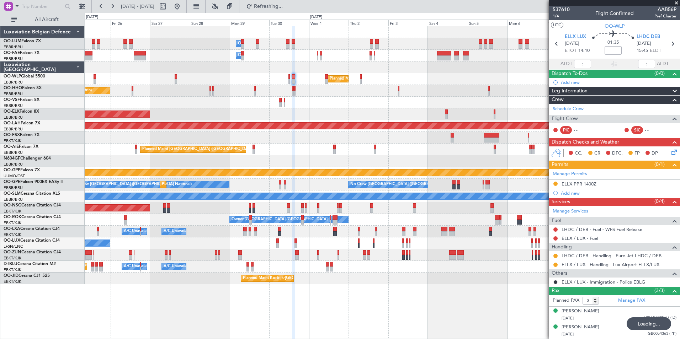
click at [307, 115] on div "Planned Maint Kortrijk-[GEOGRAPHIC_DATA]" at bounding box center [382, 115] width 595 height 12
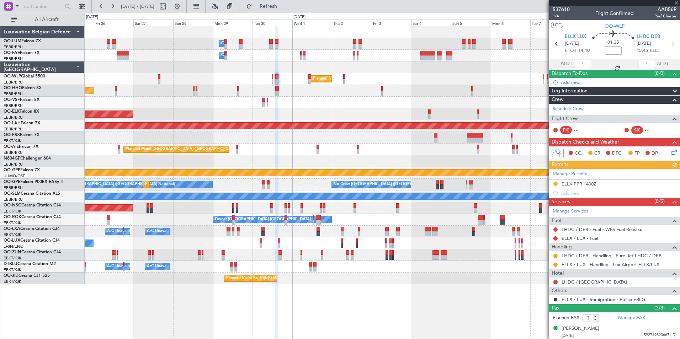
click at [308, 80] on div "Planned Maint Milan (Linate)" at bounding box center [382, 79] width 595 height 12
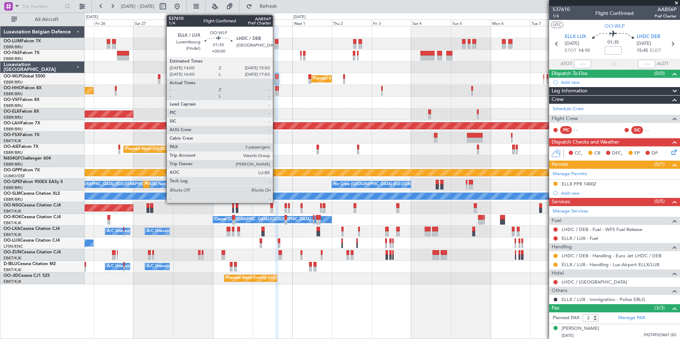
click at [276, 81] on div at bounding box center [276, 81] width 3 height 5
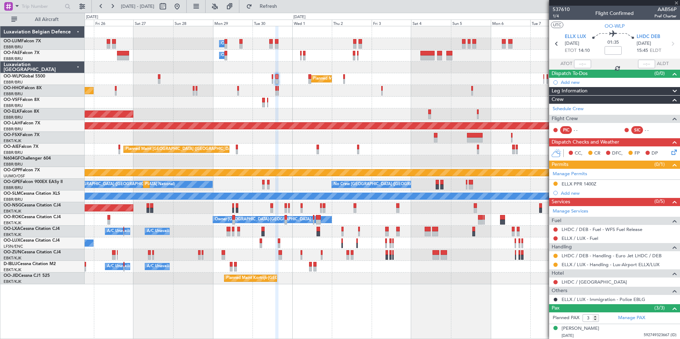
click at [663, 151] on div "CC, CR DFC, FP DP" at bounding box center [618, 153] width 105 height 11
click at [670, 151] on icon at bounding box center [673, 151] width 6 height 6
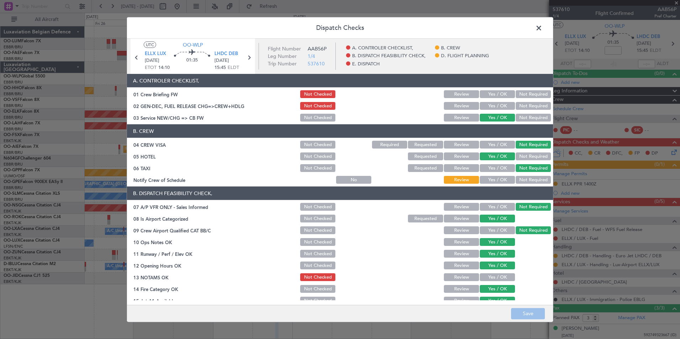
click at [543, 31] on span at bounding box center [543, 30] width 0 height 14
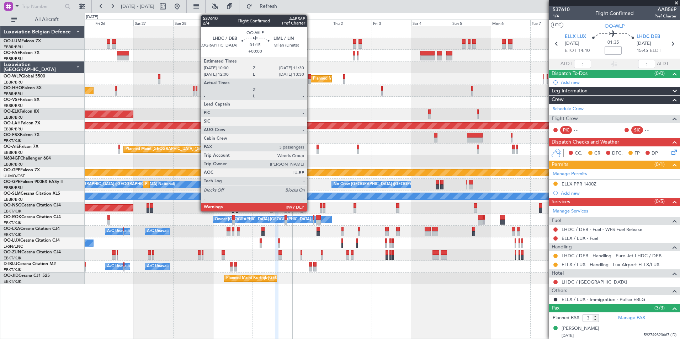
click at [310, 80] on div at bounding box center [310, 81] width 2 height 5
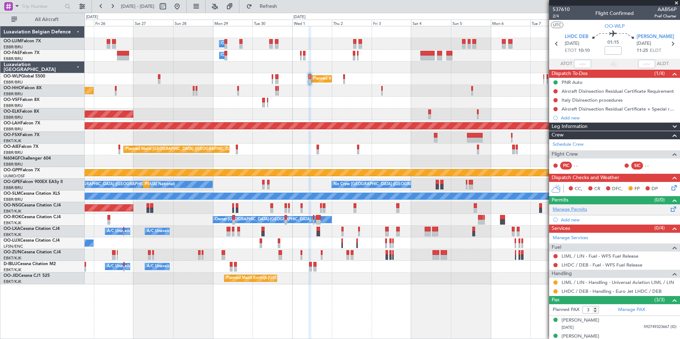
click at [570, 208] on link "Manage Permits" at bounding box center [570, 209] width 35 height 7
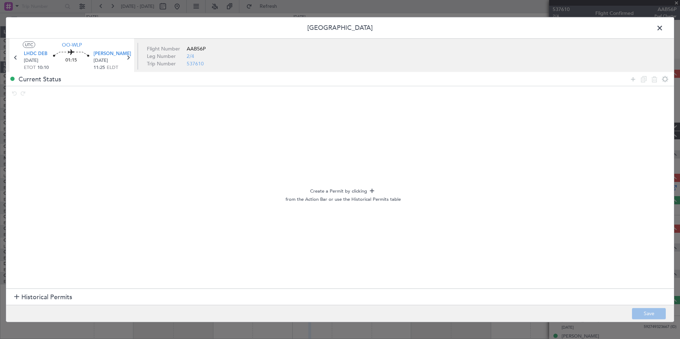
click at [664, 29] on span at bounding box center [664, 30] width 0 height 14
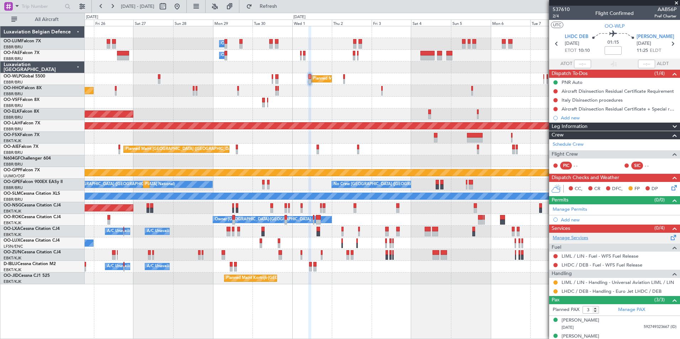
click at [569, 239] on link "Manage Services" at bounding box center [571, 238] width 36 height 7
click at [300, 107] on div at bounding box center [382, 103] width 595 height 12
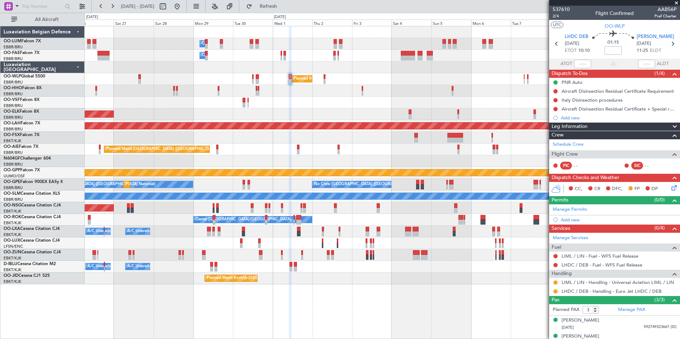
click at [305, 97] on div at bounding box center [382, 103] width 595 height 12
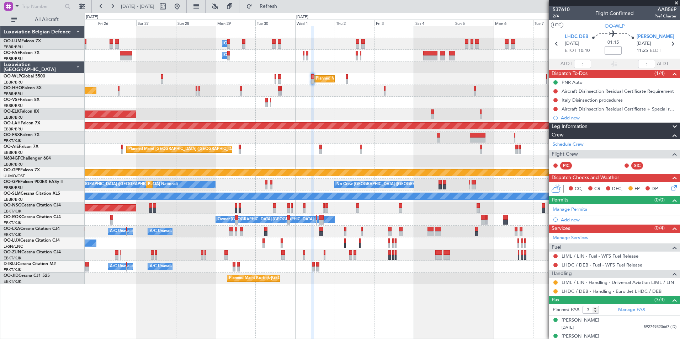
click at [326, 106] on div at bounding box center [382, 103] width 595 height 12
click at [325, 105] on div at bounding box center [382, 103] width 595 height 12
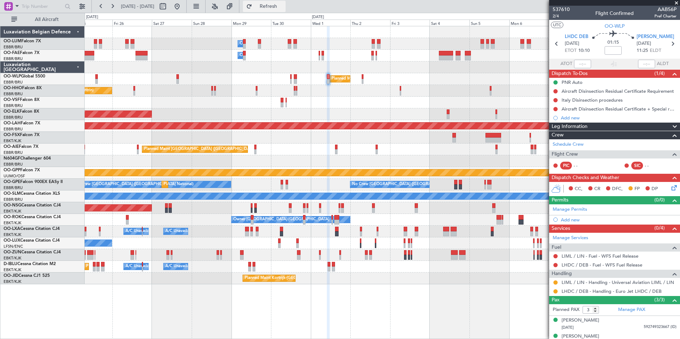
click at [283, 8] on span "Refresh" at bounding box center [269, 6] width 30 height 5
click at [349, 138] on div at bounding box center [382, 138] width 595 height 12
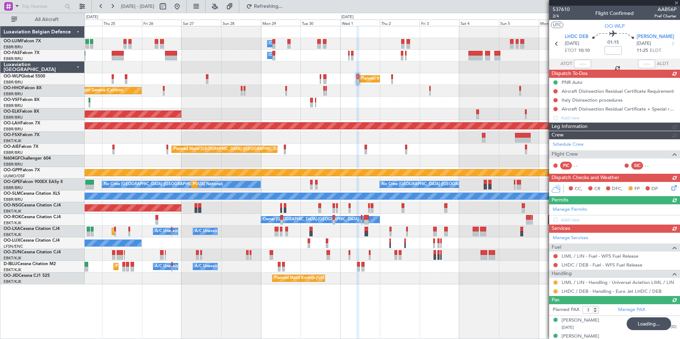
click at [670, 188] on icon at bounding box center [673, 187] width 6 height 6
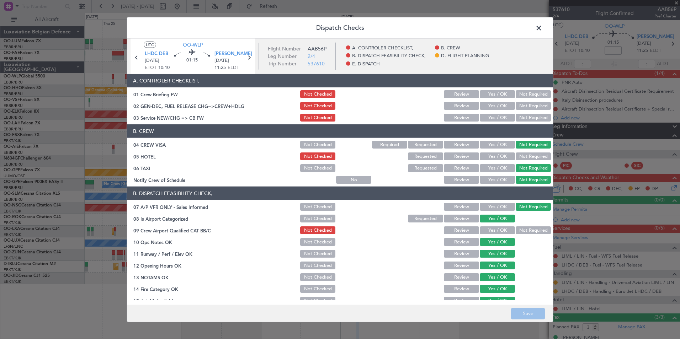
click at [491, 157] on button "Yes / OK" at bounding box center [497, 157] width 35 height 8
click at [494, 120] on button "Yes / OK" at bounding box center [497, 118] width 35 height 8
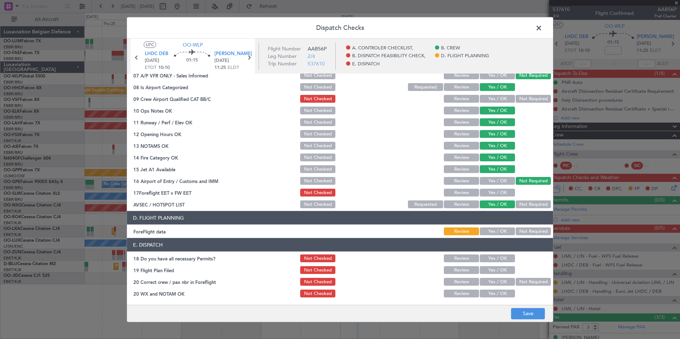
scroll to position [25, 0]
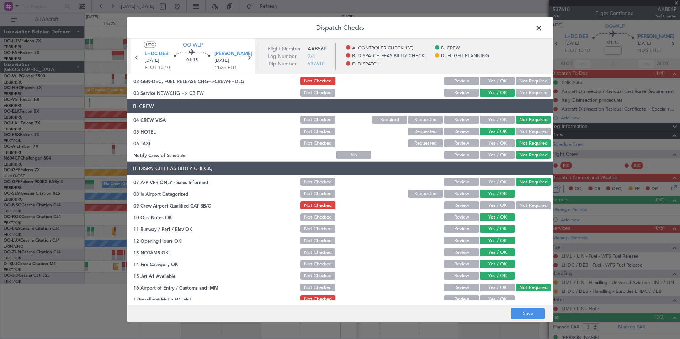
click at [520, 206] on button "Not Required" at bounding box center [533, 206] width 35 height 8
click at [165, 54] on span "LHDC DEB" at bounding box center [156, 54] width 23 height 7
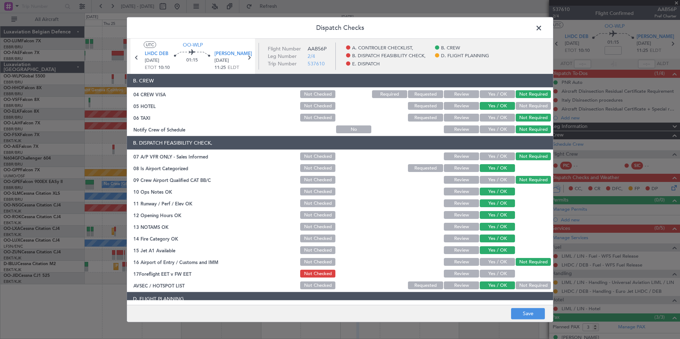
scroll to position [60, 0]
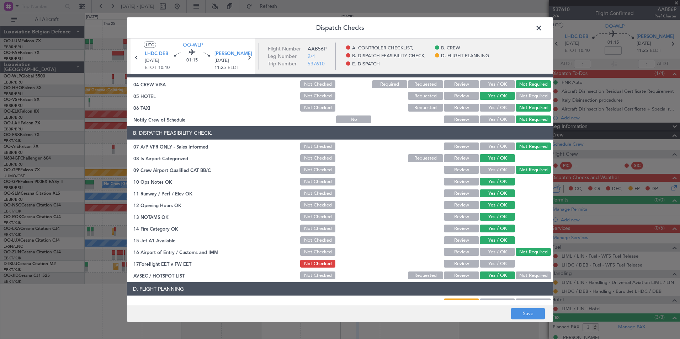
click at [453, 265] on button "Review" at bounding box center [461, 264] width 35 height 8
drag, startPoint x: 530, startPoint y: 317, endPoint x: 525, endPoint y: 309, distance: 9.2
click at [530, 317] on button "Save" at bounding box center [528, 313] width 34 height 11
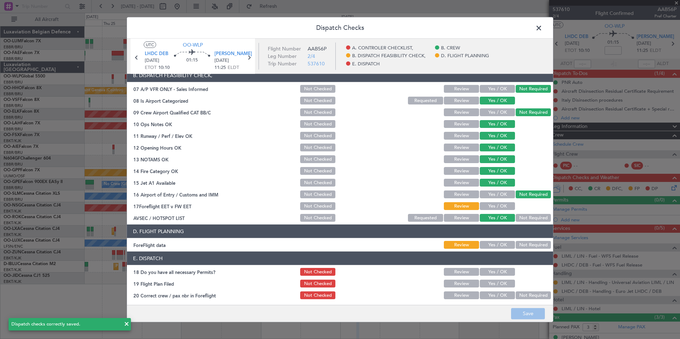
scroll to position [132, 0]
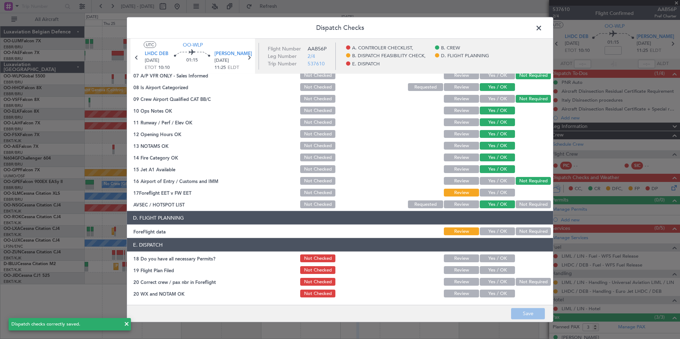
click at [532, 317] on footer "Save" at bounding box center [340, 313] width 426 height 17
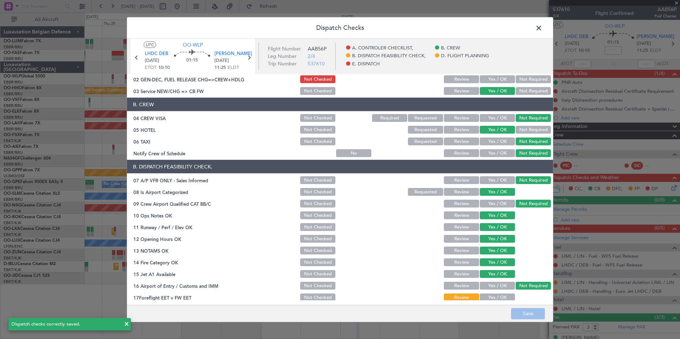
scroll to position [0, 0]
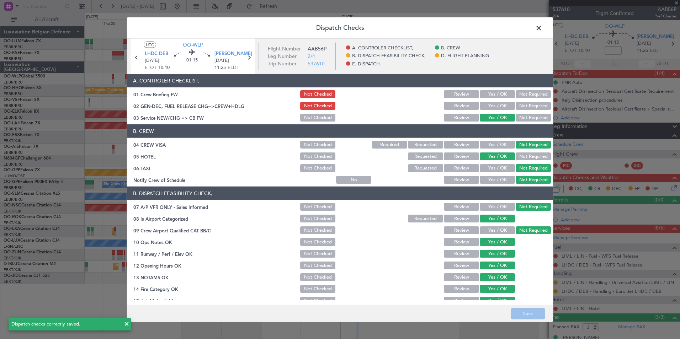
click at [543, 26] on span at bounding box center [543, 30] width 0 height 14
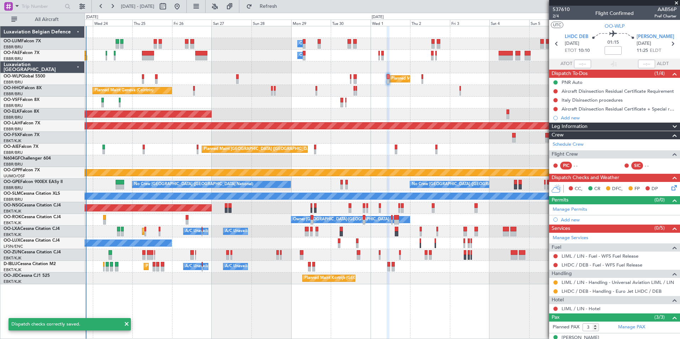
click at [409, 110] on div "Planned Maint Kortrijk-[GEOGRAPHIC_DATA]" at bounding box center [382, 115] width 595 height 12
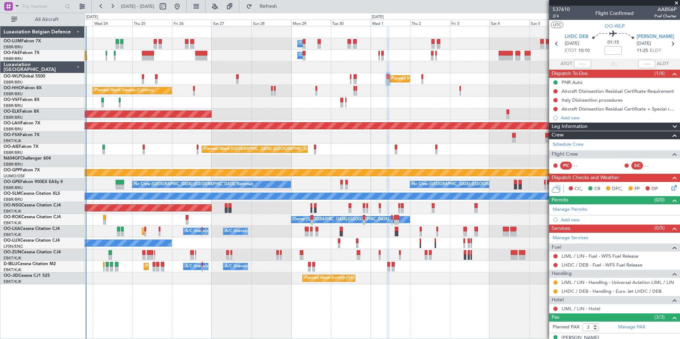
click at [352, 78] on div "Planned Maint Milan (Linate)" at bounding box center [382, 79] width 595 height 12
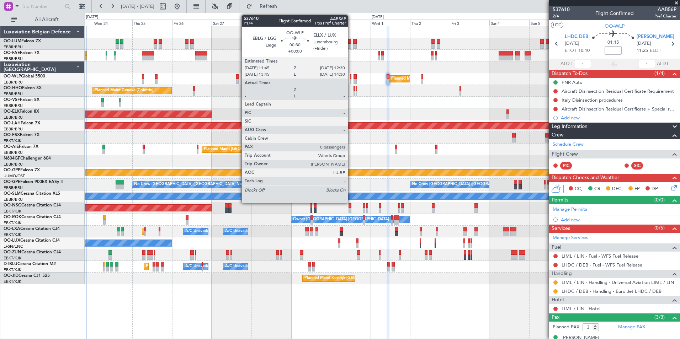
click at [351, 78] on div at bounding box center [350, 76] width 1 height 5
click at [350, 78] on div at bounding box center [350, 76] width 1 height 5
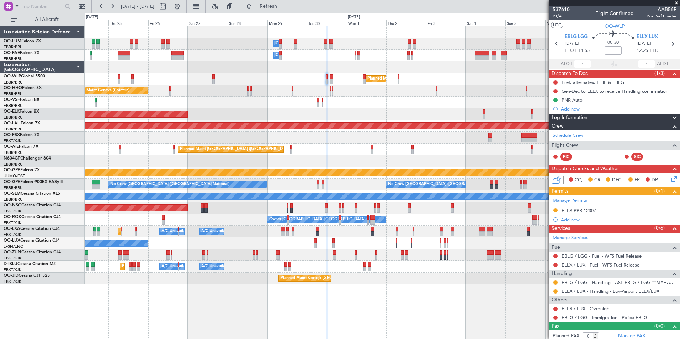
click at [303, 149] on div "Planned Maint [GEOGRAPHIC_DATA] ([GEOGRAPHIC_DATA])" at bounding box center [382, 150] width 595 height 12
click at [328, 79] on div "Planned Maint Milan (Linate)" at bounding box center [382, 79] width 595 height 12
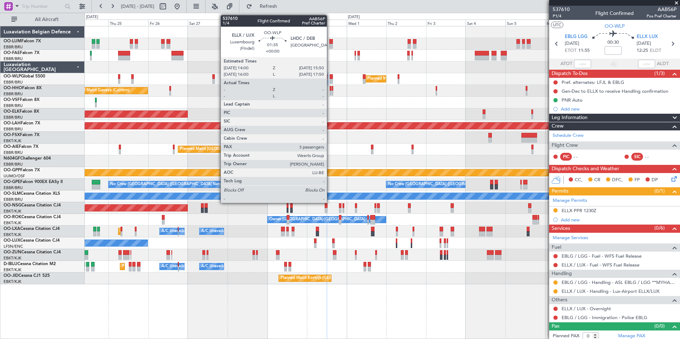
click at [331, 79] on div at bounding box center [331, 81] width 3 height 5
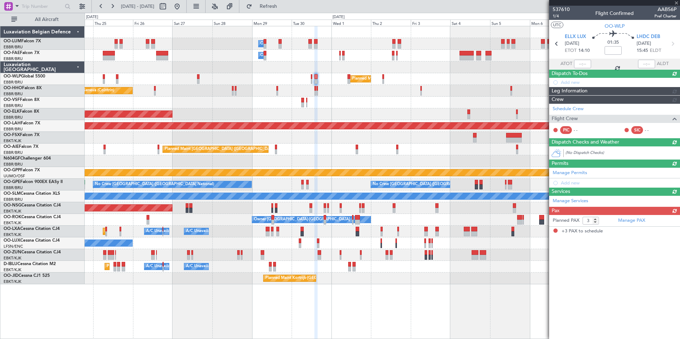
click at [328, 88] on div "Planned Maint Geneva (Cointrin)" at bounding box center [382, 91] width 595 height 12
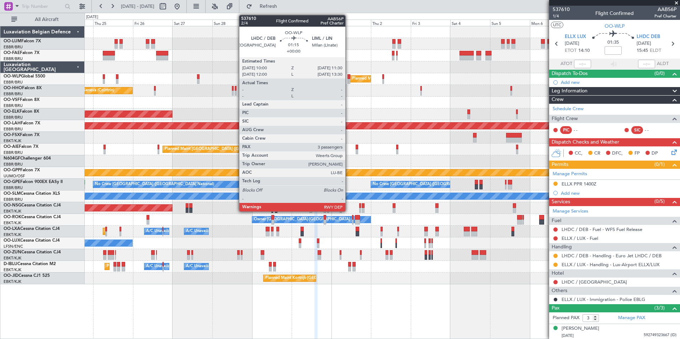
click at [349, 80] on div at bounding box center [349, 81] width 2 height 5
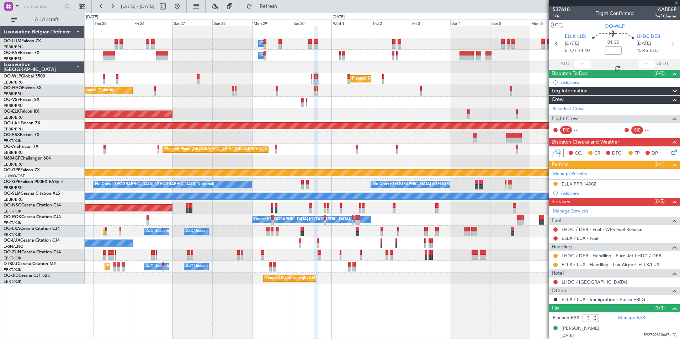
click at [338, 92] on div "Planned Maint Geneva (Cointrin)" at bounding box center [382, 91] width 595 height 12
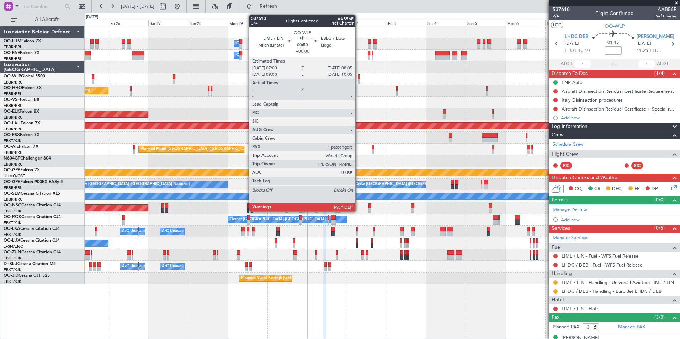
click at [359, 80] on div at bounding box center [359, 81] width 2 height 5
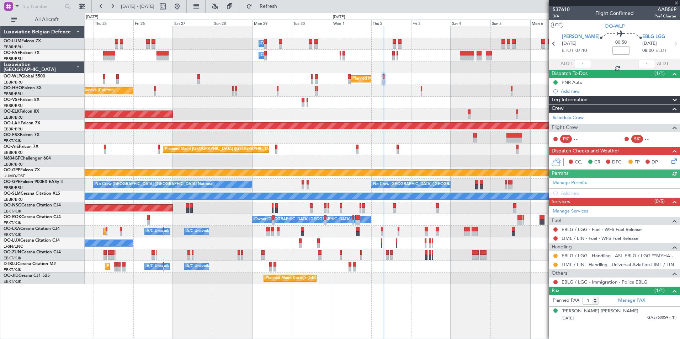
click at [358, 102] on div at bounding box center [382, 103] width 595 height 12
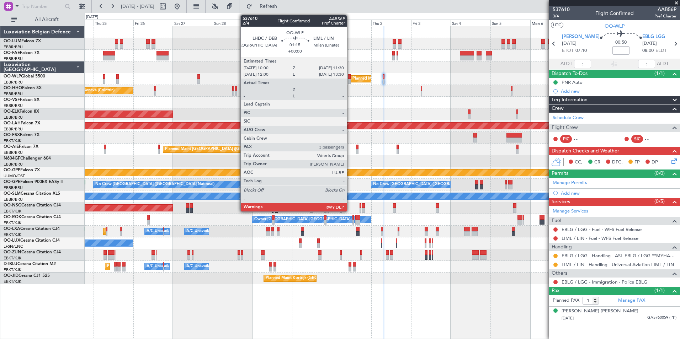
click at [350, 79] on div at bounding box center [349, 76] width 2 height 5
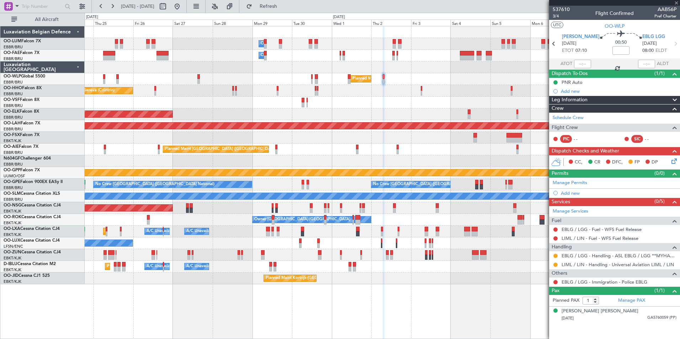
type input "3"
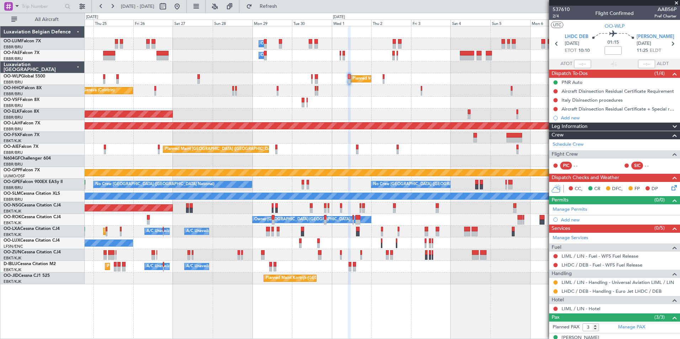
click at [366, 144] on div "Owner Melsbroek Air Base Owner [GEOGRAPHIC_DATA] Owner [GEOGRAPHIC_DATA] Planne…" at bounding box center [382, 155] width 595 height 258
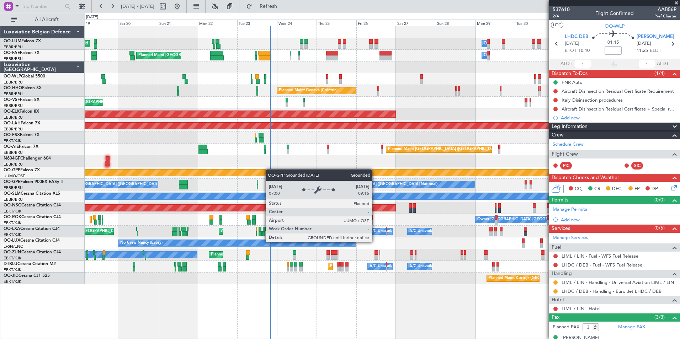
click at [283, 169] on div "Owner Melsbroek Air Base Planned Maint [GEOGRAPHIC_DATA] ([GEOGRAPHIC_DATA]) Un…" at bounding box center [382, 155] width 595 height 258
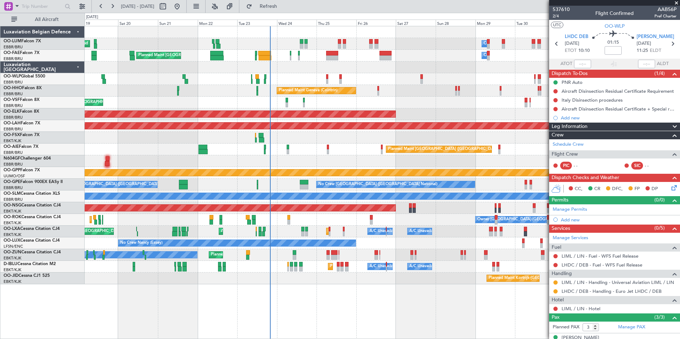
click at [285, 106] on div "AOG Maint [GEOGRAPHIC_DATA] ([GEOGRAPHIC_DATA] National)" at bounding box center [382, 103] width 595 height 12
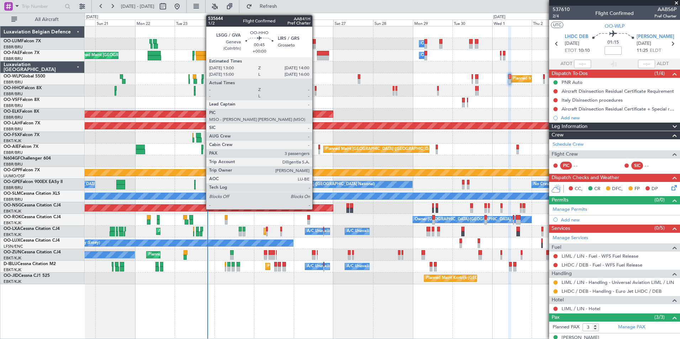
click at [316, 91] on div at bounding box center [316, 93] width 2 height 5
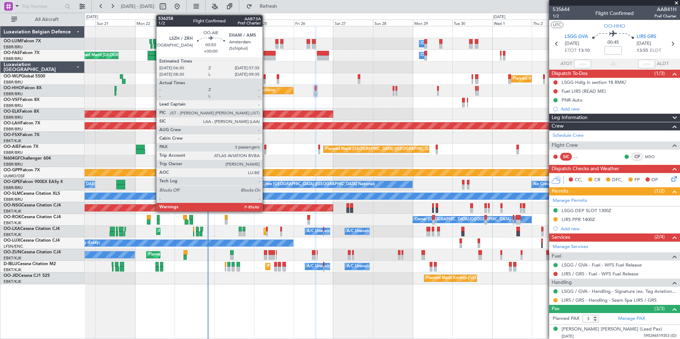
click at [266, 151] on div at bounding box center [265, 151] width 2 height 5
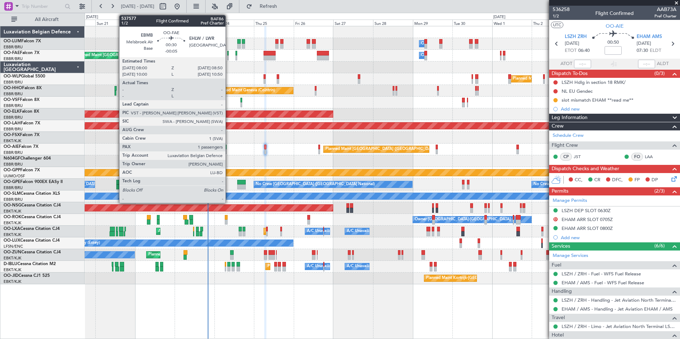
click at [229, 57] on div at bounding box center [227, 58] width 1 height 5
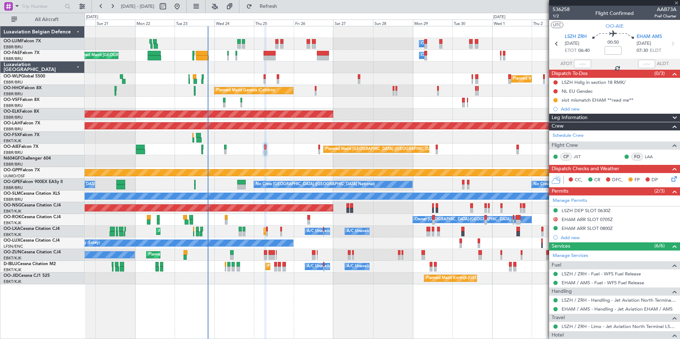
type input "-00:05"
type input "1"
